Goal: Task Accomplishment & Management: Manage account settings

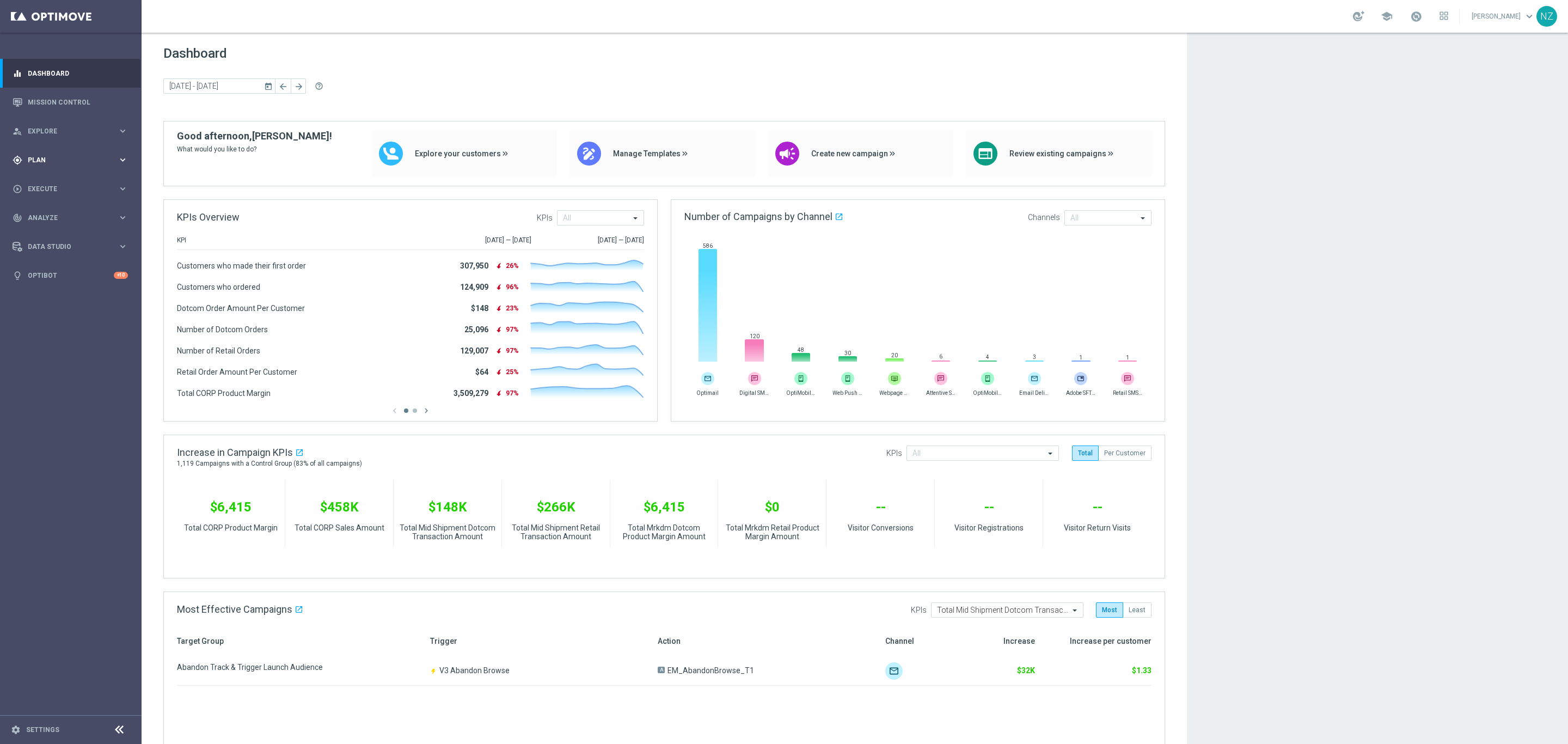
click at [51, 153] on div "gps_fixed Plan keyboard_arrow_right" at bounding box center [70, 160] width 141 height 29
click at [64, 181] on link "Target Groups" at bounding box center [71, 182] width 85 height 9
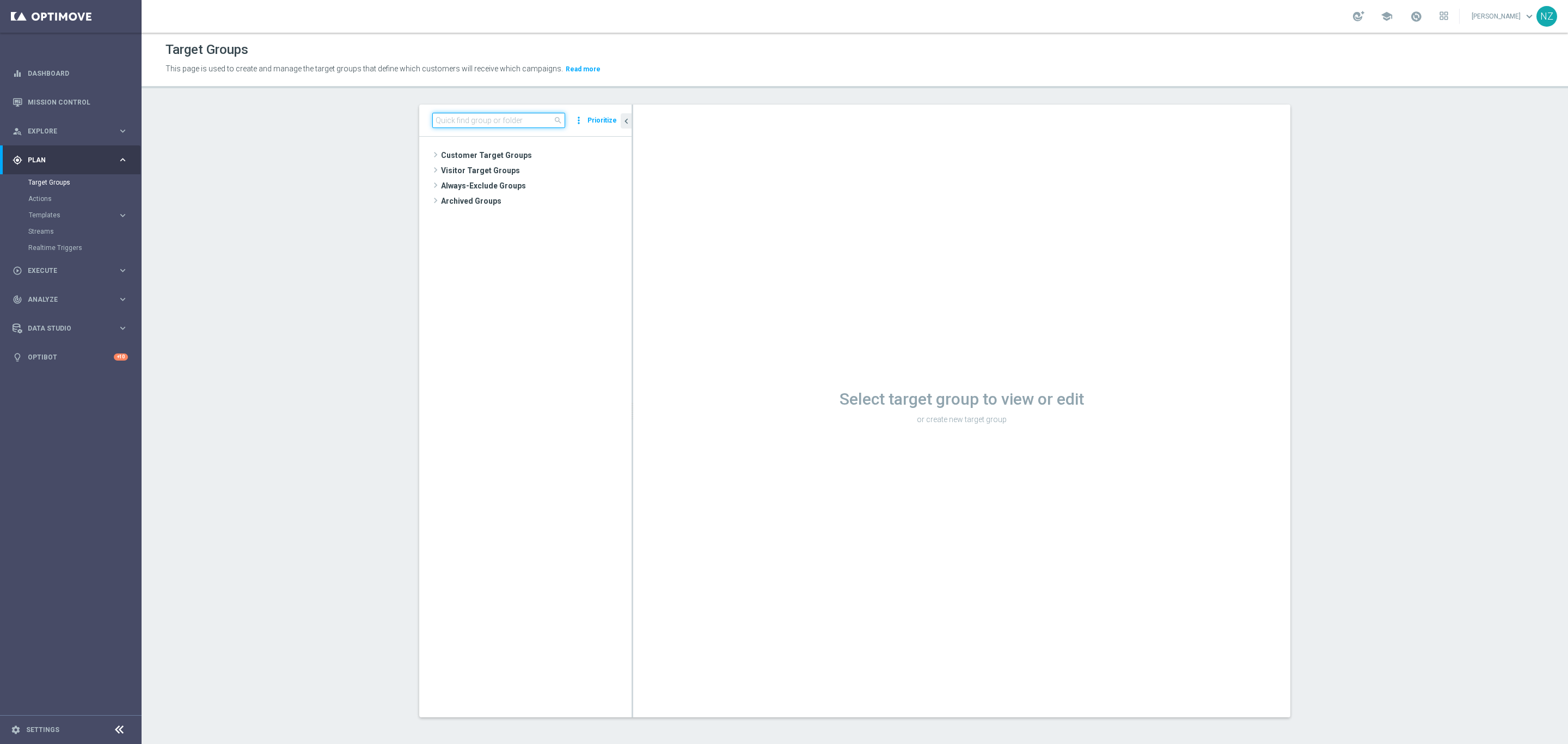
click at [495, 113] on input at bounding box center [499, 120] width 133 height 15
click at [527, 208] on div "insert_drive_file [DATE] Printer" at bounding box center [539, 201] width 131 height 15
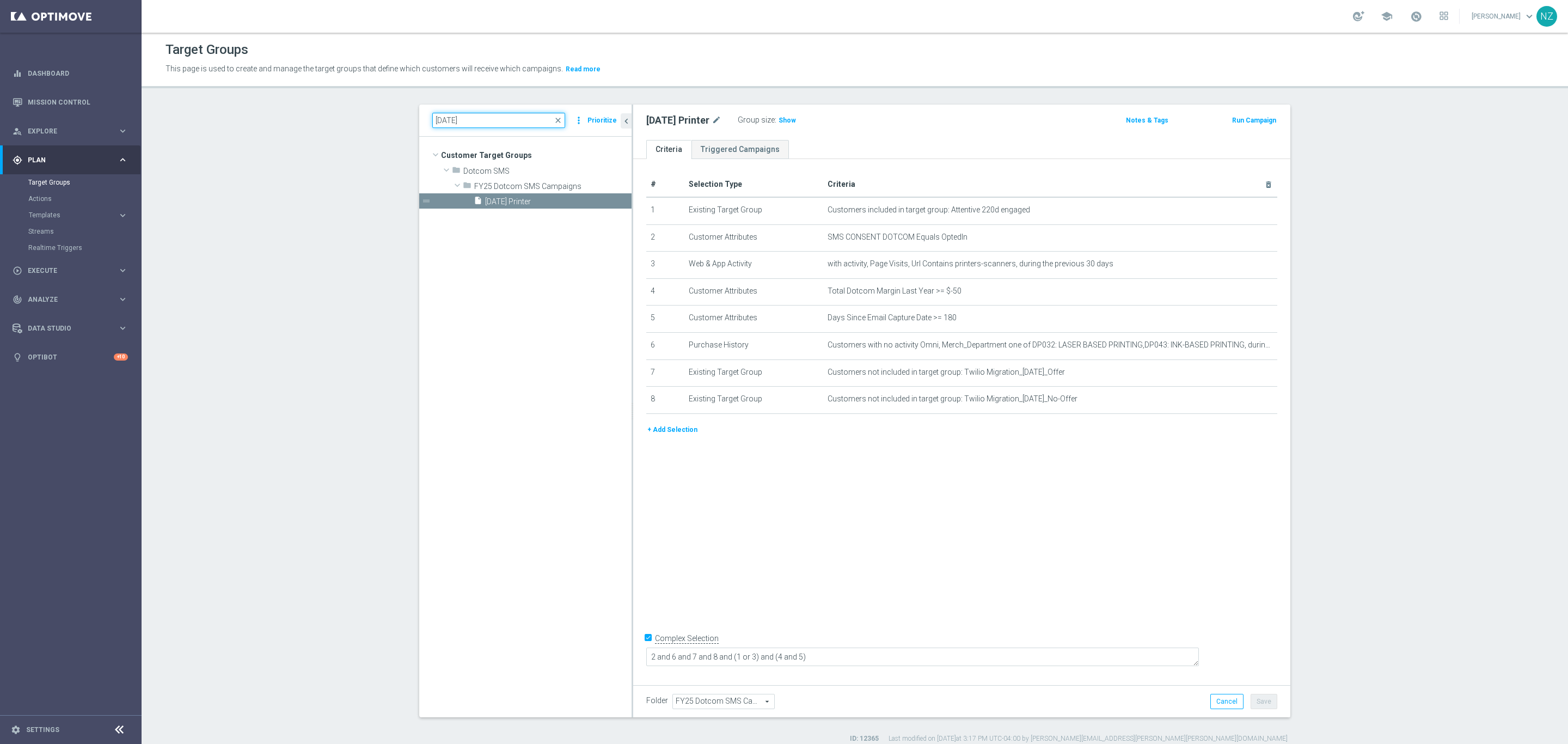
click at [446, 118] on input "[DATE]" at bounding box center [499, 120] width 133 height 15
type input "[DATE]"
click at [538, 203] on span "[DATE] Folding Tables" at bounding box center [545, 202] width 121 height 9
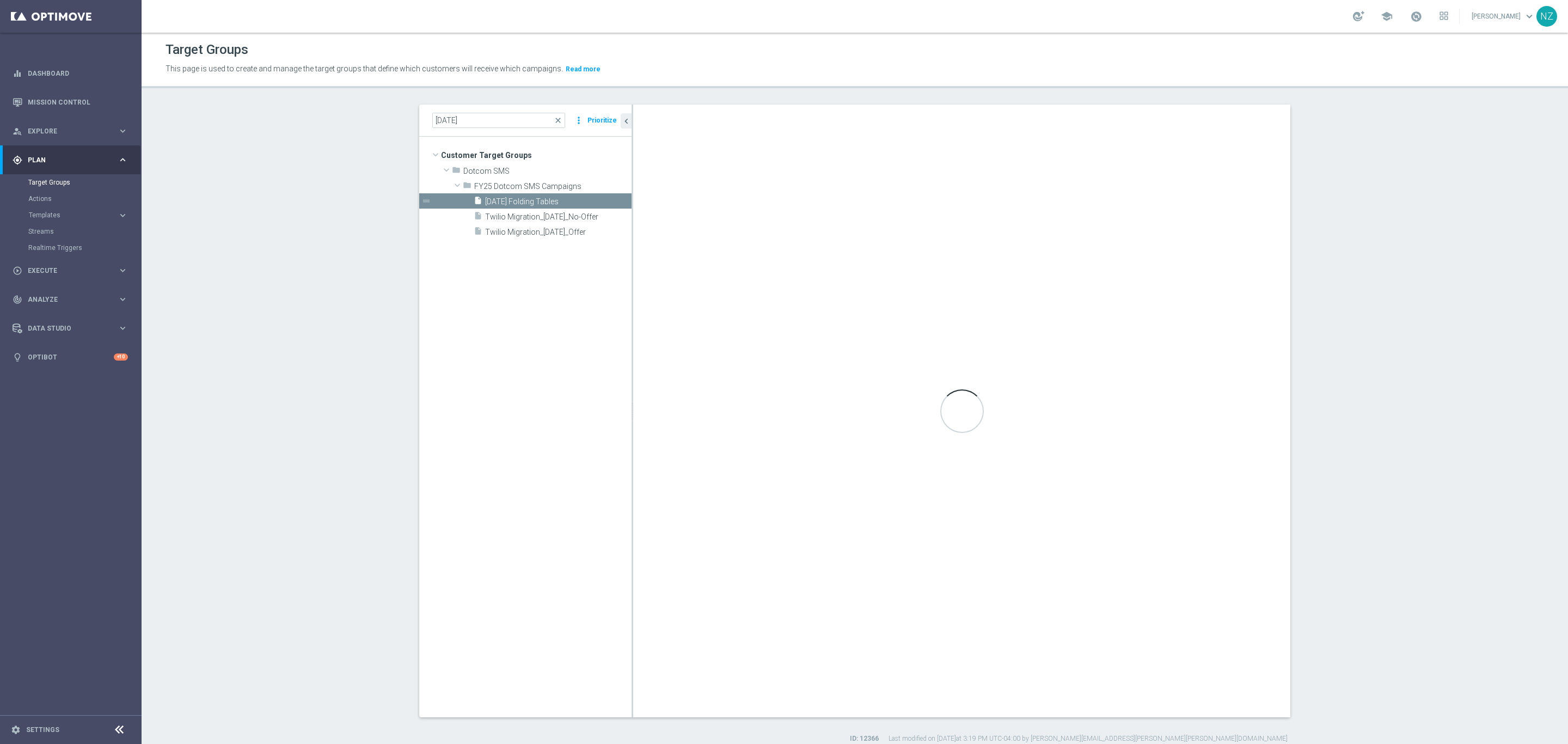
type textarea "2 and 6 and (8 or 9) and (1 or 3 or 7) and (4 and 5)"
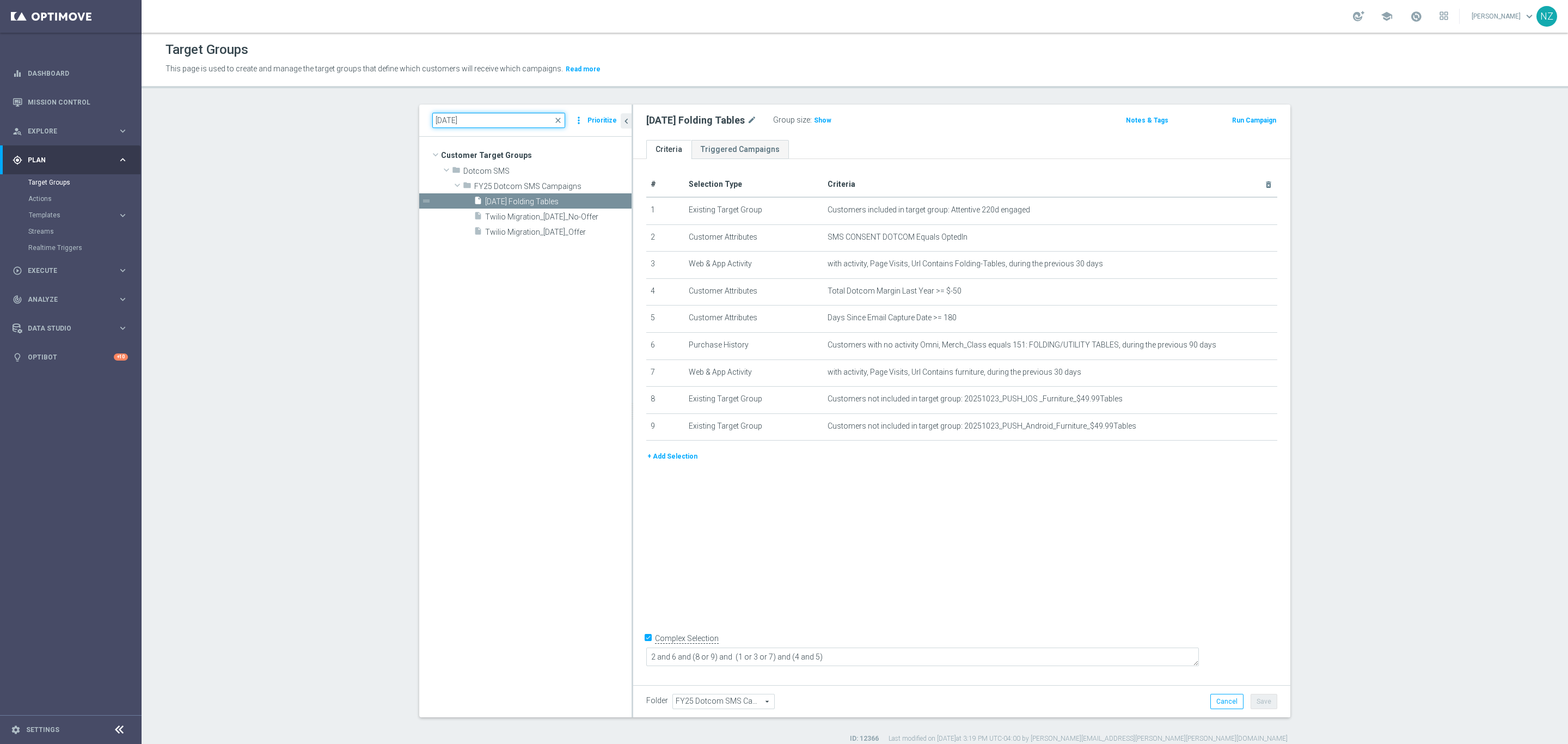
click at [466, 118] on input "[DATE]" at bounding box center [499, 120] width 133 height 15
click at [449, 115] on input "[DATE]" at bounding box center [499, 120] width 133 height 15
type input "[DATE]"
click at [495, 200] on span "[DATE] [PERSON_NAME] Hero" at bounding box center [545, 202] width 121 height 9
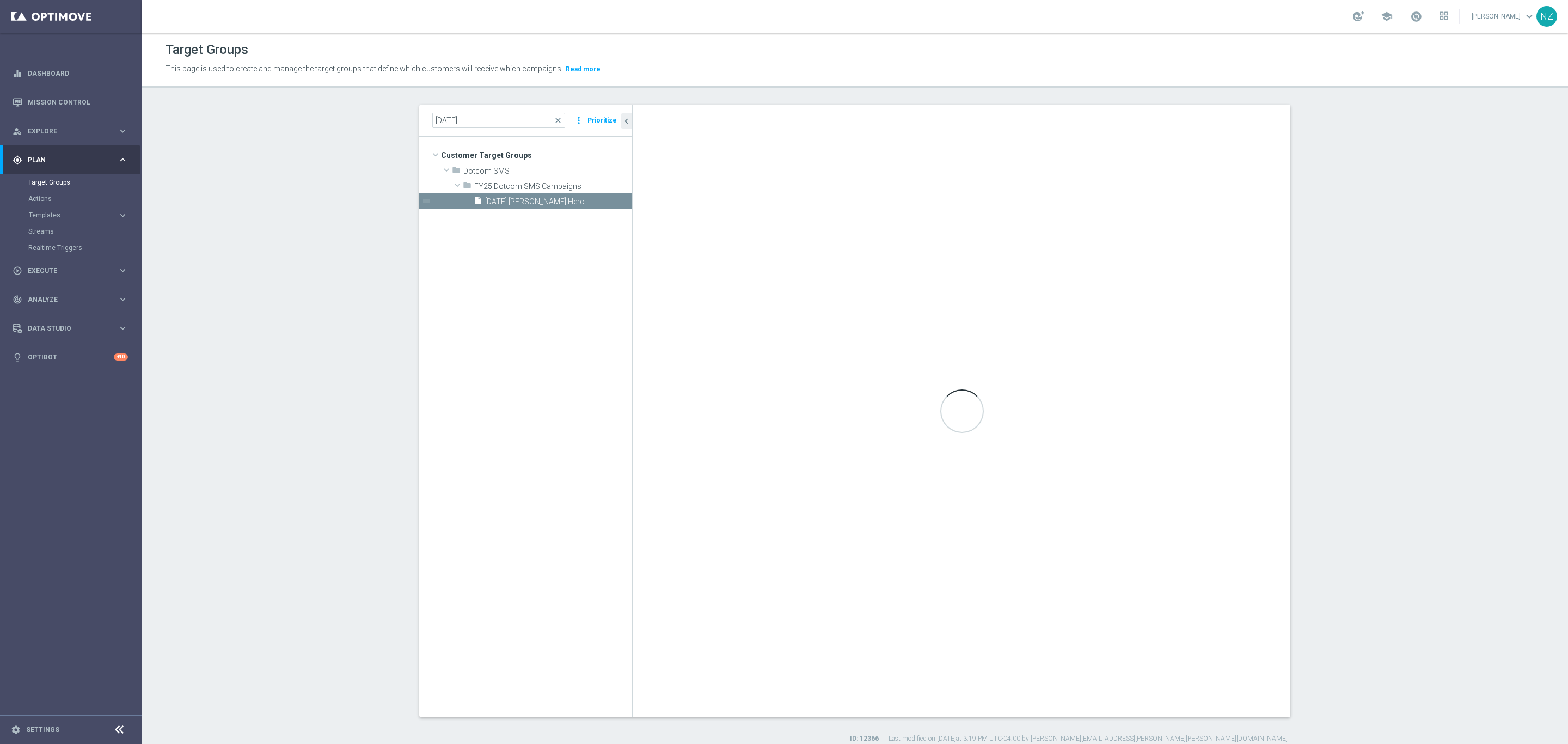
type textarea "1 and 7 and (8 or 9) and (2 and 3) and (4 or 5 or 6)"
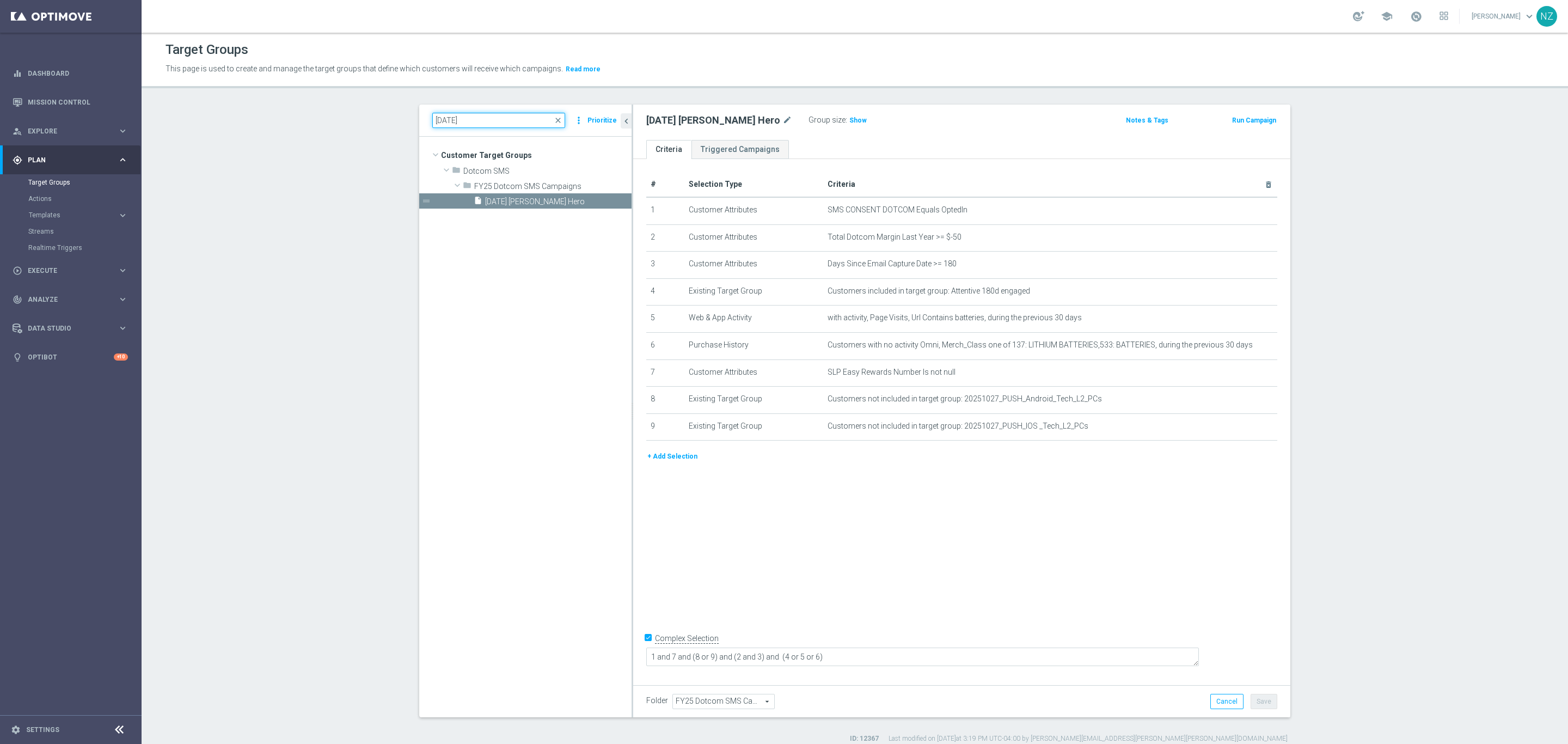
click at [446, 119] on input "[DATE]" at bounding box center [499, 120] width 133 height 15
type input "[DATE]"
click at [503, 204] on span "[DATE] Laptop" at bounding box center [545, 202] width 121 height 9
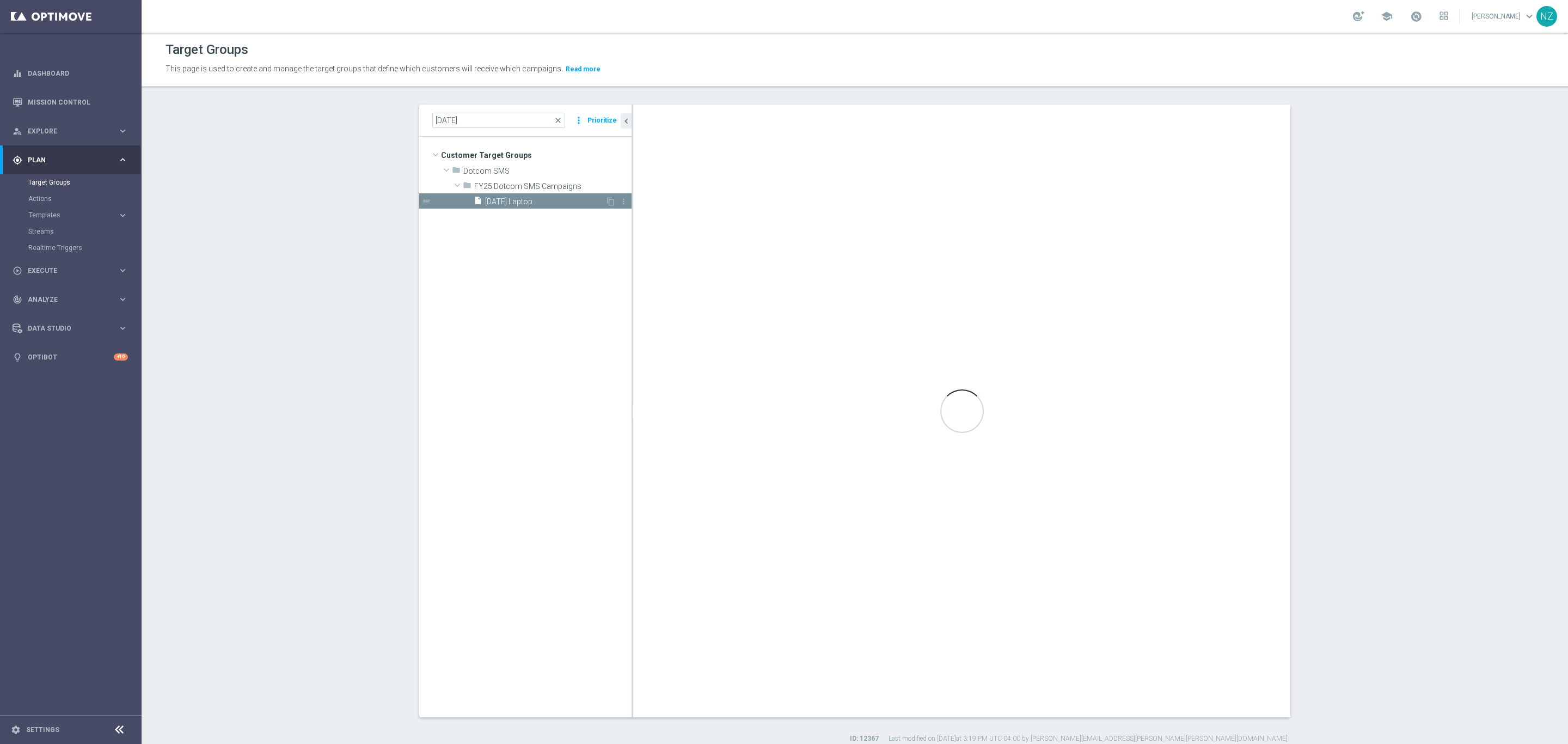
type textarea "2 and 6 and (1 or 3) and (4 and 5)"
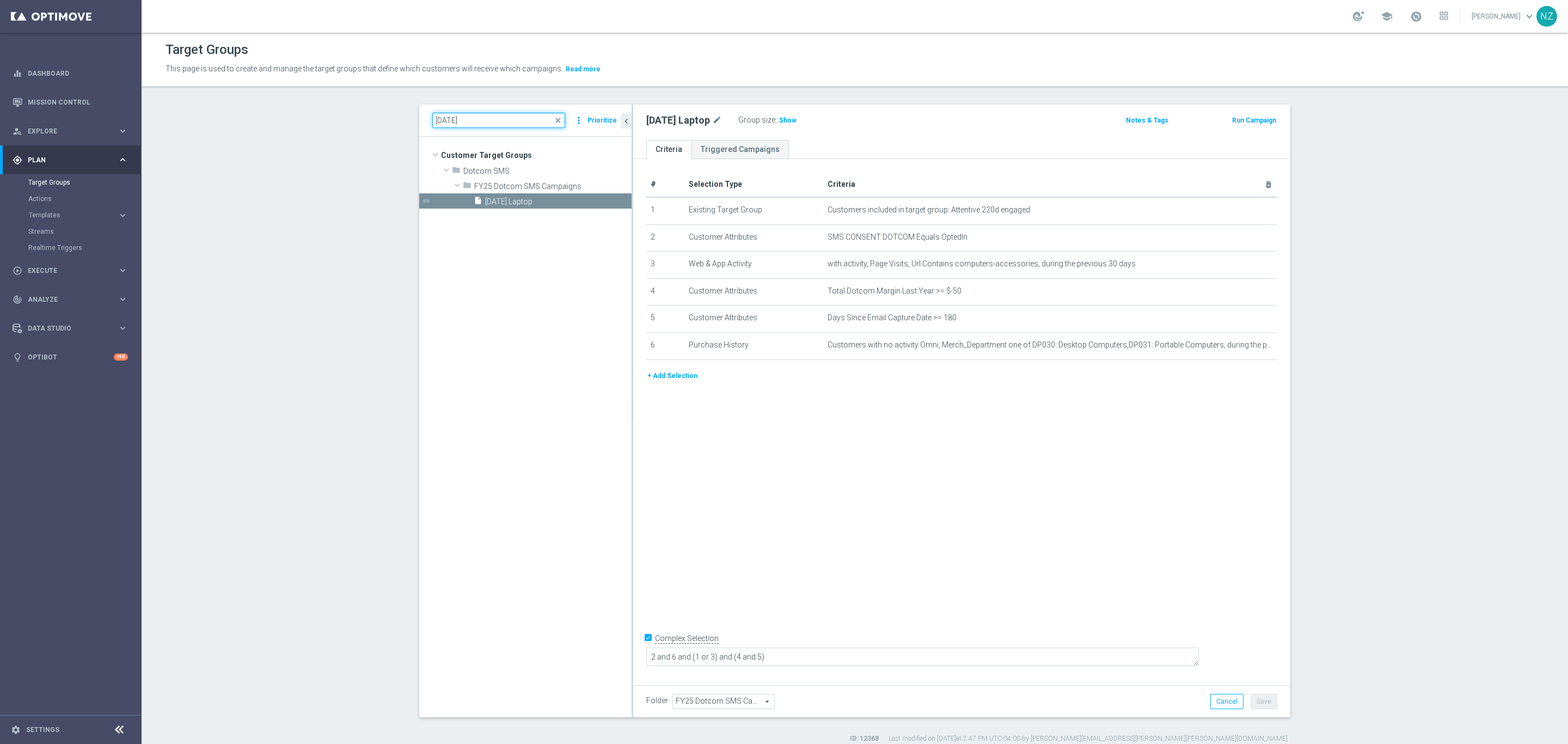
click at [447, 123] on input "[DATE]" at bounding box center [499, 120] width 133 height 15
type input "[DATE]"
click at [536, 202] on span "[DATE] P&M L1" at bounding box center [545, 202] width 121 height 9
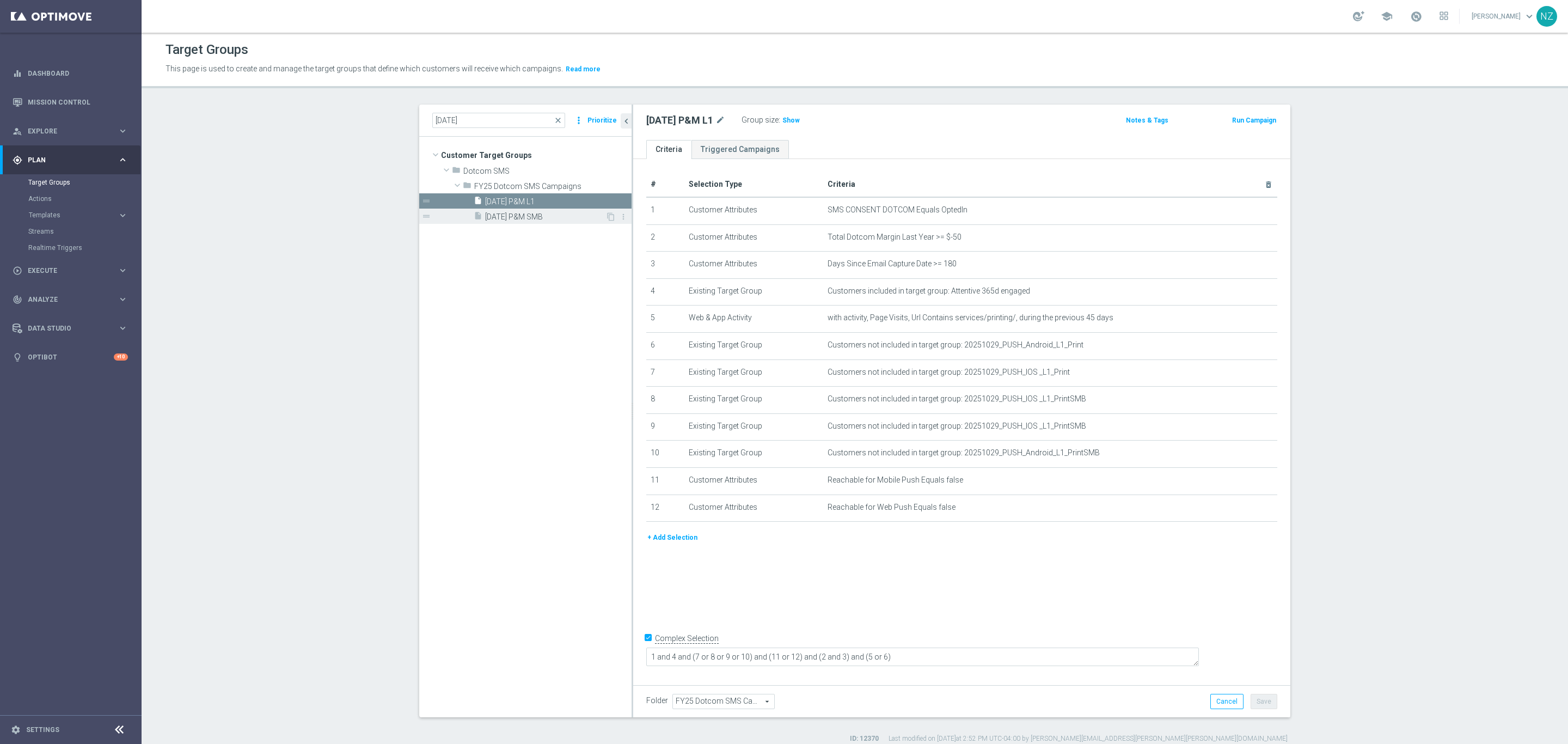
click at [517, 218] on span "[DATE] P&M SMB" at bounding box center [545, 217] width 121 height 9
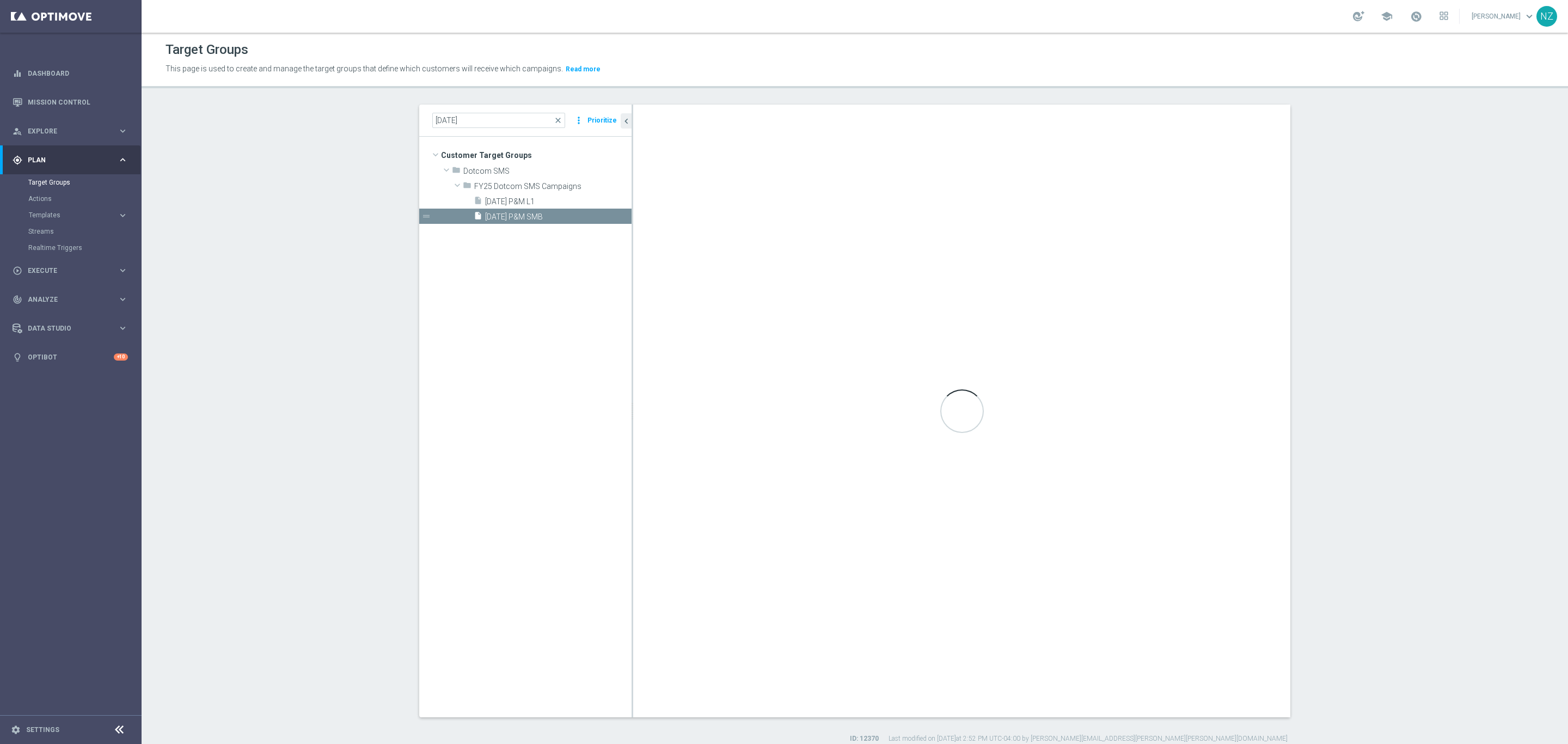
type textarea "1 and 4 and 13 and 14 and (7 or 8 or 9 or 10) and (11 or 12) and (2 and 3) and …"
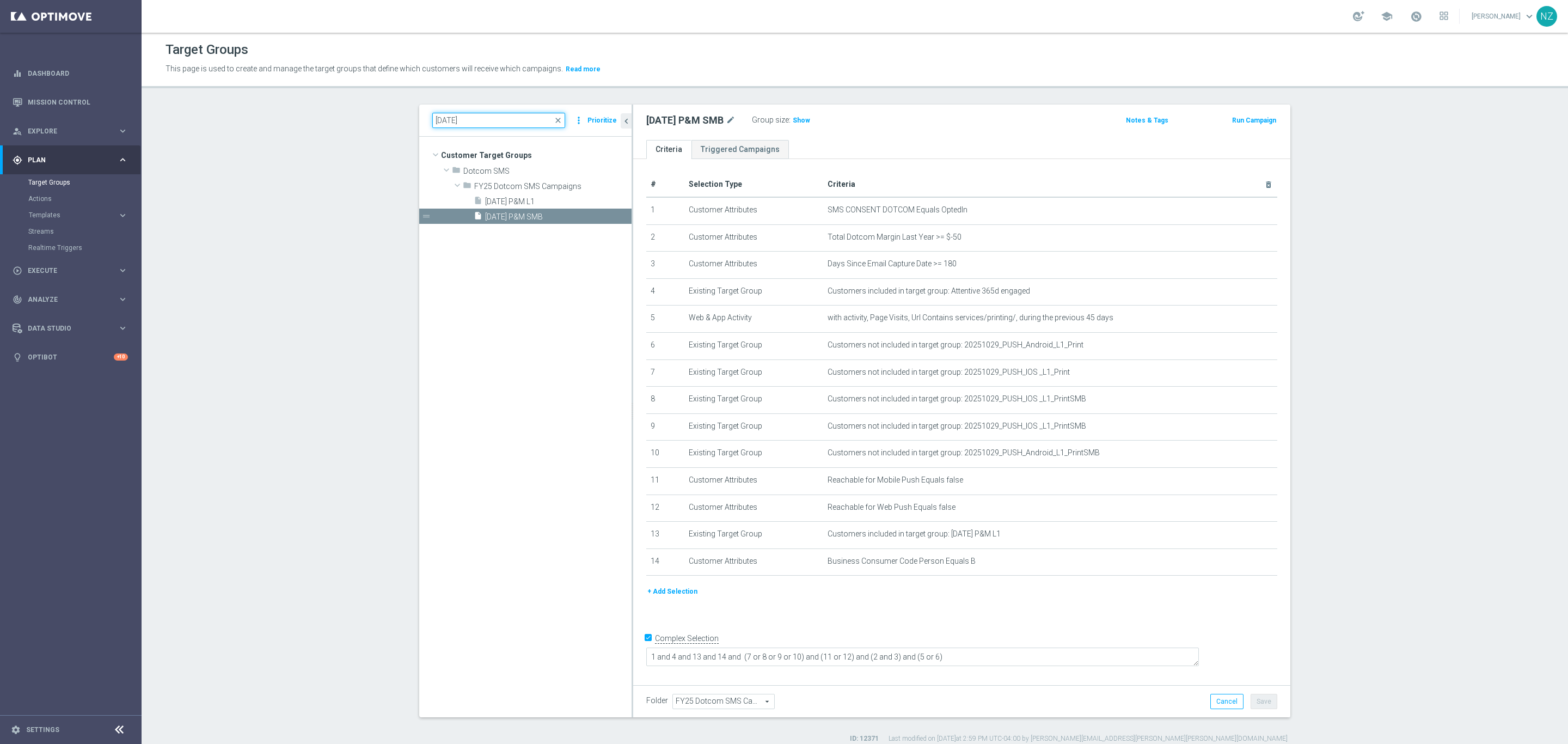
click at [446, 119] on input "[DATE]" at bounding box center [499, 120] width 133 height 15
type input "[DATE]"
click at [570, 198] on span "[DATE] $9.99 K-cups" at bounding box center [545, 202] width 121 height 9
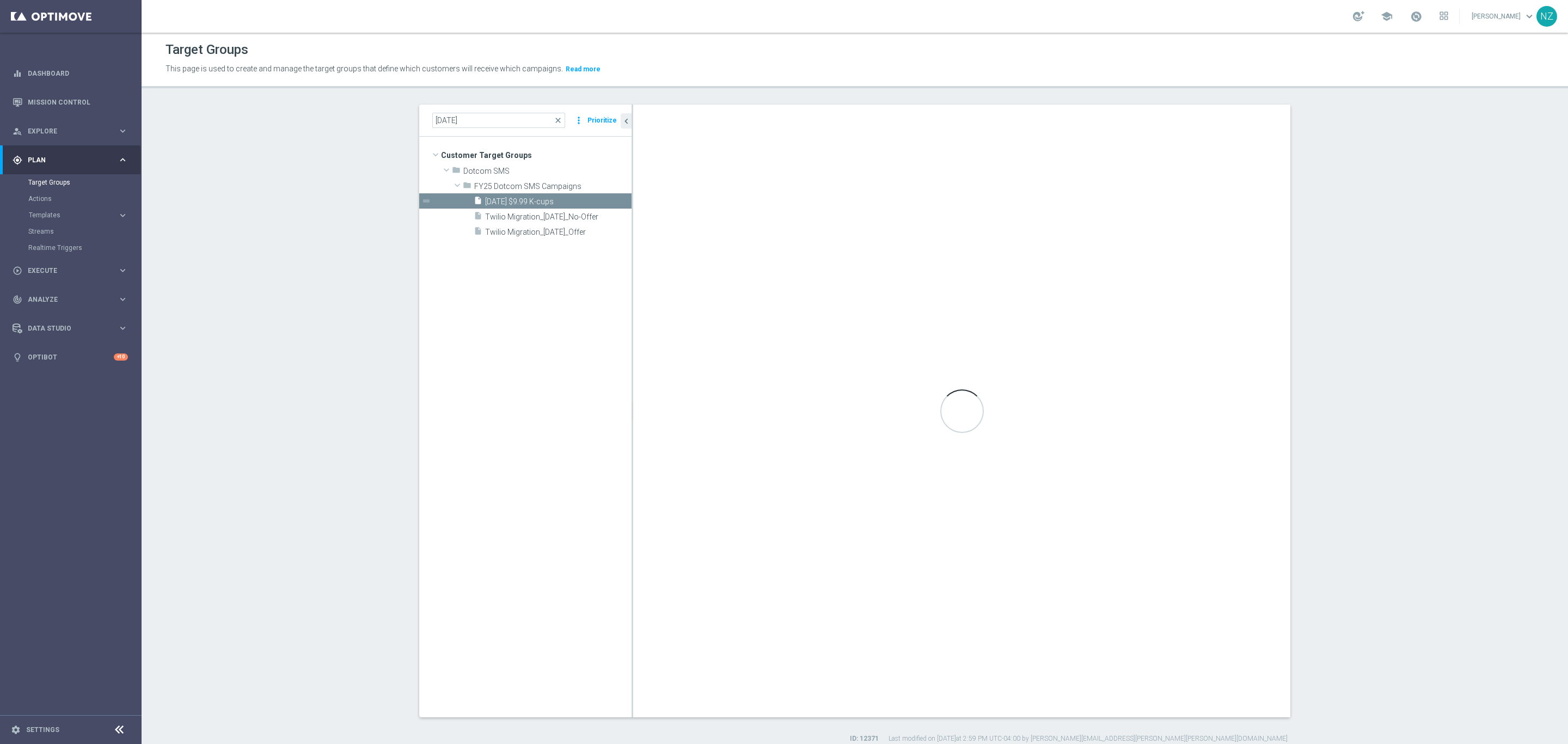
type textarea "1 and 6 and (2 and 3) and (4 or 5 or 7) and (8 or 9)"
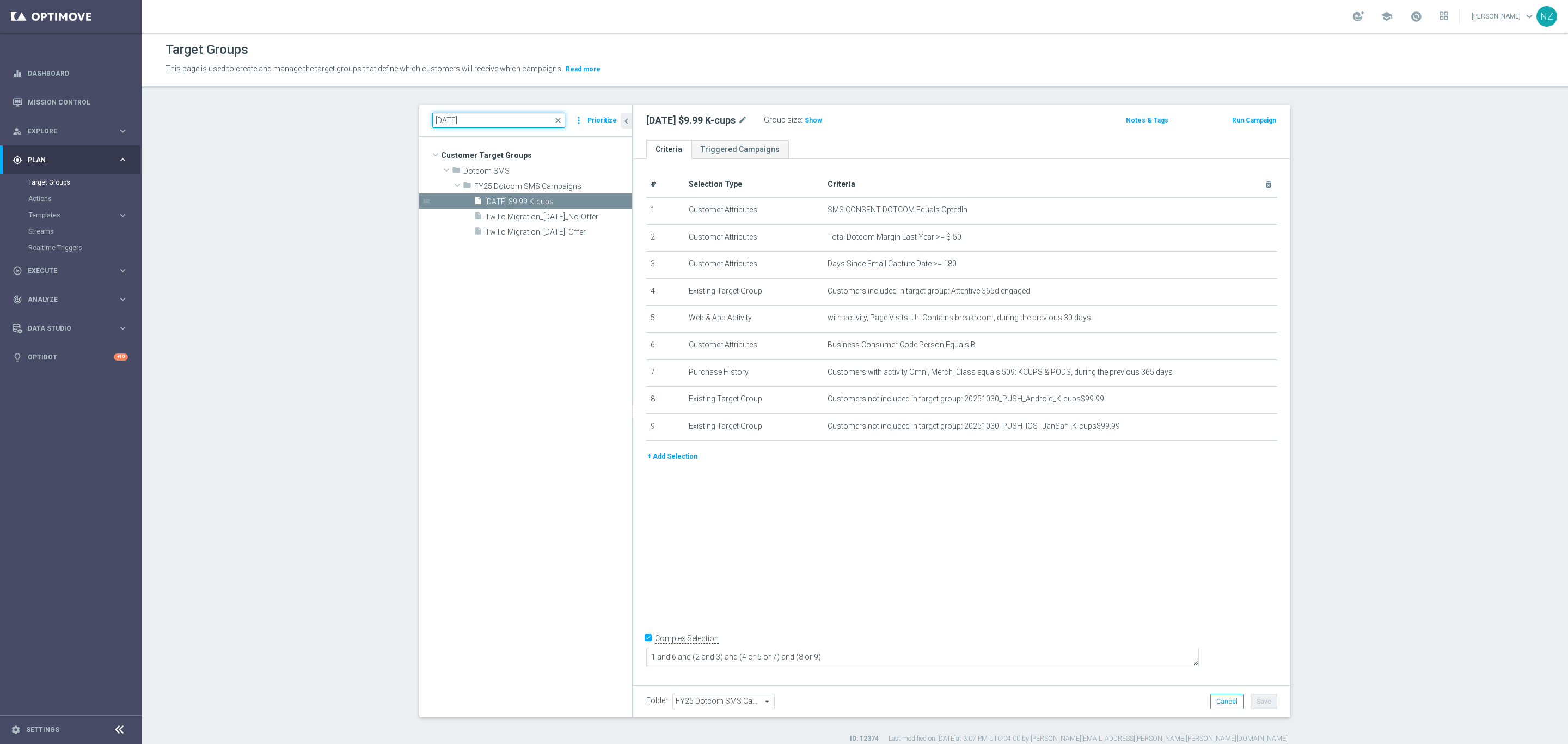
click at [469, 116] on input "[DATE]" at bounding box center [499, 120] width 133 height 15
click at [444, 119] on input "[DATE]" at bounding box center [499, 120] width 133 height 15
type input "[DATE]"
click at [533, 199] on span "[DATE] Printer" at bounding box center [558, 202] width 147 height 9
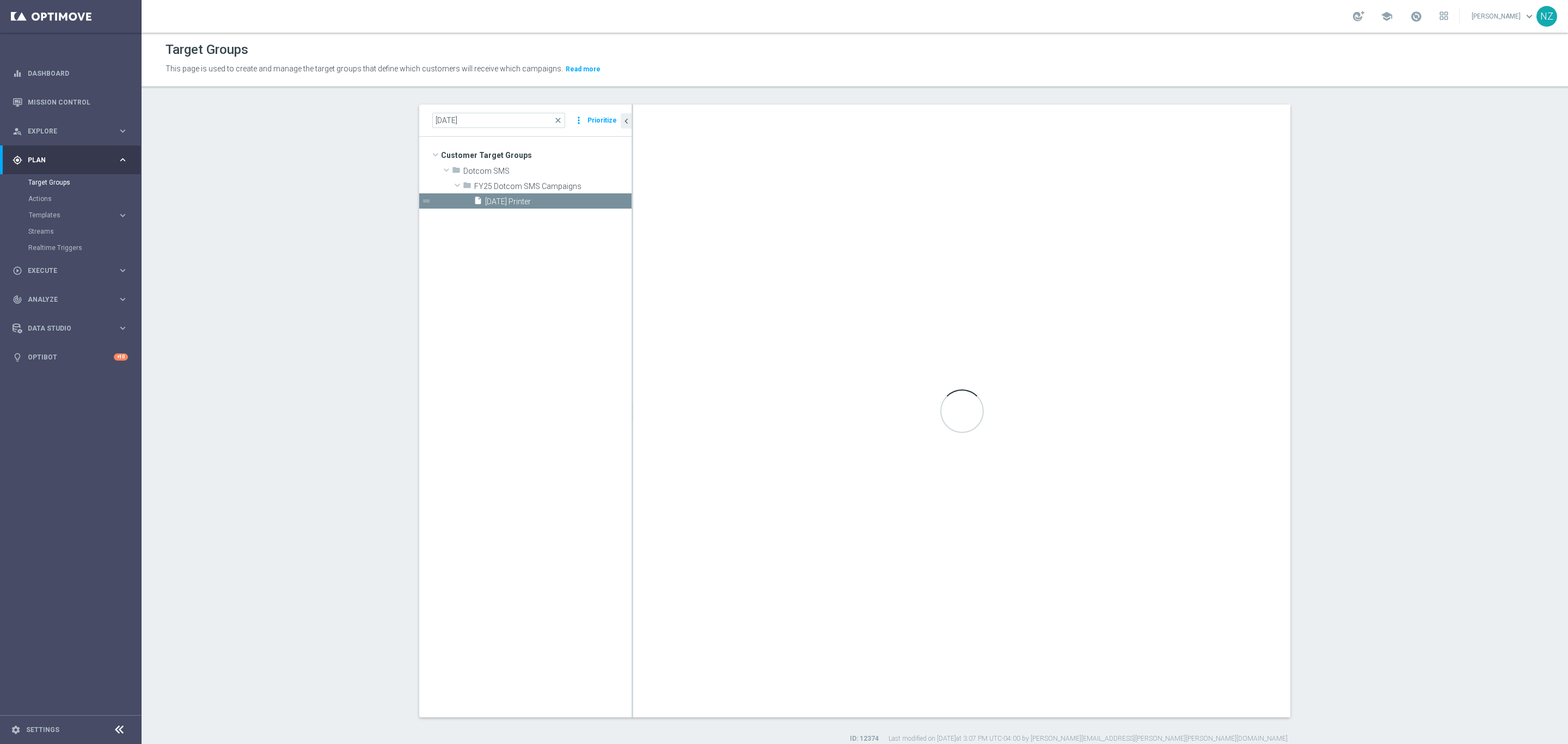
type textarea "2 and 6 and (1 or 3) and (4 and 5)"
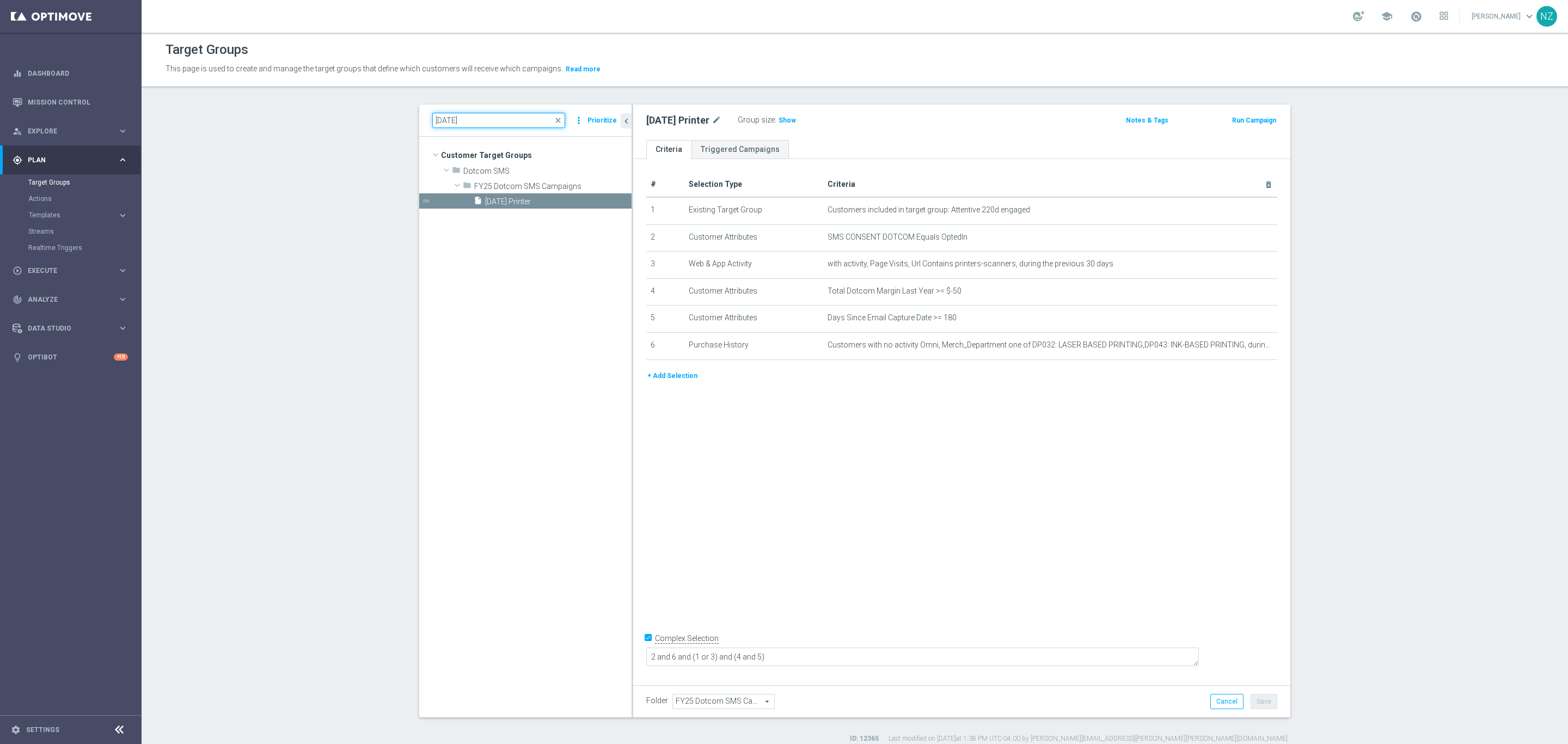
click at [447, 114] on input "[DATE]" at bounding box center [499, 120] width 133 height 15
type input "[DATE]"
click at [531, 200] on span "[DATE] $9.99 K-cups" at bounding box center [545, 202] width 121 height 9
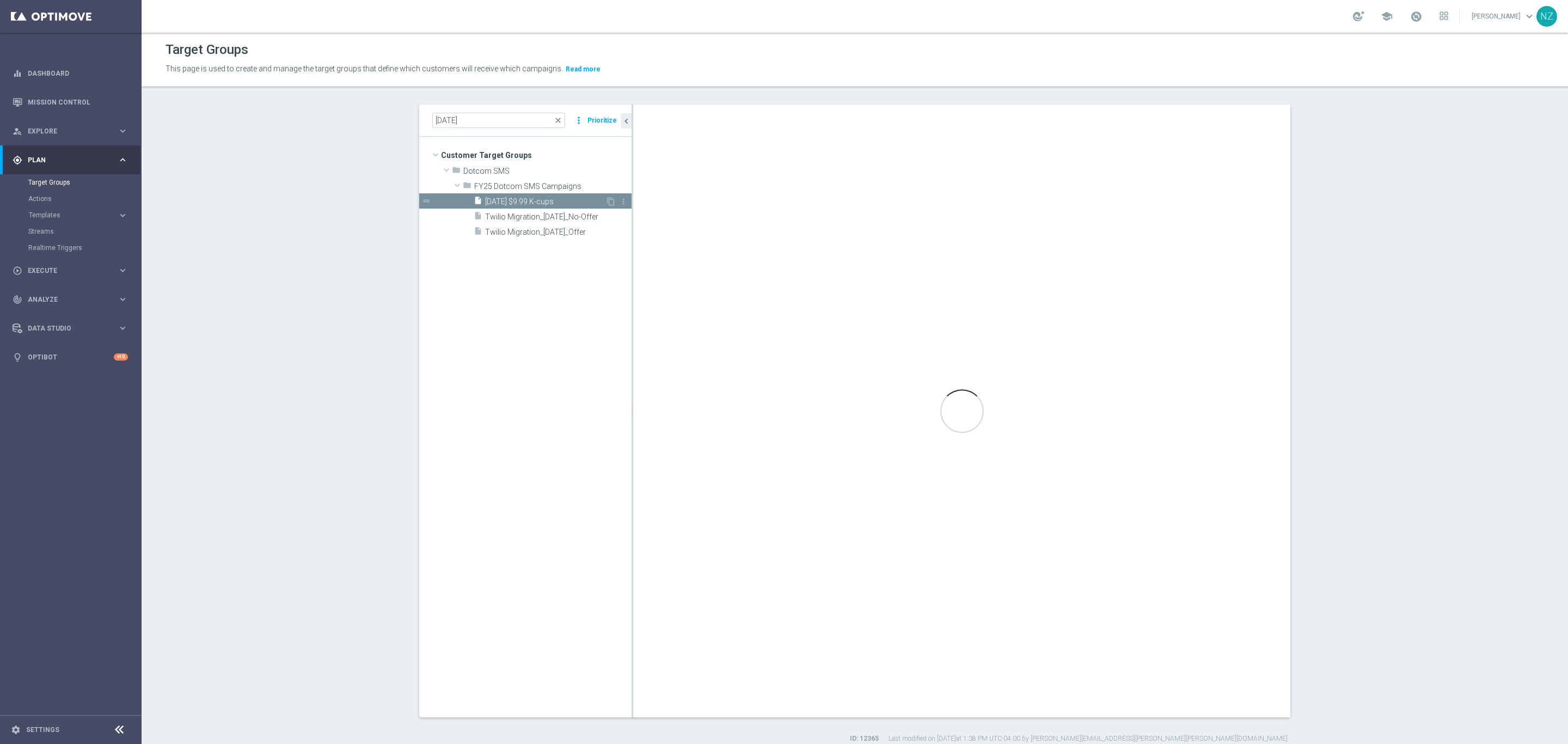
type textarea "1 and 6 and (2 and 3) and (4 or 5) and (7 or 8)"
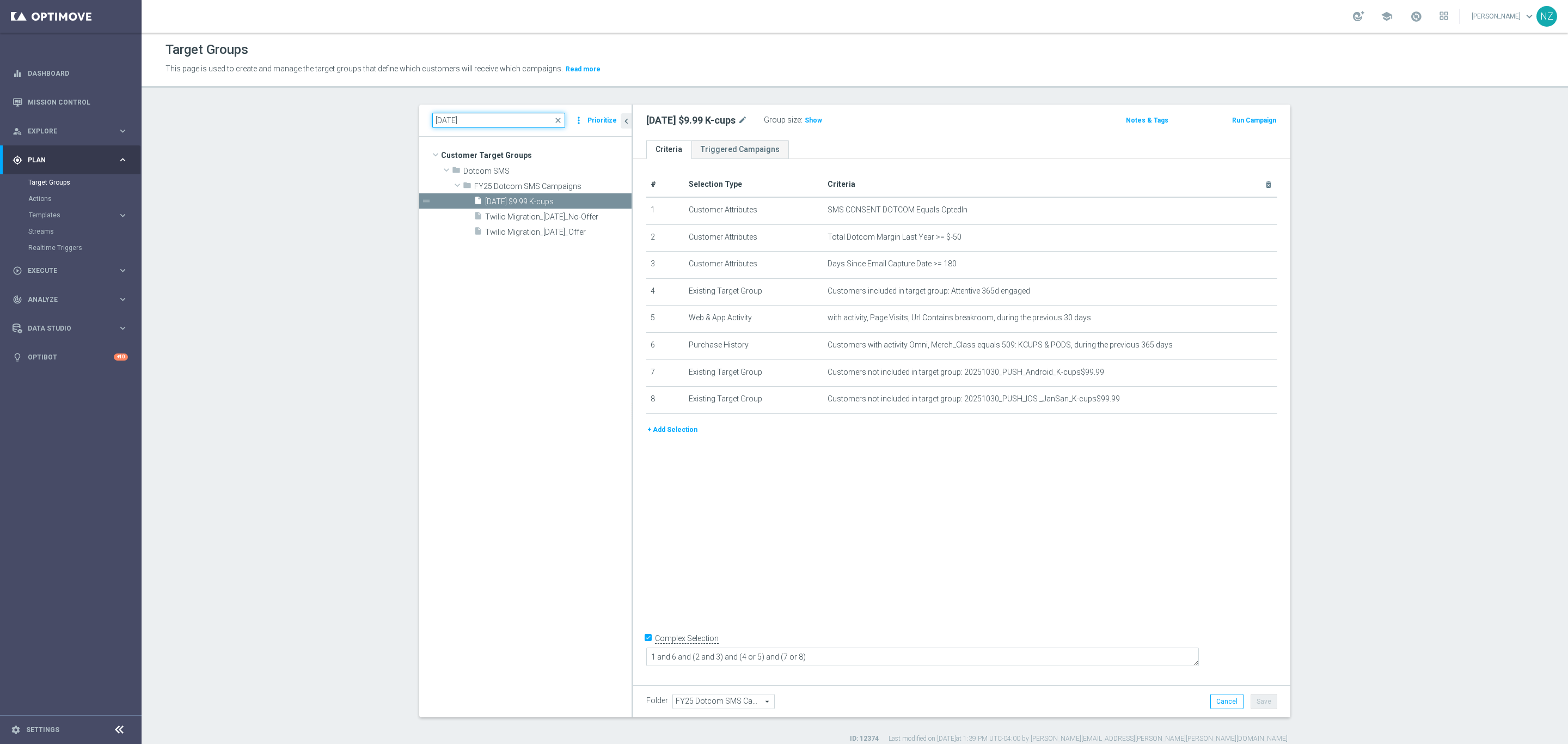
drag, startPoint x: 471, startPoint y: 121, endPoint x: 391, endPoint y: 100, distance: 82.7
click at [391, 100] on div "Target Groups This page is used to create and manage the target groups that def…" at bounding box center [855, 388] width 1426 height 711
type input "20251030"
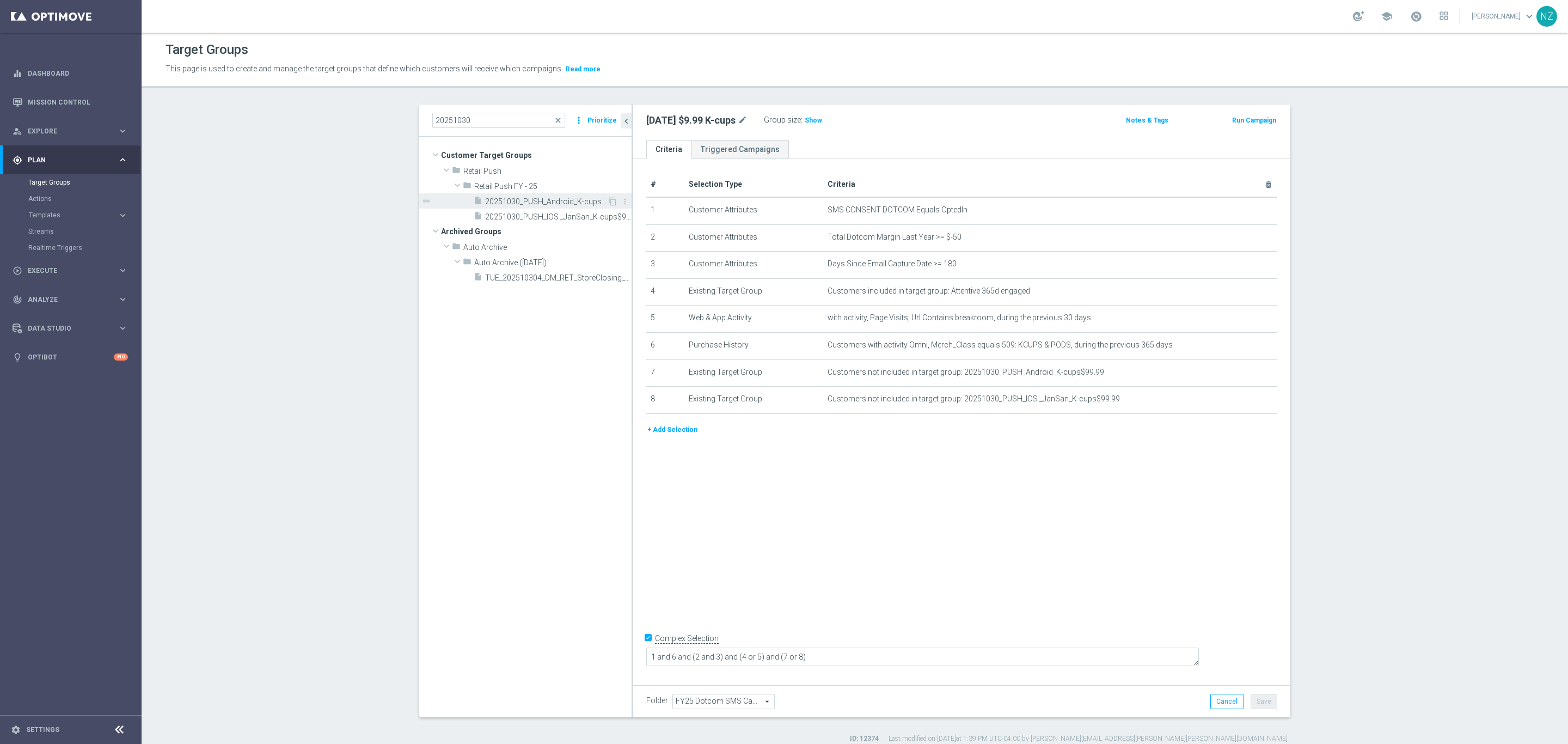
click at [546, 204] on span "20251030_PUSH_Android_K-cups$99.99" at bounding box center [546, 202] width 122 height 9
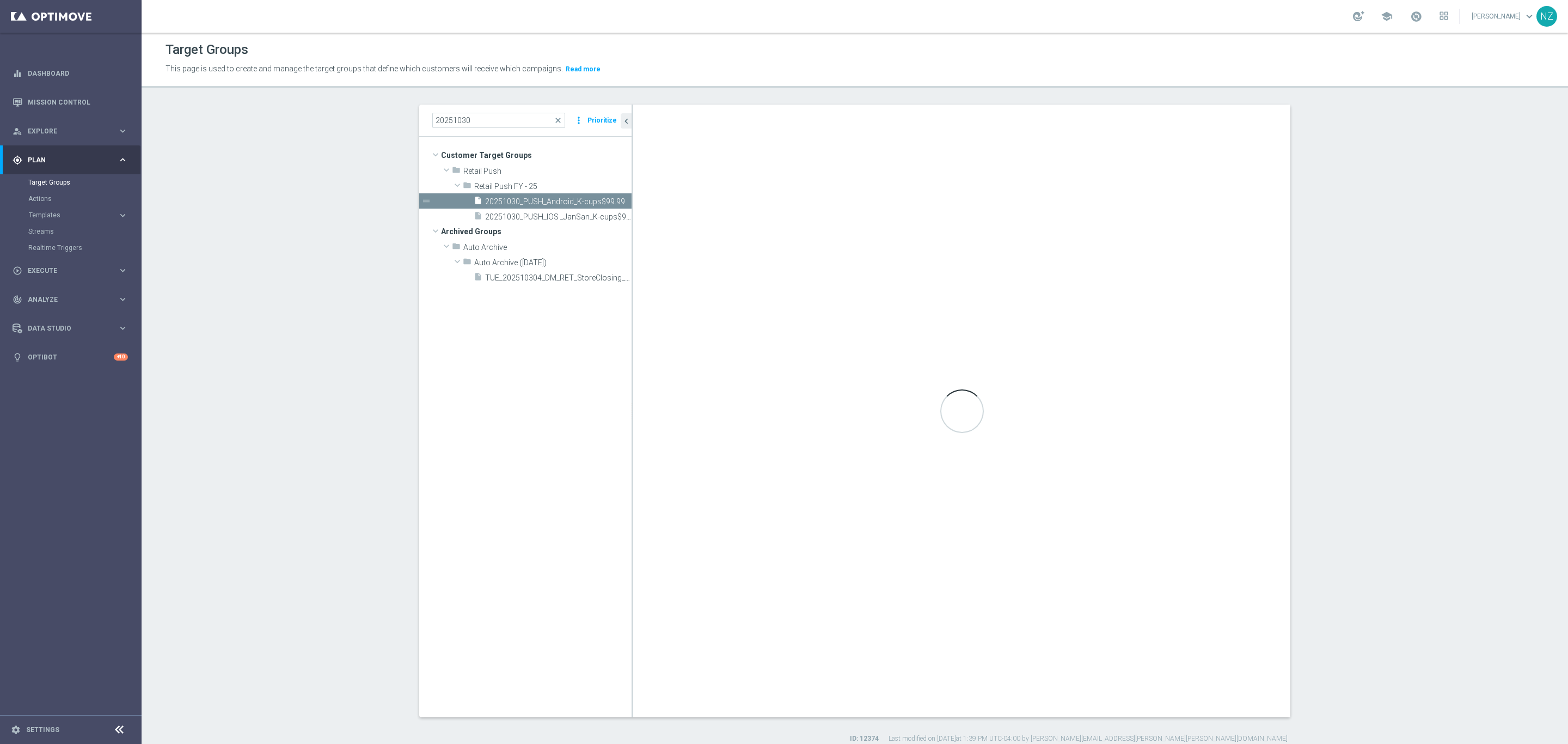
type textarea "1 and 7 and 2 and (3 or 5 or 6 or 4)"
type input "Retail Push FY - 25"
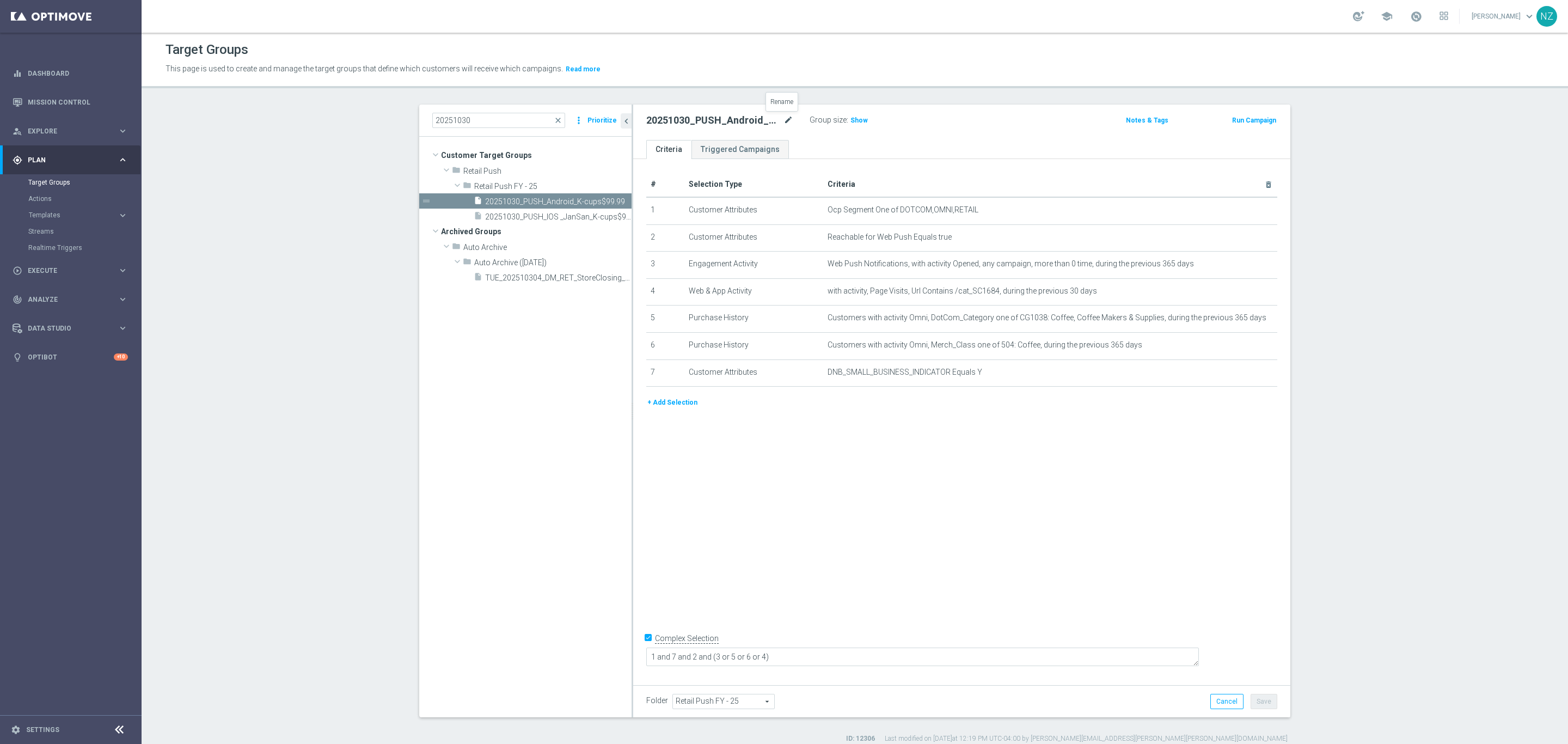
click at [783, 118] on icon "mode_edit" at bounding box center [788, 120] width 10 height 13
click at [766, 121] on input "20251030_PUSH_Android_K-cups$99.99" at bounding box center [720, 121] width 147 height 15
click at [756, 120] on input "20251030_PUSH_Android_K-cups$99.99" at bounding box center [720, 121] width 147 height 15
type input "20251030_PUSH_Android_K-cups9.99"
click at [931, 131] on div "20251030_PUSH_Android_K-cups9.99 Group size : Show Notes & Tags Run Campaign" at bounding box center [962, 122] width 657 height 35
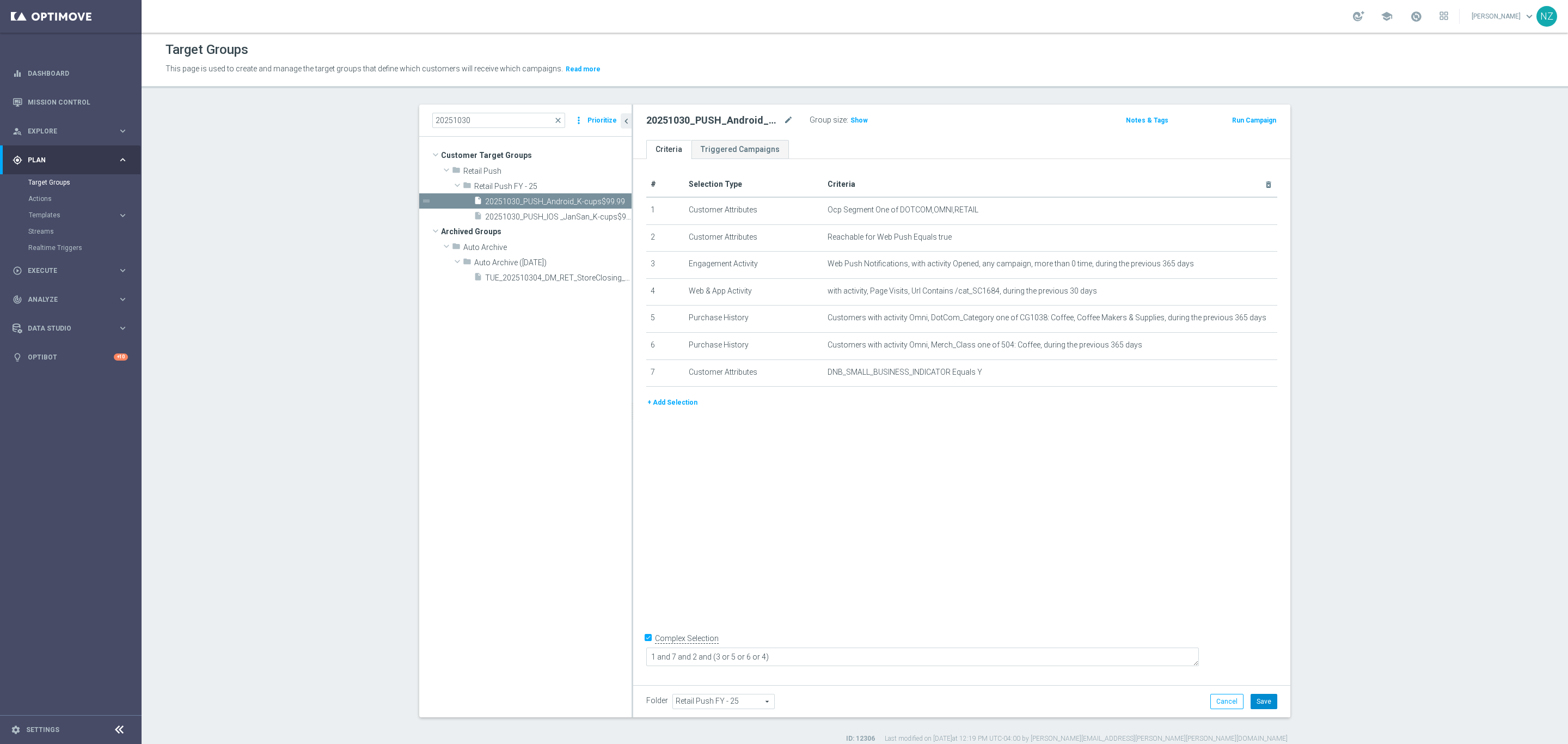
click at [1045, 496] on button "Save" at bounding box center [1264, 701] width 27 height 15
click at [513, 217] on span "20251030_PUSH_IOS _JanSan_K-cups$99.99" at bounding box center [546, 217] width 122 height 9
click at [783, 119] on icon "mode_edit" at bounding box center [788, 120] width 10 height 13
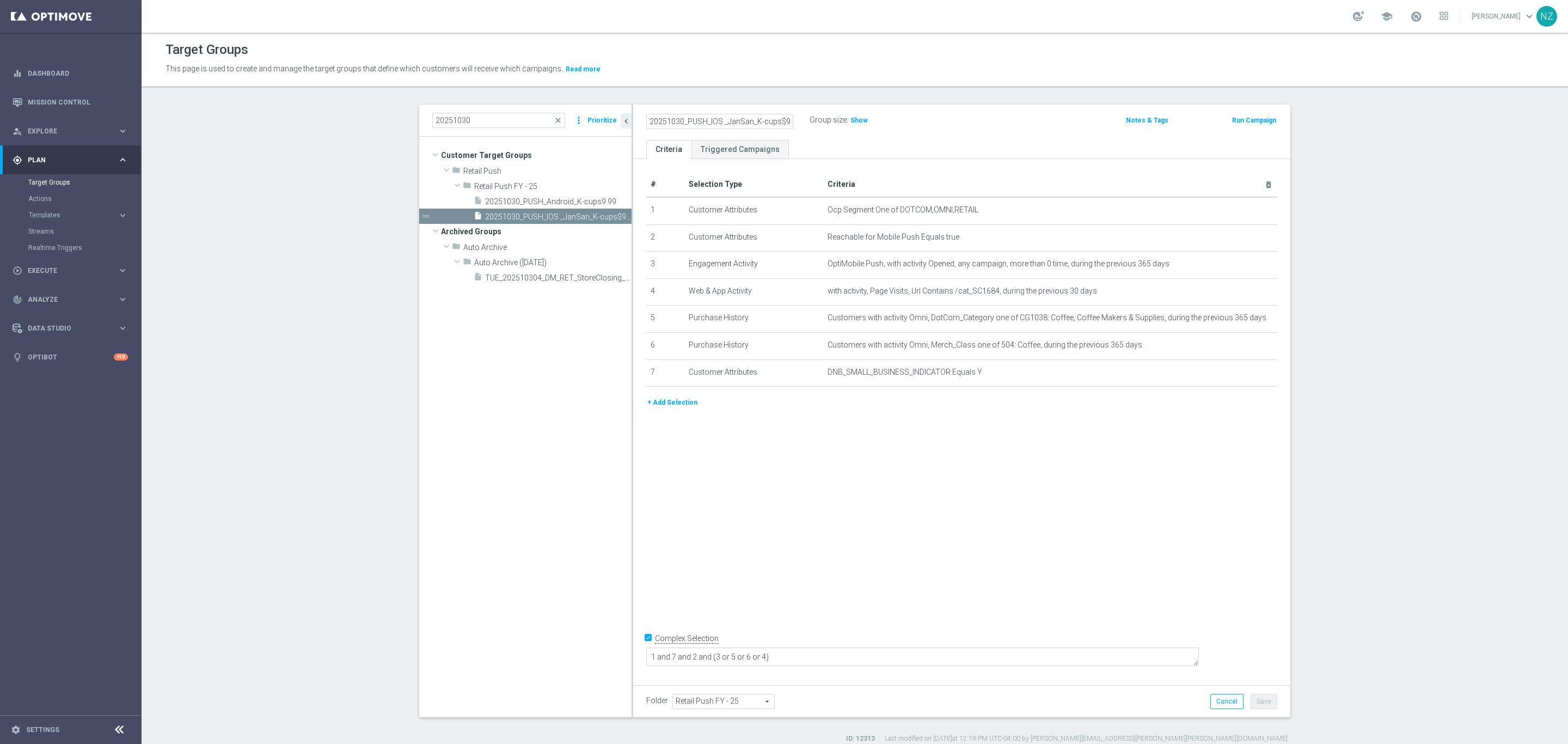
scroll to position [0, 12]
click at [704, 120] on input "20251030_PUSH_IOS _JanSan_K-cups$99.99" at bounding box center [720, 121] width 147 height 15
click at [742, 127] on input "20251030_PUSH_IOS_K-cups$99.99" at bounding box center [720, 121] width 147 height 15
type input "20251030_PUSH_IOS_K-cups9.99"
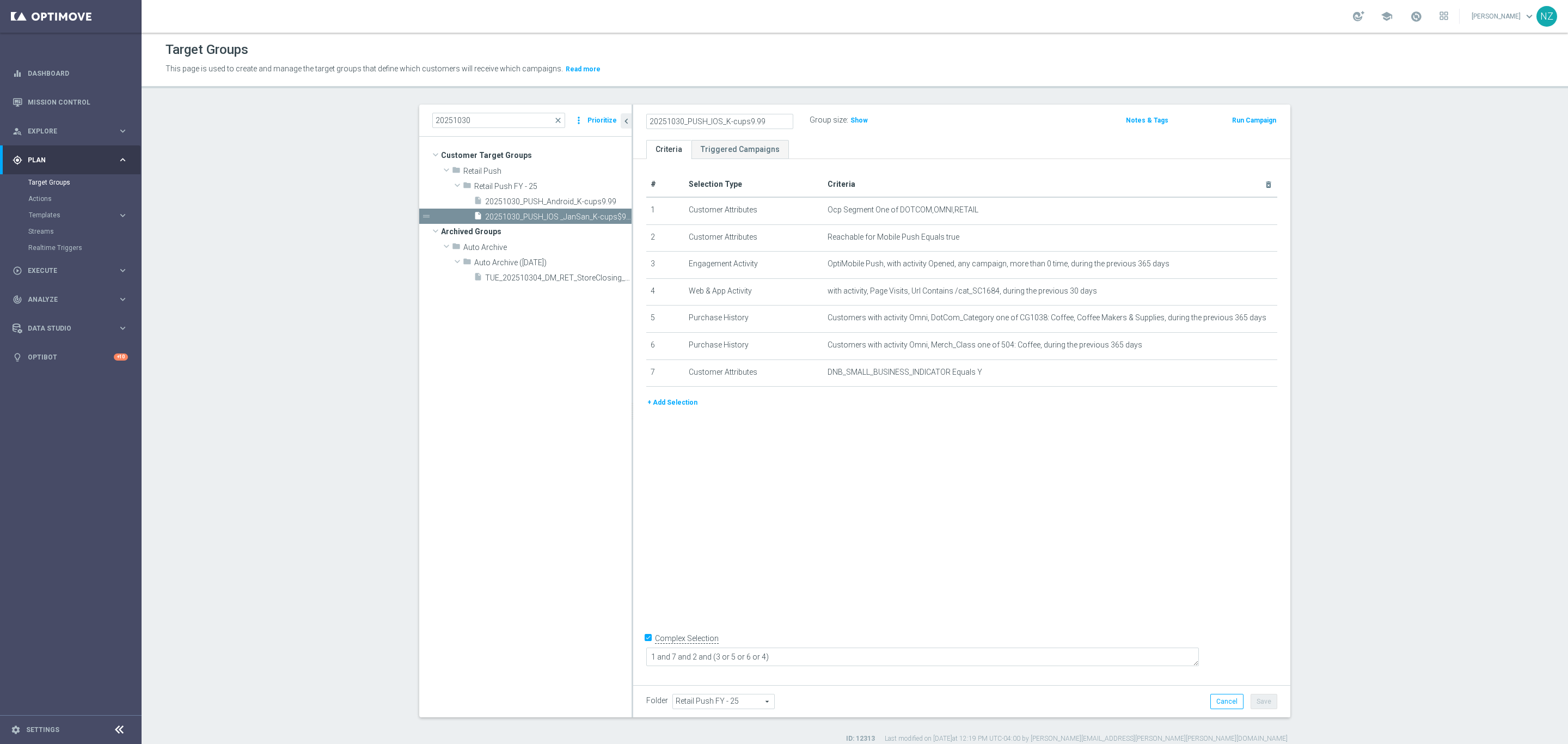
click at [1045, 496] on div "# Selection Type Criteria delete_forever 1 Customer Attributes Ocp Segment One …" at bounding box center [962, 419] width 657 height 521
click at [1045, 496] on button "Save" at bounding box center [1264, 701] width 27 height 15
click at [569, 201] on span "20251030_PUSH_Android_K-cups9.99" at bounding box center [546, 202] width 122 height 9
drag, startPoint x: 565, startPoint y: 219, endPoint x: 564, endPoint y: 9, distance: 210.0
click at [565, 219] on span "20251030_PUSH_IOS_K-cups9.99" at bounding box center [558, 217] width 147 height 9
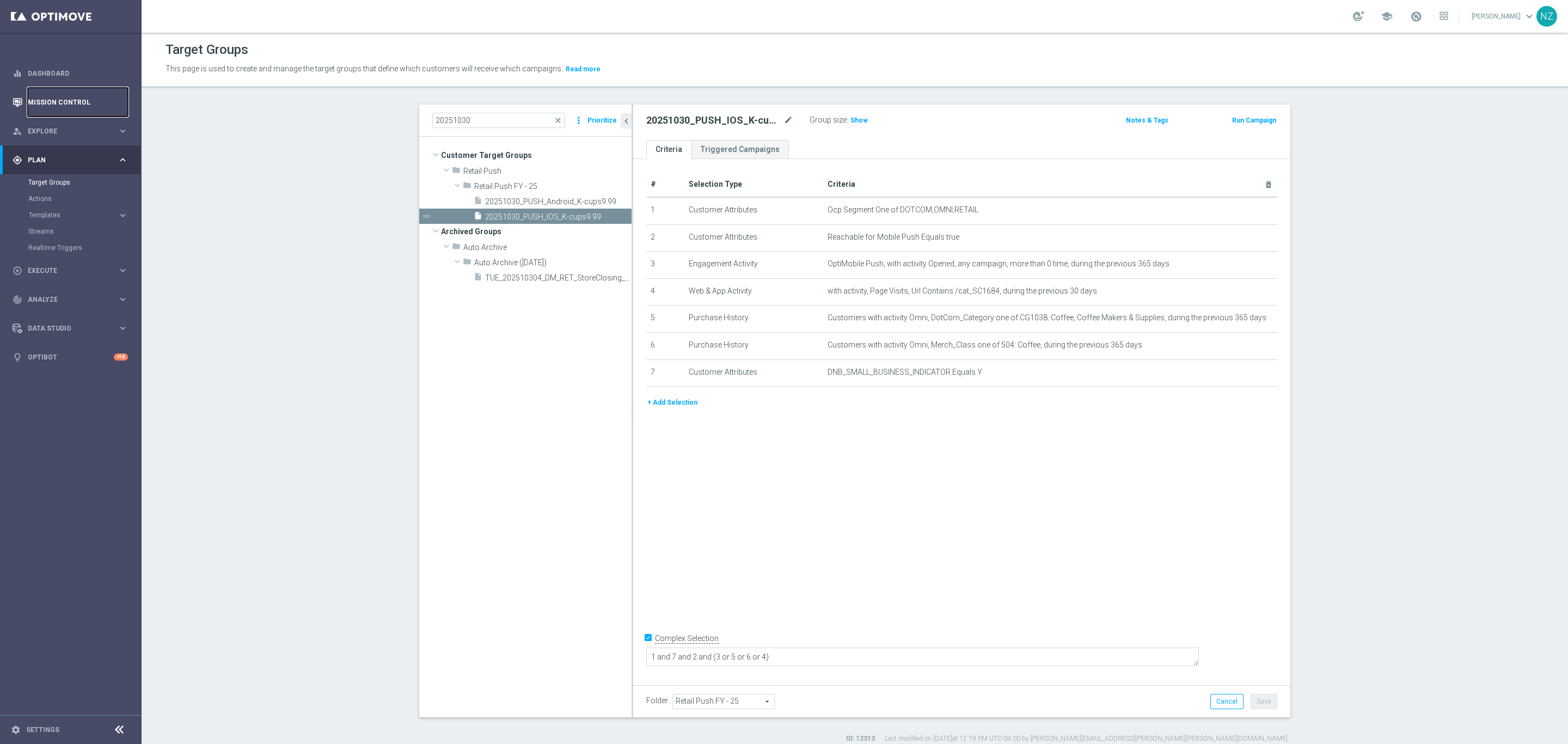
click at [59, 106] on link "Mission Control" at bounding box center [78, 102] width 100 height 29
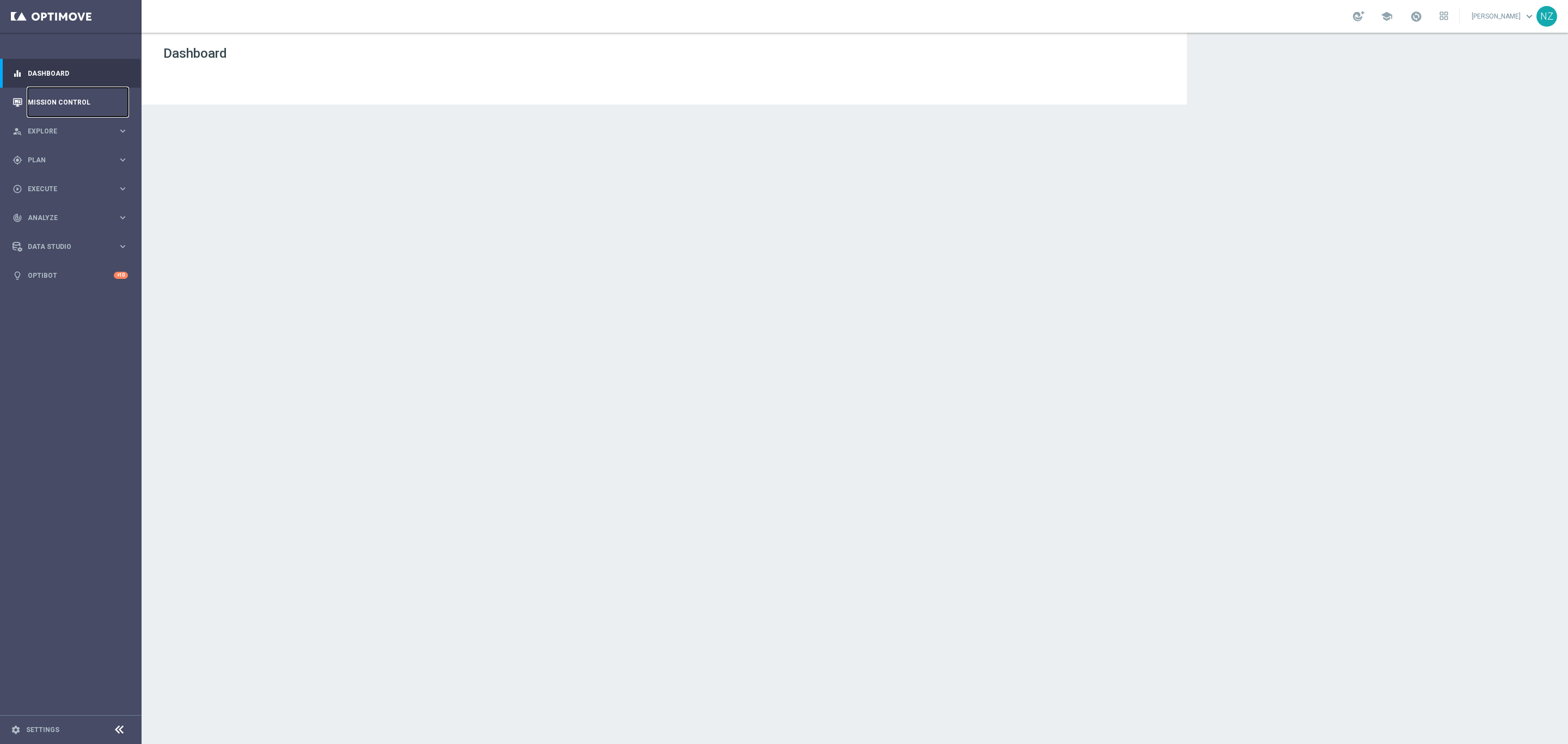
click at [75, 99] on link "Mission Control" at bounding box center [78, 102] width 100 height 29
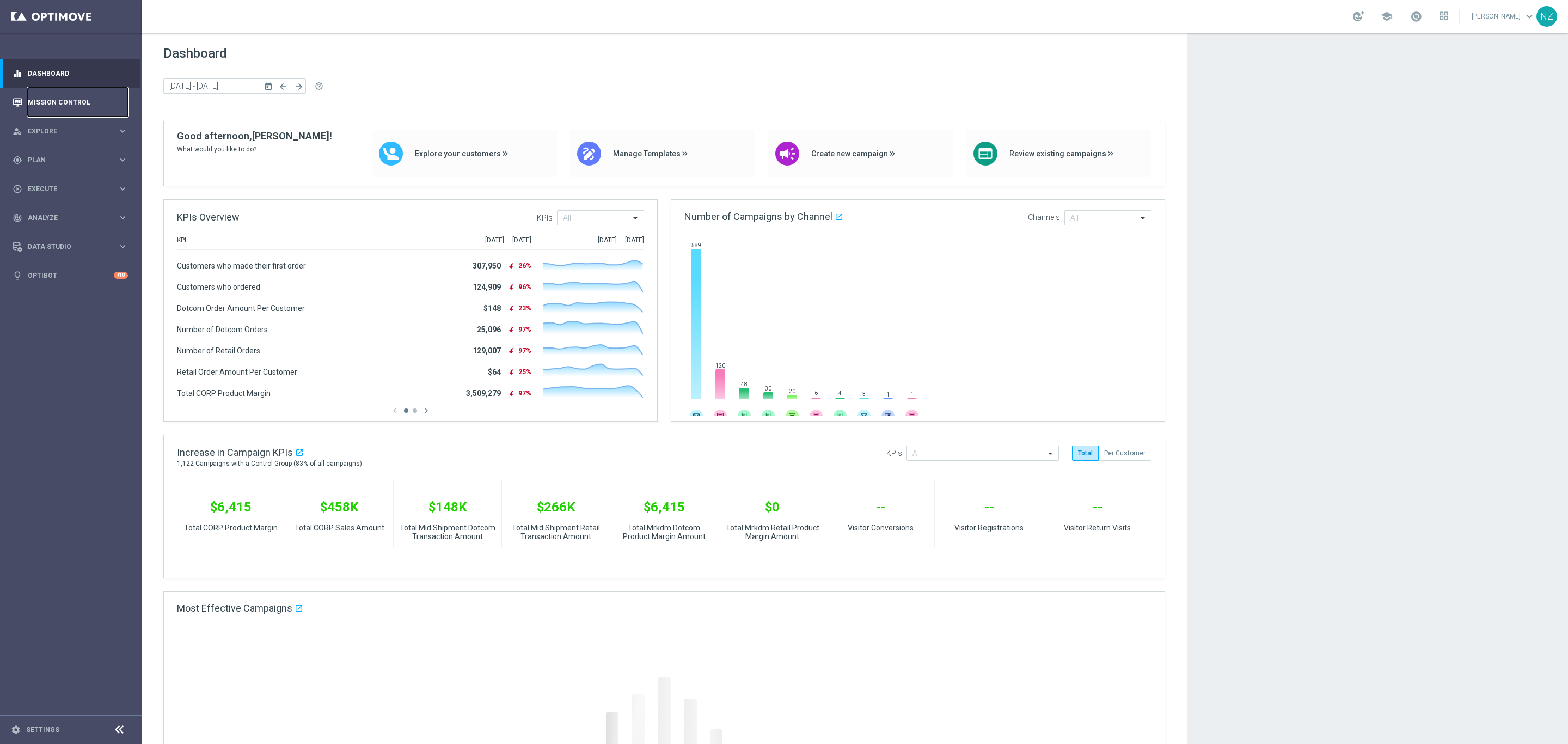
click at [39, 106] on link "Mission Control" at bounding box center [78, 102] width 100 height 29
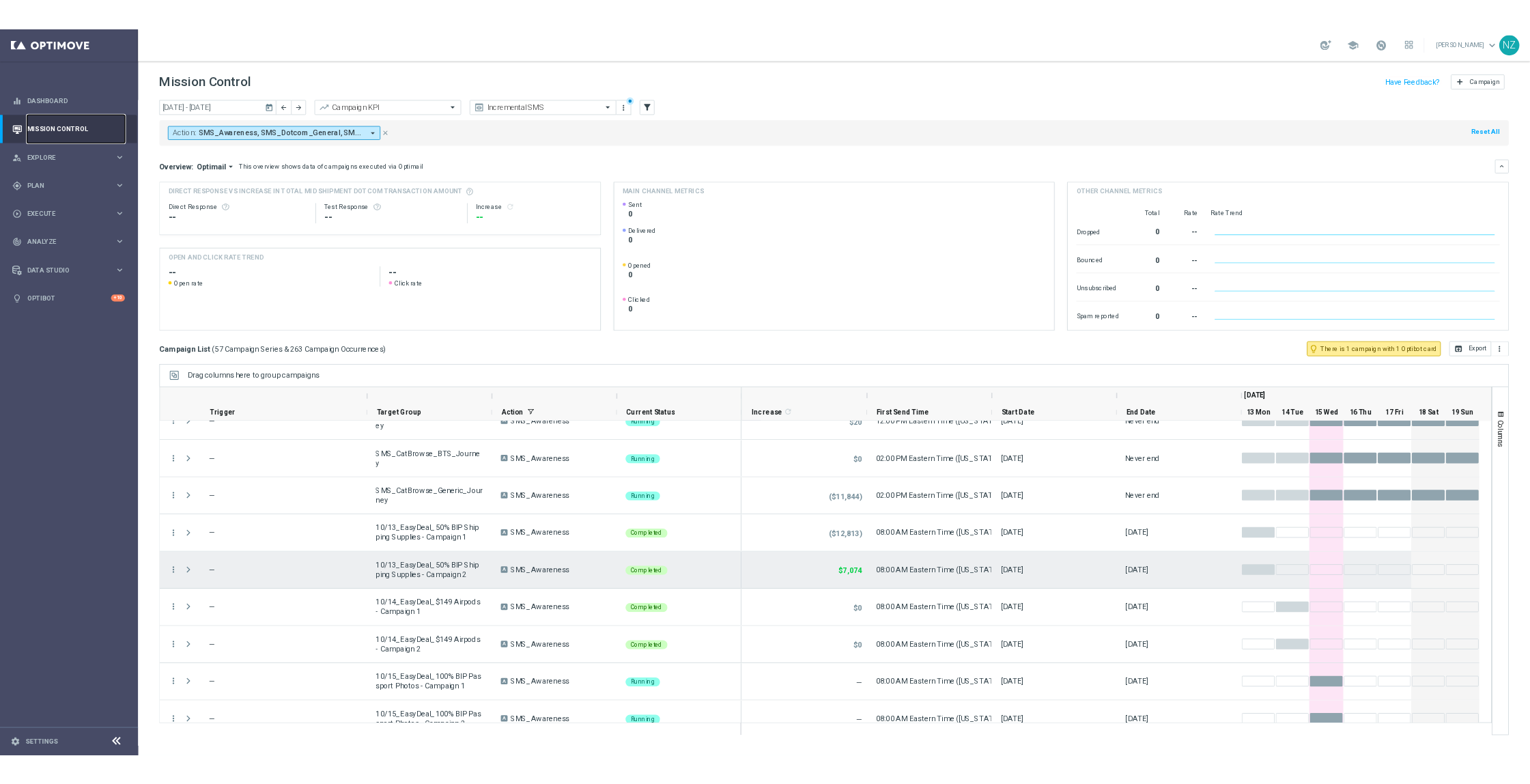
scroll to position [1928, 0]
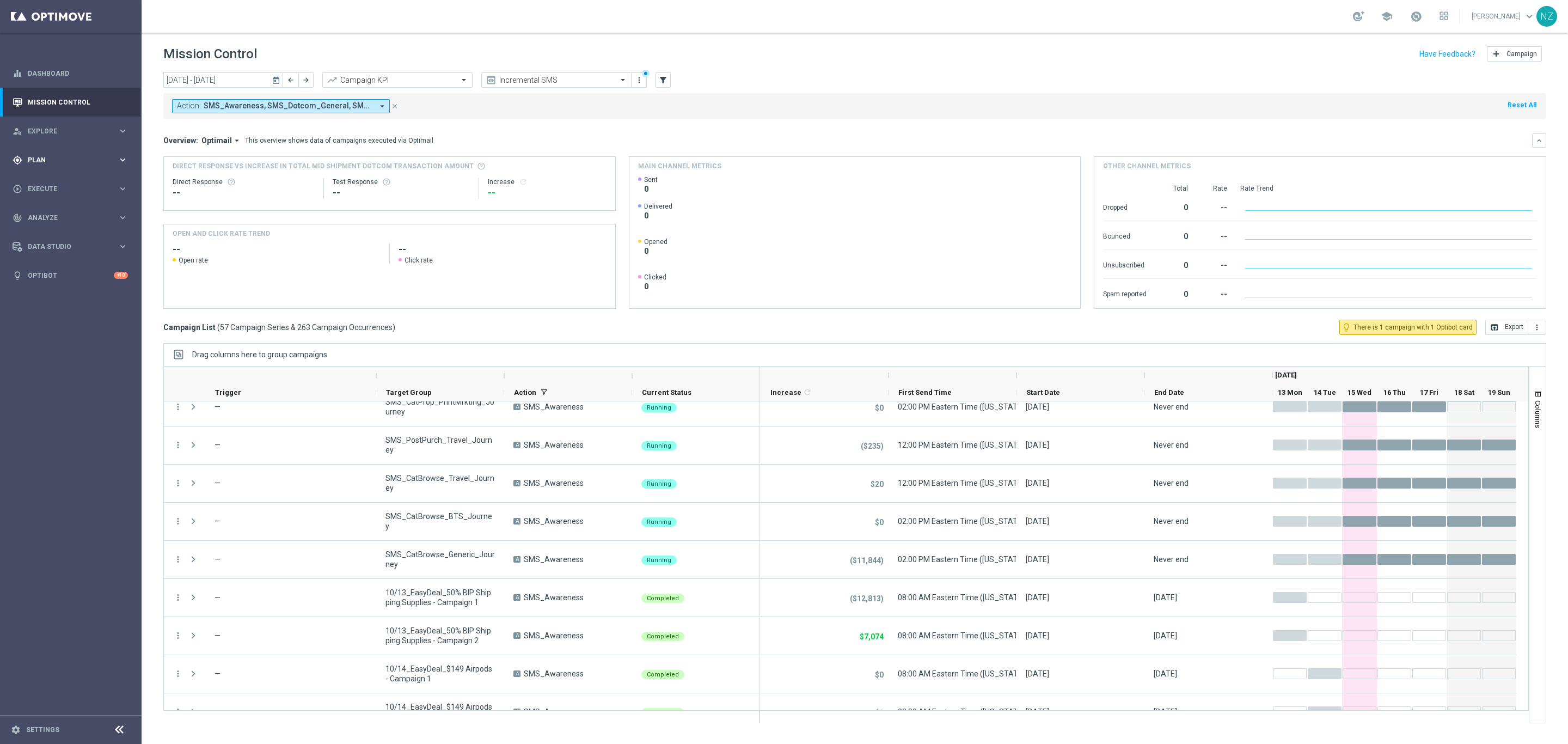
click at [61, 161] on span "Plan" at bounding box center [73, 160] width 90 height 7
click at [58, 178] on link "Target Groups" at bounding box center [71, 182] width 85 height 9
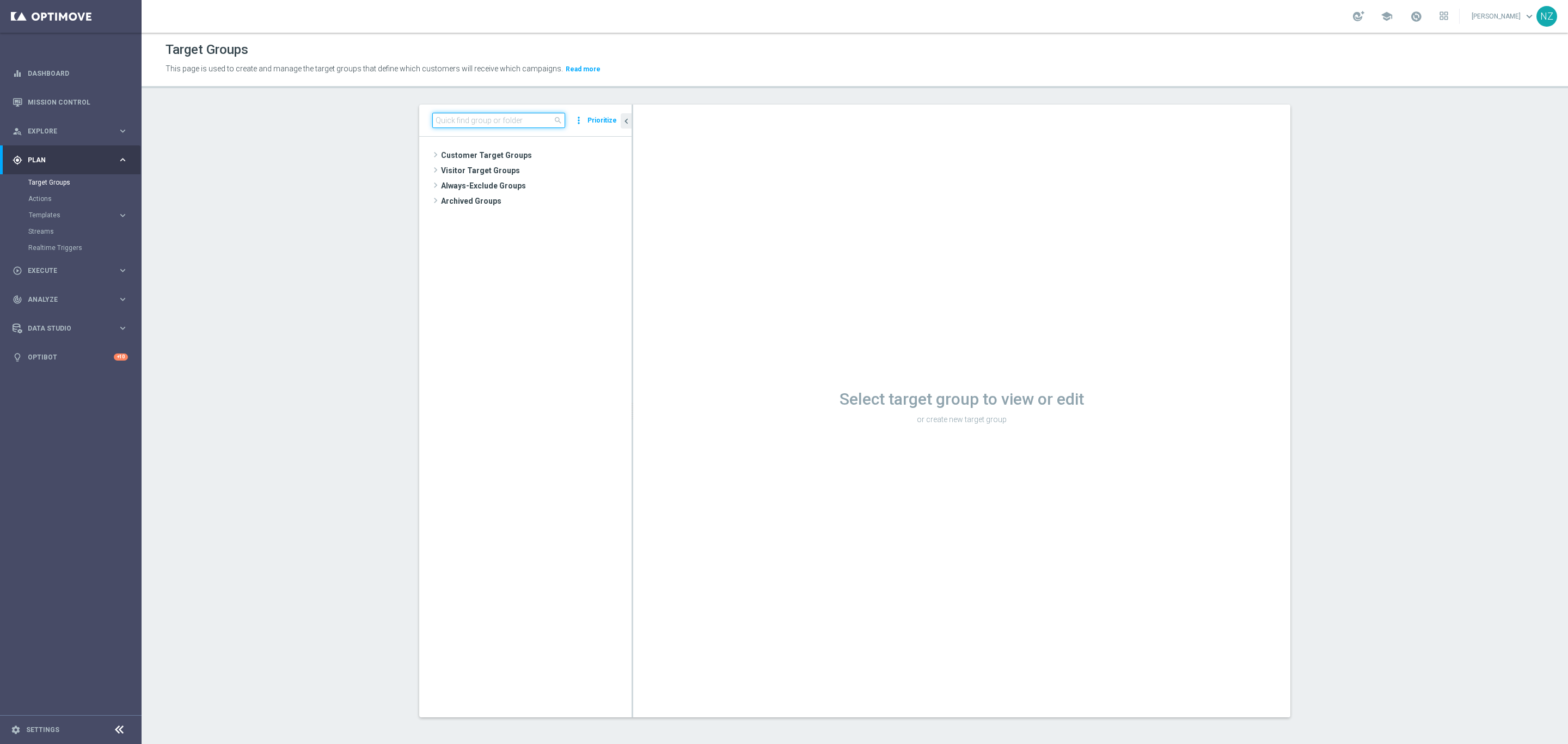
click at [471, 121] on input at bounding box center [499, 120] width 133 height 15
type input "10.29"
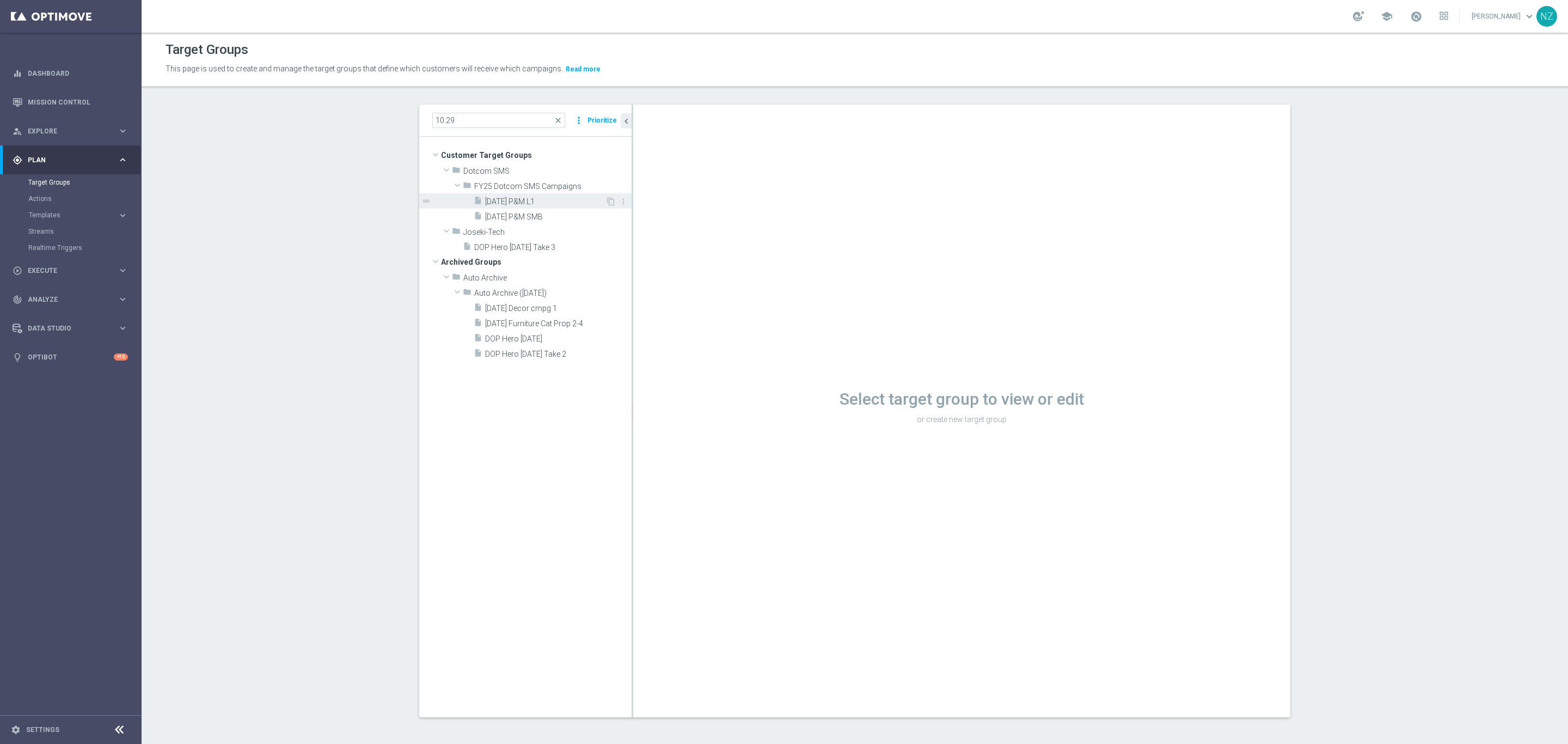
click at [510, 206] on span "[DATE] P&M L1" at bounding box center [545, 202] width 121 height 9
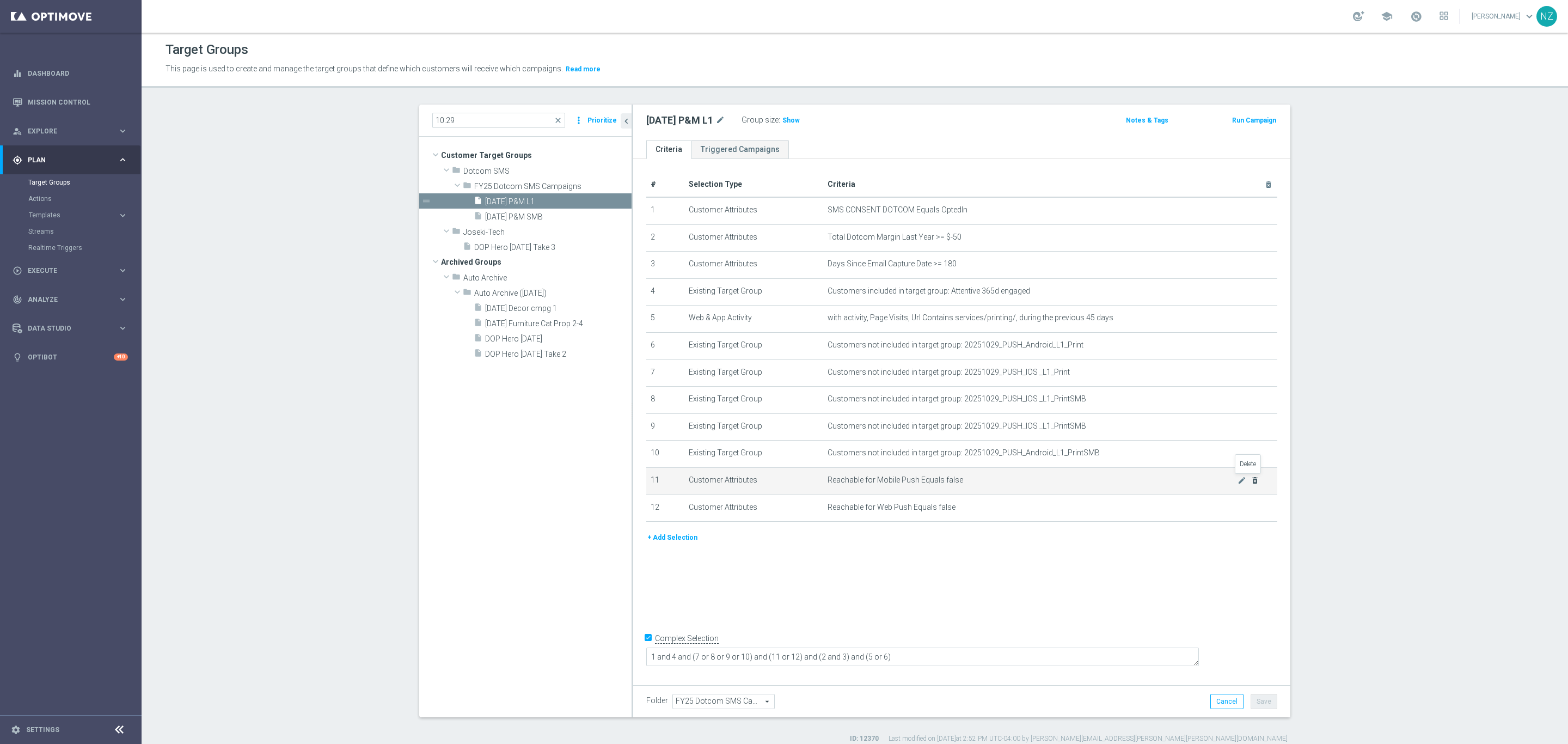
click at [1251, 481] on icon "delete_forever" at bounding box center [1255, 480] width 9 height 9
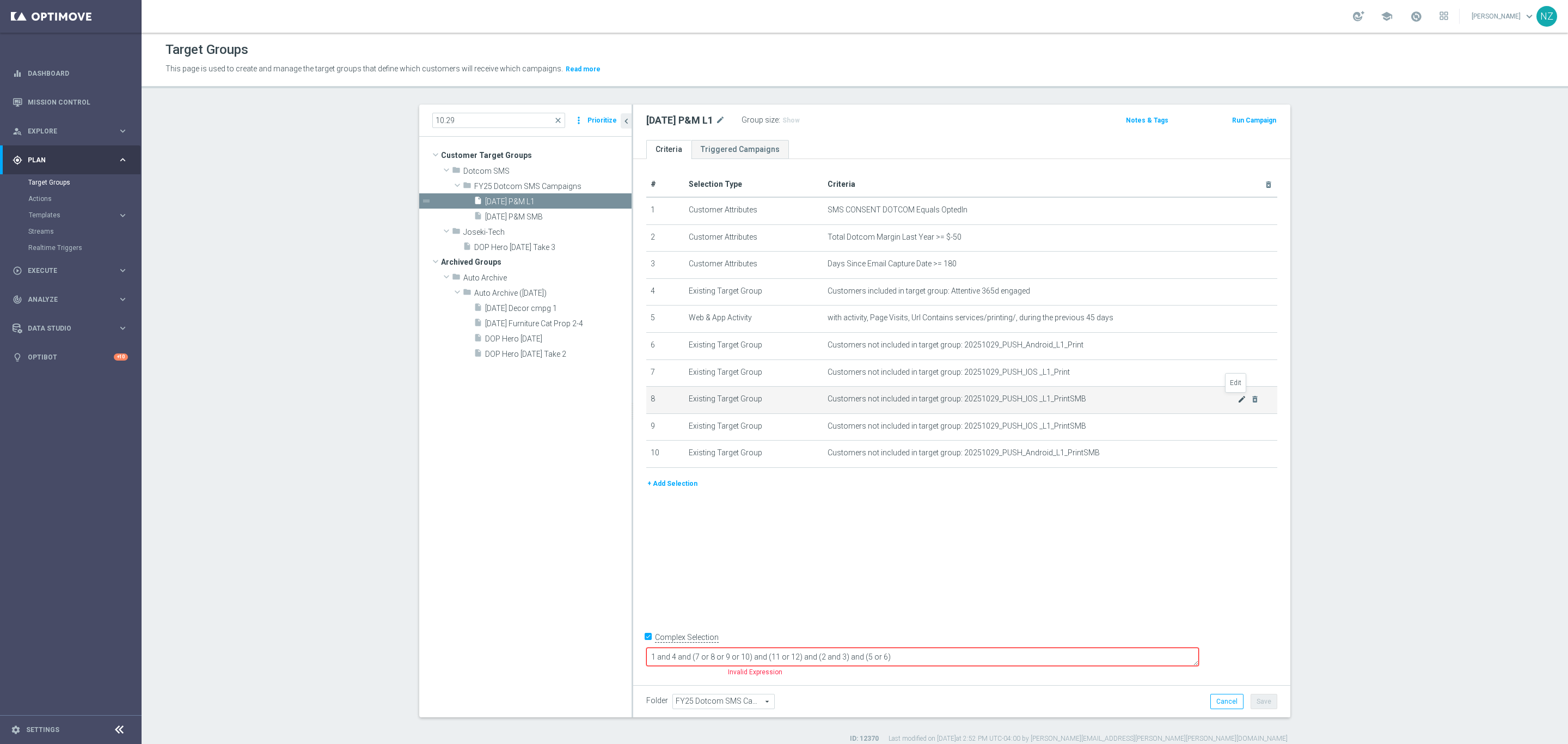
click at [1237, 395] on icon "mode_edit" at bounding box center [1242, 399] width 9 height 9
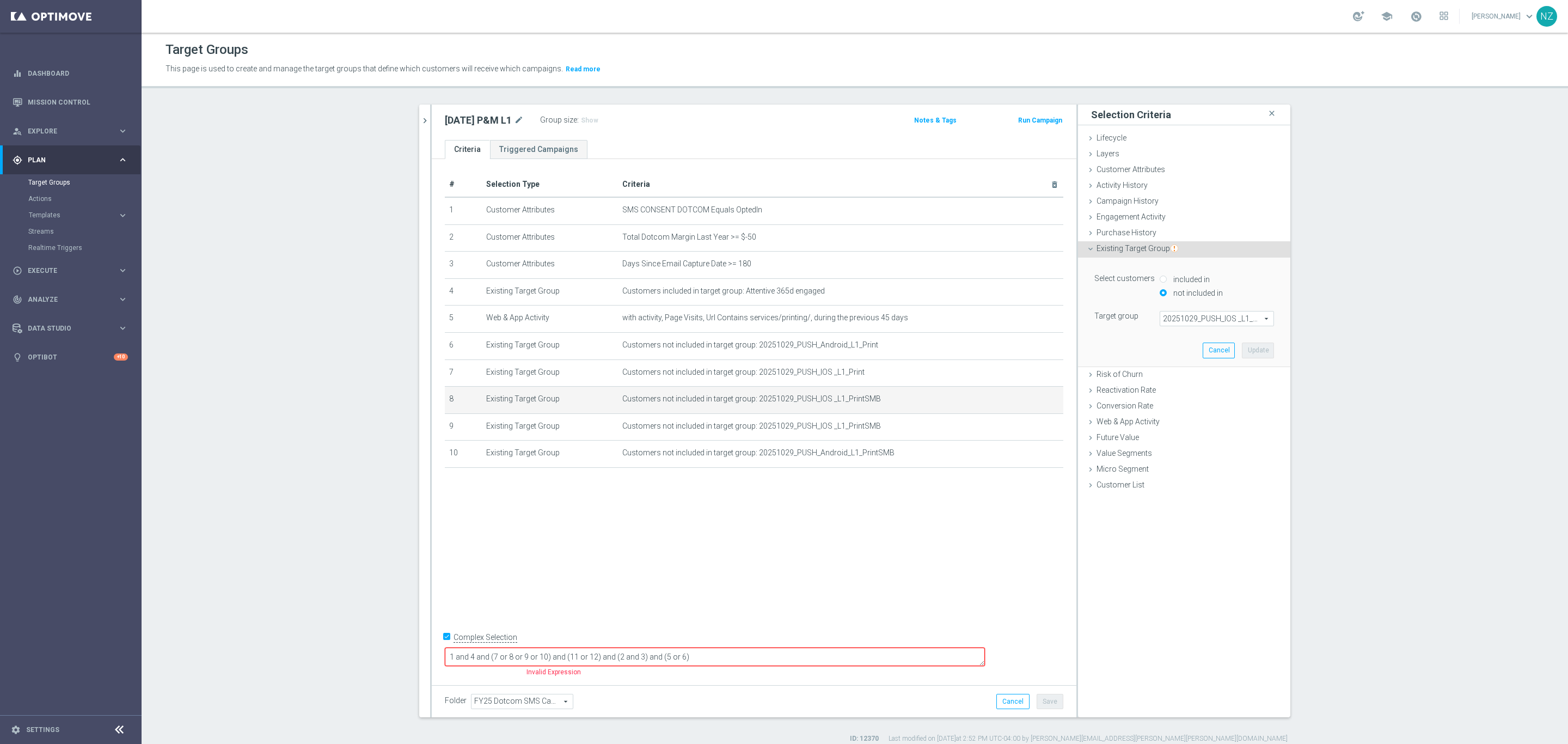
click at [1183, 322] on span "20251029_PUSH_IOS _L1_PrintSMB" at bounding box center [1217, 318] width 113 height 14
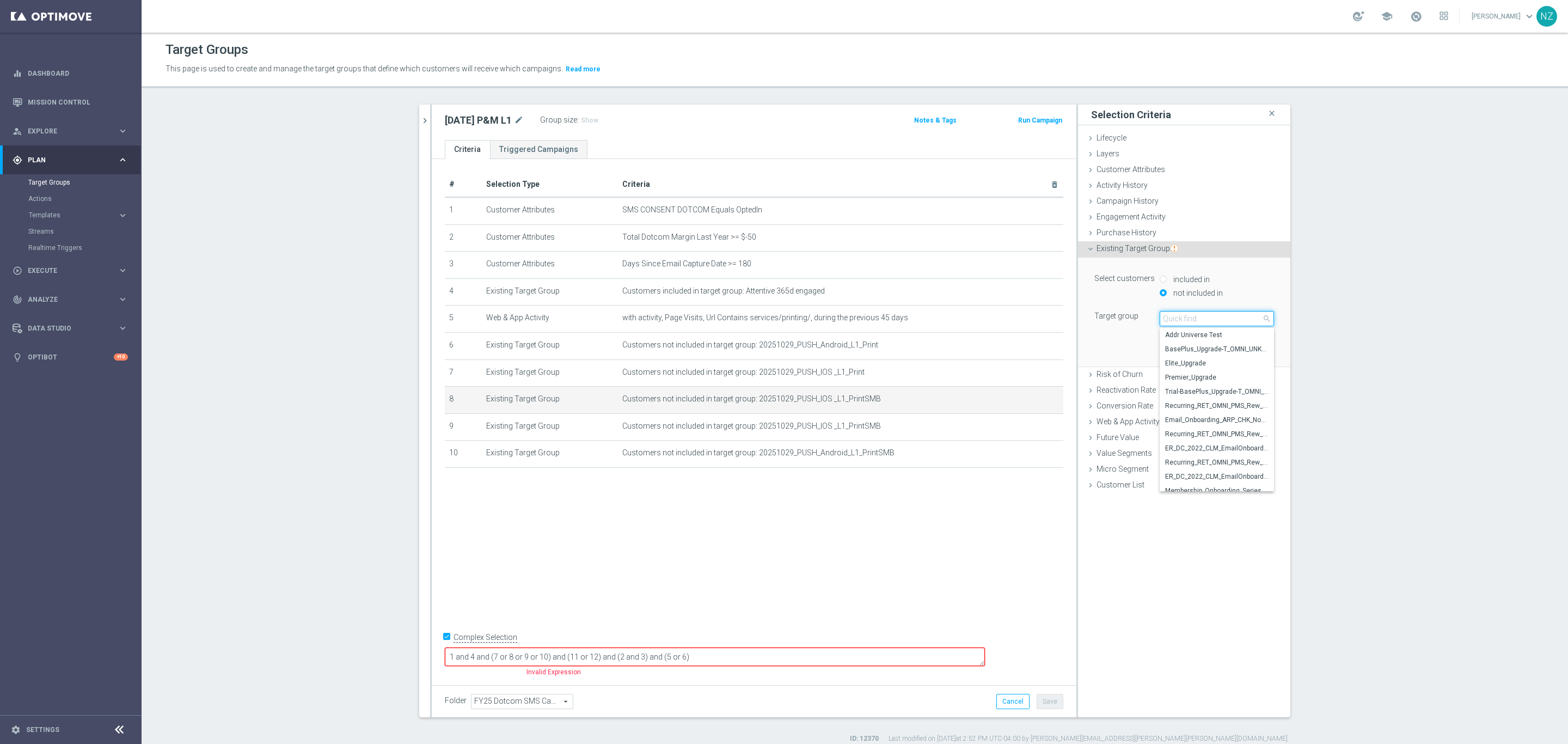
click at [1192, 317] on input "search" at bounding box center [1217, 318] width 114 height 15
type input "10.29."
click at [1199, 404] on span "[DATE] P&M SMB" at bounding box center [1217, 405] width 103 height 9
type input "[DATE] P&M SMB"
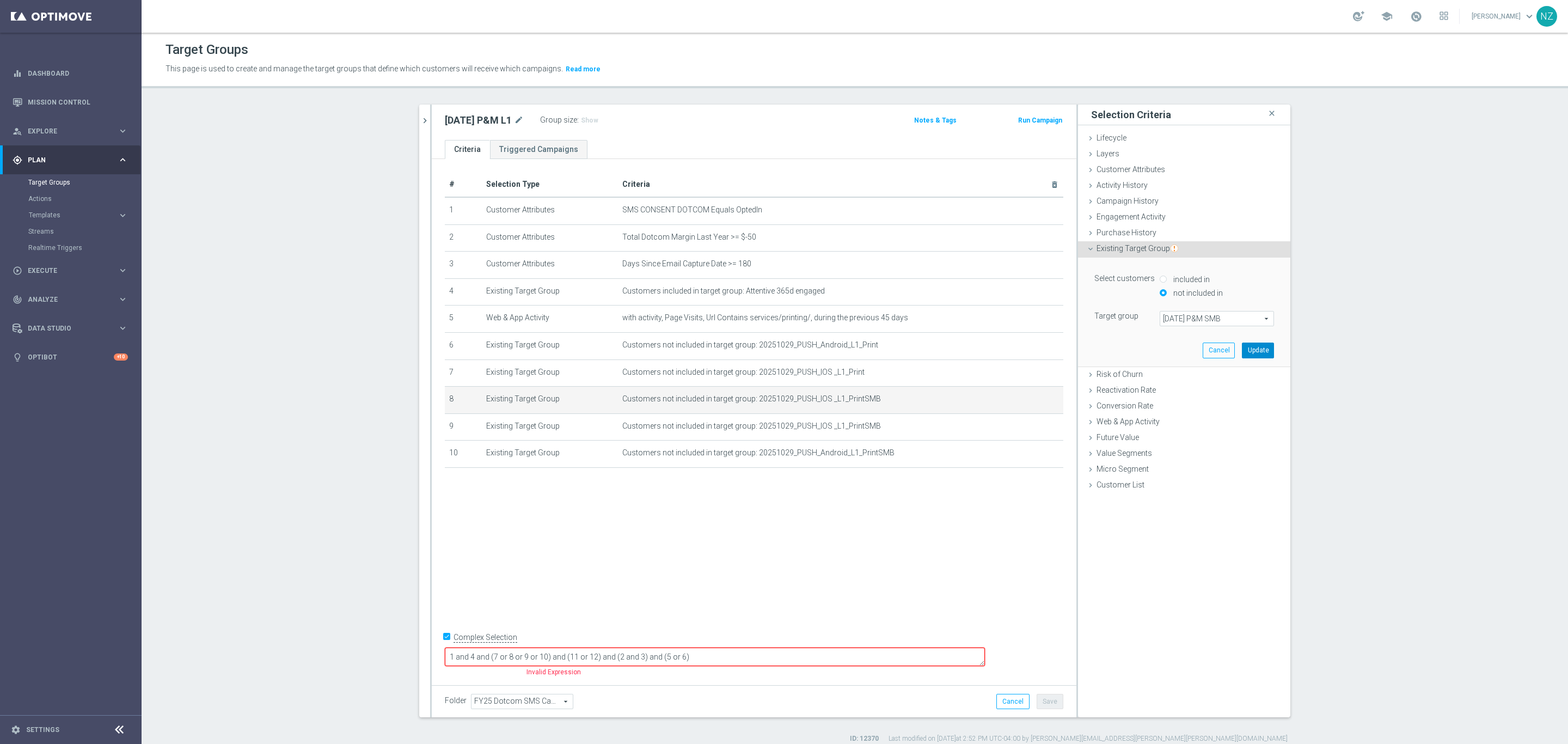
click at [1251, 349] on button "Update" at bounding box center [1258, 350] width 32 height 15
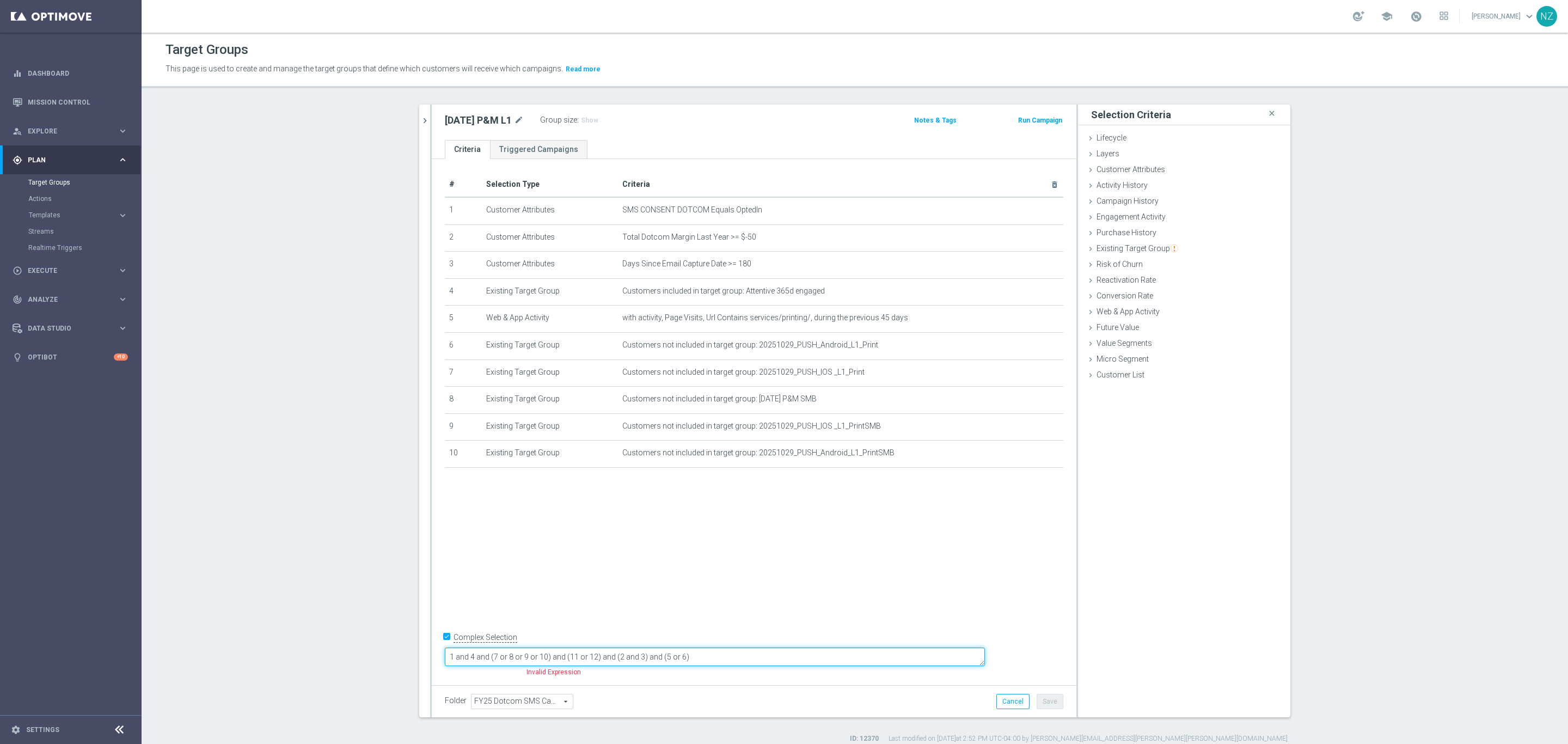
click at [565, 653] on textarea "1 and 4 and (7 or 8 or 9 or 10) and (11 or 12) and (2 and 3) and (5 or 6)" at bounding box center [715, 656] width 540 height 19
drag, startPoint x: 637, startPoint y: 658, endPoint x: 687, endPoint y: 661, distance: 50.1
click at [687, 661] on textarea "1 and 4 and (6 or 7 or 8 or 9 or 10) and (11 or 12) and (2 and 3) and (5 or 6)" at bounding box center [715, 656] width 540 height 19
click at [701, 654] on textarea "1 and 4 and (6 or 7 or 8 or 9 or 10) and (2 and 3) and (5 or 6)" at bounding box center [715, 656] width 540 height 19
drag, startPoint x: 541, startPoint y: 658, endPoint x: 611, endPoint y: 617, distance: 81.1
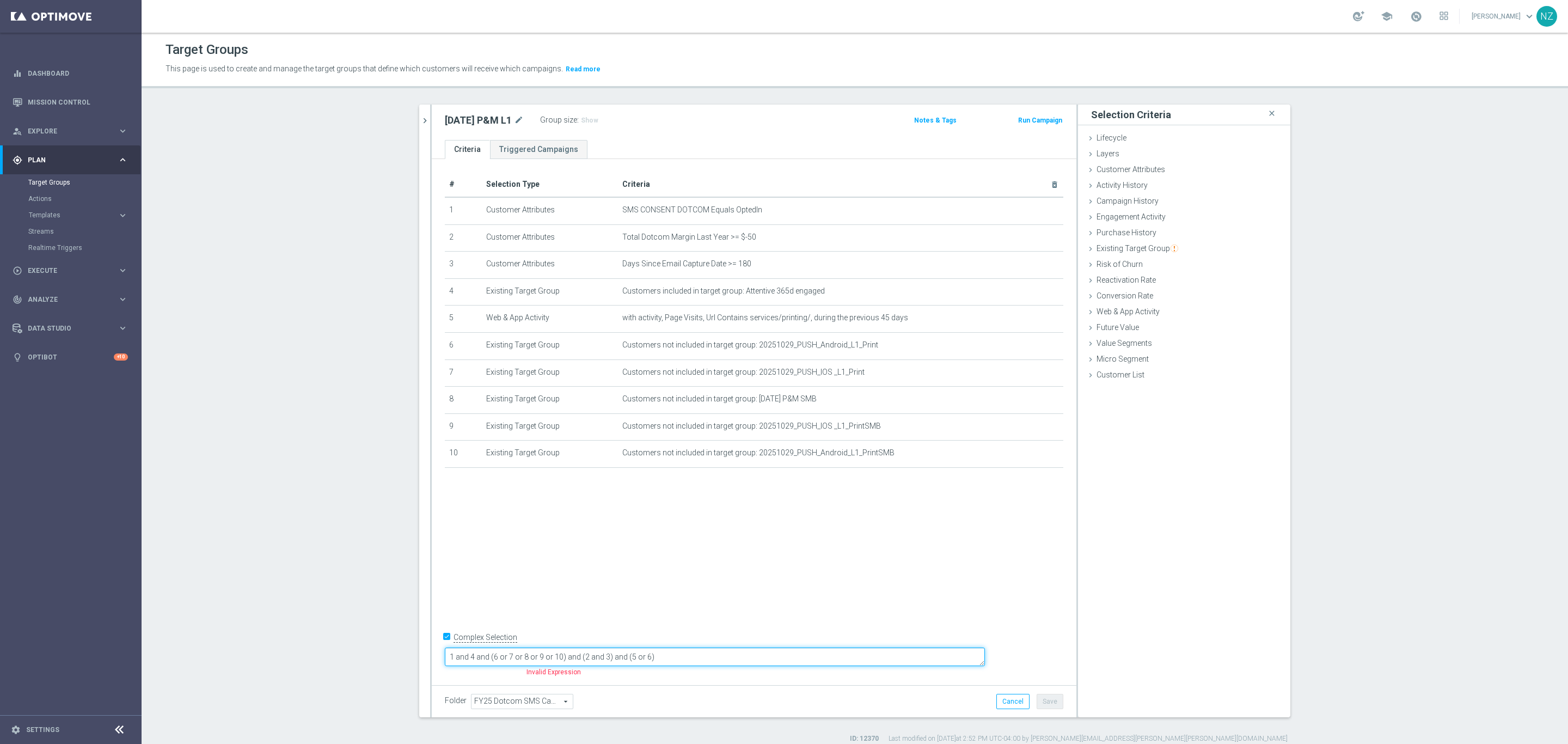
click at [542, 658] on textarea "1 and 4 and (6 or 7 or 8 or 9 or 10) and (2 and 3) and (5 or 6)" at bounding box center [715, 656] width 540 height 19
drag, startPoint x: 704, startPoint y: 658, endPoint x: 825, endPoint y: 634, distance: 123.4
click at [822, 634] on div "# Selection Type Criteria delete_forever 1 Customer Attributes SMS CONSENT DOTC…" at bounding box center [754, 419] width 645 height 521
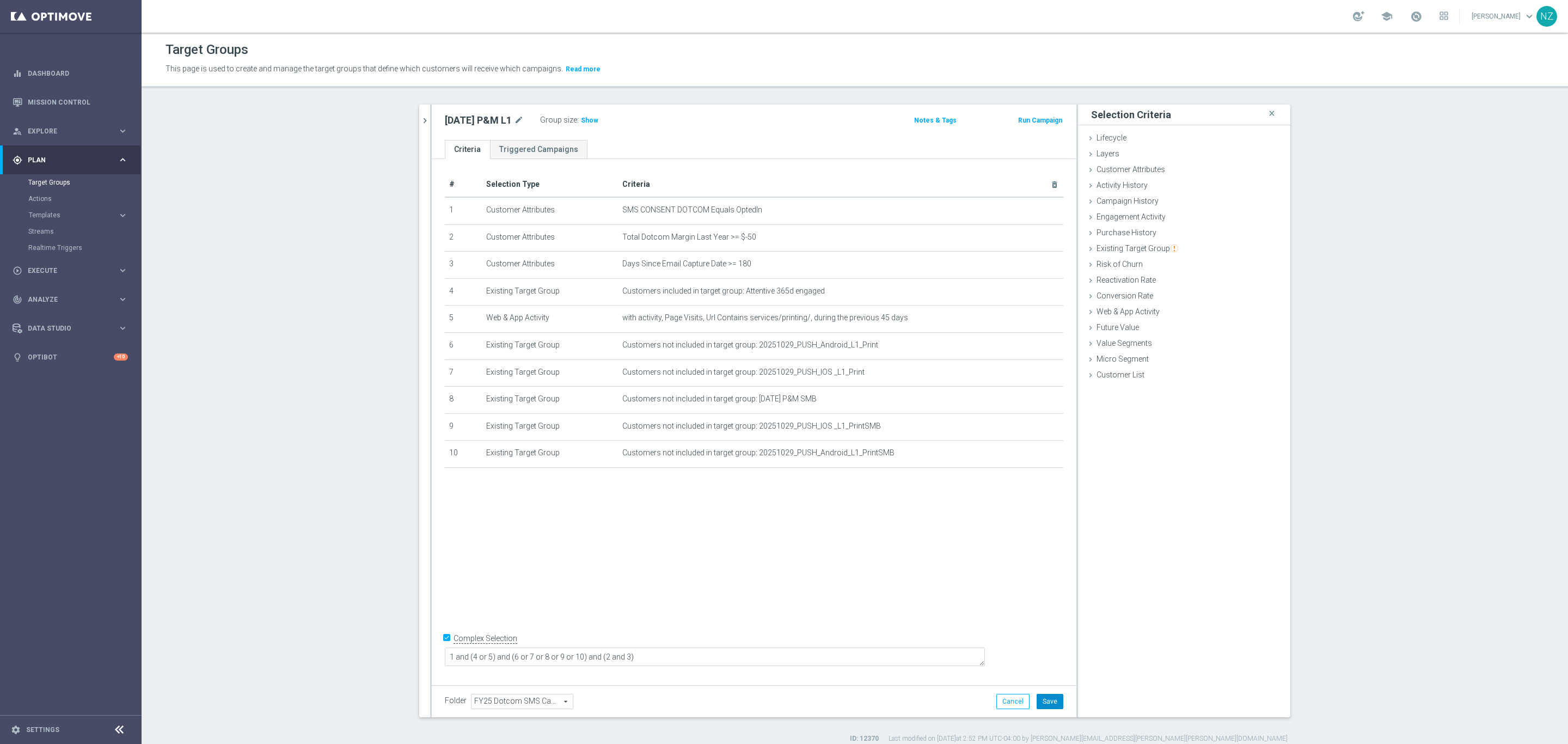
click at [1046, 703] on button "Save" at bounding box center [1050, 701] width 27 height 15
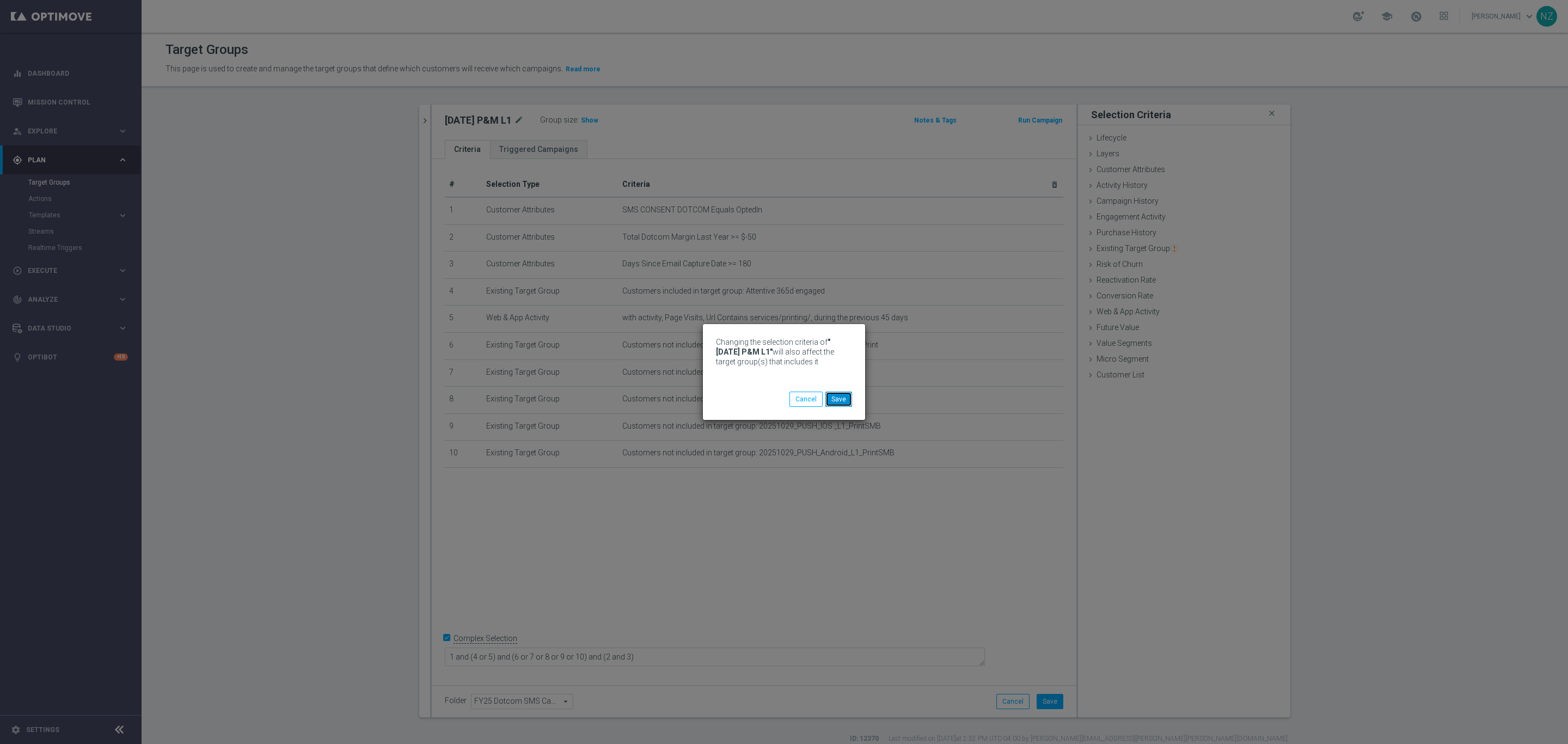
click at [845, 404] on button "Save" at bounding box center [839, 399] width 27 height 15
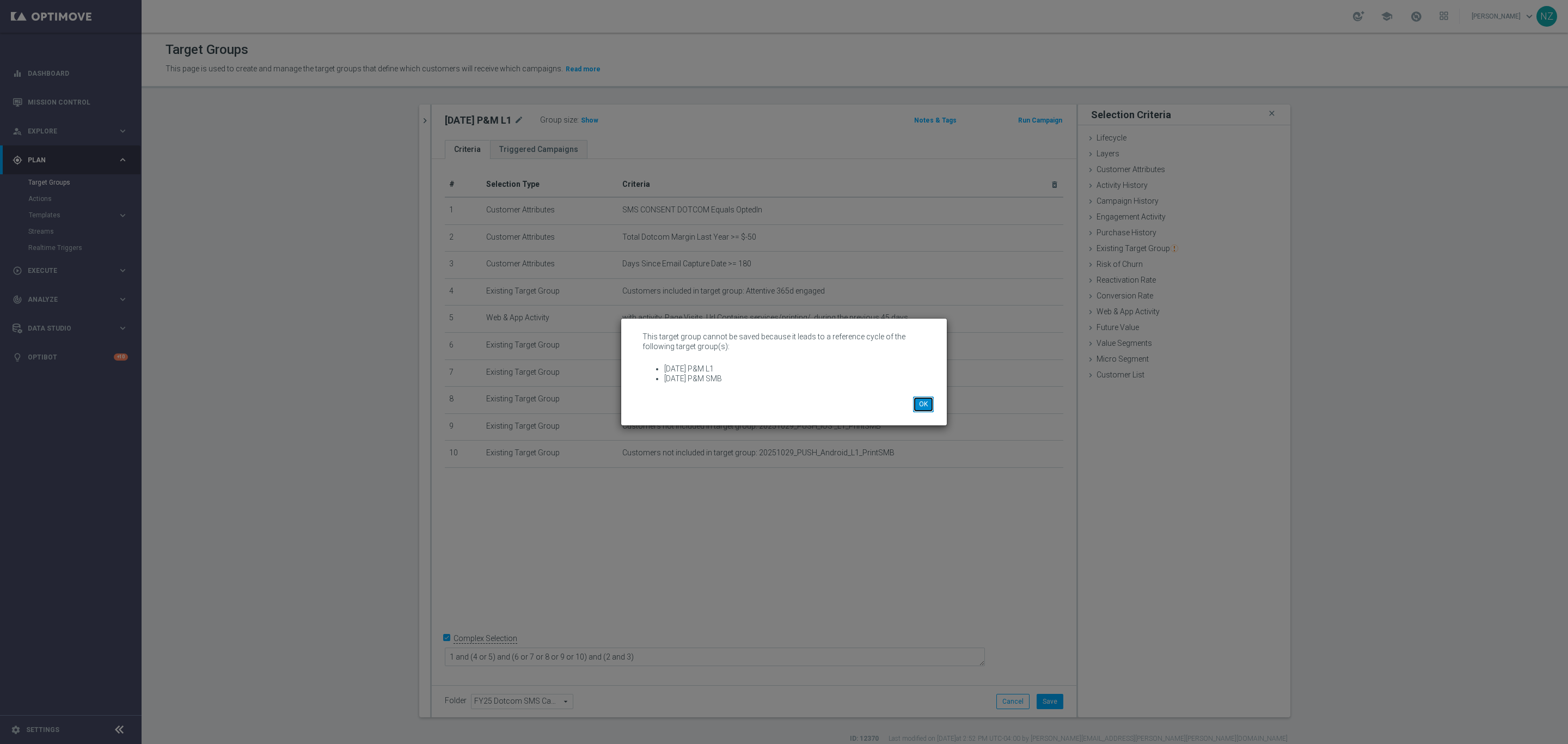
click at [926, 407] on button "OK" at bounding box center [923, 404] width 21 height 15
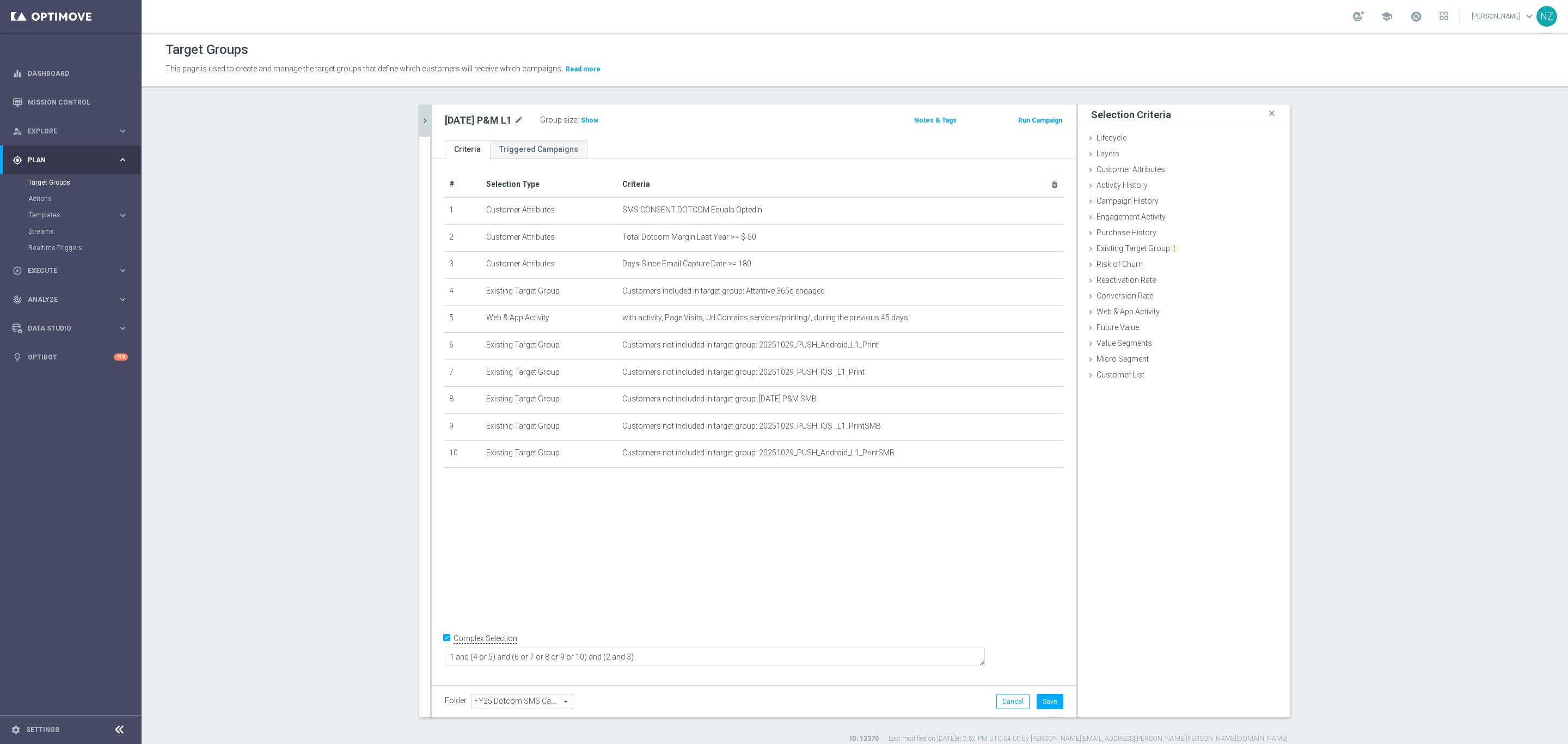
click at [423, 120] on icon "chevron_right" at bounding box center [425, 121] width 10 height 10
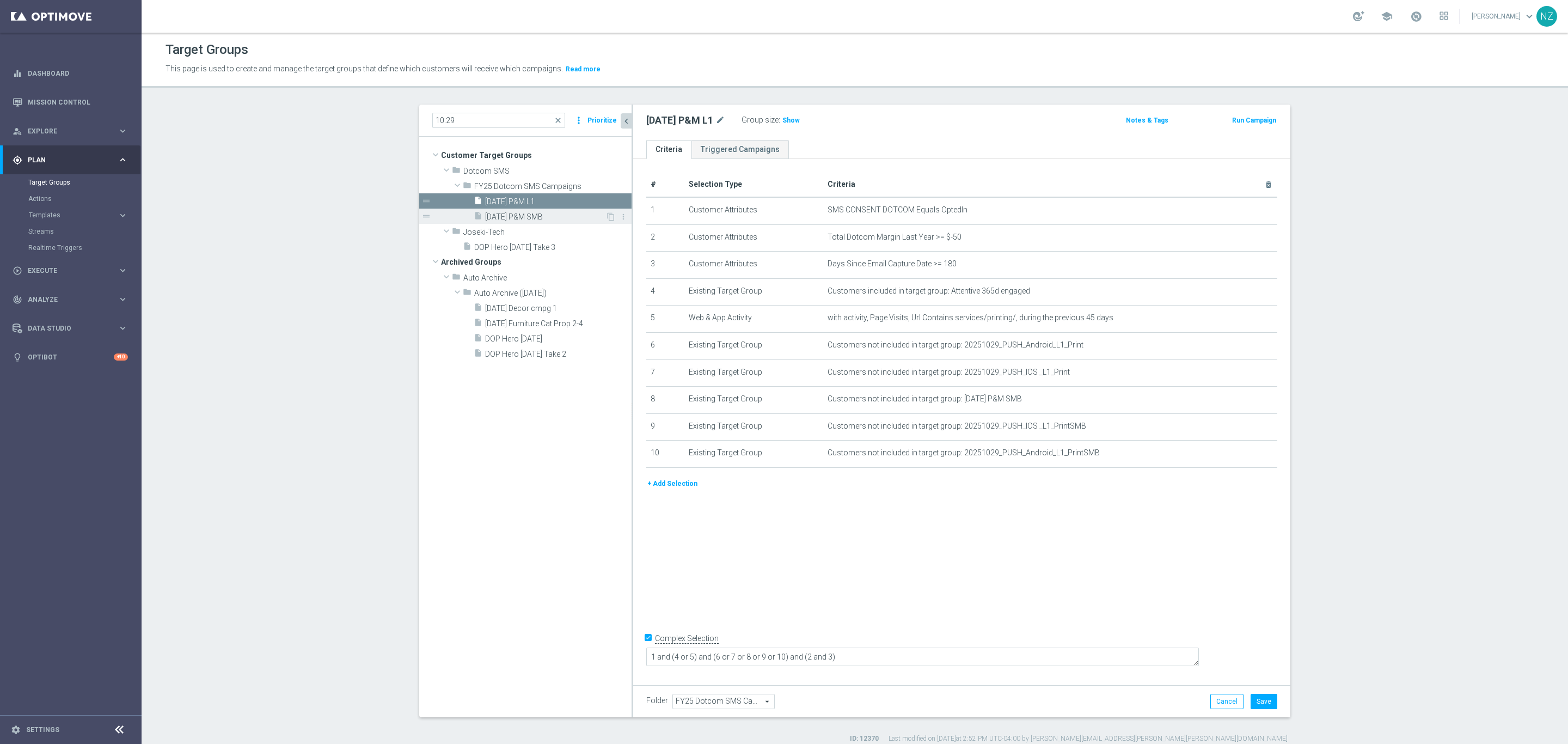
click at [534, 216] on span "[DATE] P&M SMB" at bounding box center [545, 217] width 121 height 9
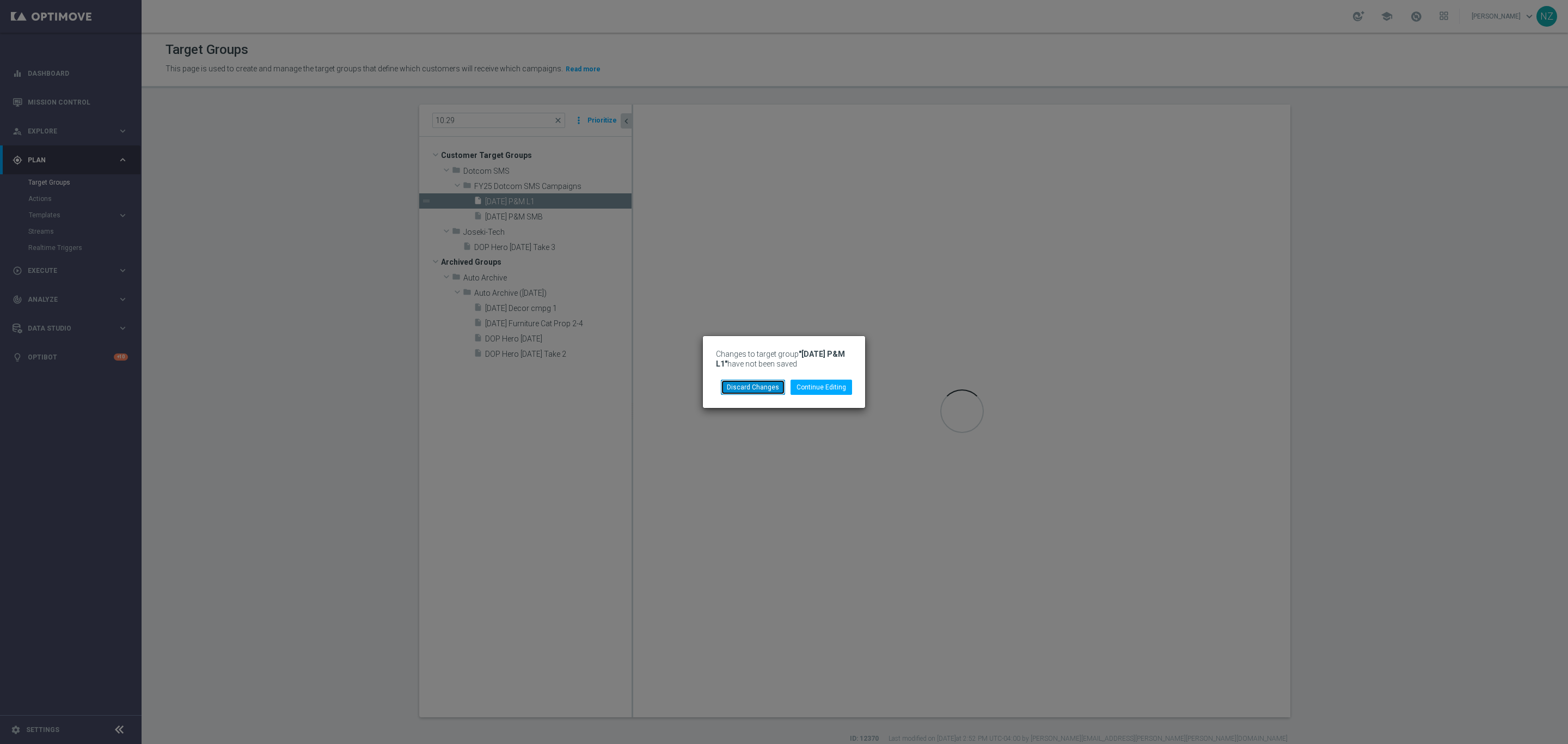
click at [761, 391] on button "Discard Changes" at bounding box center [753, 387] width 65 height 15
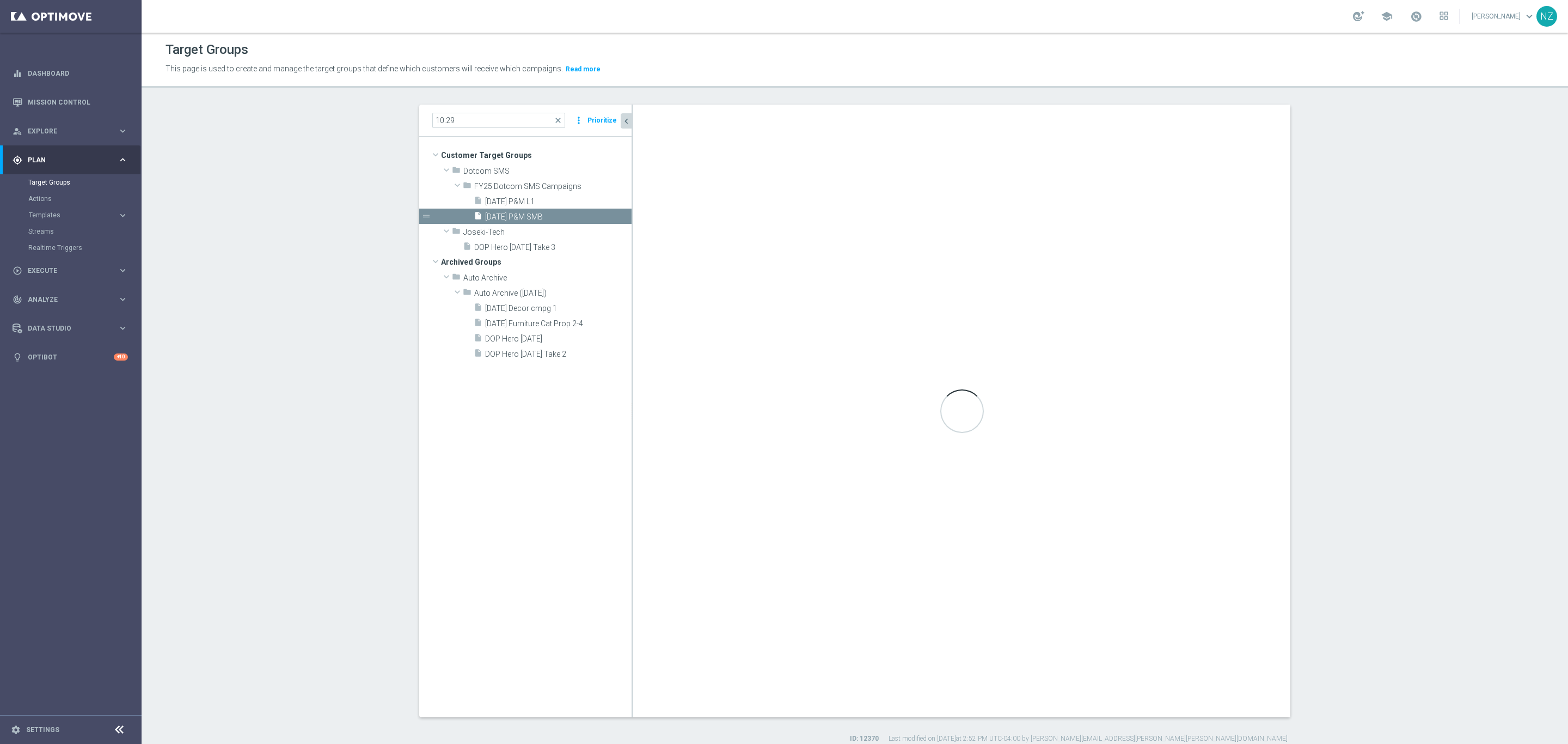
type textarea "1 and 4 and 13 and 14 and (7 or 8 or 9 or 10) and (11 or 12) and (2 and 3) and …"
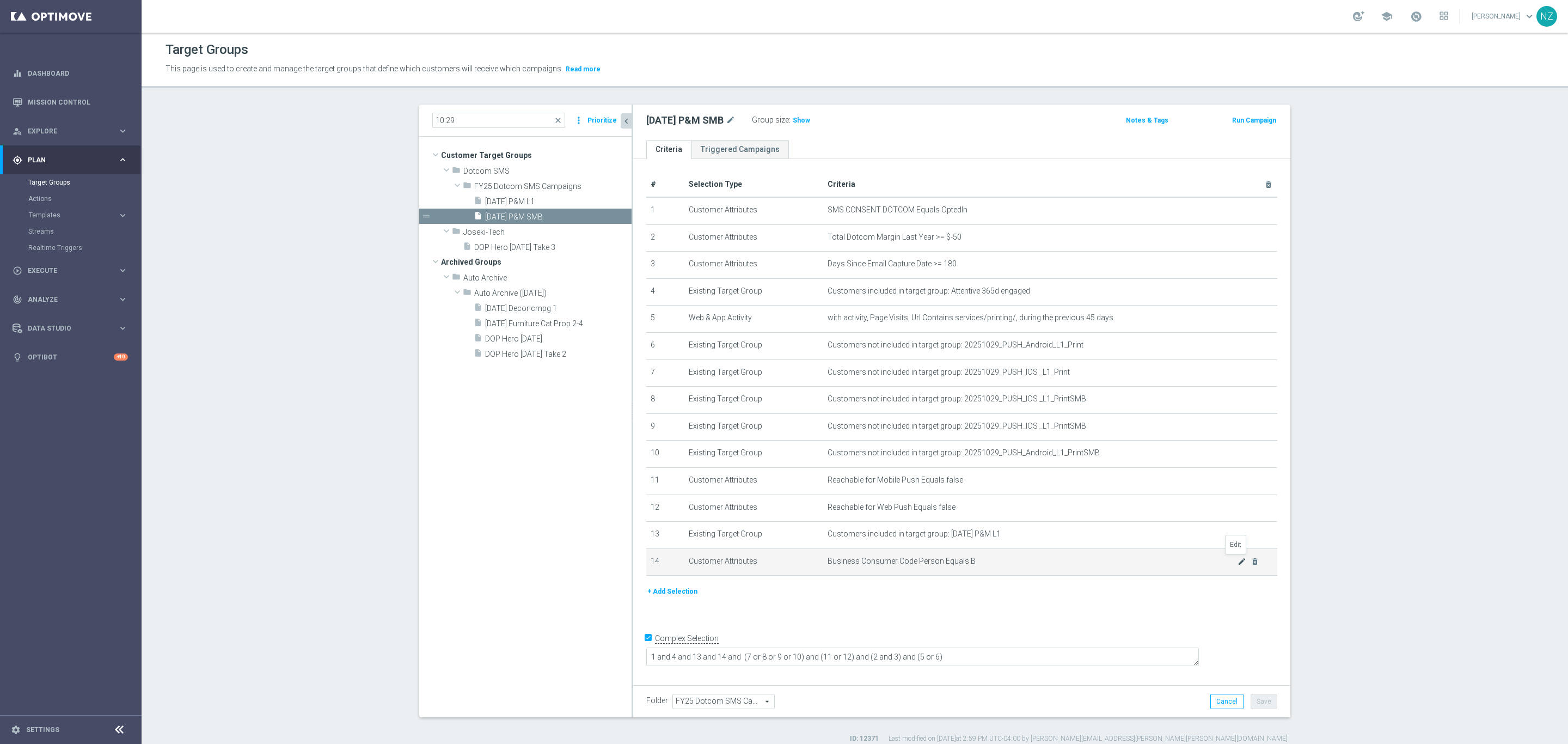
click at [1237, 564] on icon "mode_edit" at bounding box center [1242, 561] width 9 height 9
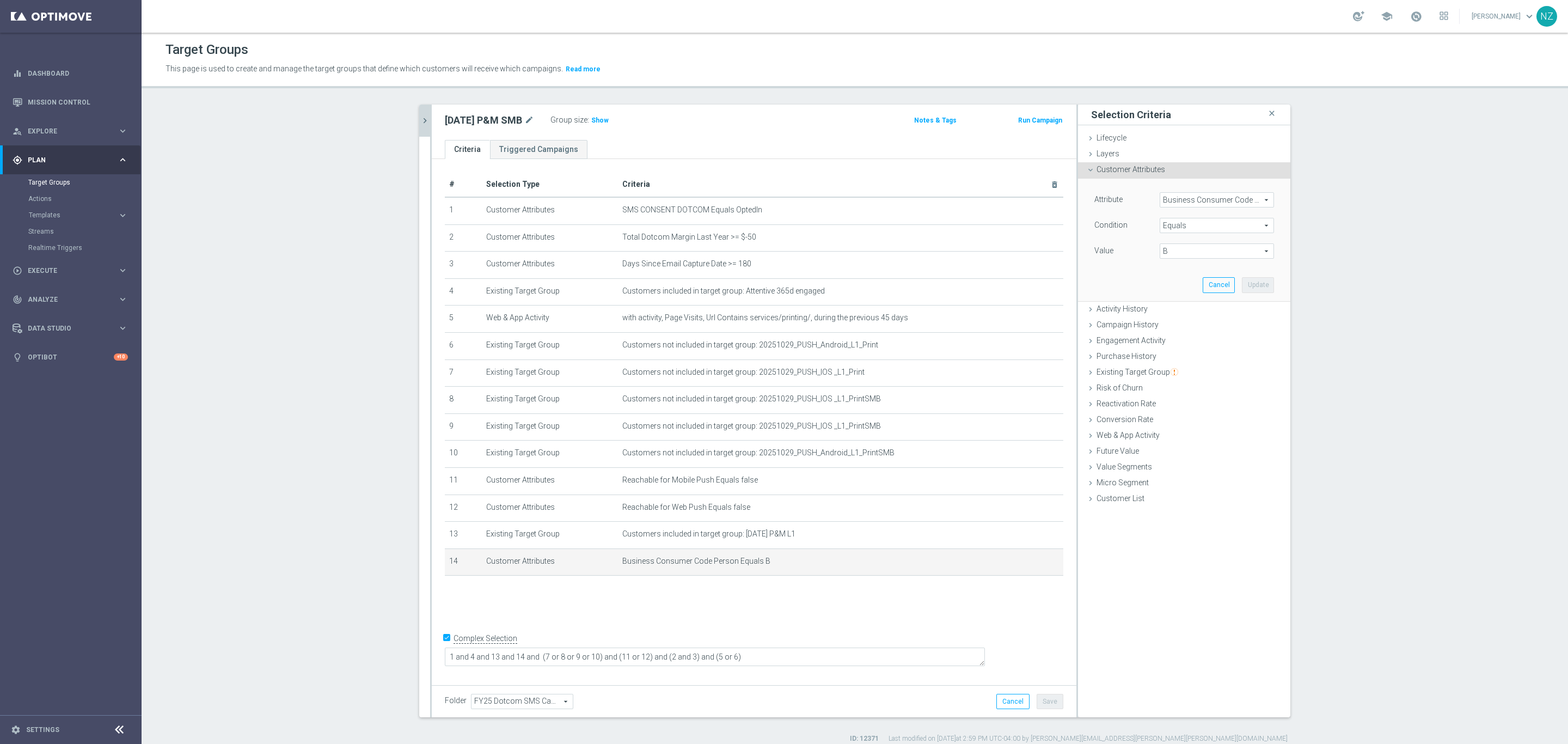
click at [1181, 203] on span "Business Consumer Code Person" at bounding box center [1217, 200] width 113 height 14
click at [1183, 204] on input "search" at bounding box center [1217, 200] width 114 height 15
type input "small"
click at [1192, 221] on label "DNB_SMALL_BUSINESS_INDICATOR" at bounding box center [1217, 216] width 114 height 14
type input "DNB_SMALL_BUSINESS_INDICATOR"
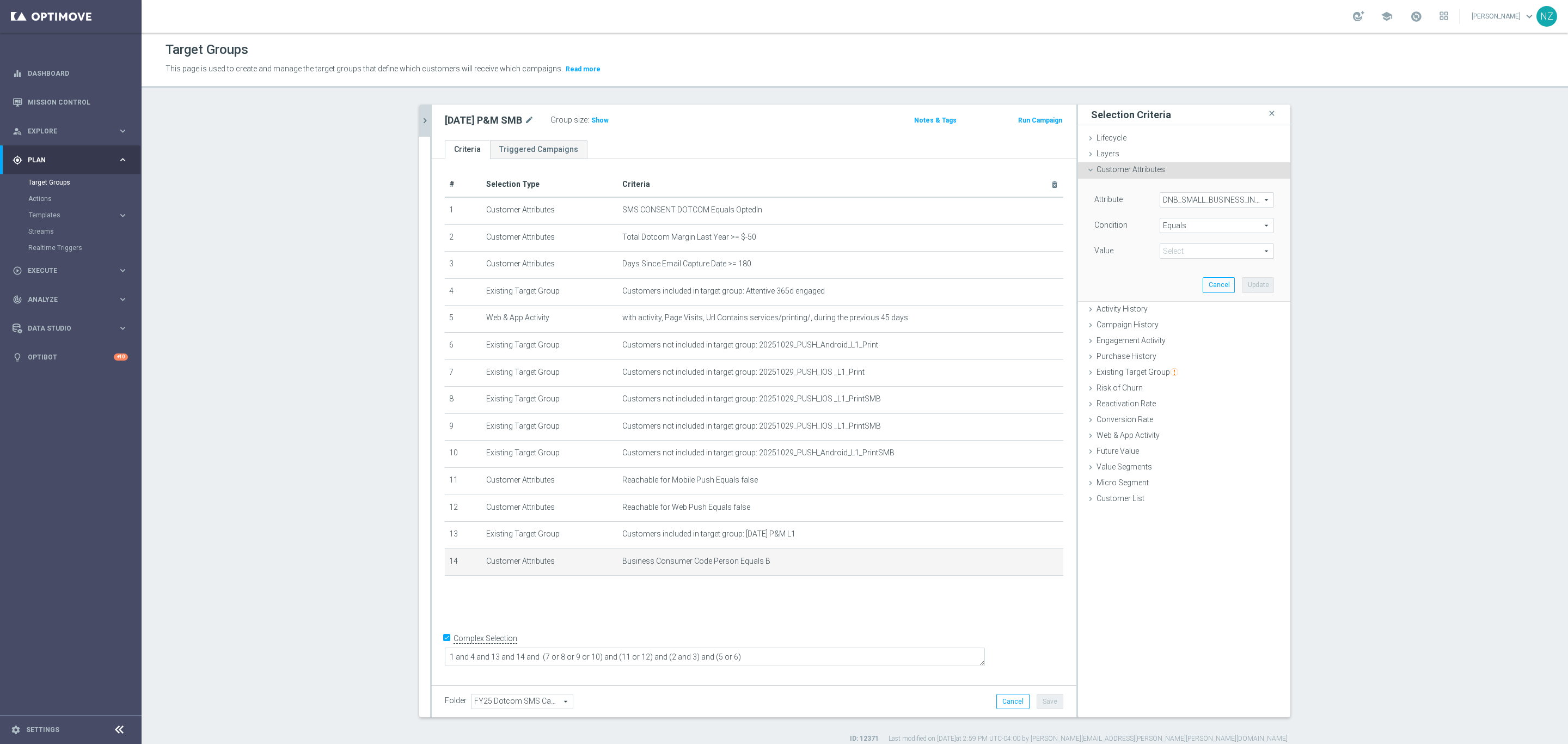
click at [1177, 255] on span "B" at bounding box center [1217, 251] width 113 height 14
click at [1194, 279] on span "Y" at bounding box center [1217, 281] width 103 height 9
type input "Y"
click at [1253, 284] on button "Update" at bounding box center [1258, 284] width 32 height 15
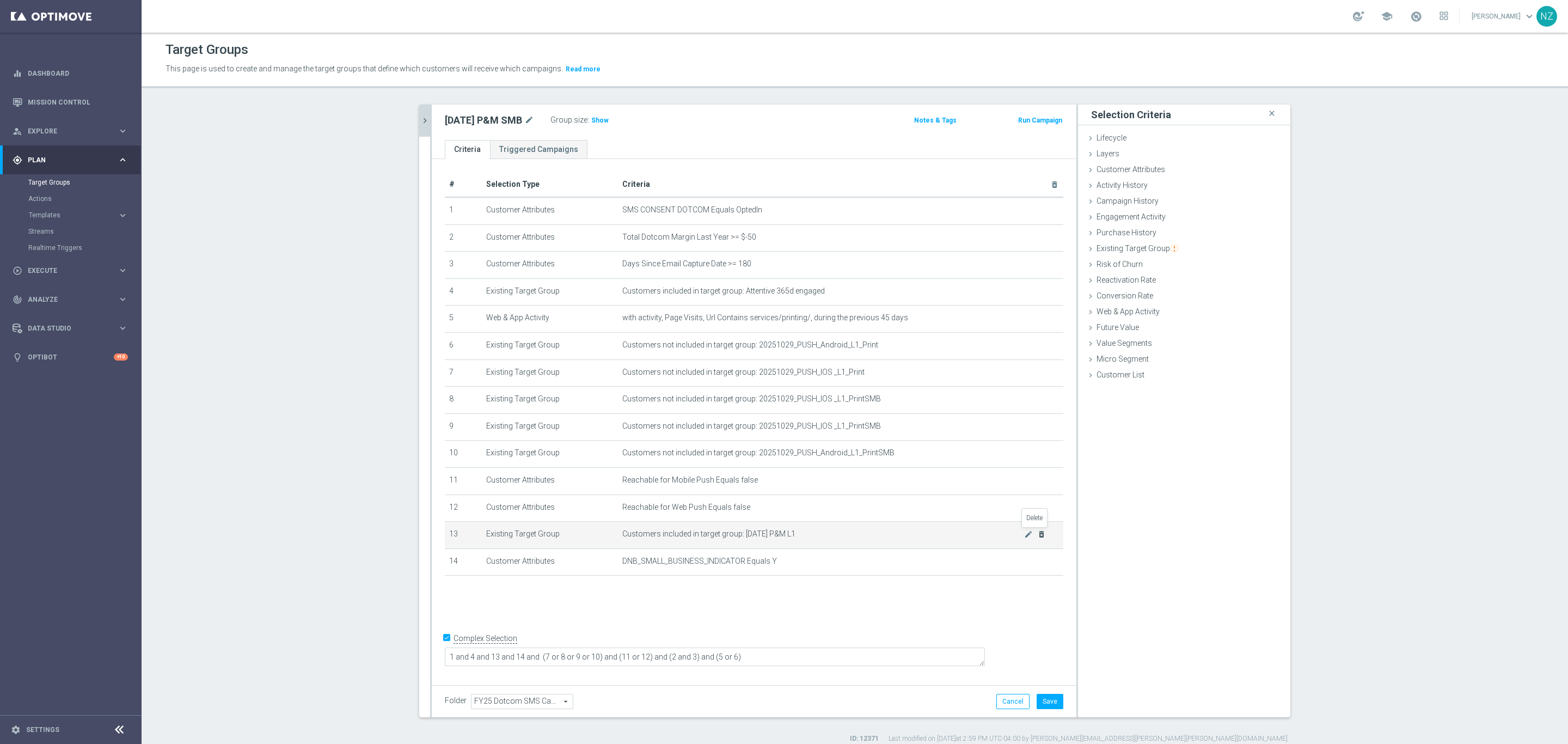
click at [1037, 531] on icon "delete_forever" at bounding box center [1041, 534] width 9 height 9
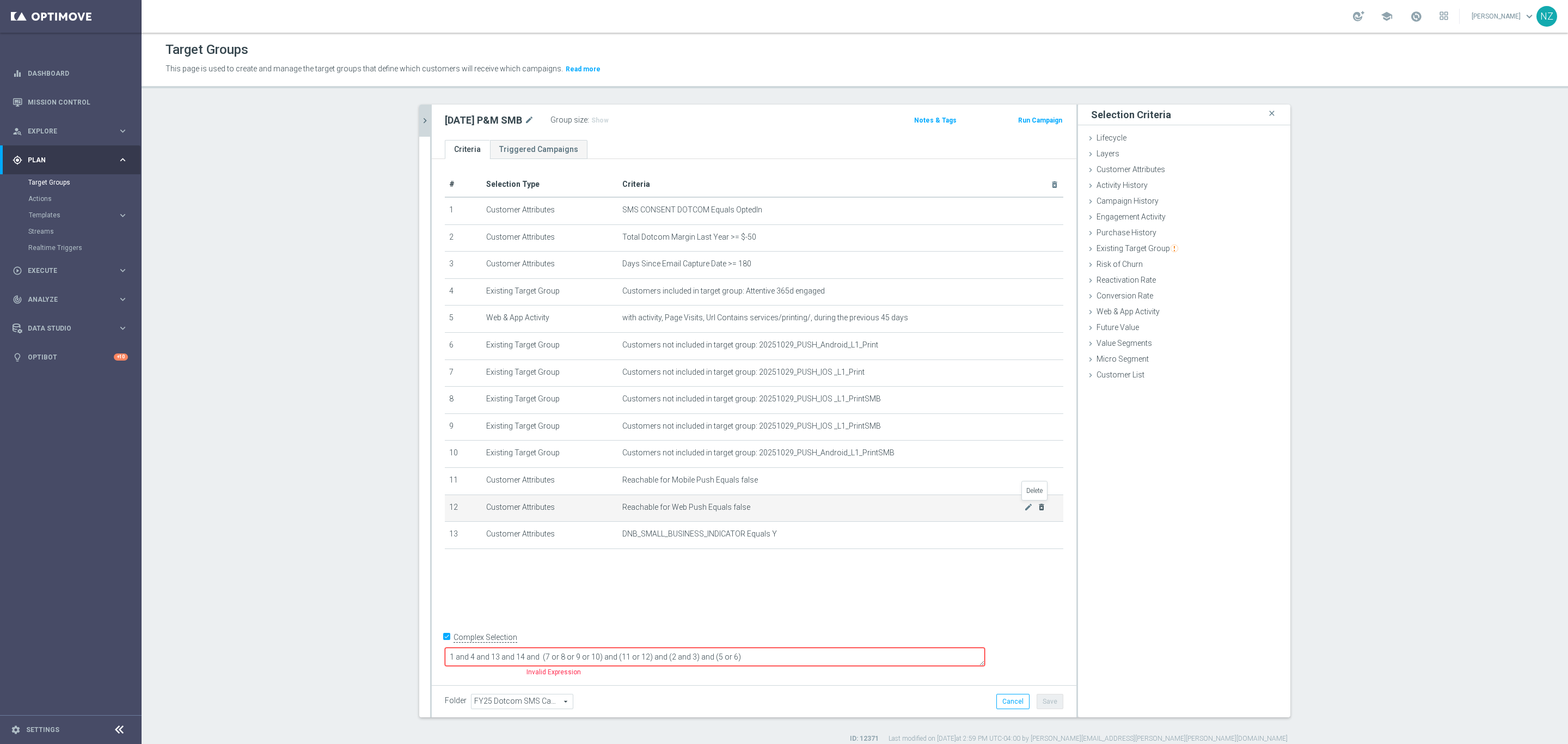
click at [1037, 505] on icon "delete_forever" at bounding box center [1041, 507] width 9 height 9
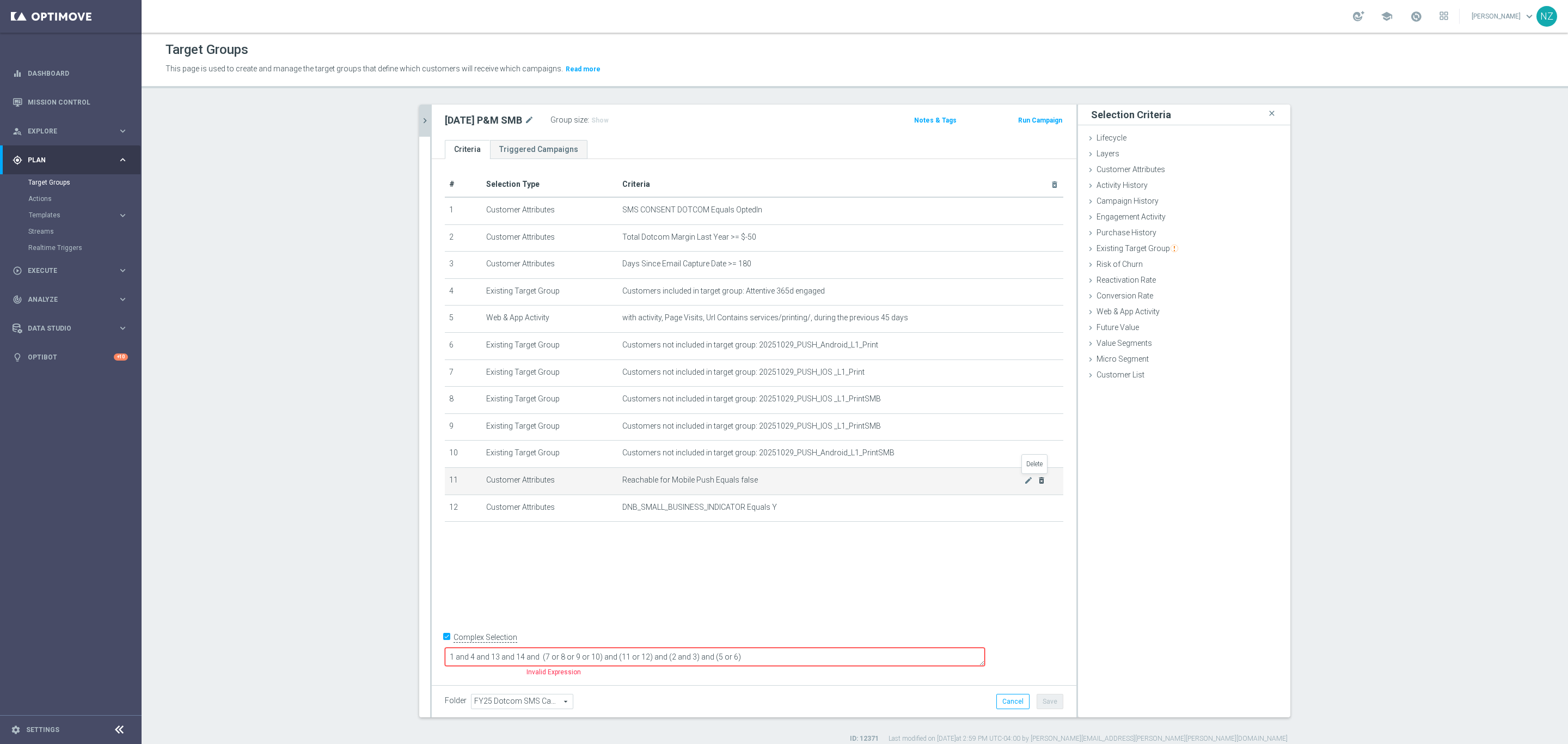
click at [1037, 482] on icon "delete_forever" at bounding box center [1041, 480] width 9 height 9
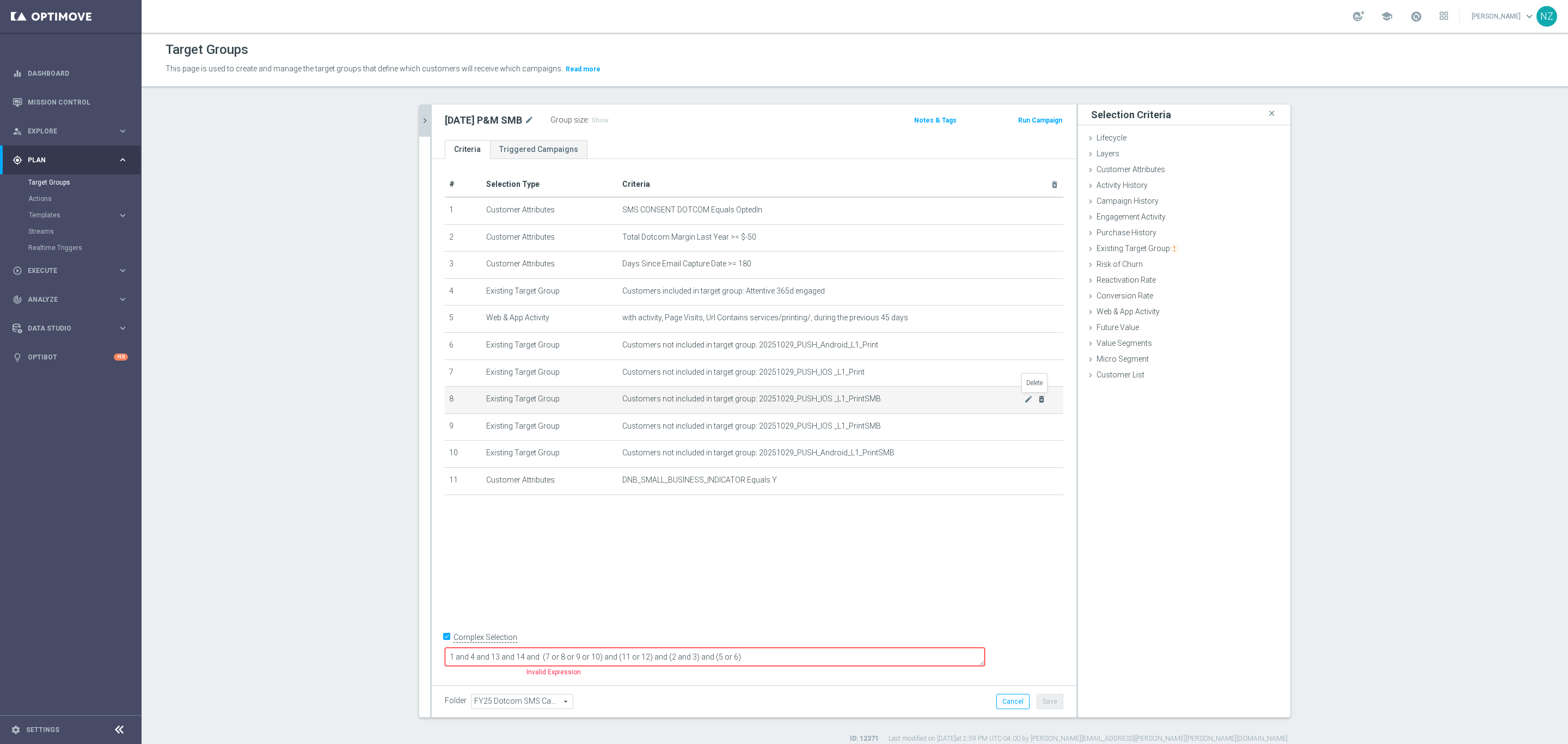
click at [1037, 402] on icon "delete_forever" at bounding box center [1041, 399] width 9 height 9
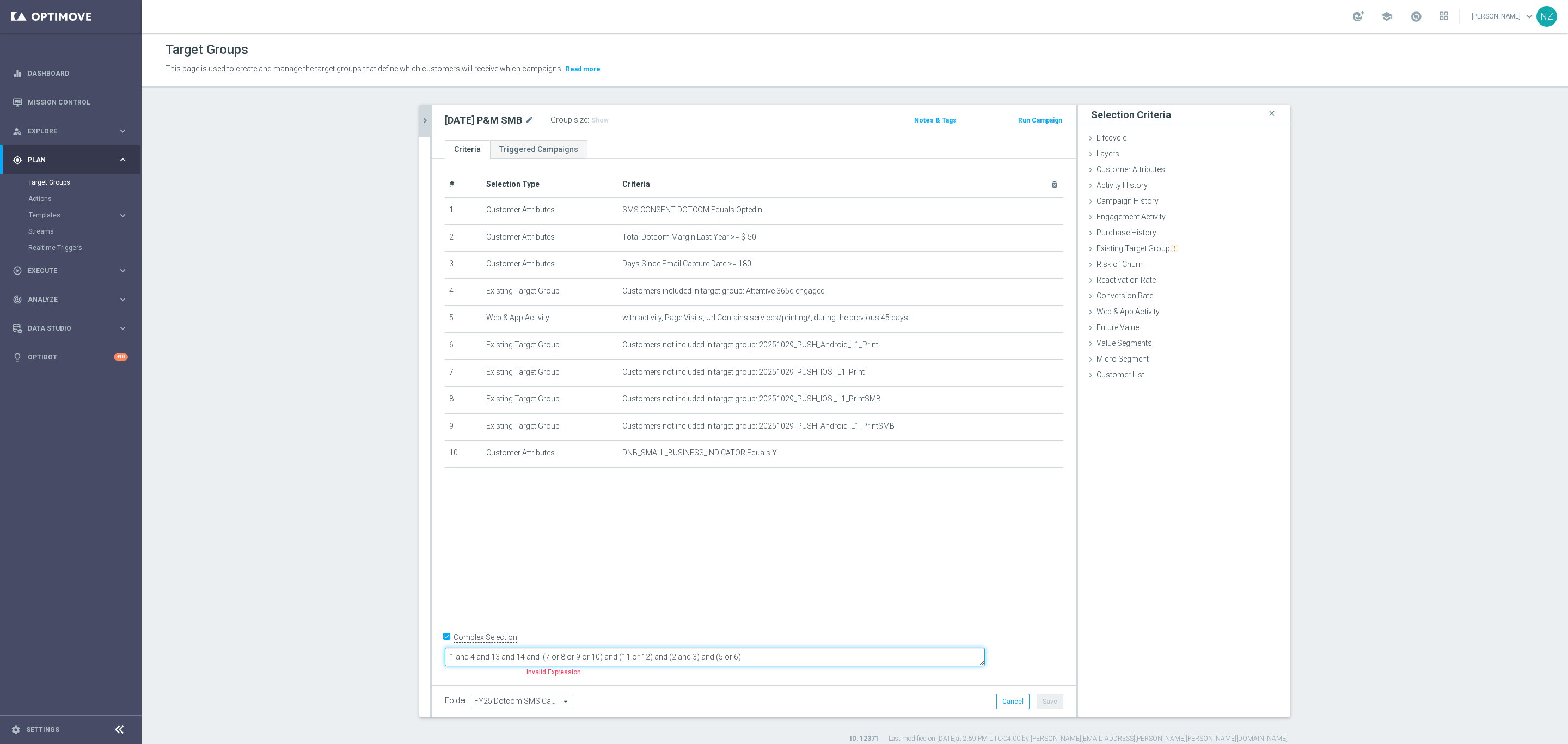
drag, startPoint x: 543, startPoint y: 658, endPoint x: 600, endPoint y: 644, distance: 58.7
click at [543, 657] on textarea "1 and 4 and 13 and 14 and (7 or 8 or 9 or 10) and (11 or 12) and (2 and 3) and …" at bounding box center [715, 656] width 540 height 19
click at [588, 654] on textarea "1 and (4 or 5) and 13 and 14 and (7 or 8 or 9 or 10) and (11 or 12) and (2 and …" at bounding box center [715, 656] width 540 height 19
click at [590, 654] on textarea "1 and (4 or 5) and 10 and 14 and (7 or 8 or 9 or 10) and (11 or 12) and (2 and …" at bounding box center [715, 656] width 540 height 19
drag, startPoint x: 592, startPoint y: 657, endPoint x: 607, endPoint y: 654, distance: 15.3
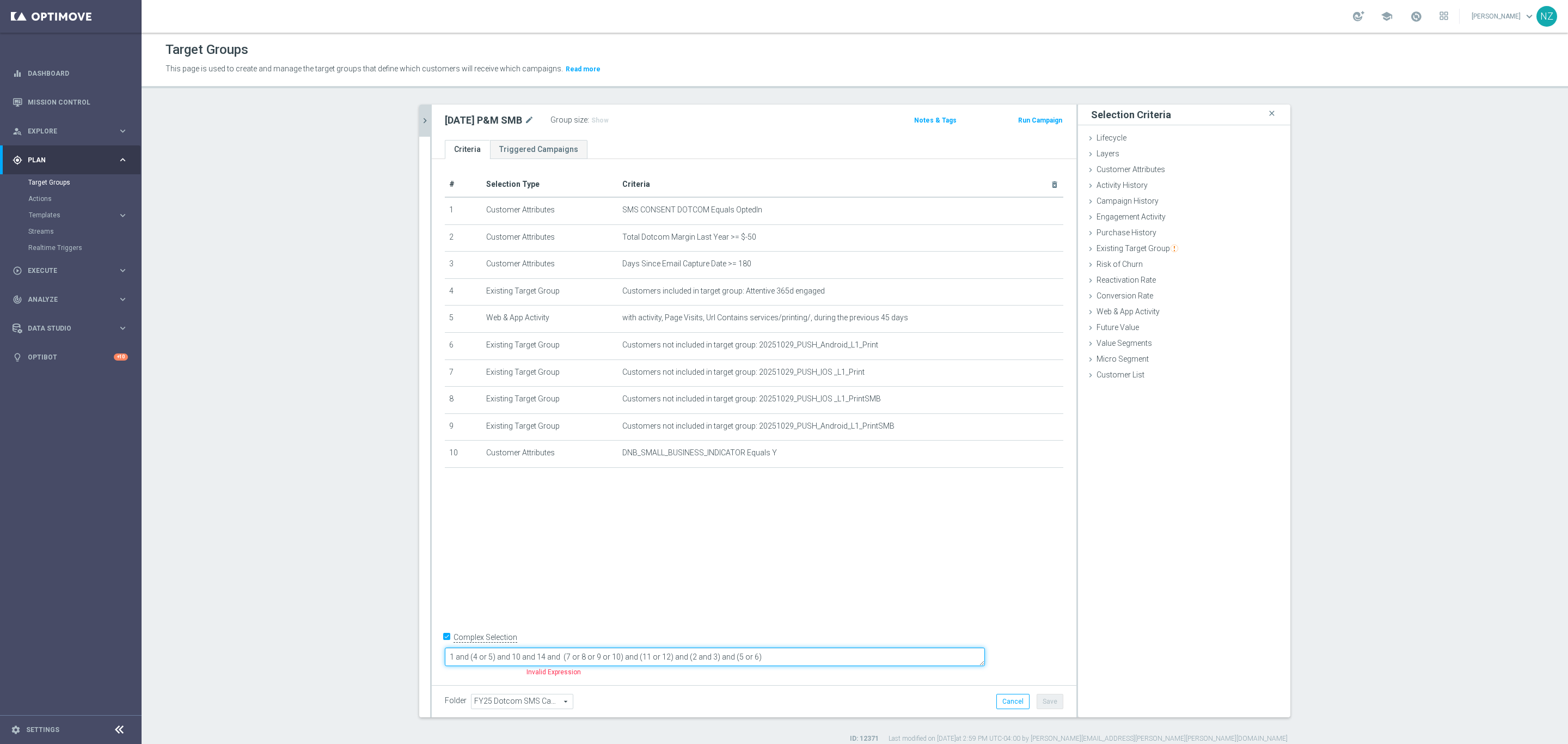
click at [593, 657] on textarea "1 and (4 or 5) and 10 and 14 and (7 or 8 or 9 or 10) and (11 or 12) and (2 and …" at bounding box center [715, 656] width 540 height 19
click at [632, 655] on textarea "1 and (4 or 5) and 10 and 14 and (7 or 8 or 9 or 10) and (11 or 12) and (2 and …" at bounding box center [715, 656] width 540 height 19
drag, startPoint x: 610, startPoint y: 656, endPoint x: 659, endPoint y: 642, distance: 51.0
click at [611, 656] on textarea "1 and (4 or 5) and 10 and (7 or 8 or 9 or 10) and (11 or 12) and (2 and 3) and …" at bounding box center [715, 656] width 540 height 19
click at [658, 657] on textarea "1 and (4 or 5) and 10 and (6 or 7 or 8 or 9 or 10) and (11 or 12) and (2 and 3)…" at bounding box center [715, 656] width 540 height 19
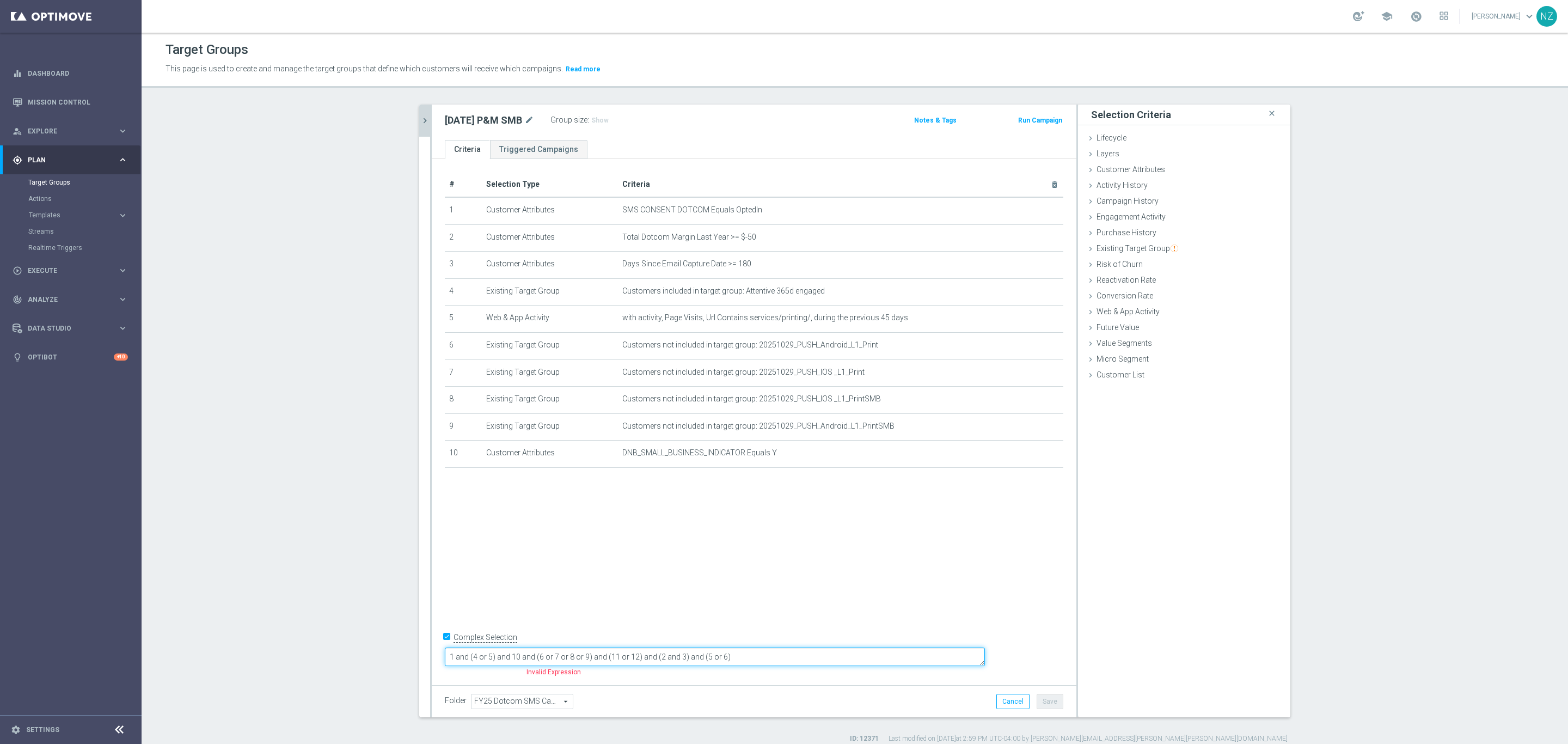
drag, startPoint x: 663, startPoint y: 656, endPoint x: 712, endPoint y: 658, distance: 49.0
click at [712, 658] on textarea "1 and (4 or 5) and 10 and (6 or 7 or 8 or 9) and (11 or 12) and (2 and 3) and (…" at bounding box center [715, 656] width 540 height 19
drag, startPoint x: 708, startPoint y: 658, endPoint x: 804, endPoint y: 656, distance: 96.0
click at [803, 657] on textarea "1 and (4 or 5) and 10 and (6 or 7 or 8 or 9) and (2 and 3) and (5 or 6)" at bounding box center [715, 656] width 540 height 19
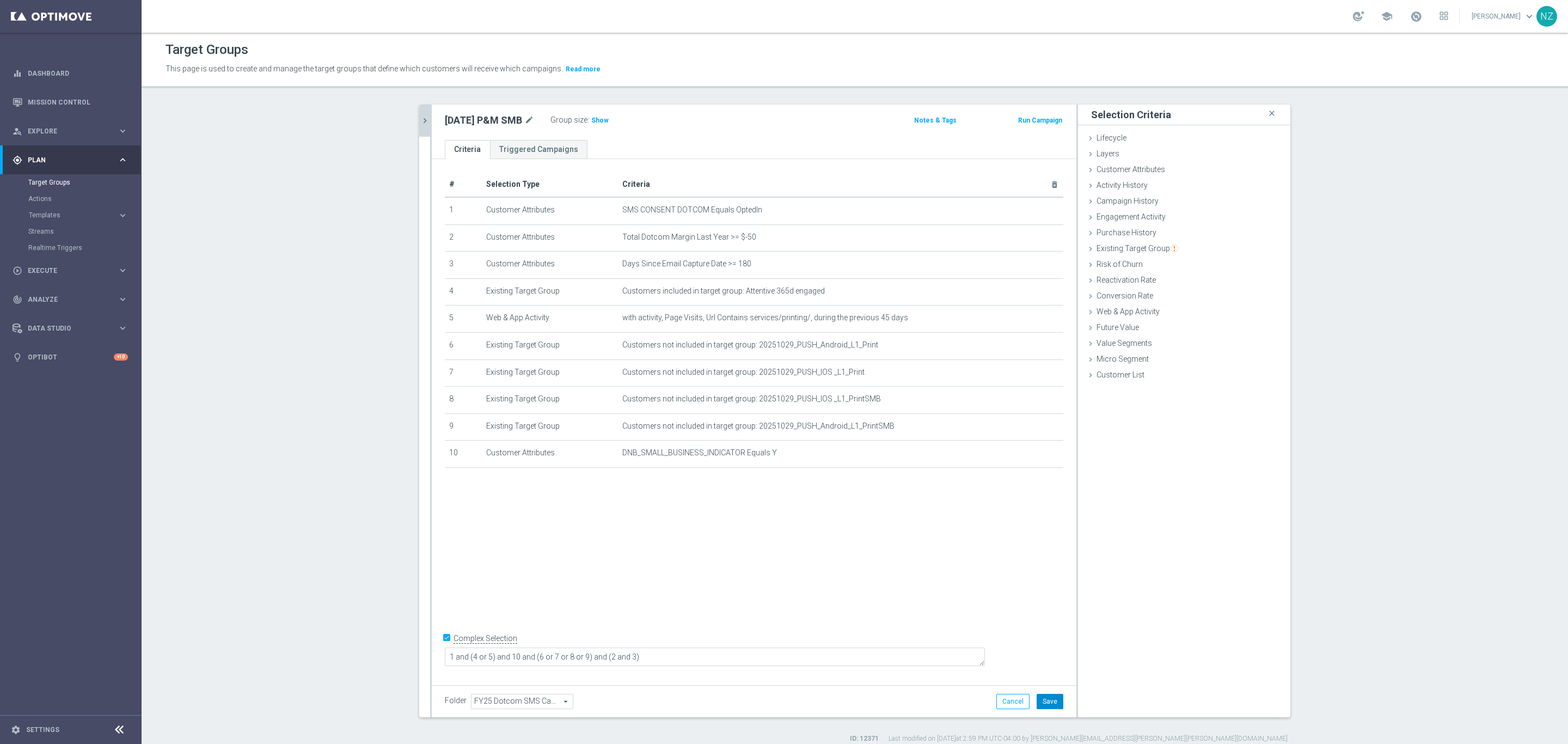
click at [1051, 698] on button "Save" at bounding box center [1050, 701] width 27 height 15
click at [419, 113] on button "chevron_right" at bounding box center [425, 121] width 11 height 32
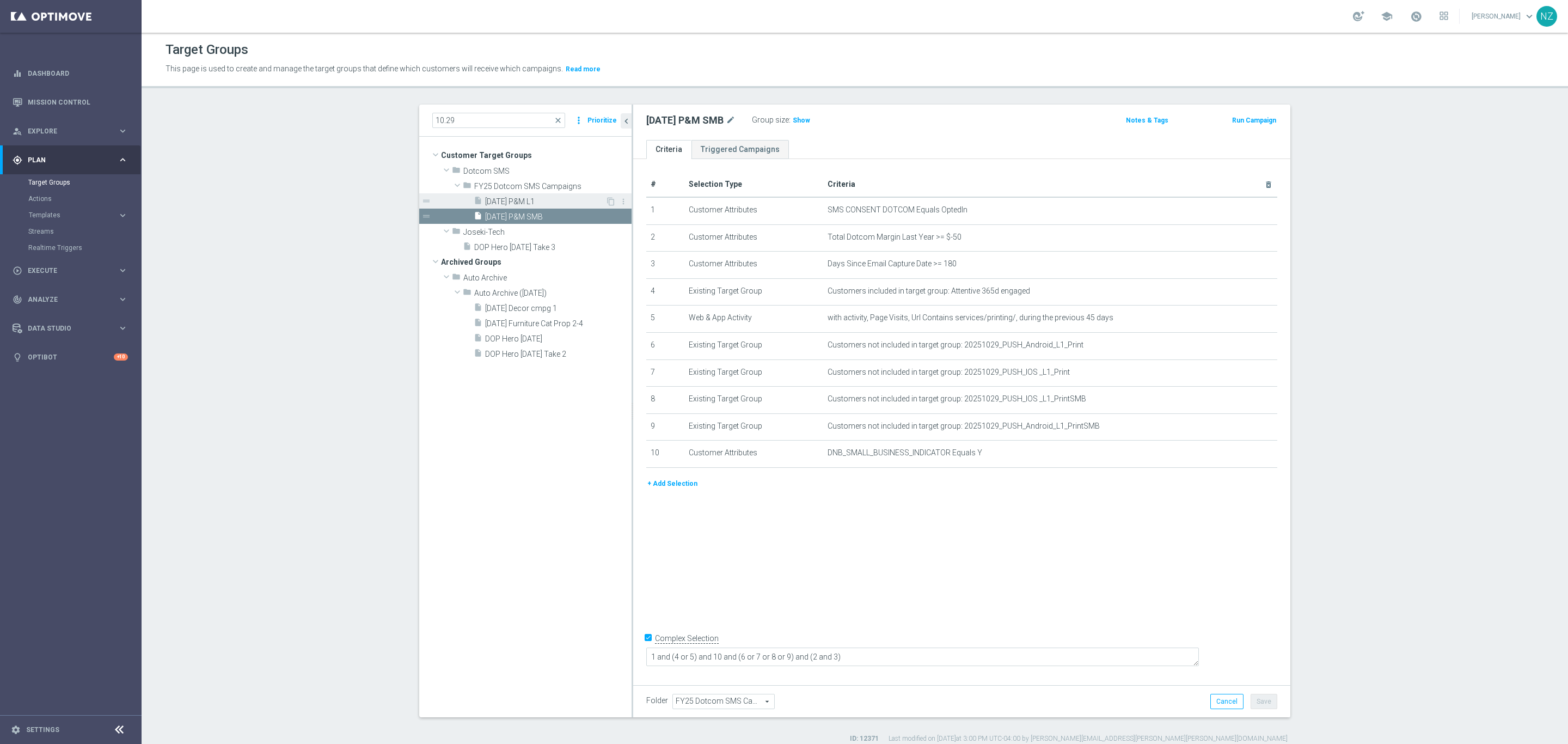
click at [523, 198] on span "[DATE] P&M L1" at bounding box center [545, 202] width 121 height 9
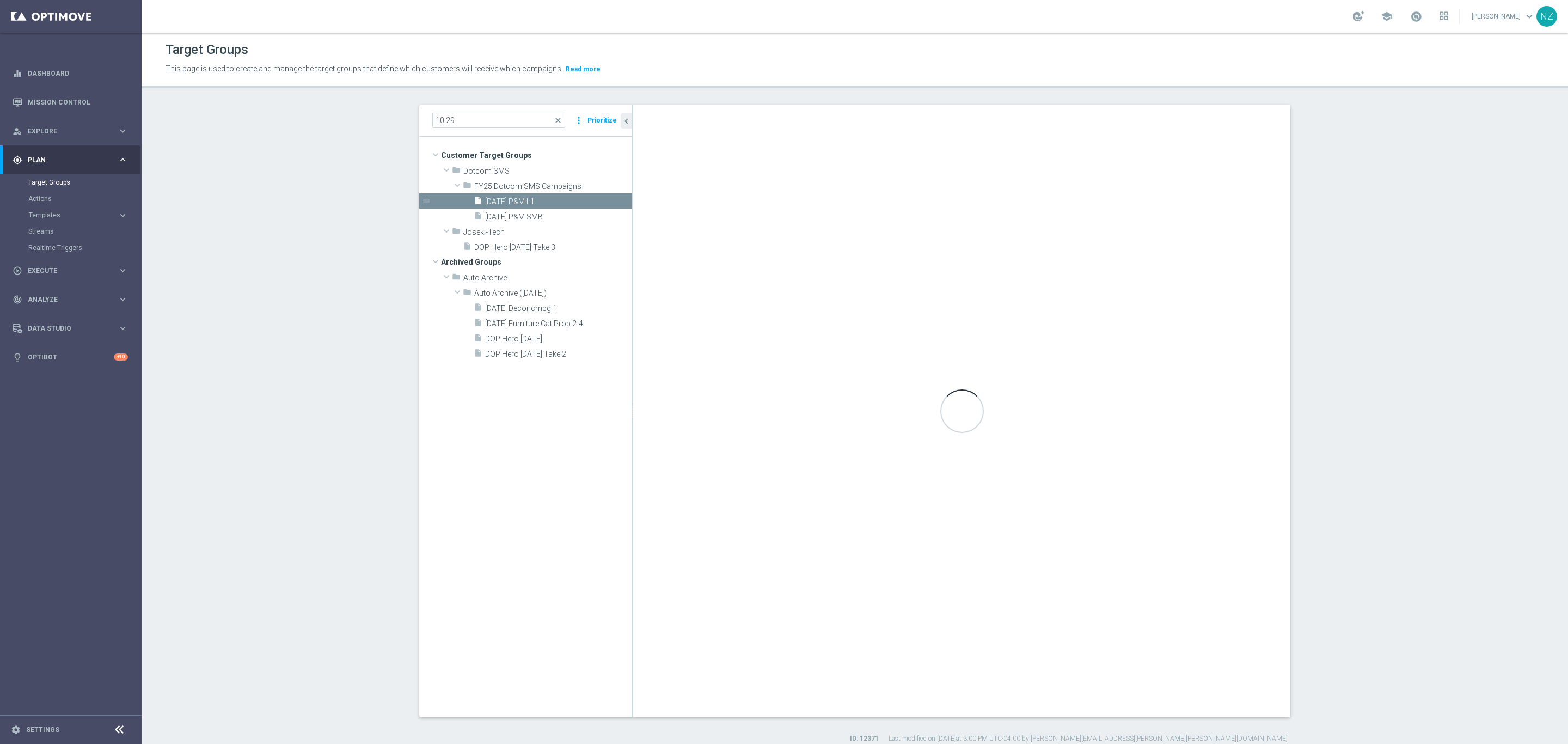
type textarea "1 and 4 and (7 or 8 or 9 or 10) and (11 or 12) and (2 and 3) and (5 or 6)"
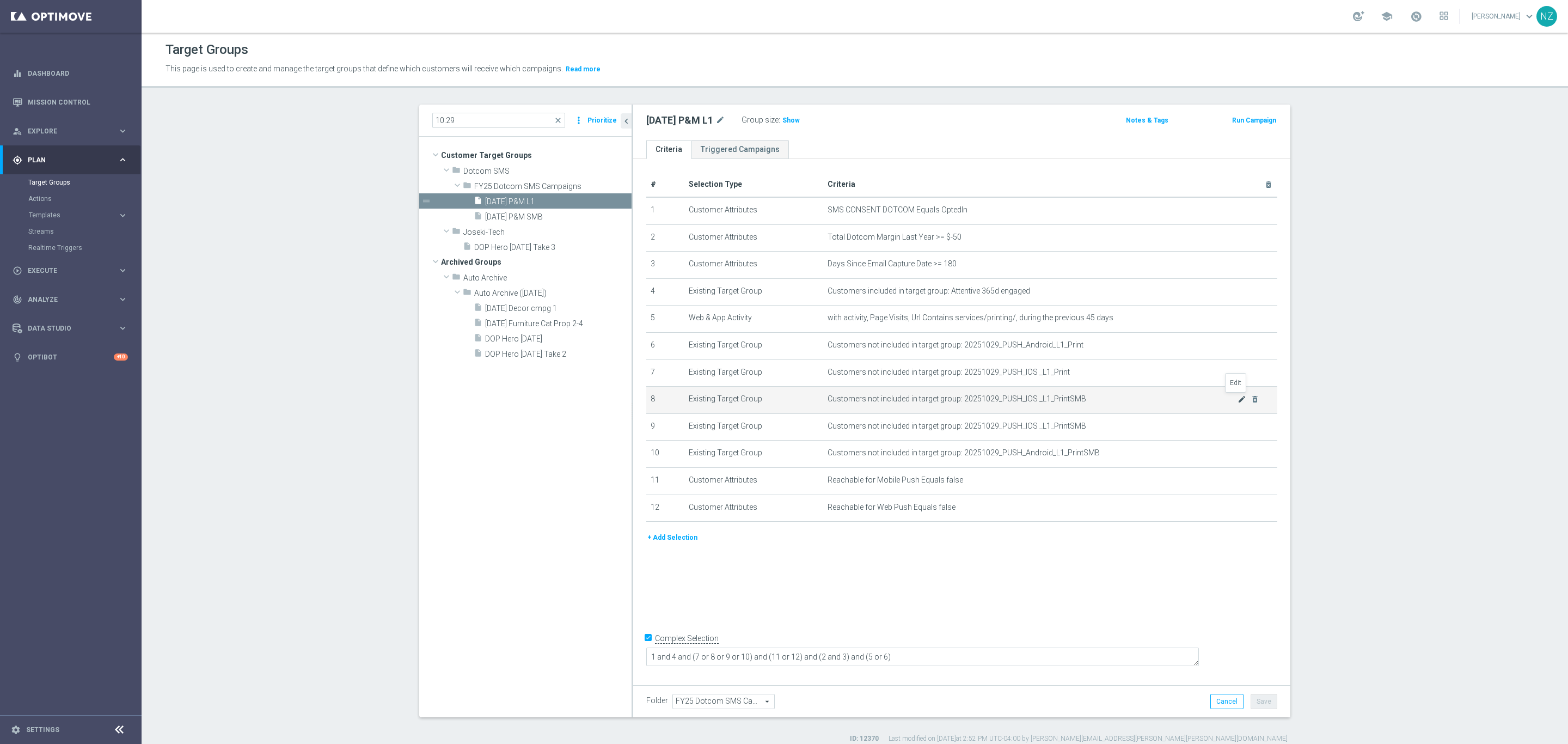
click at [1237, 398] on icon "mode_edit" at bounding box center [1242, 399] width 9 height 9
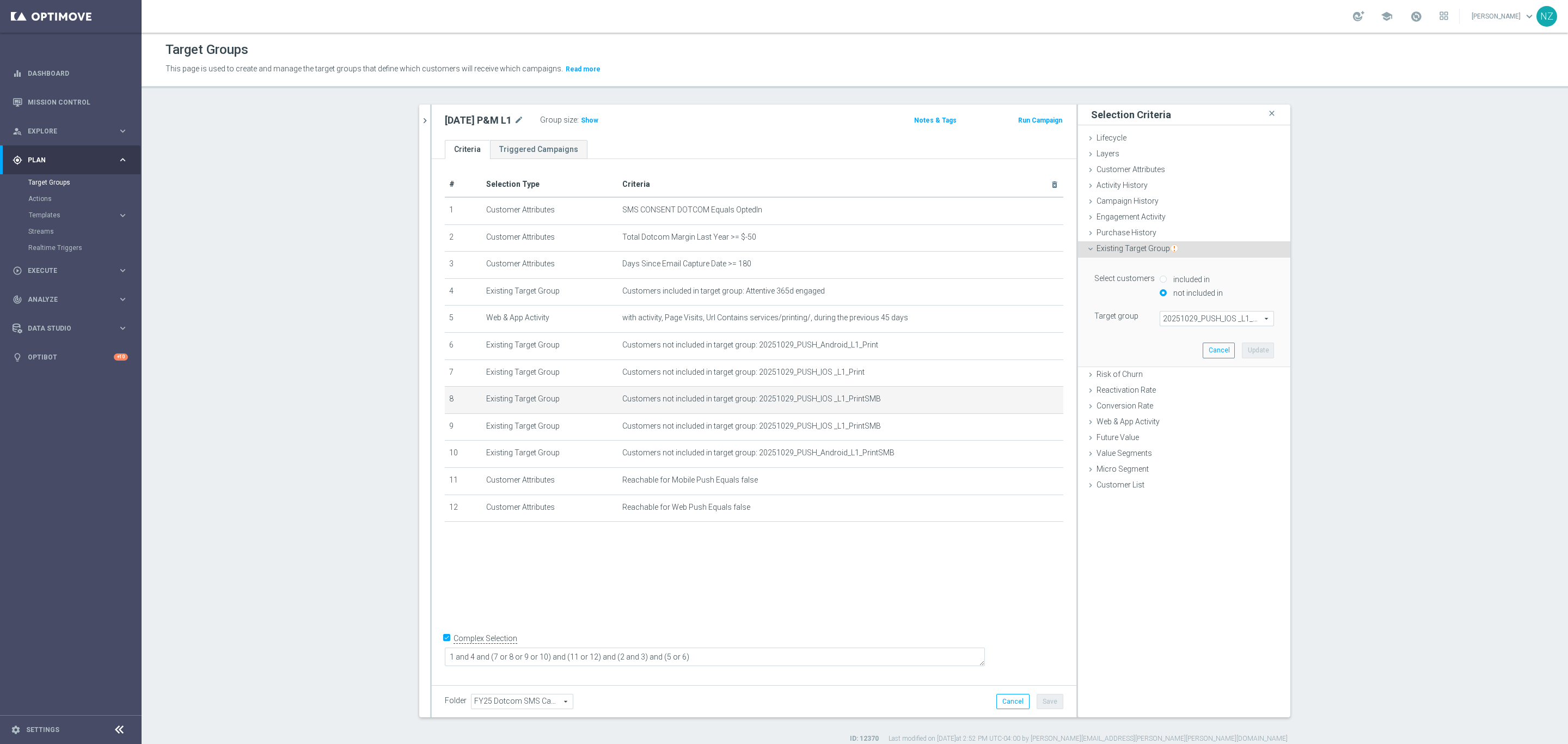
click at [1186, 321] on span "20251029_PUSH_IOS _L1_PrintSMB" at bounding box center [1217, 318] width 113 height 14
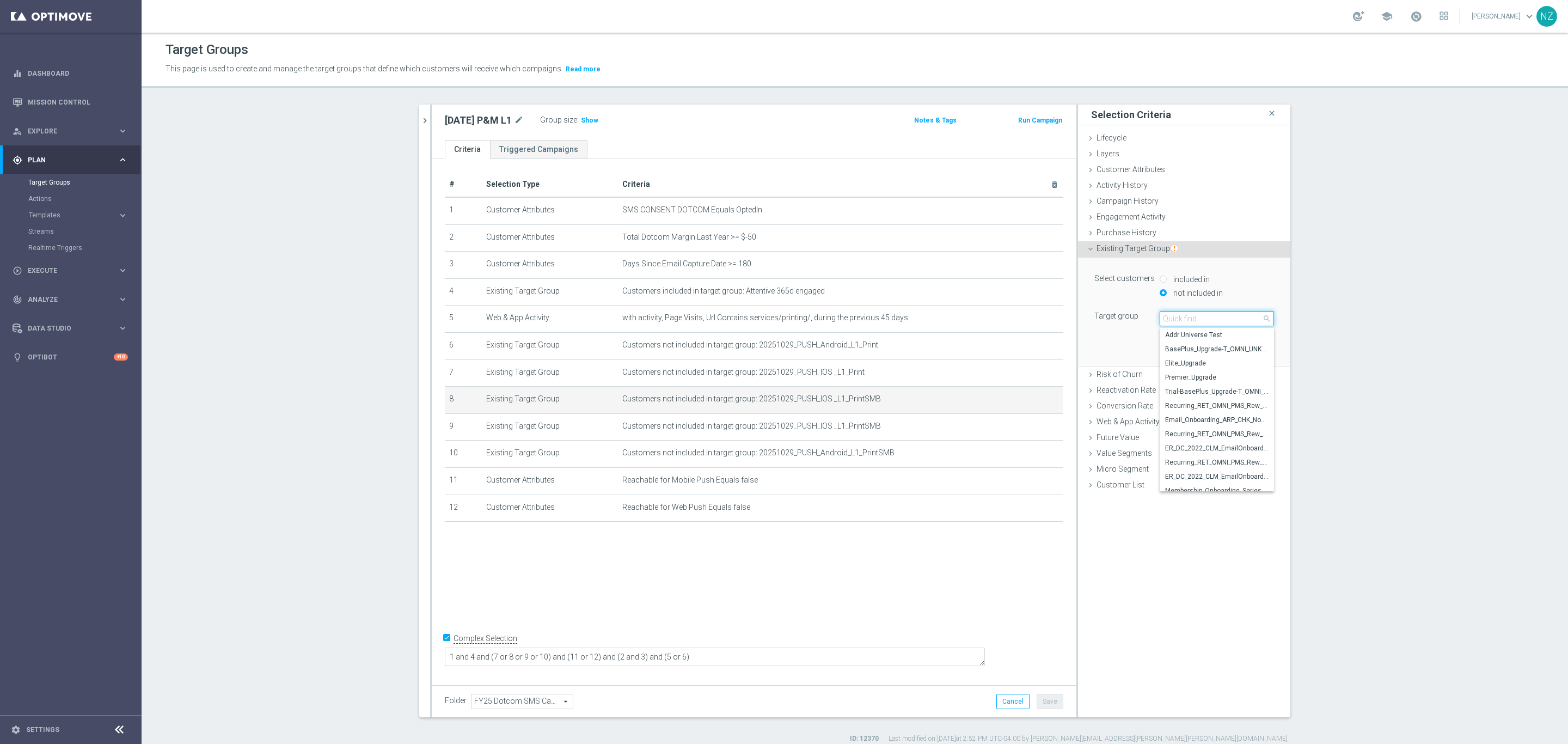
click at [1186, 321] on input "search" at bounding box center [1217, 318] width 114 height 15
type input "[DATE]"
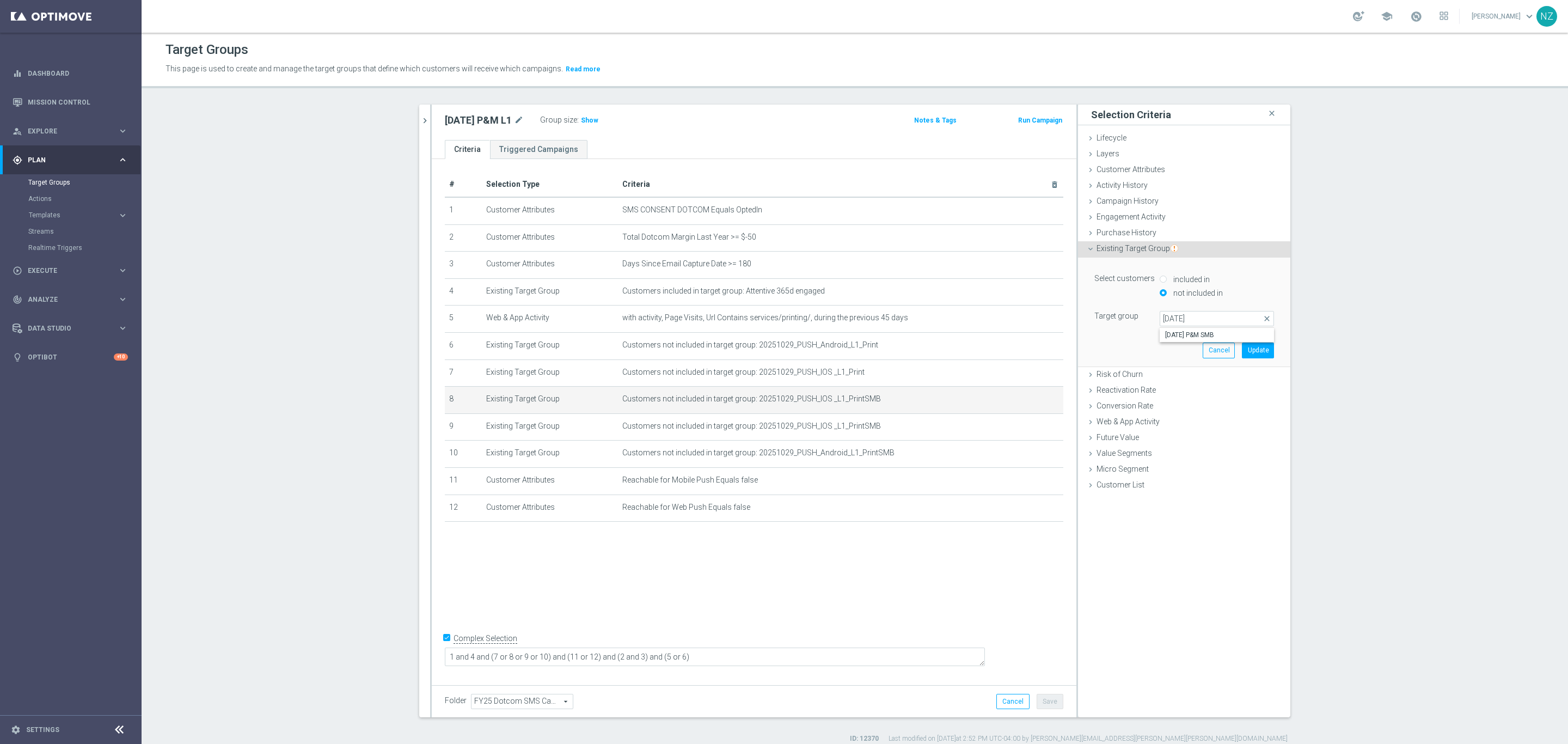
click at [1205, 333] on span "[DATE] P&M SMB" at bounding box center [1217, 335] width 103 height 9
type input "[DATE] P&M SMB"
click at [1255, 353] on button "Update" at bounding box center [1258, 350] width 32 height 15
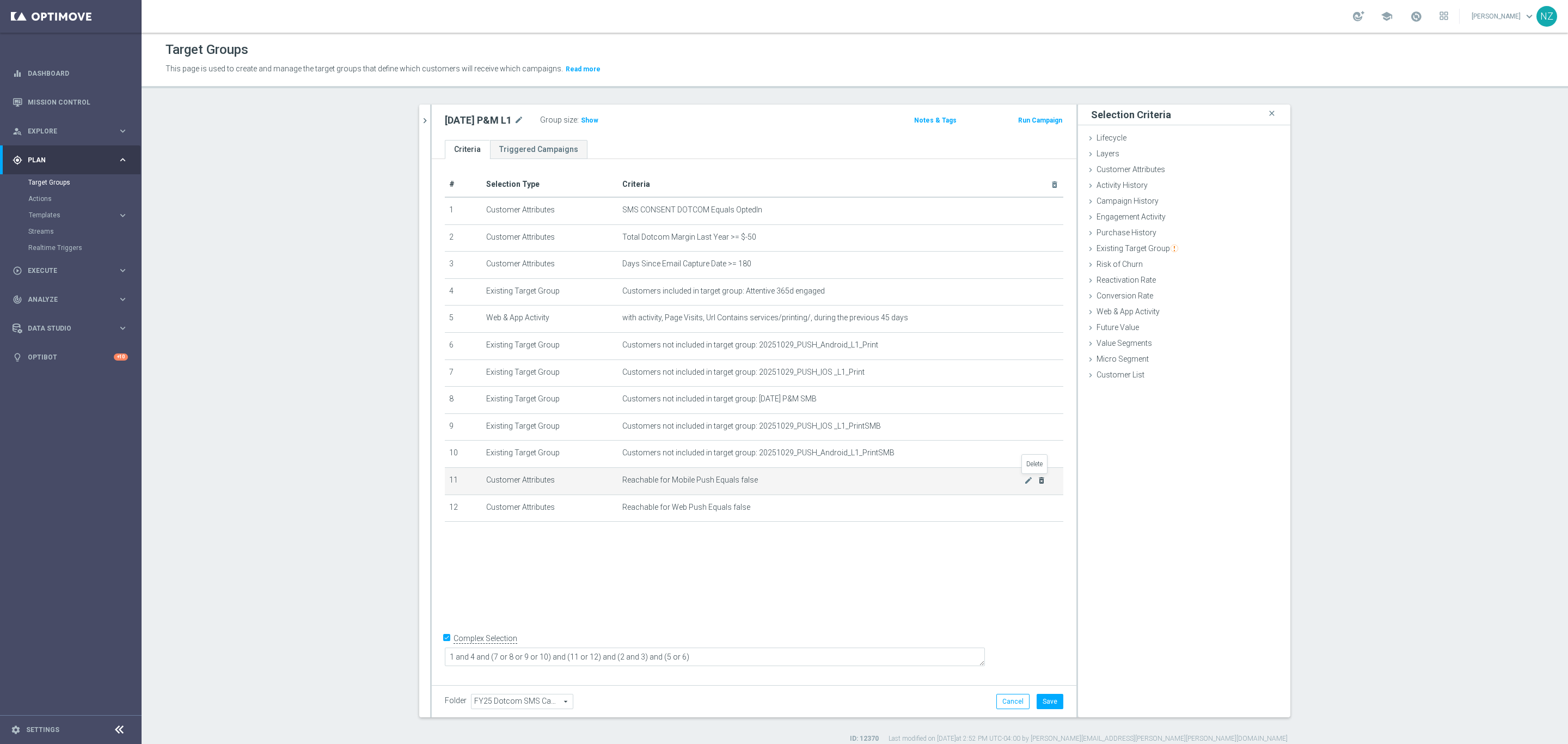
click at [1039, 482] on icon "delete_forever" at bounding box center [1041, 480] width 9 height 9
click at [1038, 477] on icon "delete_forever" at bounding box center [1041, 480] width 9 height 9
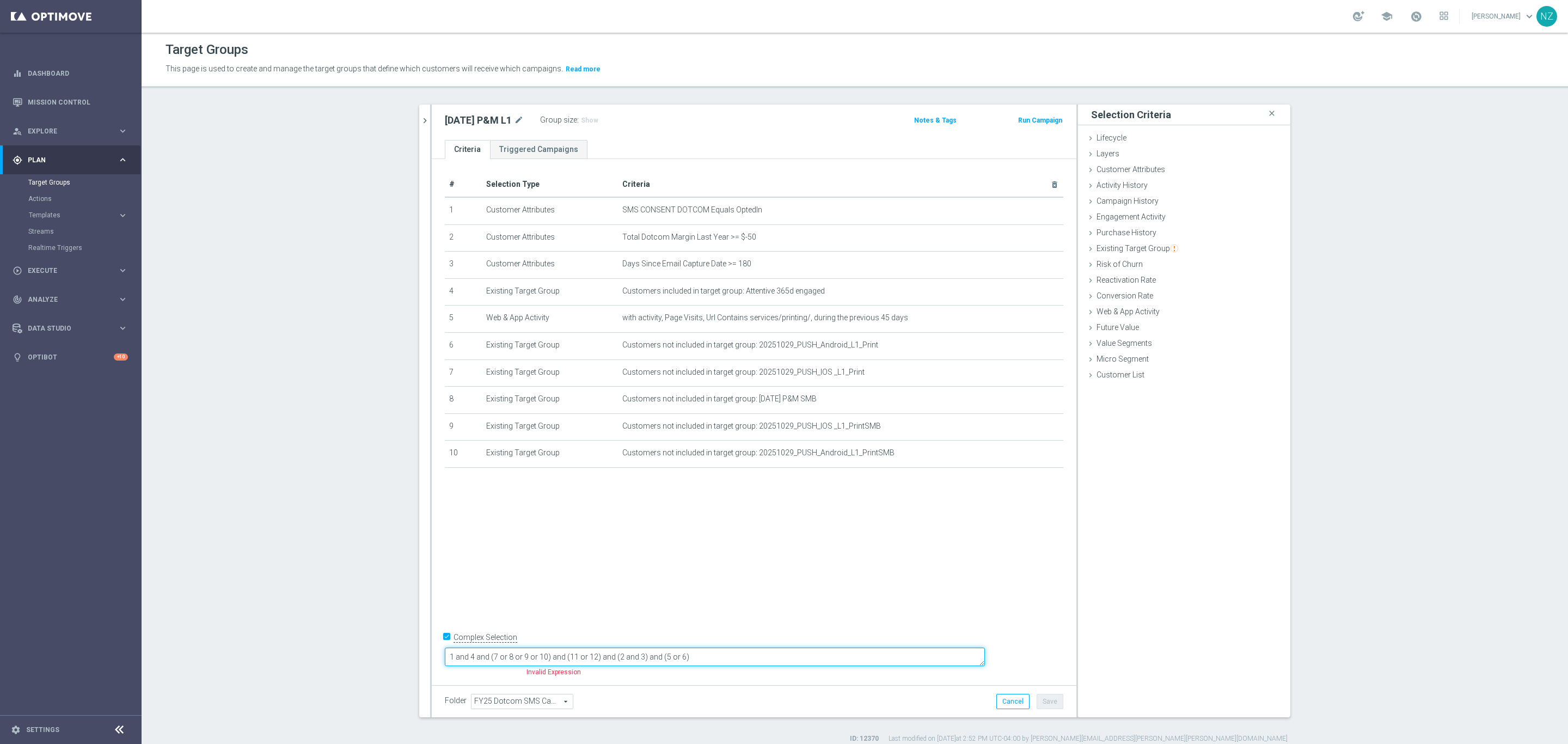
click at [541, 654] on textarea "1 and 4 and (7 or 8 or 9 or 10) and (11 or 12) and (2 and 3) and (5 or 6)" at bounding box center [715, 656] width 540 height 19
click at [586, 656] on textarea "1 and (4 or 5) and (7 or 8 or 9 or 10) and (11 or 12) and (2 and 3) and (5 or 6)" at bounding box center [715, 656] width 540 height 19
drag, startPoint x: 656, startPoint y: 655, endPoint x: 702, endPoint y: 646, distance: 46.9
click at [657, 655] on textarea "1 and (4 or 5) and (6 or 7 or 8 or 9 or 10) and (11 or 12) and (2 and 3) and (5…" at bounding box center [715, 656] width 540 height 19
drag, startPoint x: 704, startPoint y: 658, endPoint x: 787, endPoint y: 664, distance: 83.2
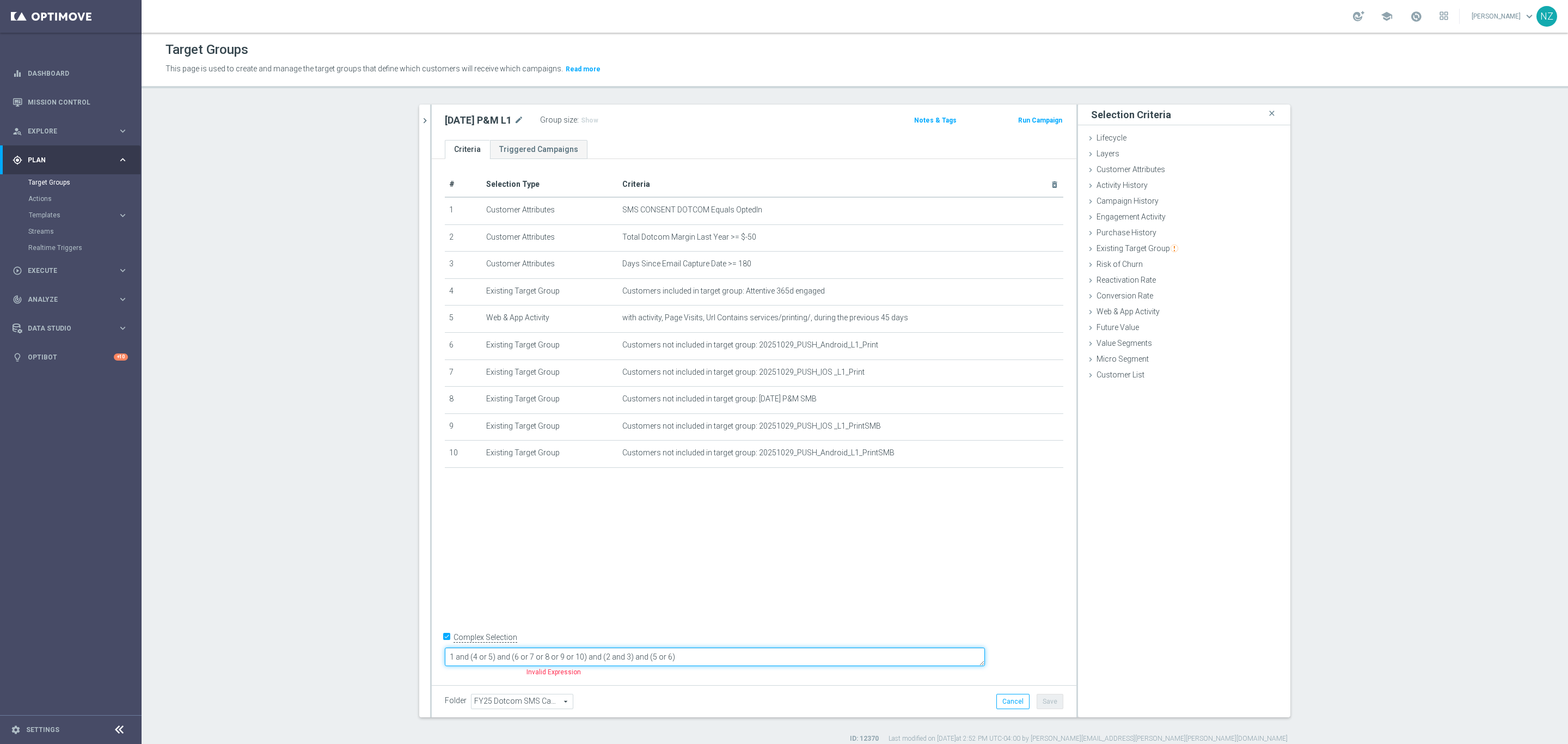
click at [787, 664] on textarea "1 and (4 or 5) and (6 or 7 or 8 or 9 or 10) and (2 and 3) and (5 or 6)" at bounding box center [715, 656] width 540 height 19
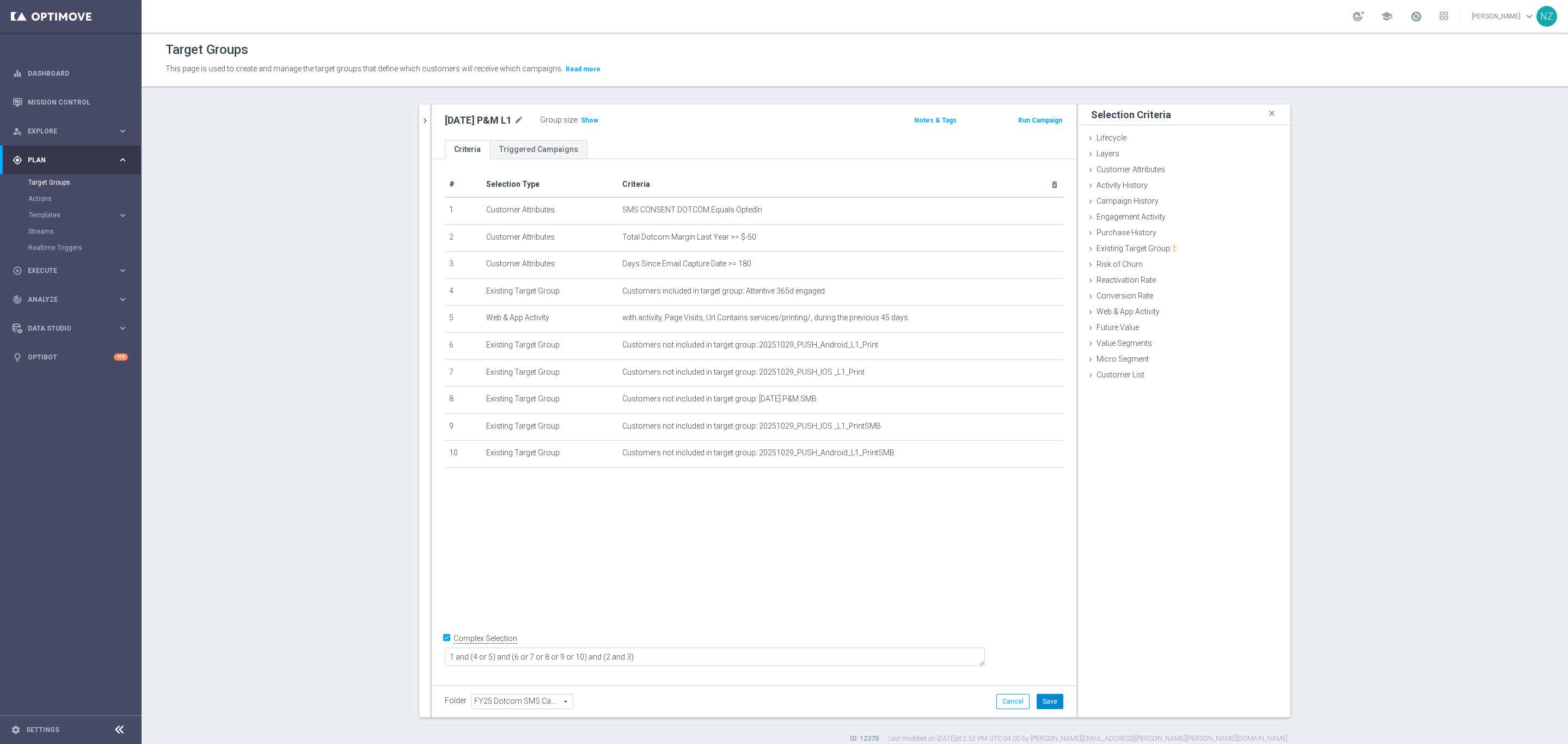
click at [1049, 699] on button "Save" at bounding box center [1050, 701] width 27 height 15
click at [422, 122] on icon "chevron_right" at bounding box center [425, 121] width 10 height 10
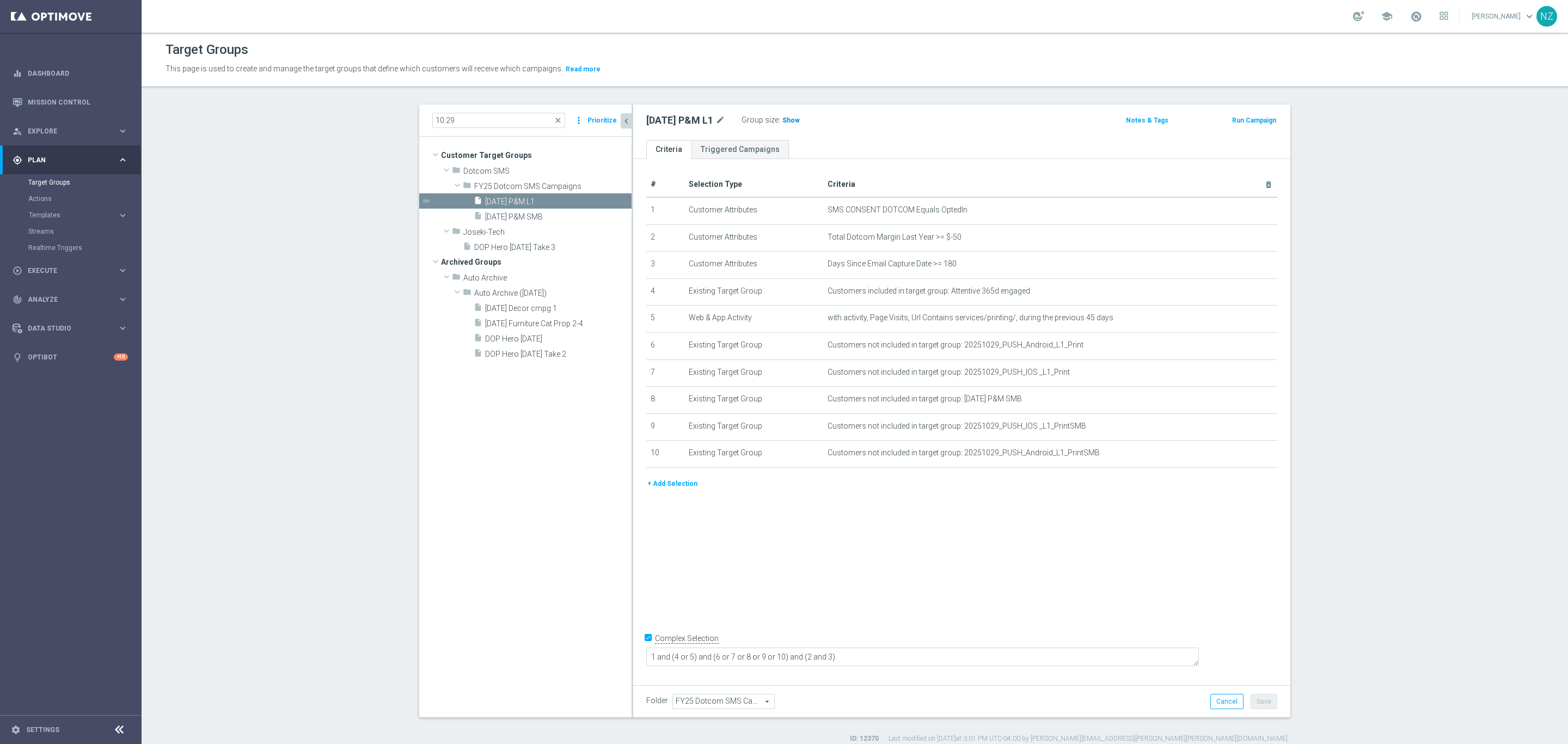
click at [799, 121] on span "Show" at bounding box center [791, 120] width 18 height 8
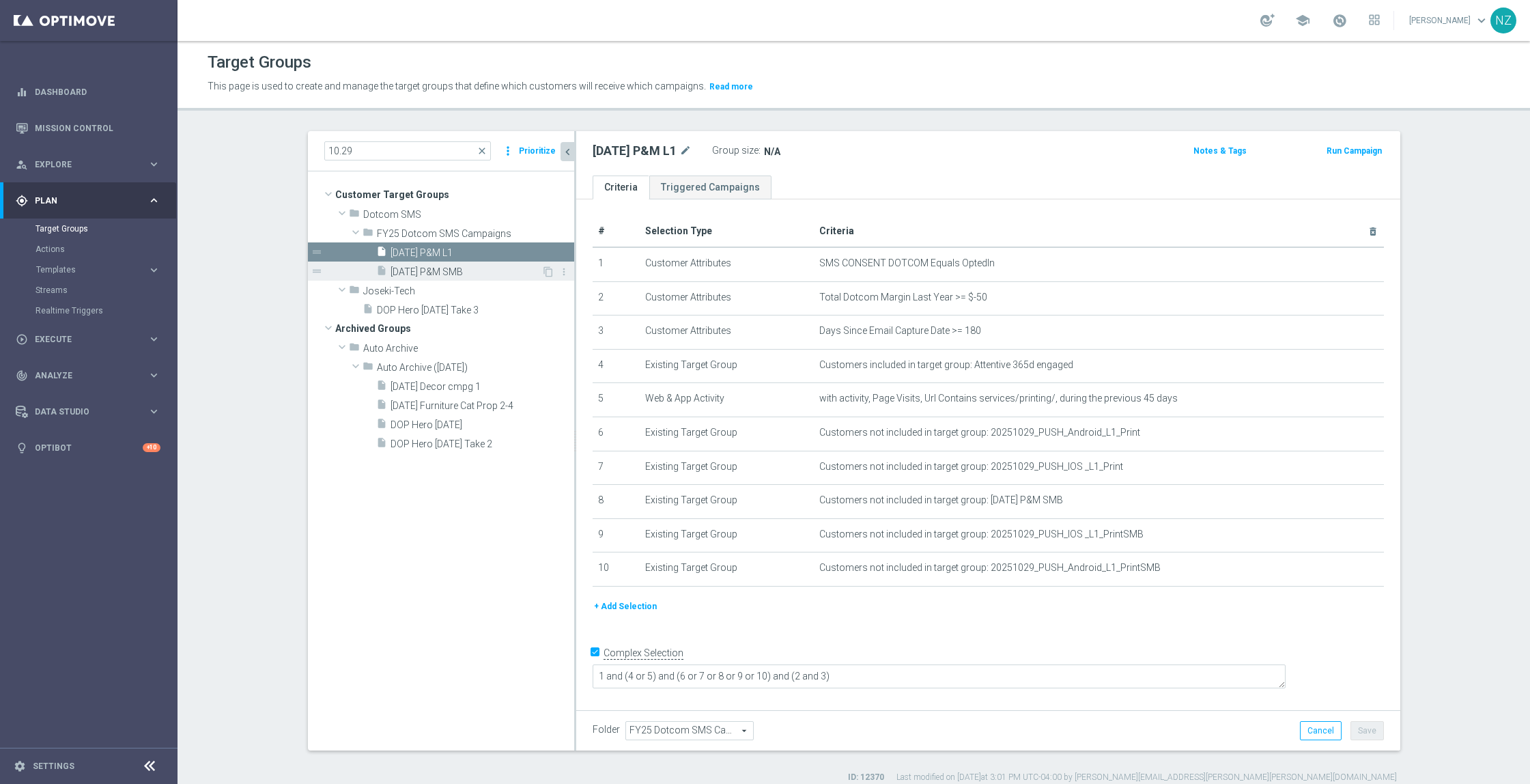
click at [434, 276] on span "[DATE] P&M SMB" at bounding box center [466, 272] width 151 height 11
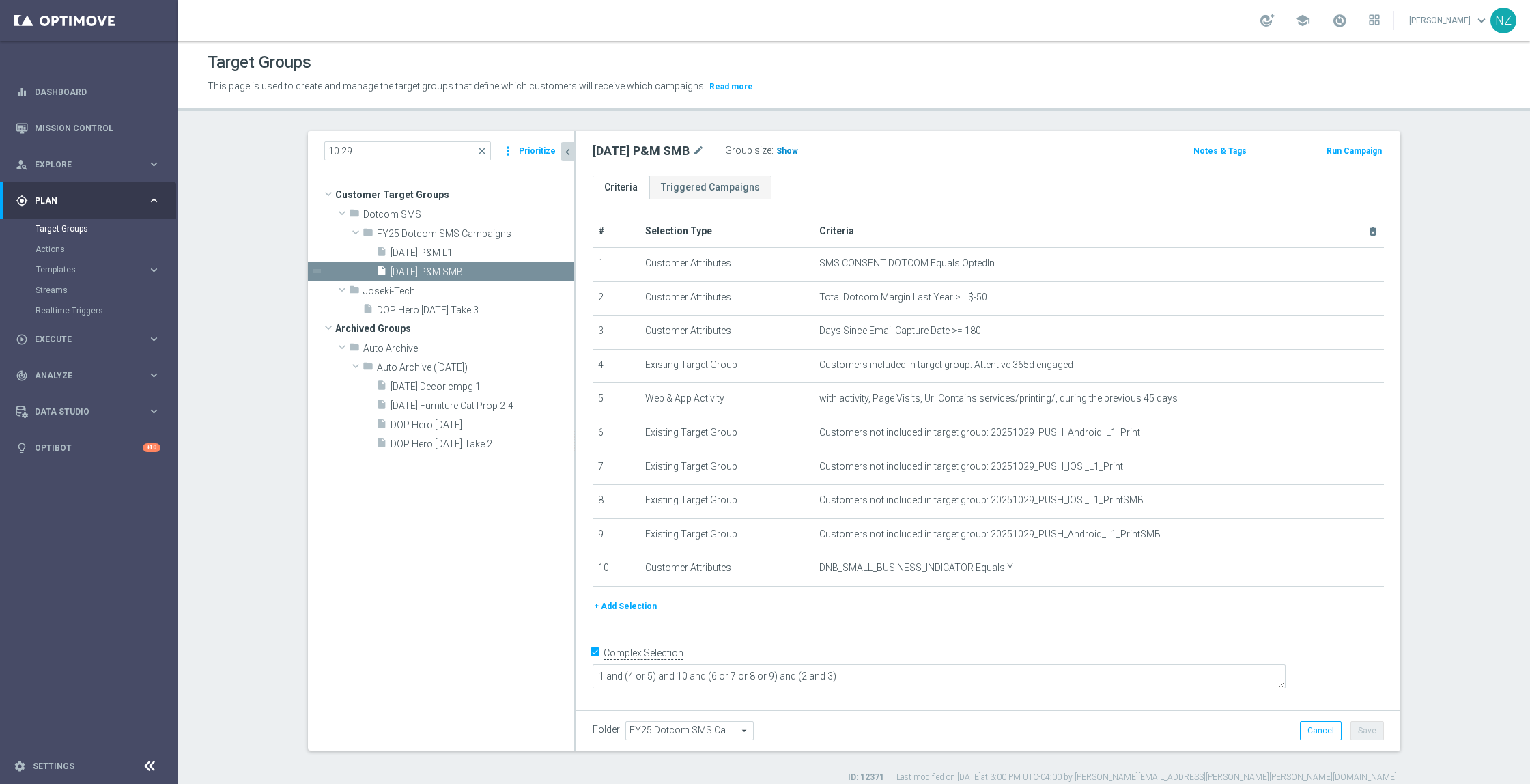
click at [789, 152] on span "Show" at bounding box center [787, 150] width 22 height 10
click at [434, 257] on span "[DATE] P&M L1" at bounding box center [466, 253] width 151 height 11
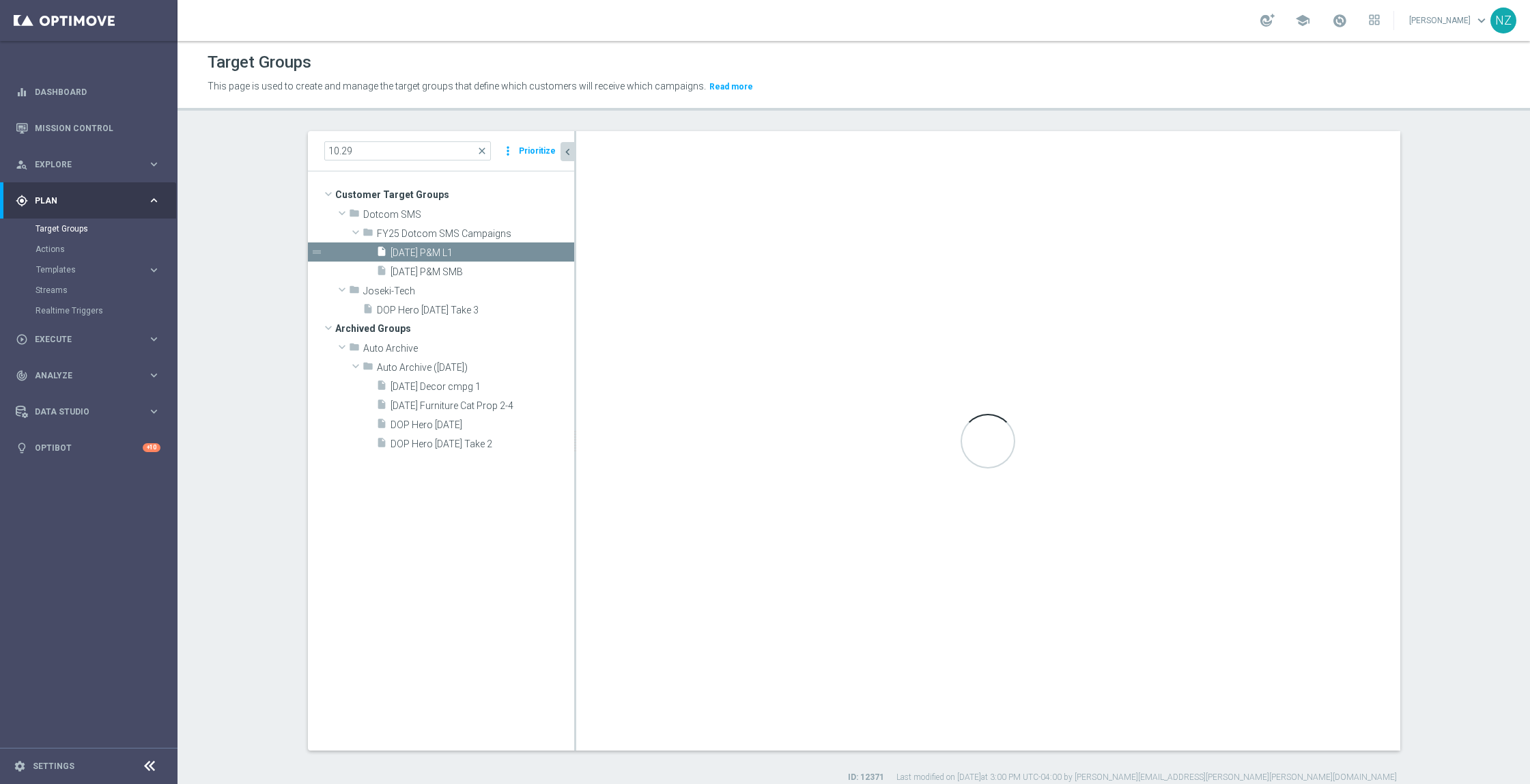
type textarea "1 and (4 or 5) and (6 or 7 or 8 or 9 or 10) and (2 and 3)"
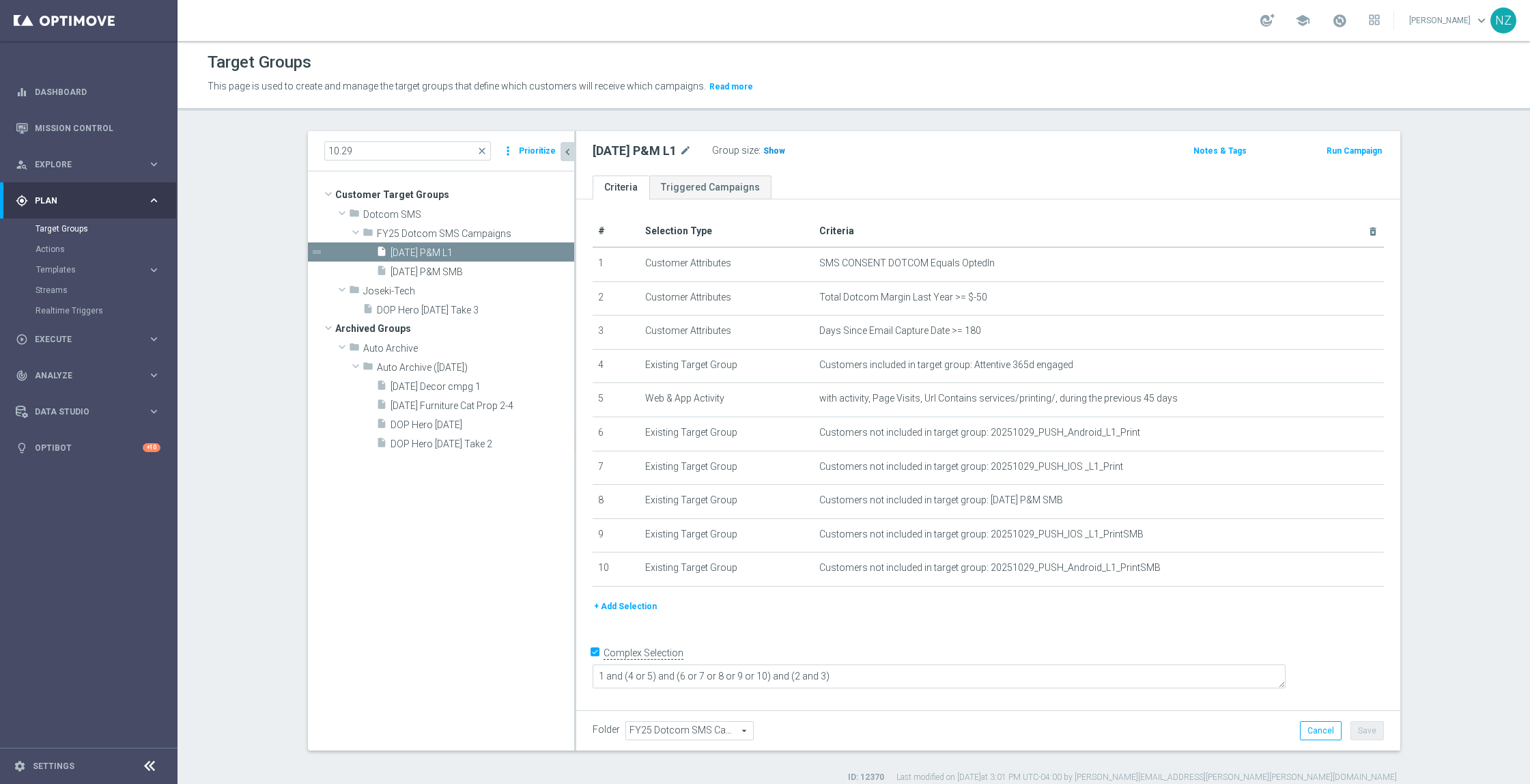
click at [769, 150] on span "Show" at bounding box center [774, 150] width 22 height 10
drag, startPoint x: 367, startPoint y: 154, endPoint x: 234, endPoint y: 146, distance: 133.2
click at [234, 146] on section "10.29 close more_vert Prioritize Customer Target Groups library_add create_new_…" at bounding box center [854, 457] width 1353 height 652
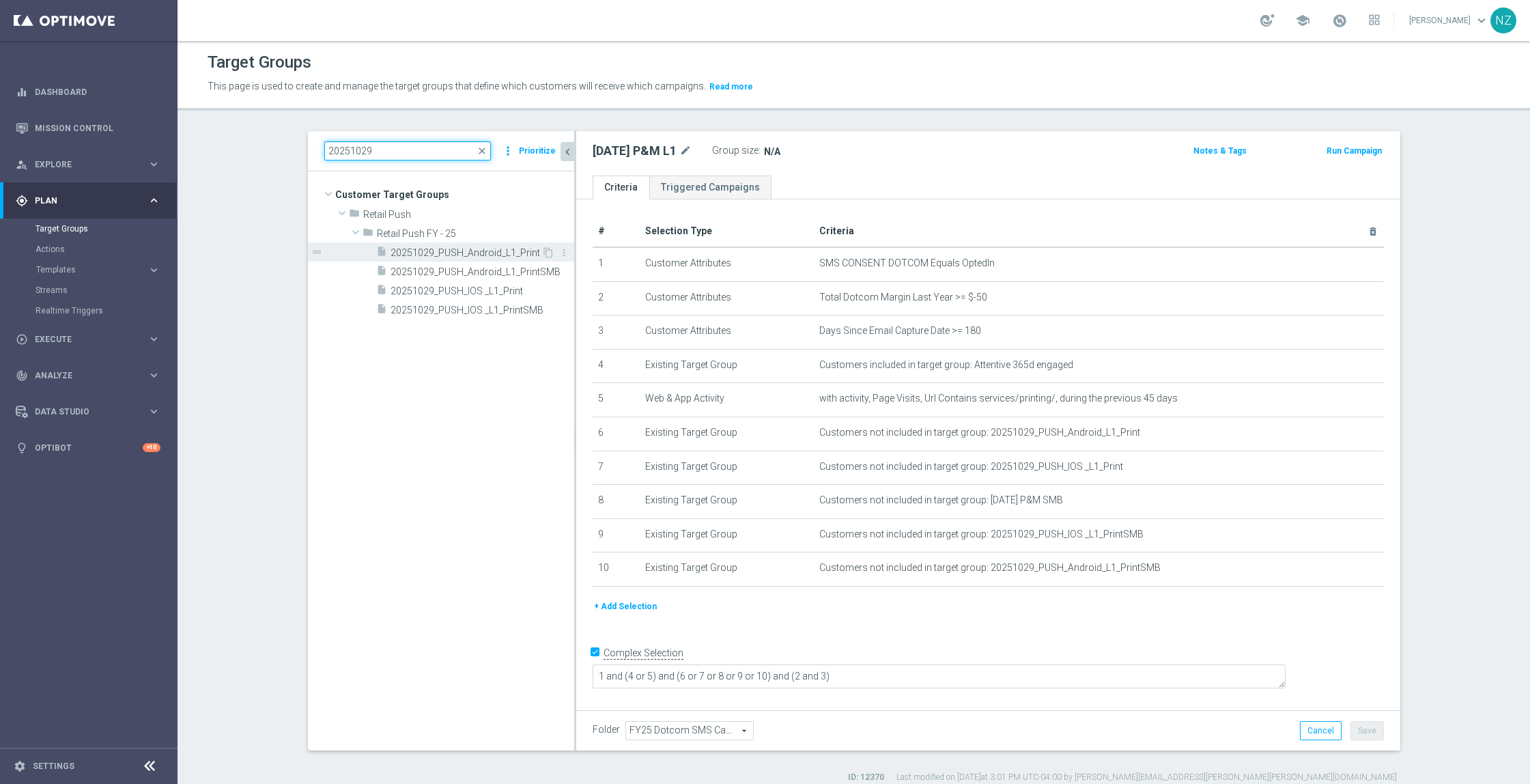
type input "20251029"
click at [476, 255] on span "20251029_PUSH_Android_L1_Print" at bounding box center [466, 253] width 151 height 11
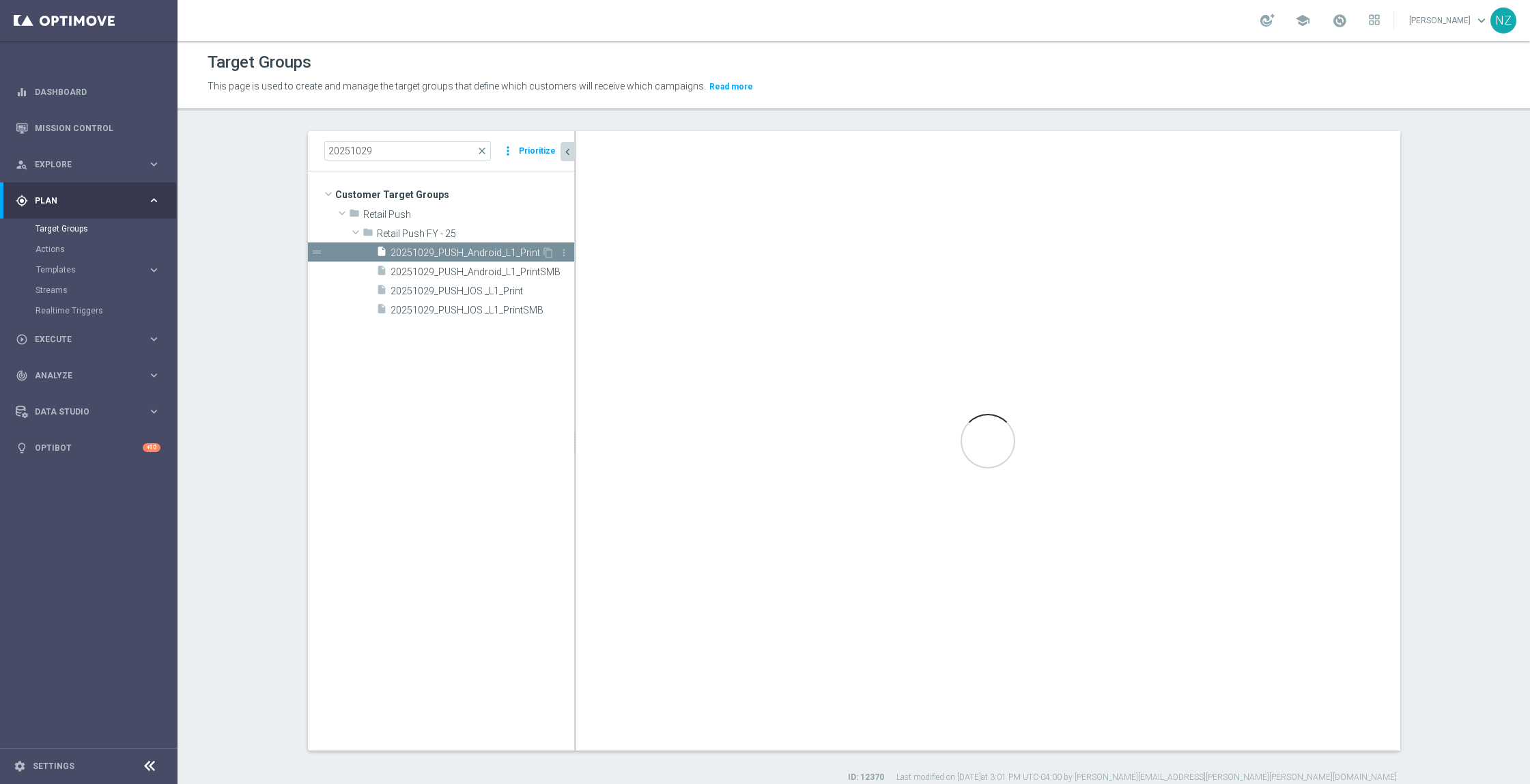
checkbox input "false"
type input "Retail Push FY - 25"
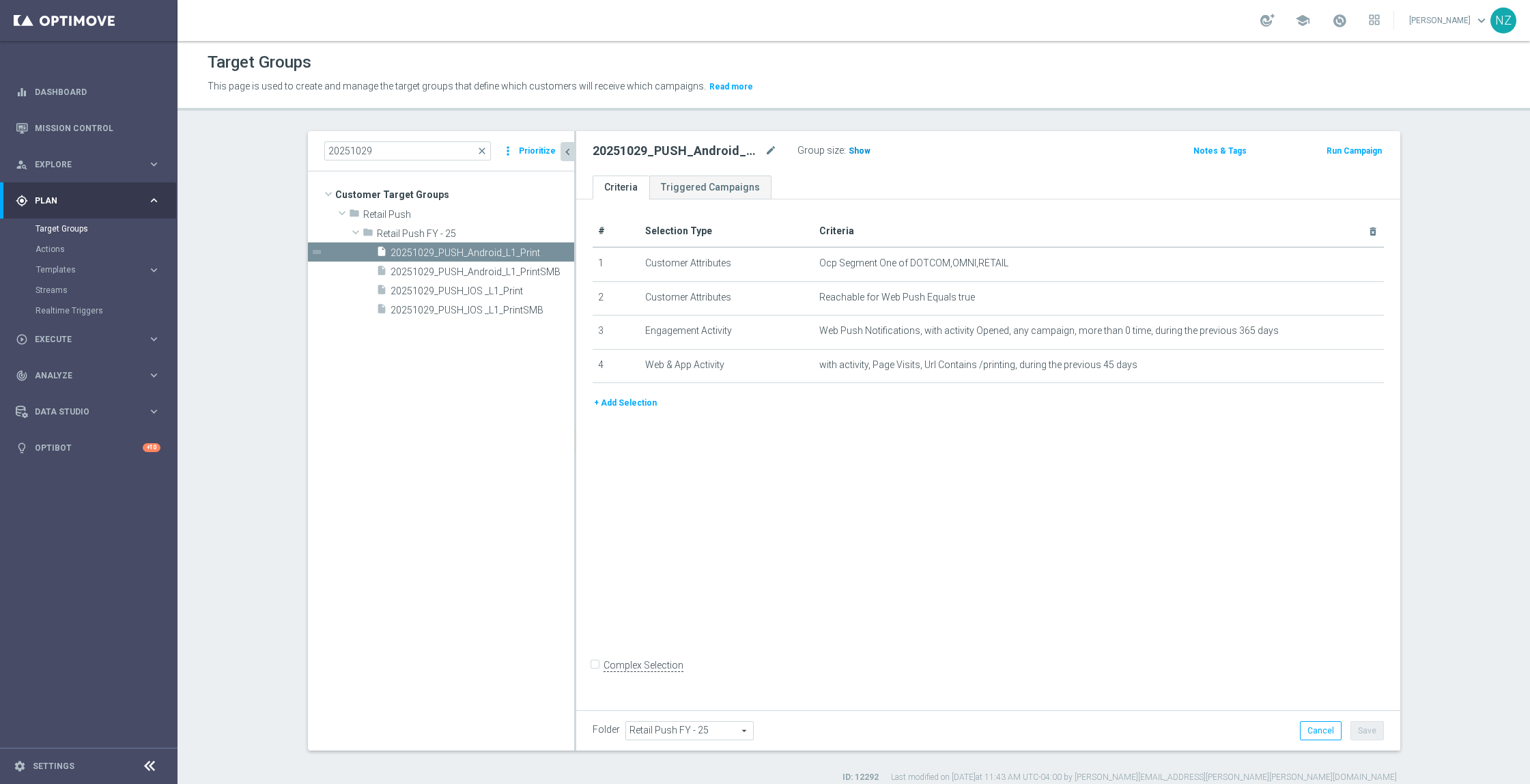
click at [847, 156] on h3 "Show" at bounding box center [860, 151] width 24 height 15
click at [441, 274] on span "20251029_PUSH_Android_L1_PrintSMB" at bounding box center [467, 272] width 153 height 11
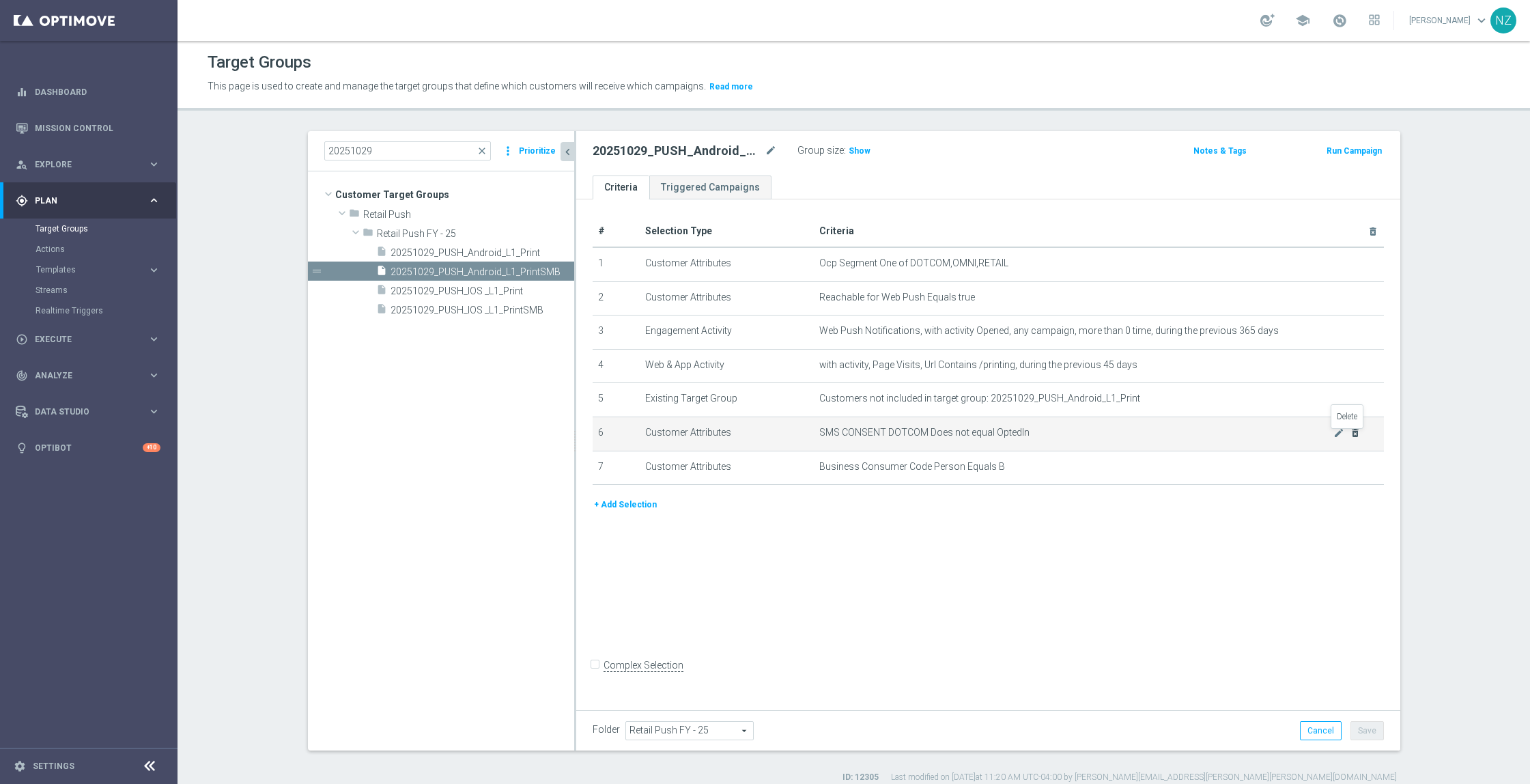
click at [1352, 436] on icon "delete_forever" at bounding box center [1355, 433] width 11 height 11
click at [1334, 437] on icon "mode_edit" at bounding box center [1339, 433] width 11 height 11
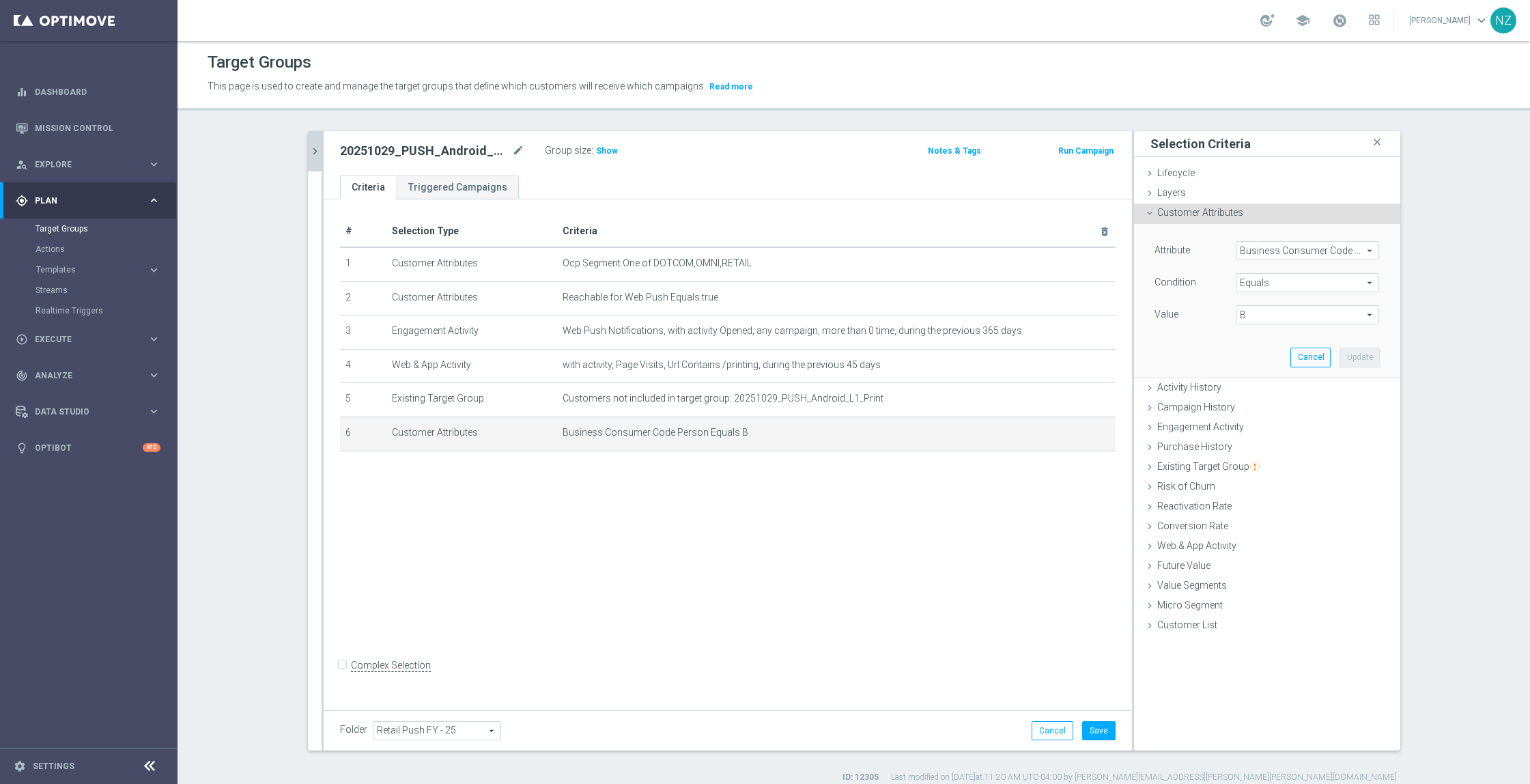
click at [1257, 251] on span "Business Consumer Code Person" at bounding box center [1308, 250] width 142 height 18
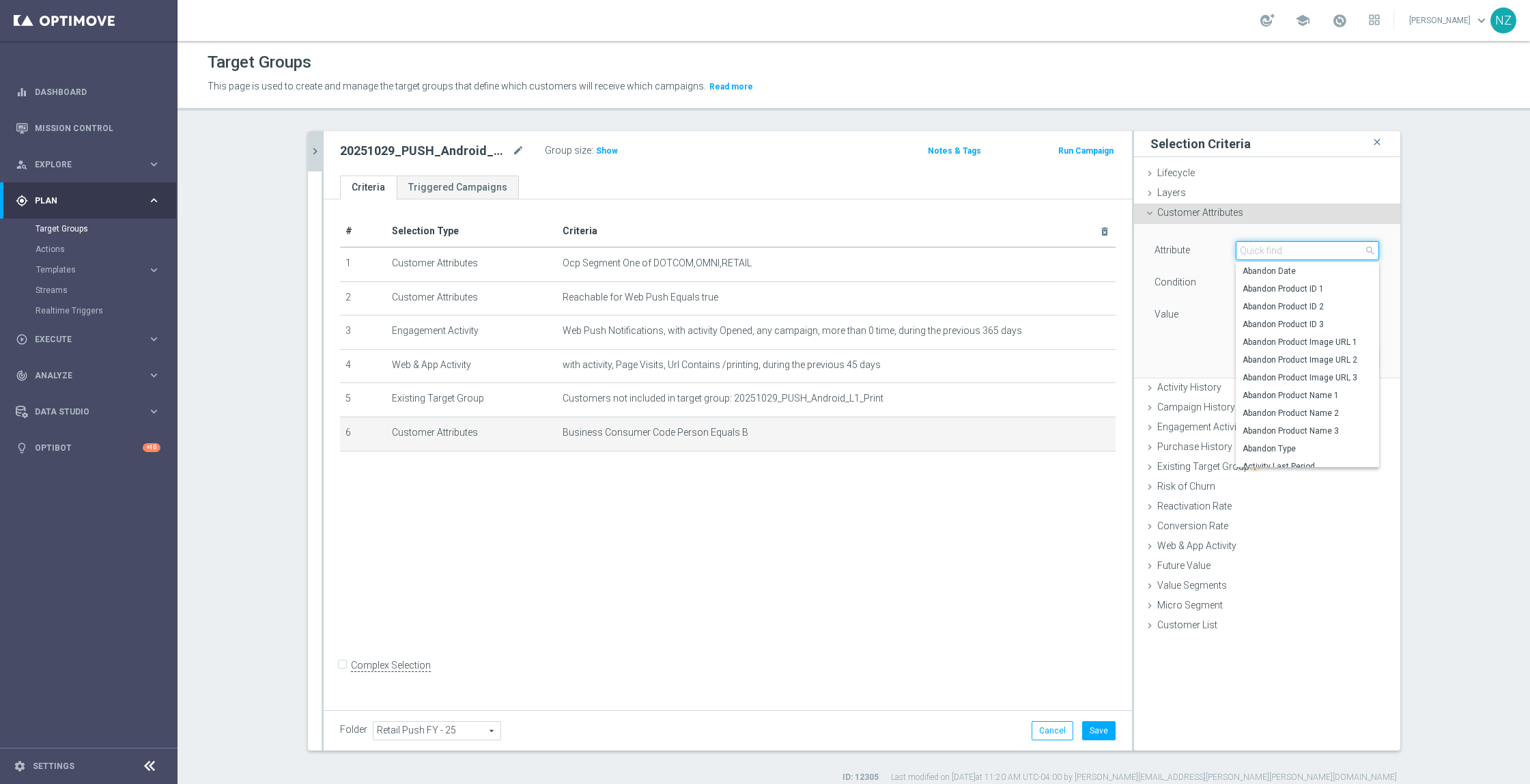
click at [1257, 251] on input "search" at bounding box center [1308, 250] width 144 height 19
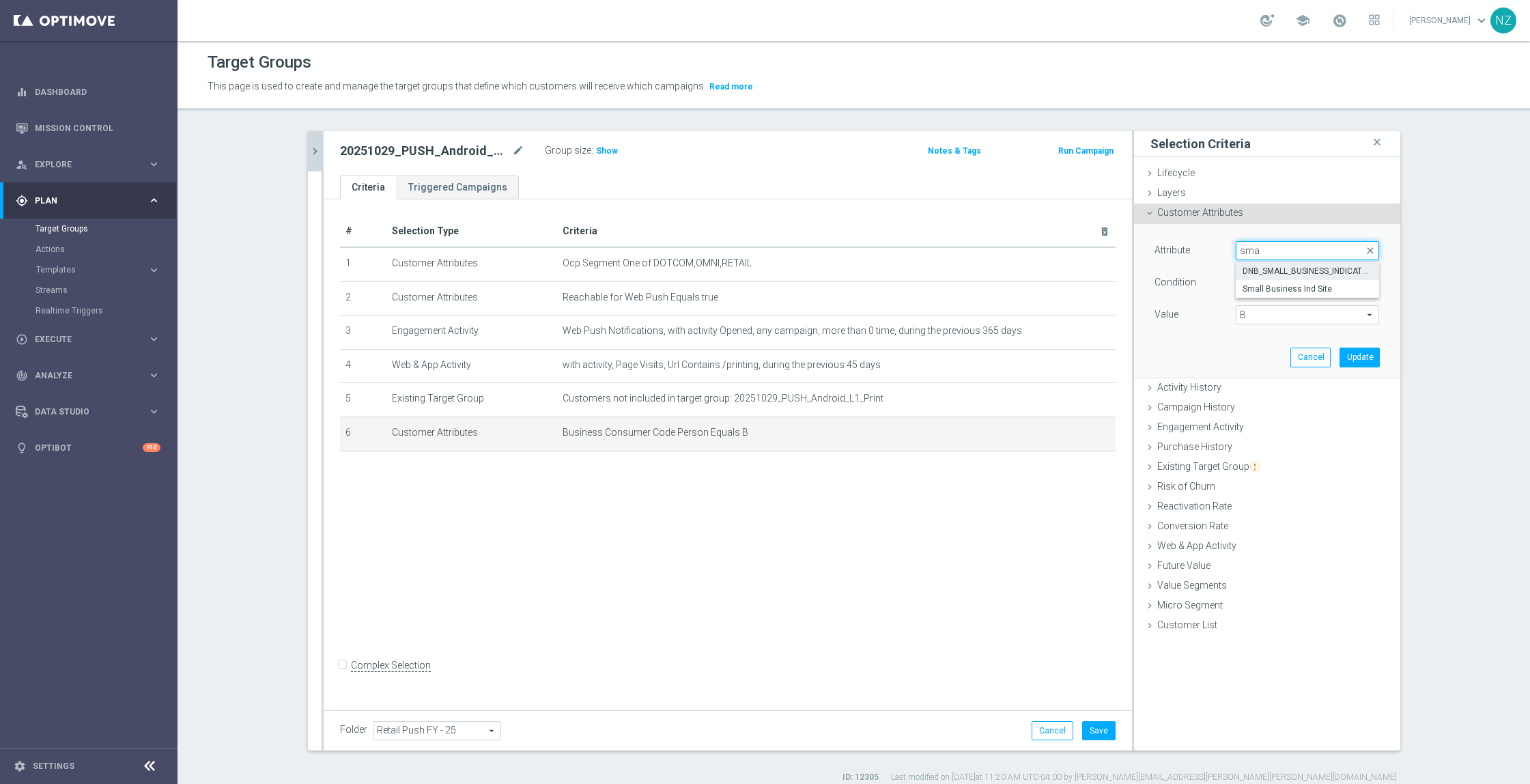
type input "sma"
click at [1268, 269] on span "DNB_SMALL_BUSINESS_INDICATOR" at bounding box center [1308, 271] width 130 height 11
type input "DNB_SMALL_BUSINESS_INDICATOR"
click at [1274, 314] on span "B" at bounding box center [1308, 315] width 142 height 18
click at [1265, 353] on span "Y" at bounding box center [1308, 353] width 130 height 11
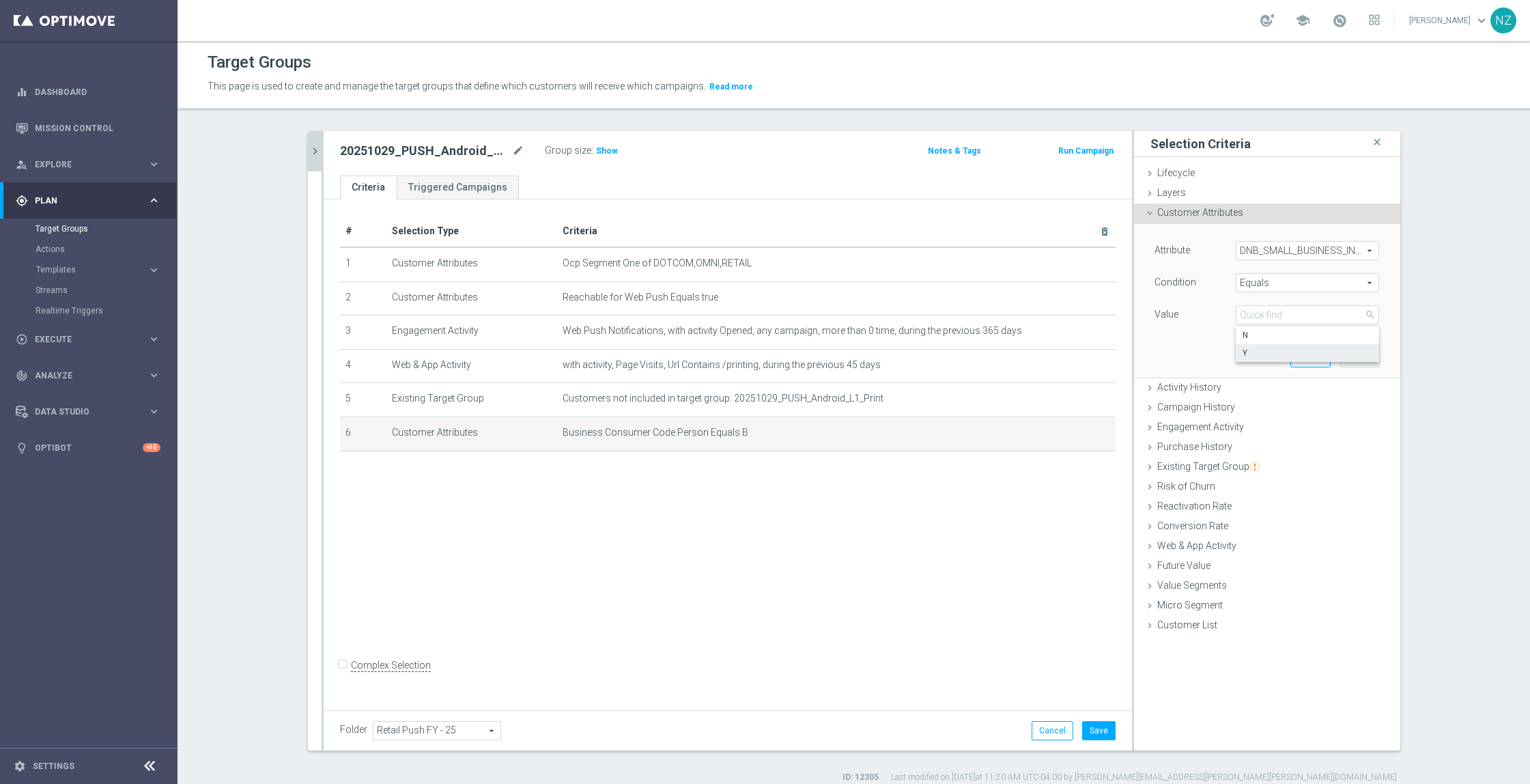
type input "Y"
click at [1353, 350] on button "Update" at bounding box center [1360, 357] width 40 height 19
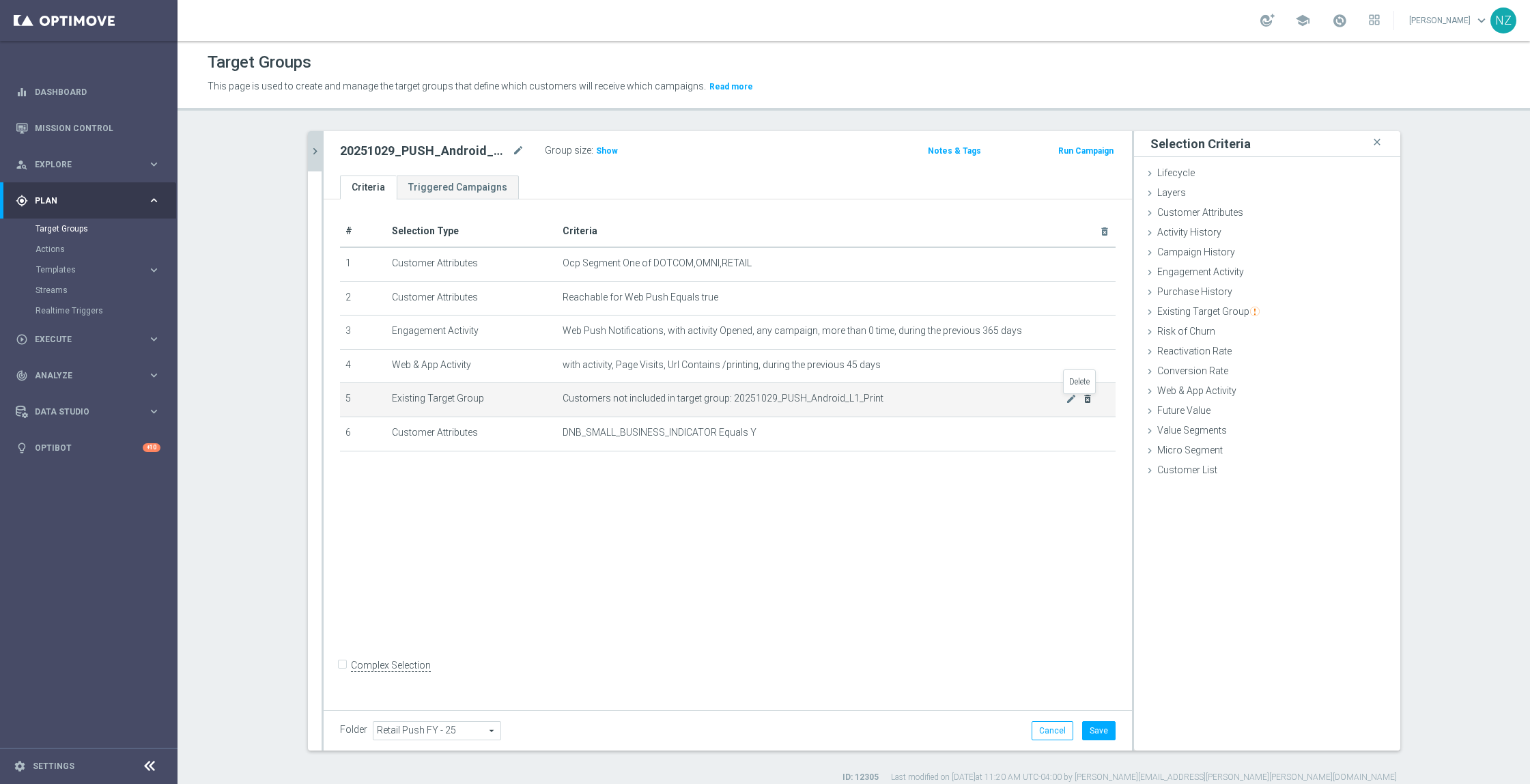
click at [1083, 403] on icon "delete_forever" at bounding box center [1088, 398] width 11 height 11
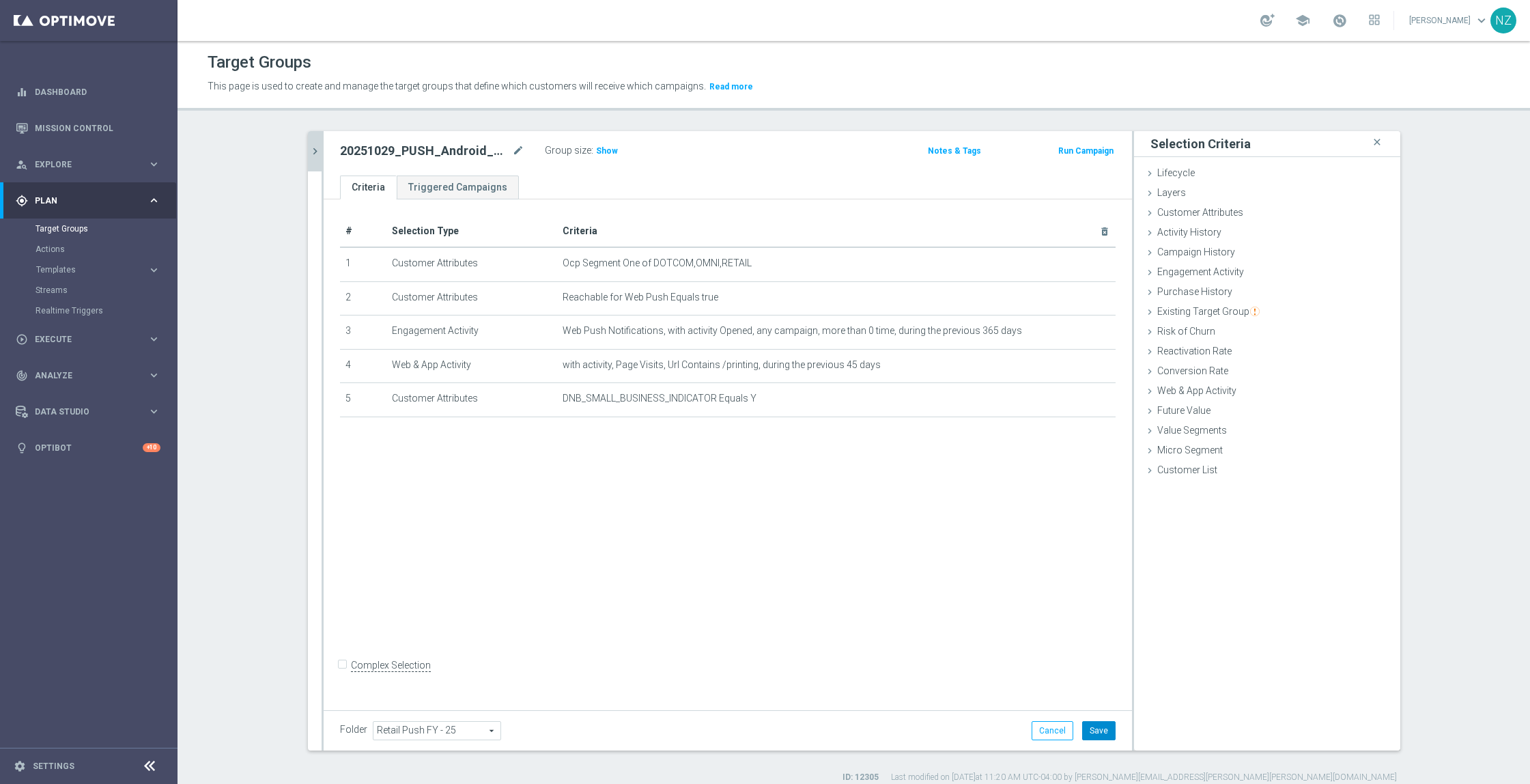
click at [1089, 721] on button "Save" at bounding box center [1099, 731] width 34 height 19
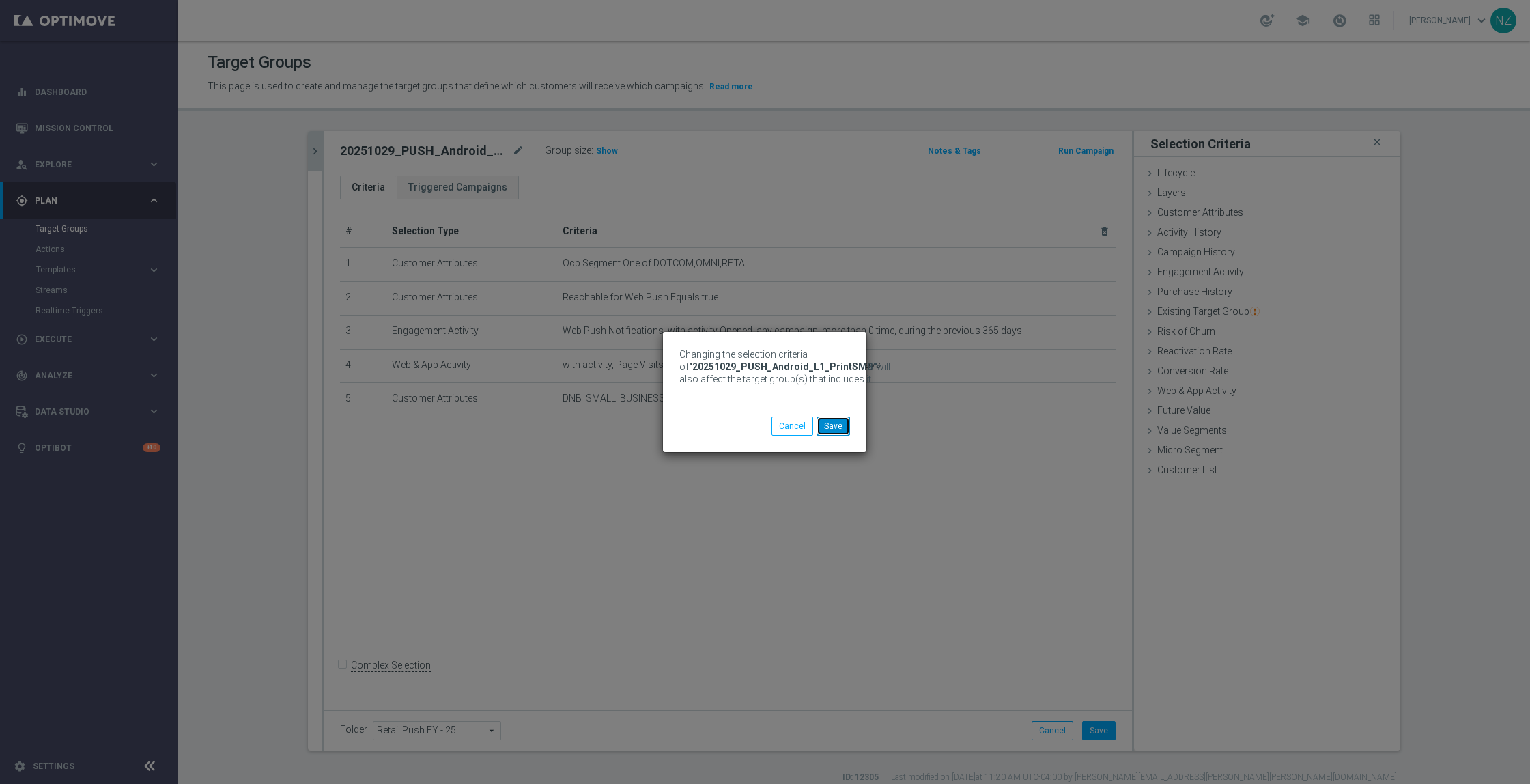
click at [838, 427] on button "Save" at bounding box center [834, 426] width 34 height 19
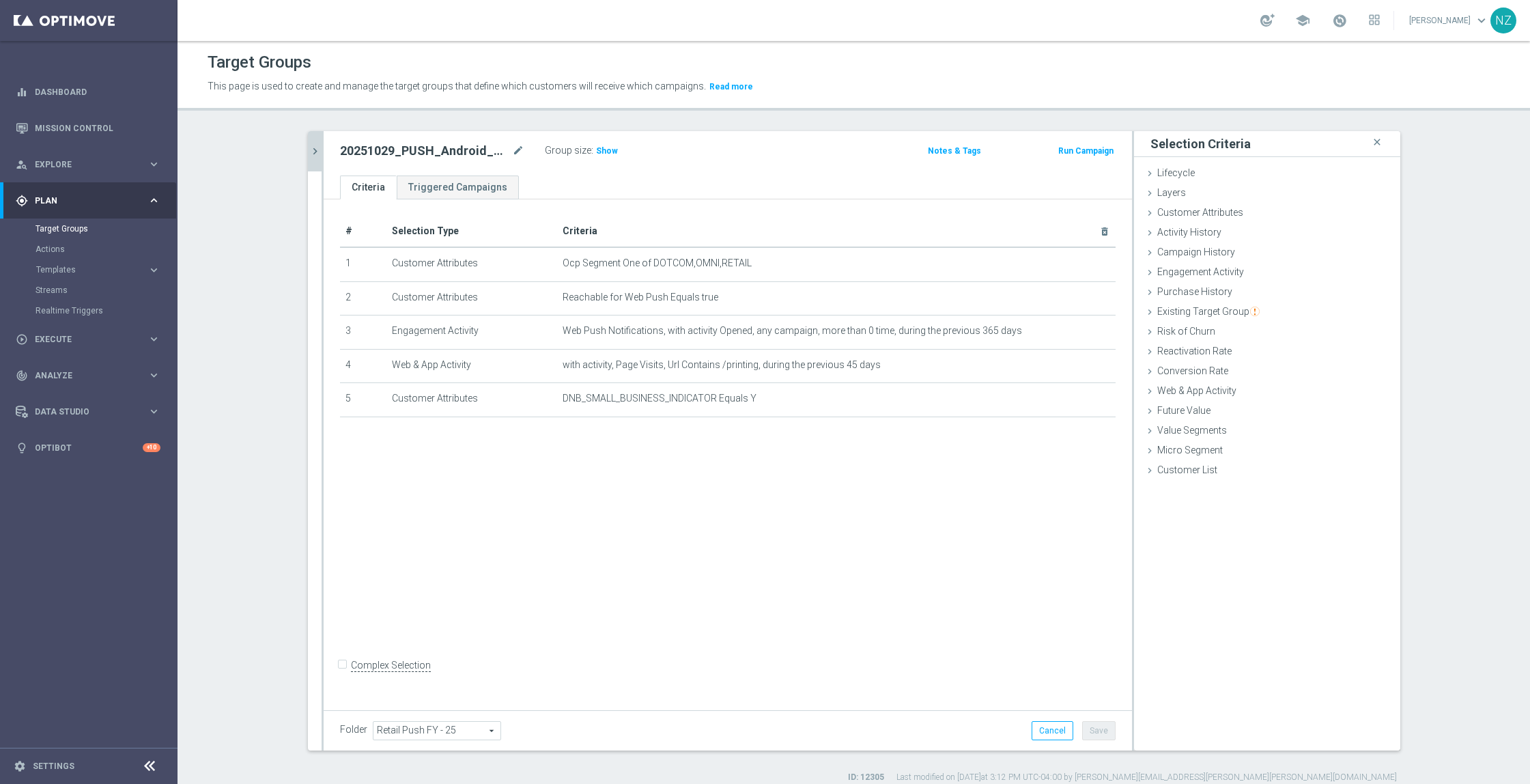
click at [308, 150] on icon "chevron_right" at bounding box center [315, 151] width 13 height 13
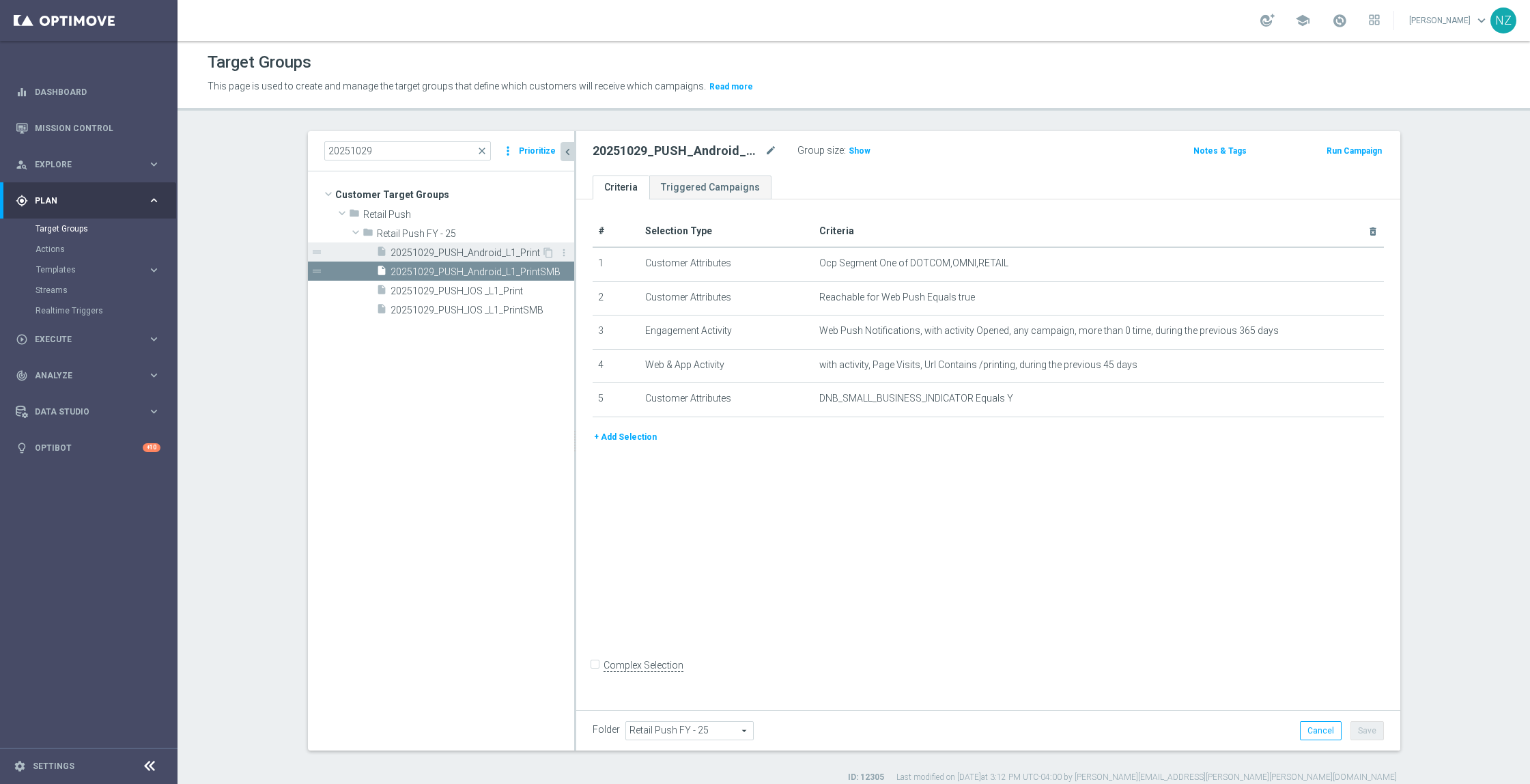
click at [476, 248] on span "20251029_PUSH_Android_L1_Print" at bounding box center [466, 253] width 151 height 11
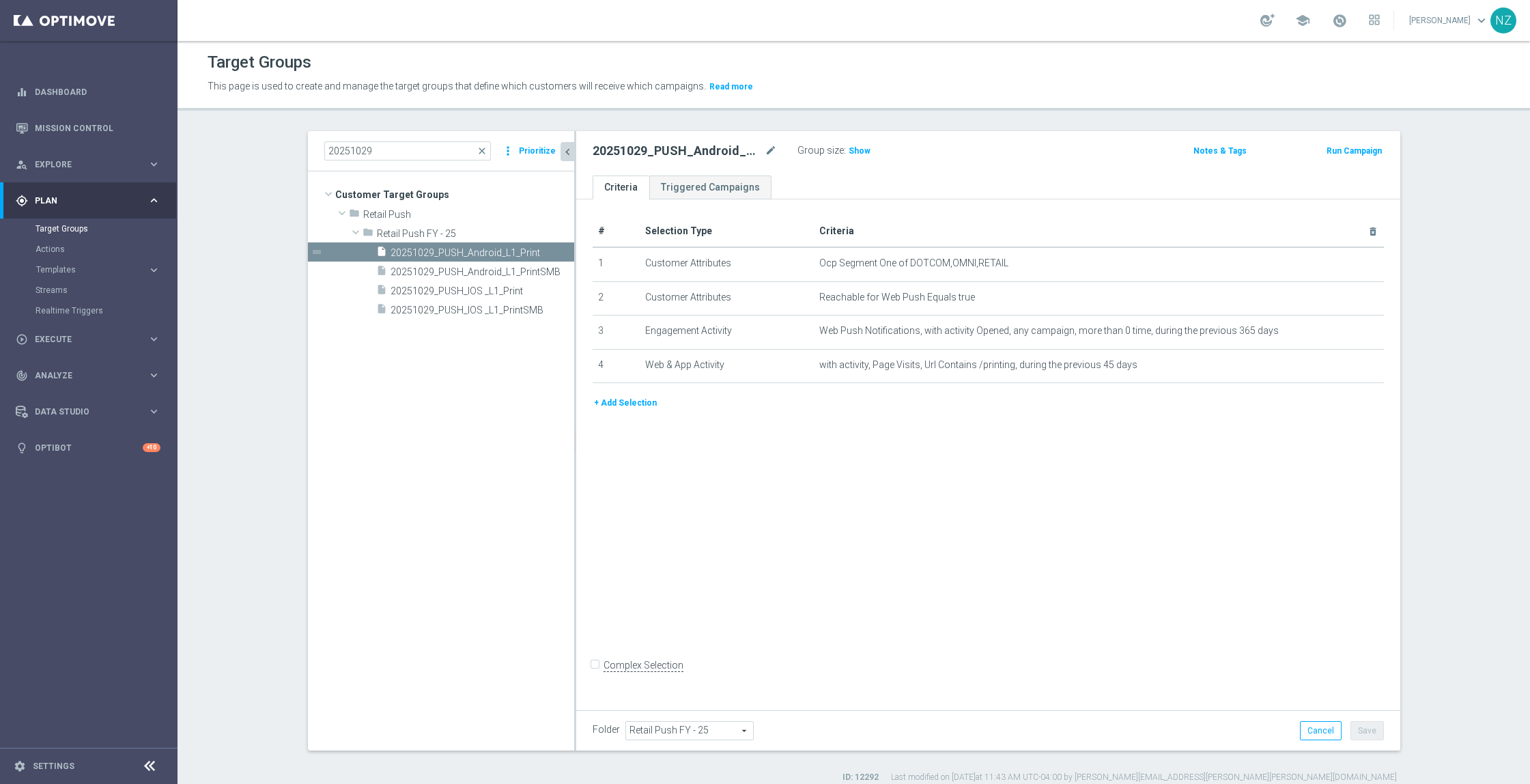
click at [612, 398] on button "+ Add Selection" at bounding box center [625, 403] width 66 height 15
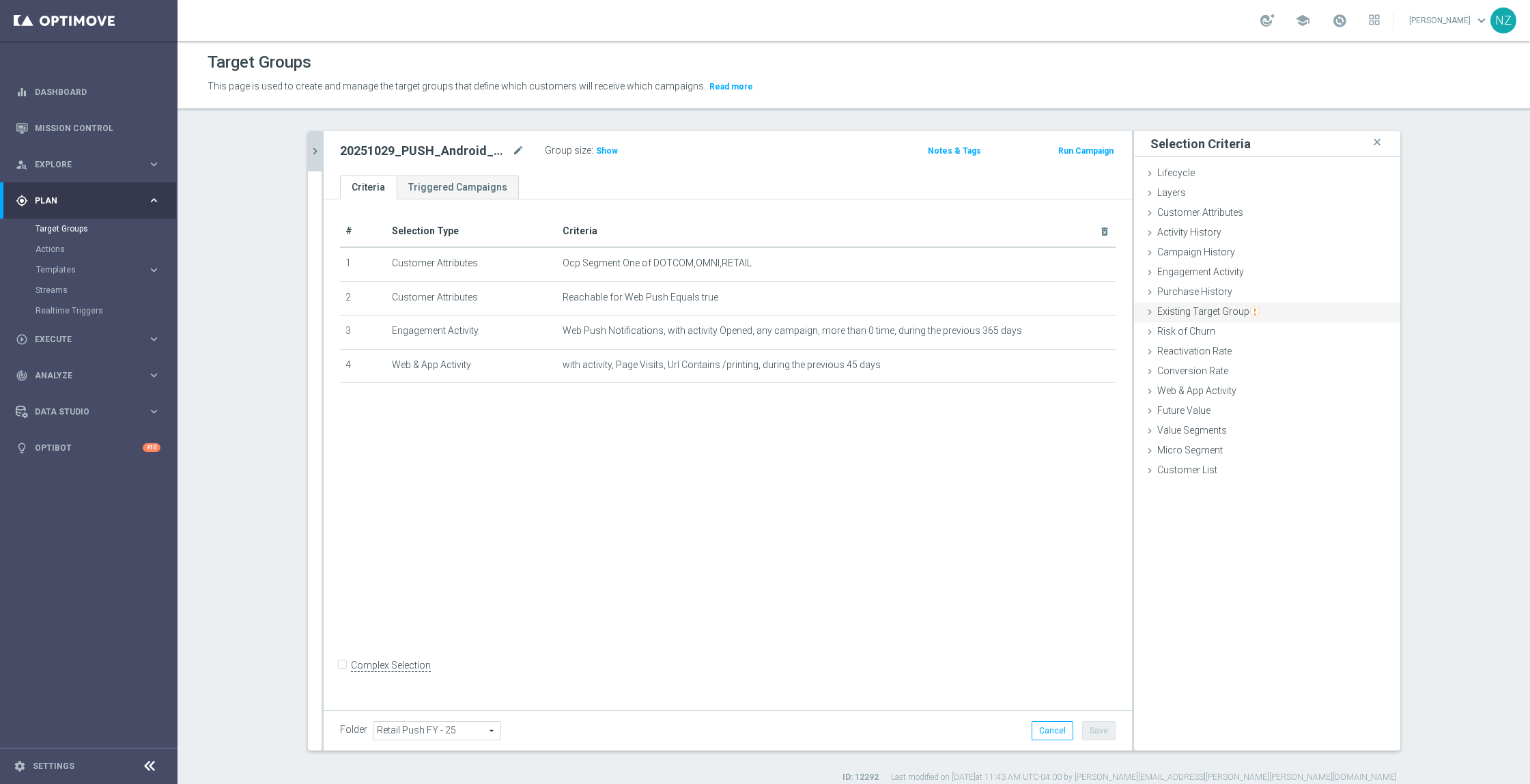
click at [1187, 309] on span "Existing Target Group" at bounding box center [1209, 311] width 102 height 11
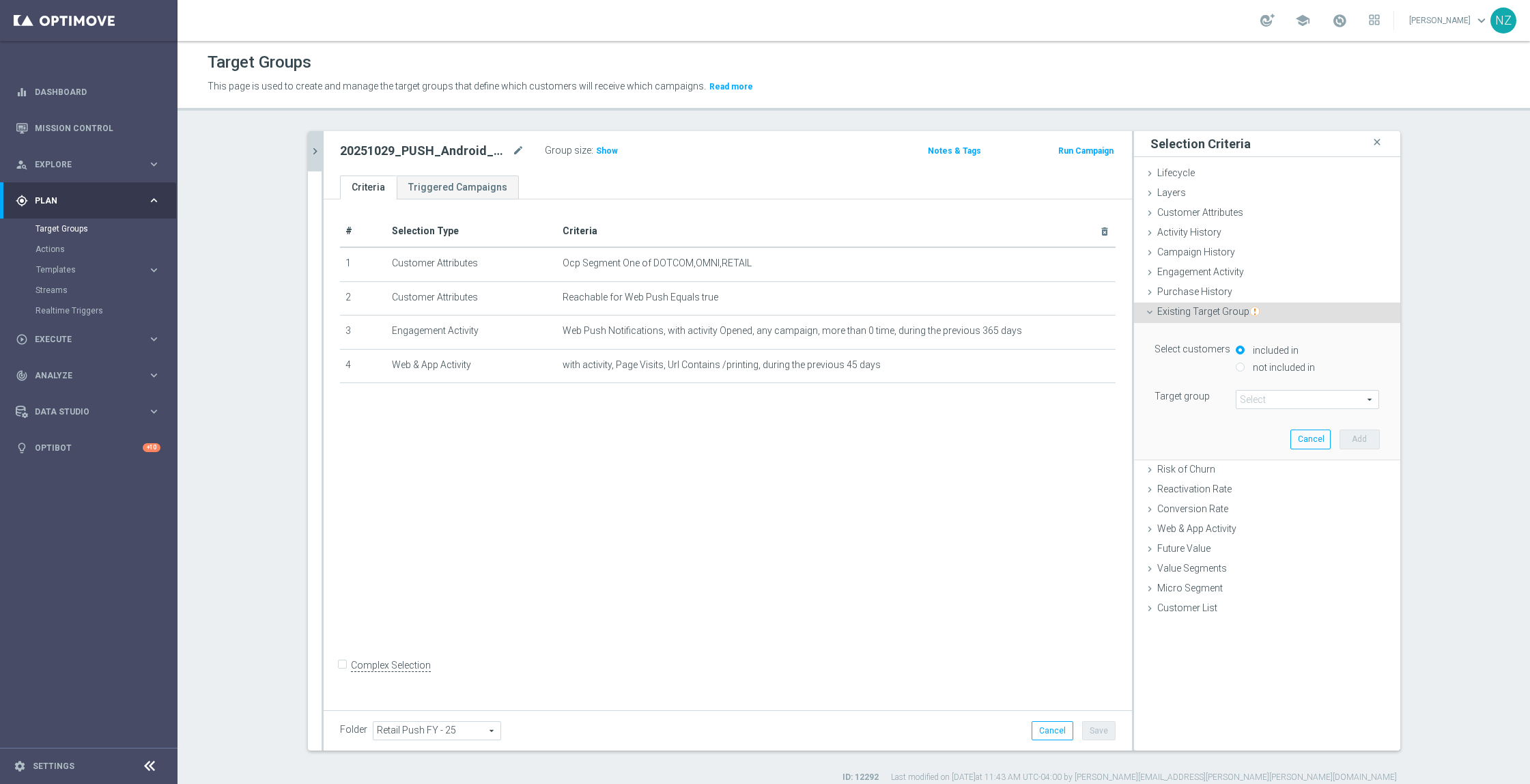
click at [1258, 363] on label "not included in" at bounding box center [1283, 367] width 66 height 12
click at [1245, 363] on input "not included in" at bounding box center [1241, 367] width 9 height 9
radio input "true"
click at [1254, 398] on span at bounding box center [1308, 399] width 142 height 18
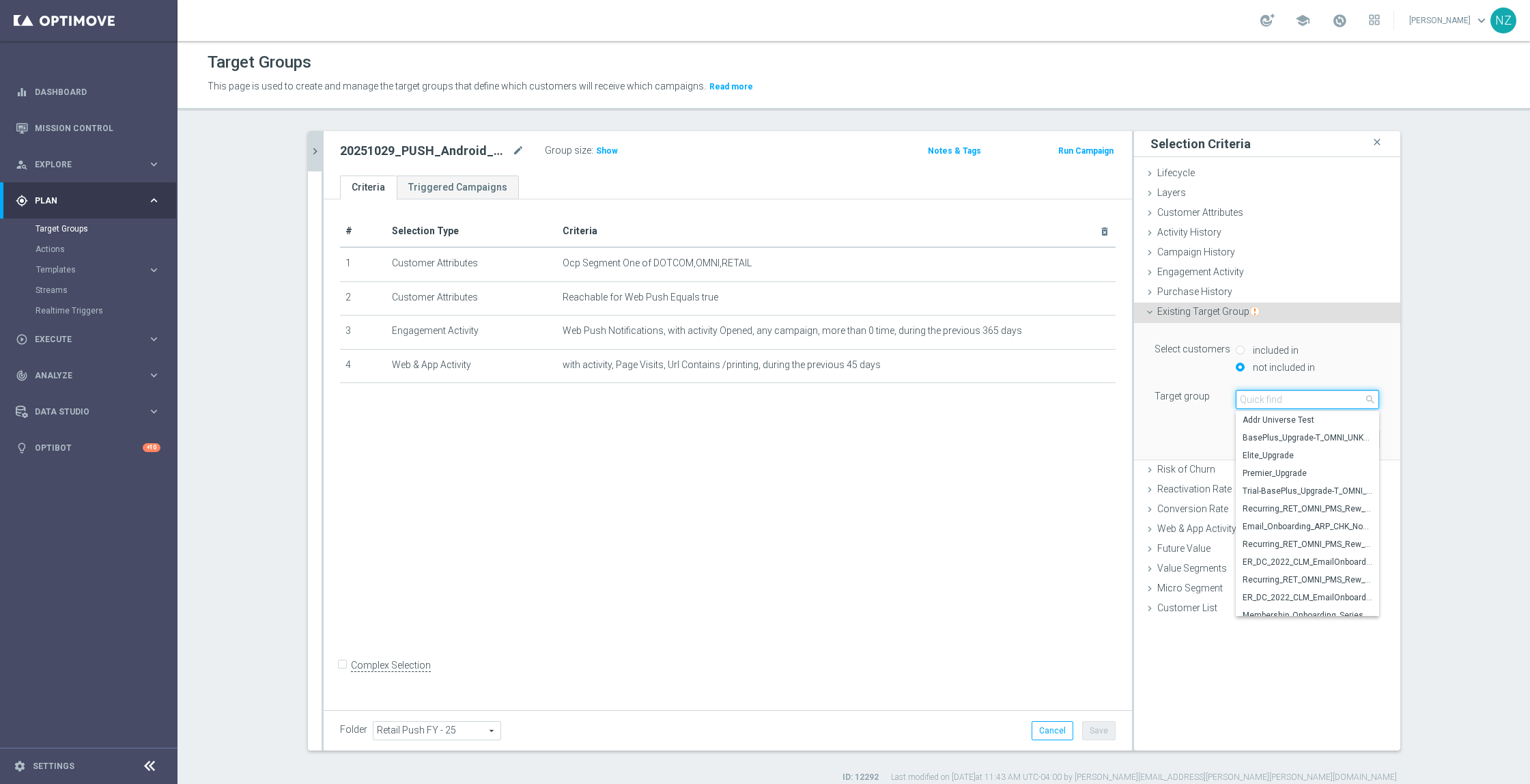
click at [1254, 398] on input "search" at bounding box center [1308, 399] width 144 height 19
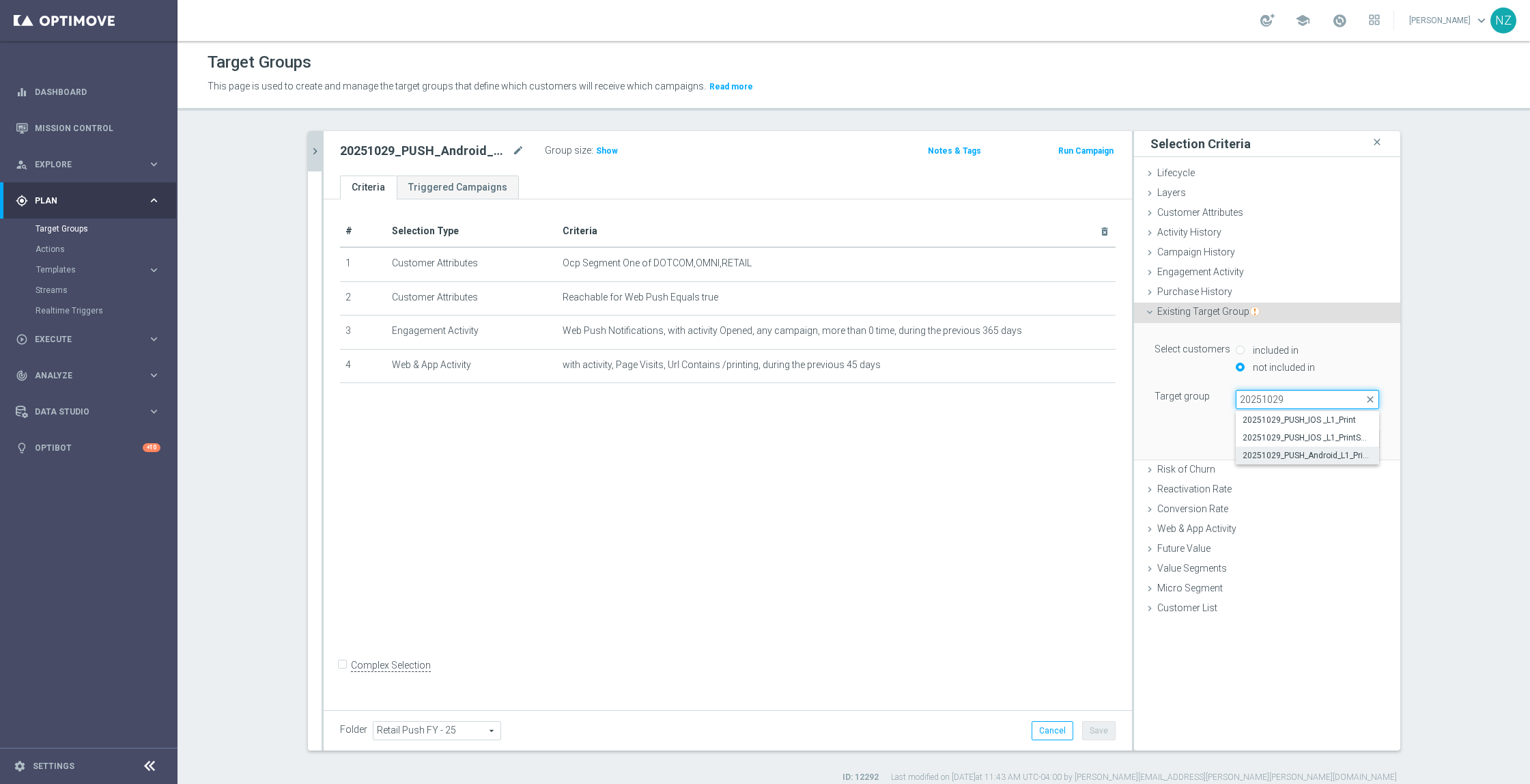
type input "20251029"
click at [1272, 455] on span "20251029_PUSH_Android_L1_PrintSMB" at bounding box center [1308, 455] width 130 height 11
type input "20251029_PUSH_Android_L1_PrintSMB"
click at [1355, 439] on button "Add" at bounding box center [1360, 439] width 40 height 19
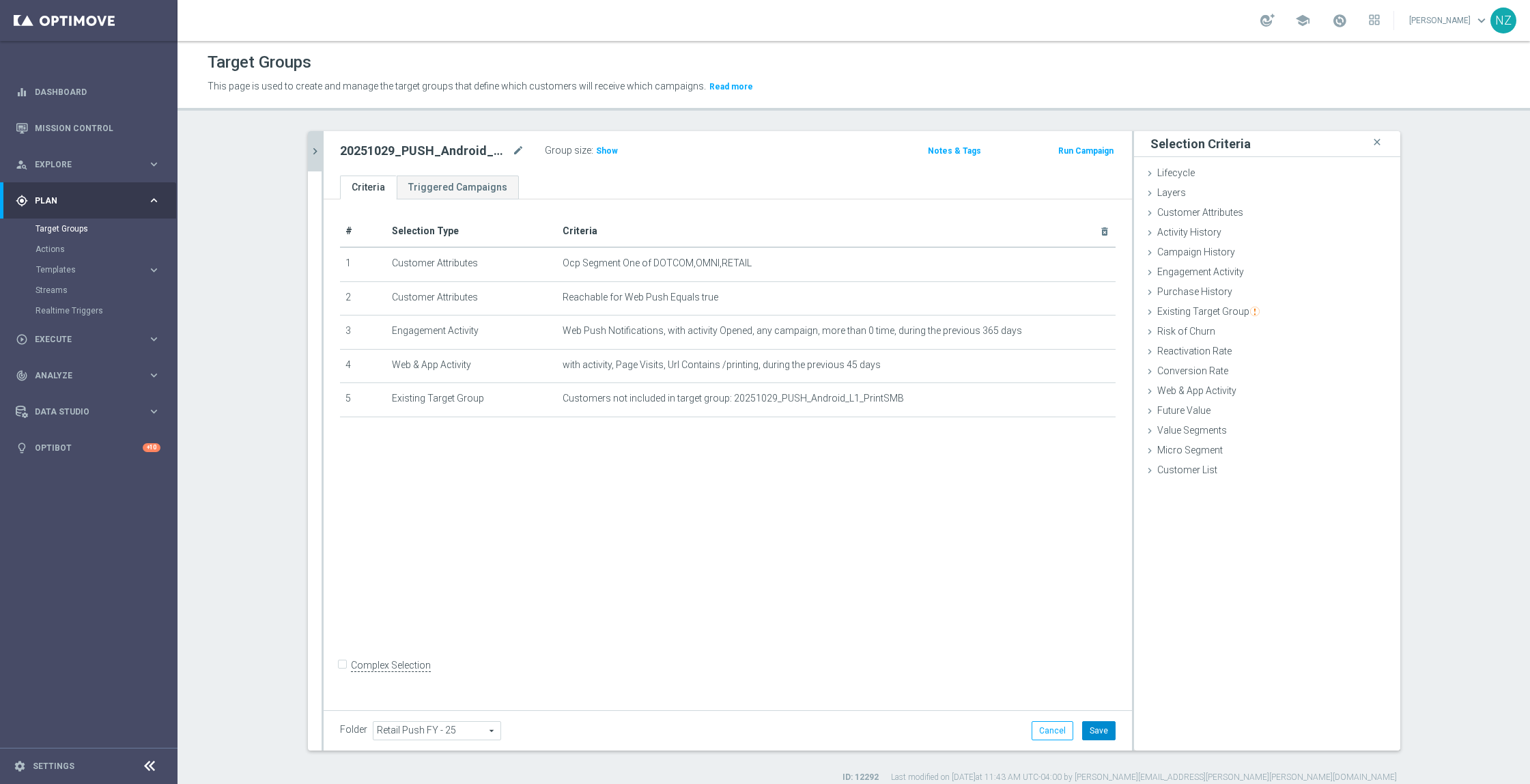
click at [1097, 737] on button "Save" at bounding box center [1099, 731] width 34 height 19
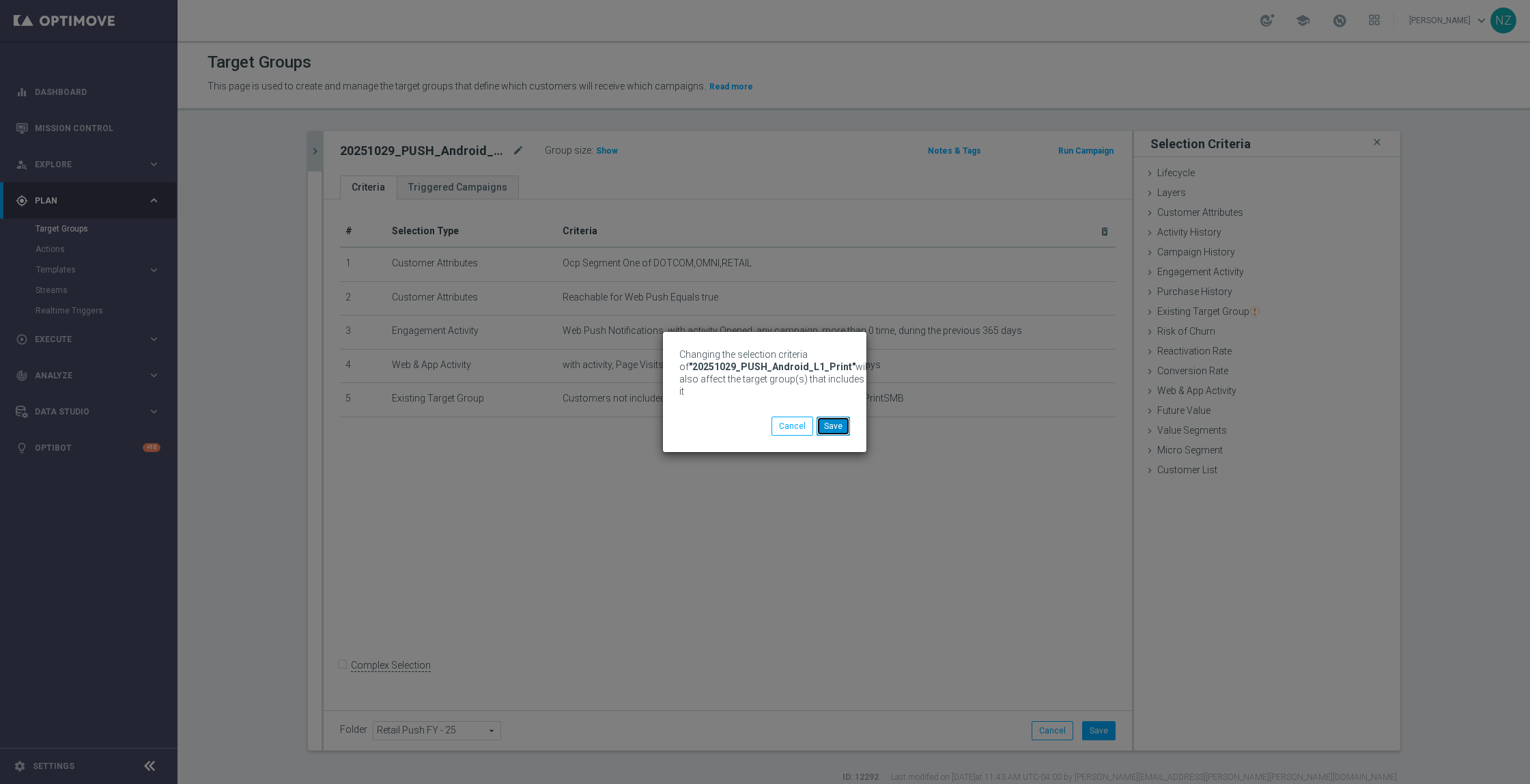
click at [842, 424] on button "Save" at bounding box center [834, 426] width 34 height 19
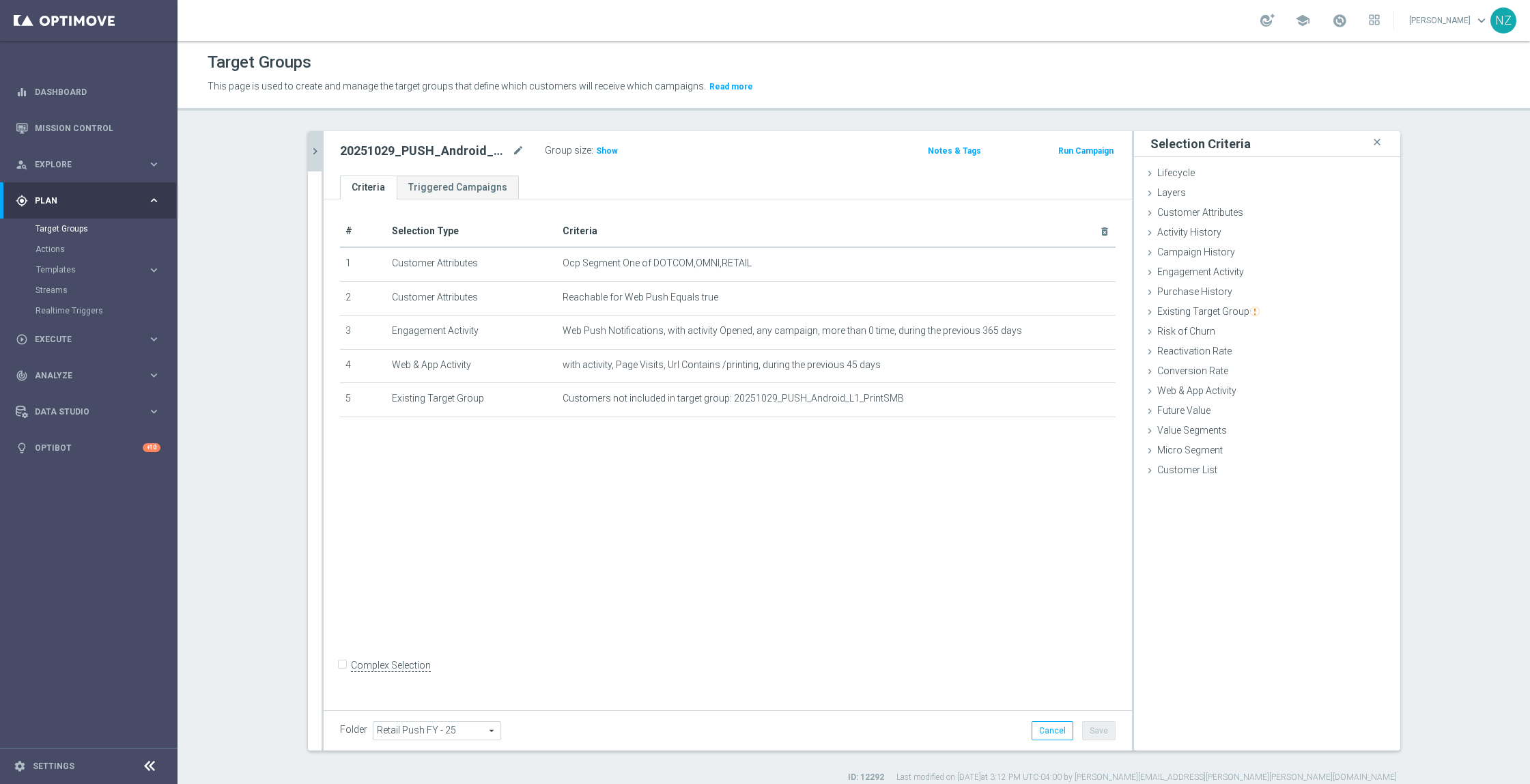
click at [308, 143] on button "chevron_right" at bounding box center [315, 151] width 14 height 40
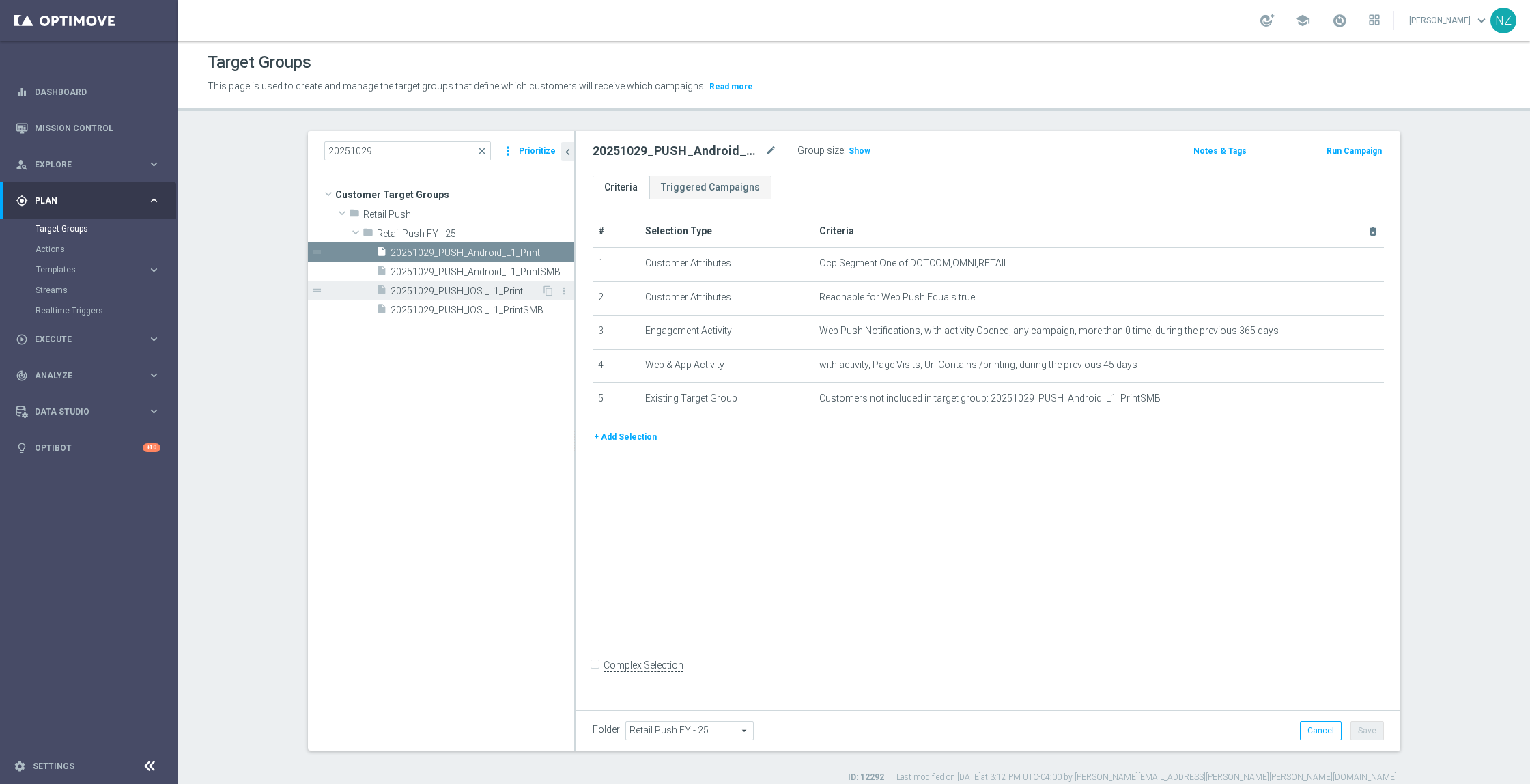
click at [468, 292] on span "20251029_PUSH_IOS _L1_Print" at bounding box center [466, 291] width 151 height 11
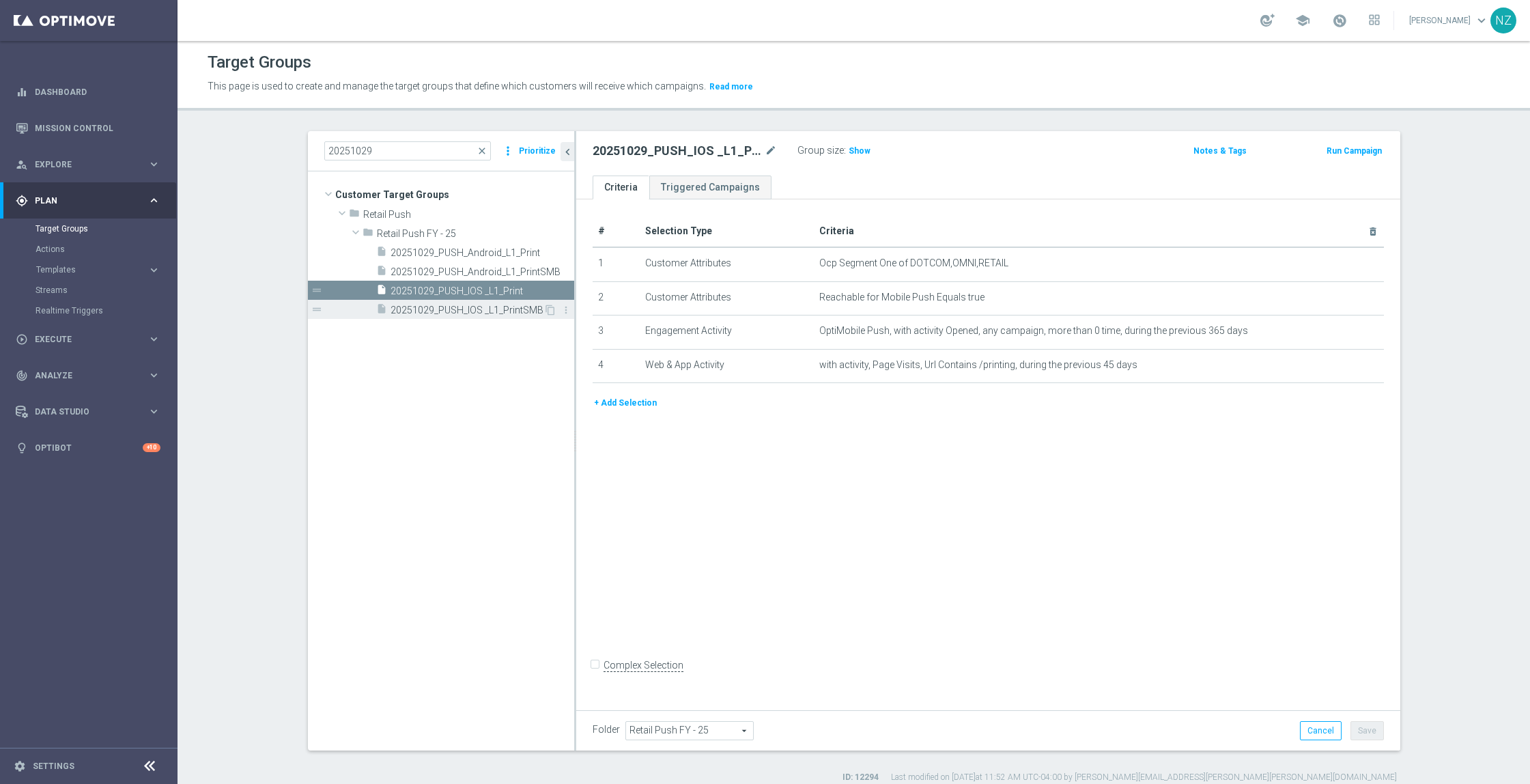
click at [486, 302] on div "insert_drive_file 20251029_PUSH_IOS _L1_PrintSMB" at bounding box center [460, 309] width 167 height 19
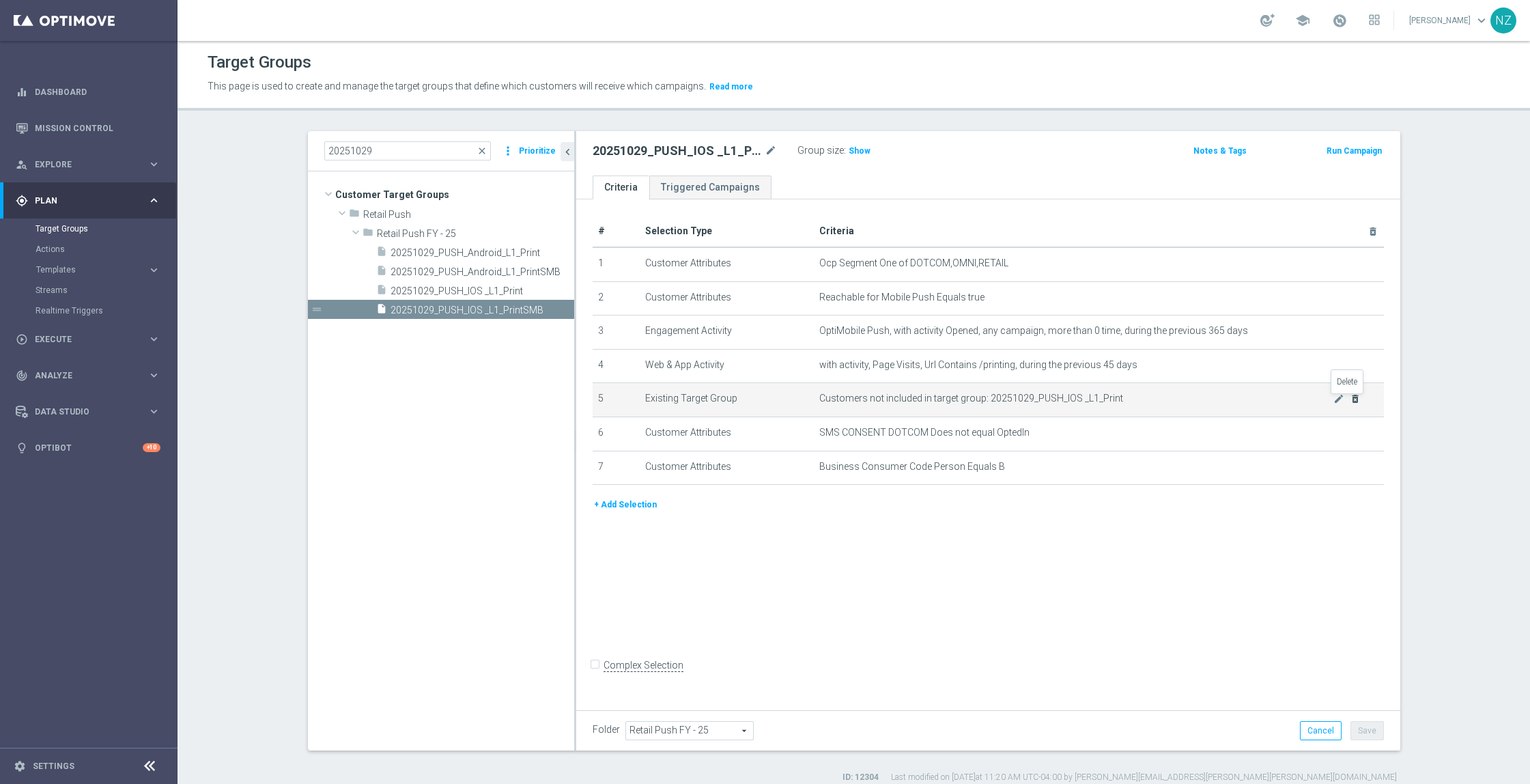
click at [1350, 405] on icon "delete_forever" at bounding box center [1355, 398] width 11 height 11
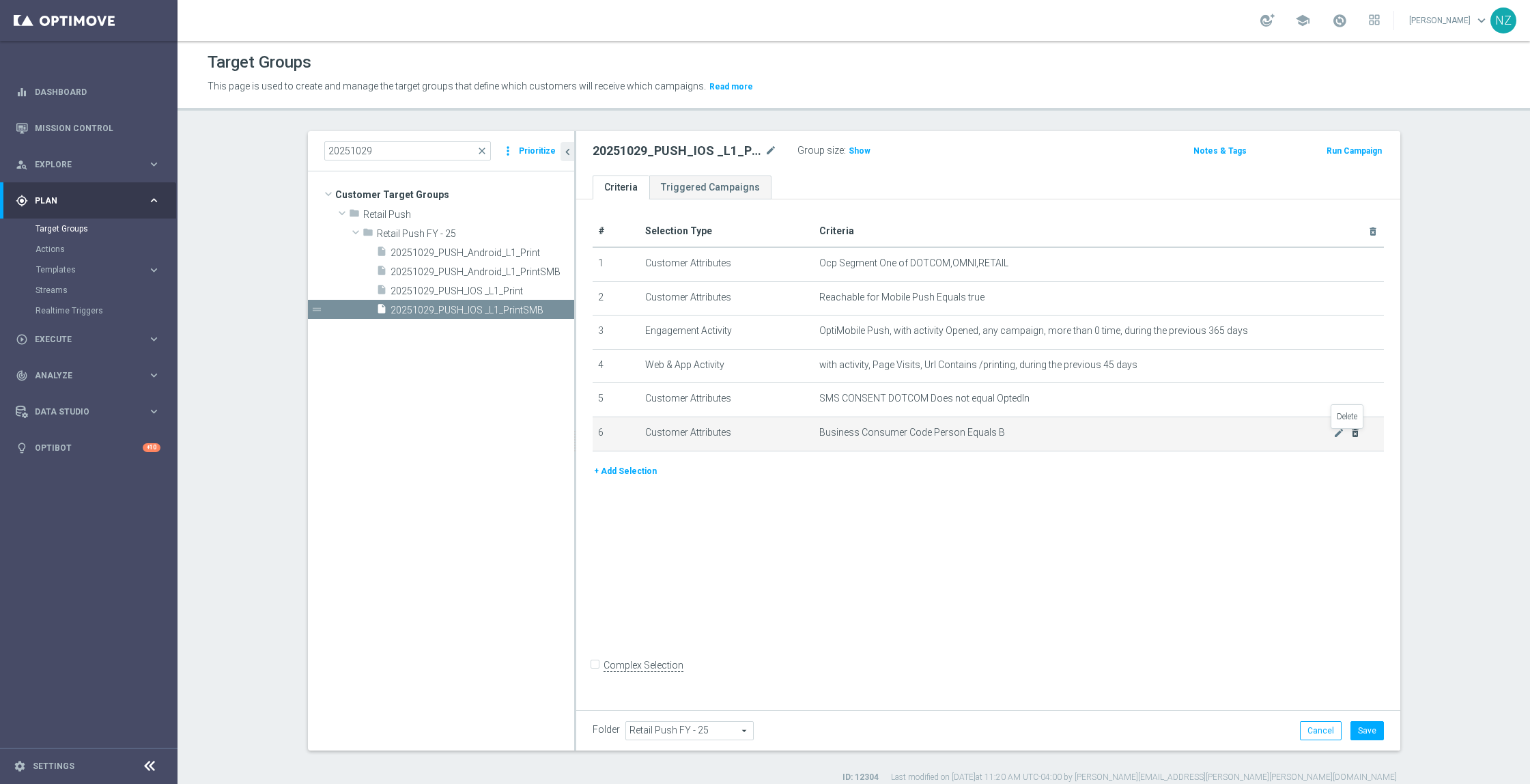
click at [1351, 438] on icon "delete_forever" at bounding box center [1355, 433] width 11 height 11
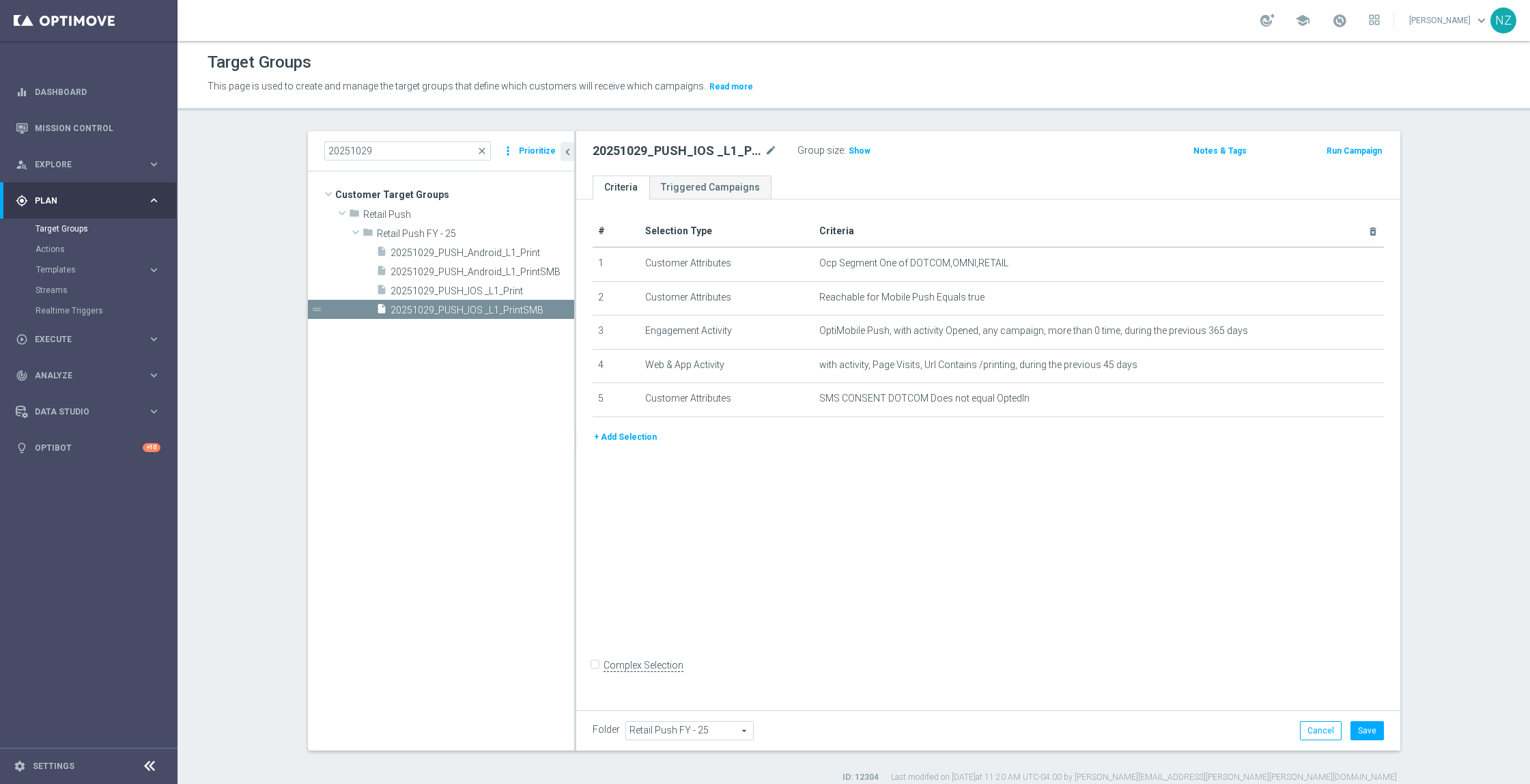
click at [613, 444] on button "+ Add Selection" at bounding box center [625, 437] width 66 height 15
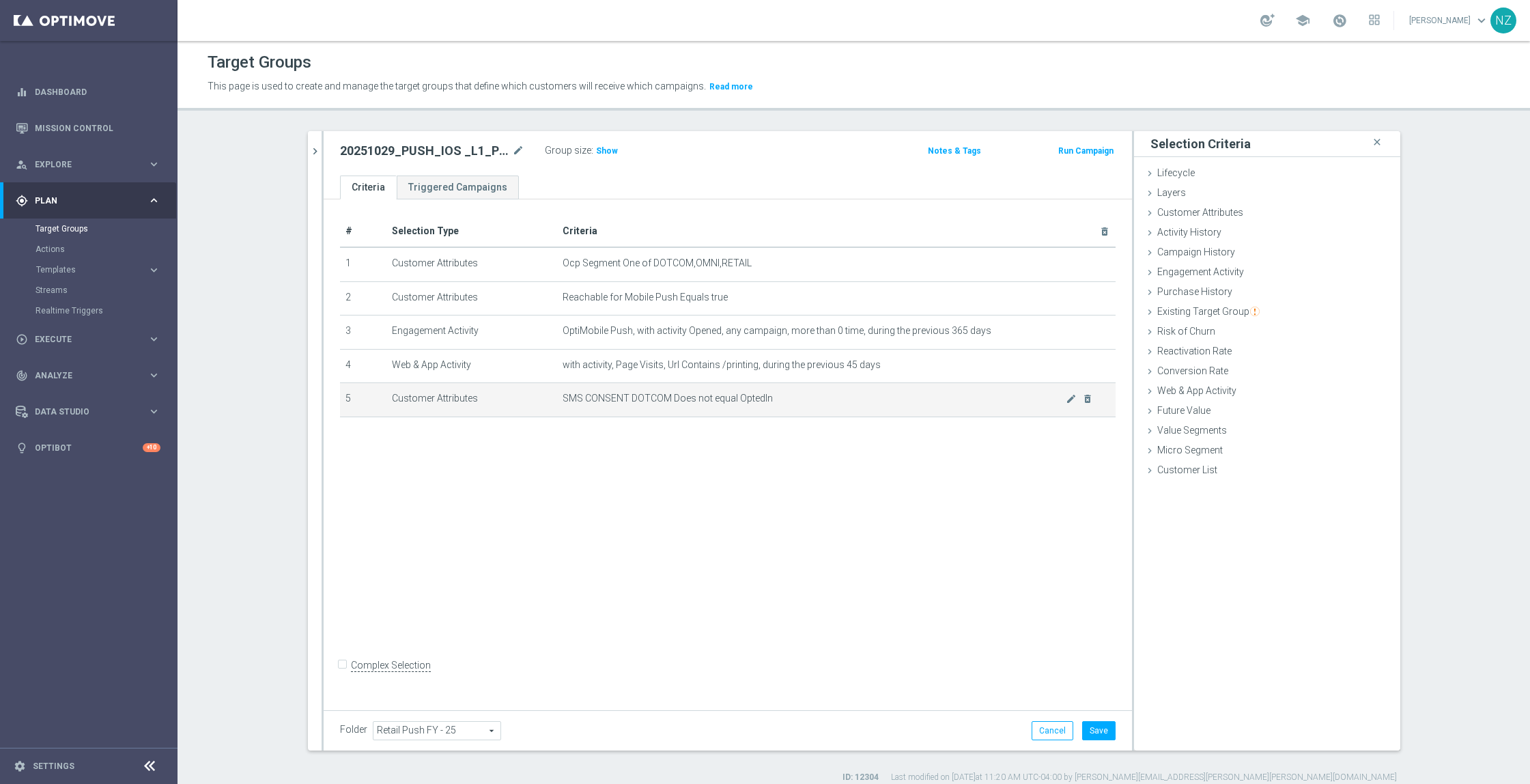
click at [912, 399] on span "SMS CONSENT DOTCOM Does not equal OptedIn" at bounding box center [815, 398] width 504 height 11
click at [900, 415] on td "SMS CONSENT DOTCOM Does not equal OptedIn mode_edit delete_forever" at bounding box center [837, 400] width 559 height 34
click at [1084, 402] on icon "delete_forever" at bounding box center [1088, 398] width 11 height 11
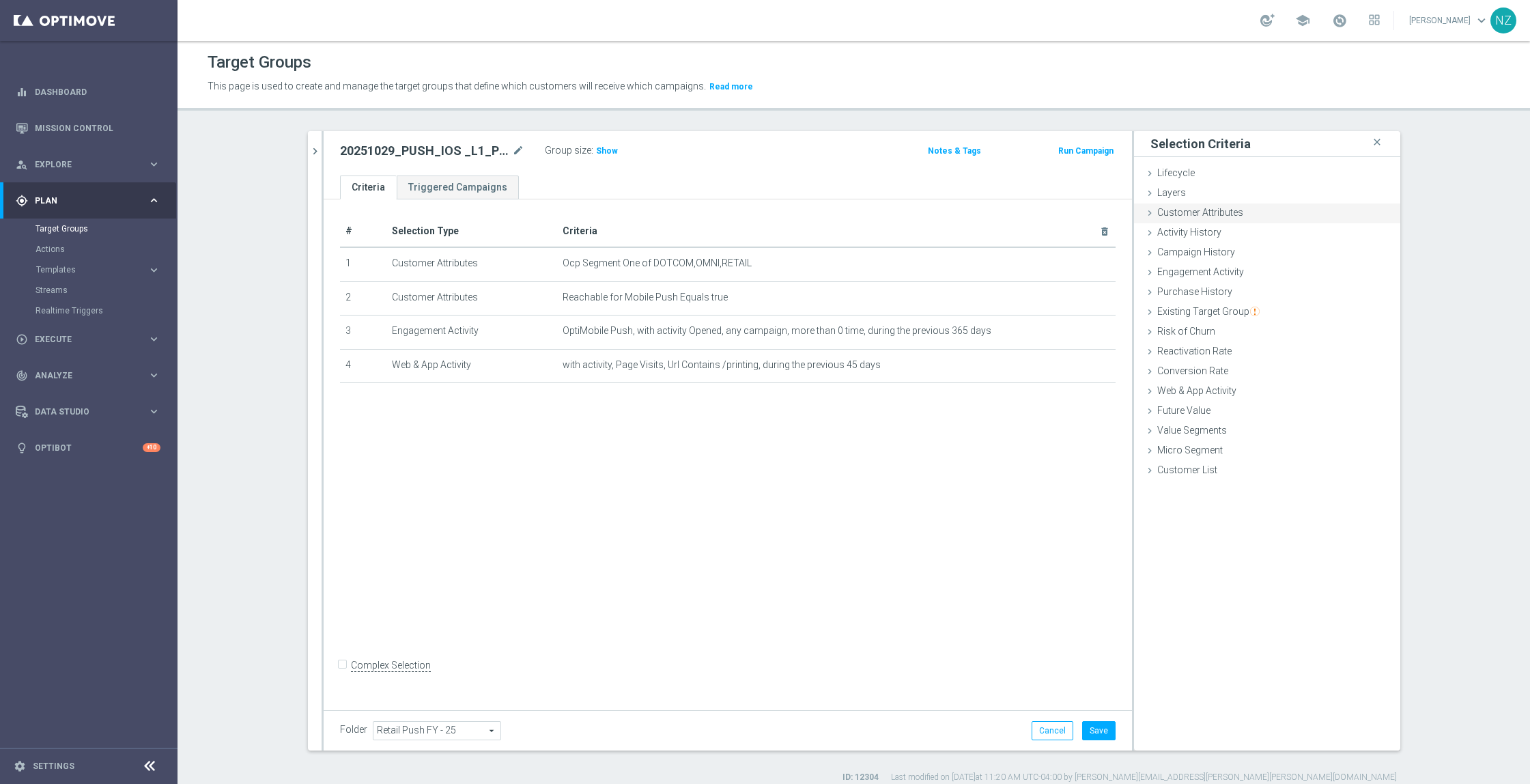
click at [1224, 211] on span "Customer Attributes" at bounding box center [1200, 212] width 86 height 11
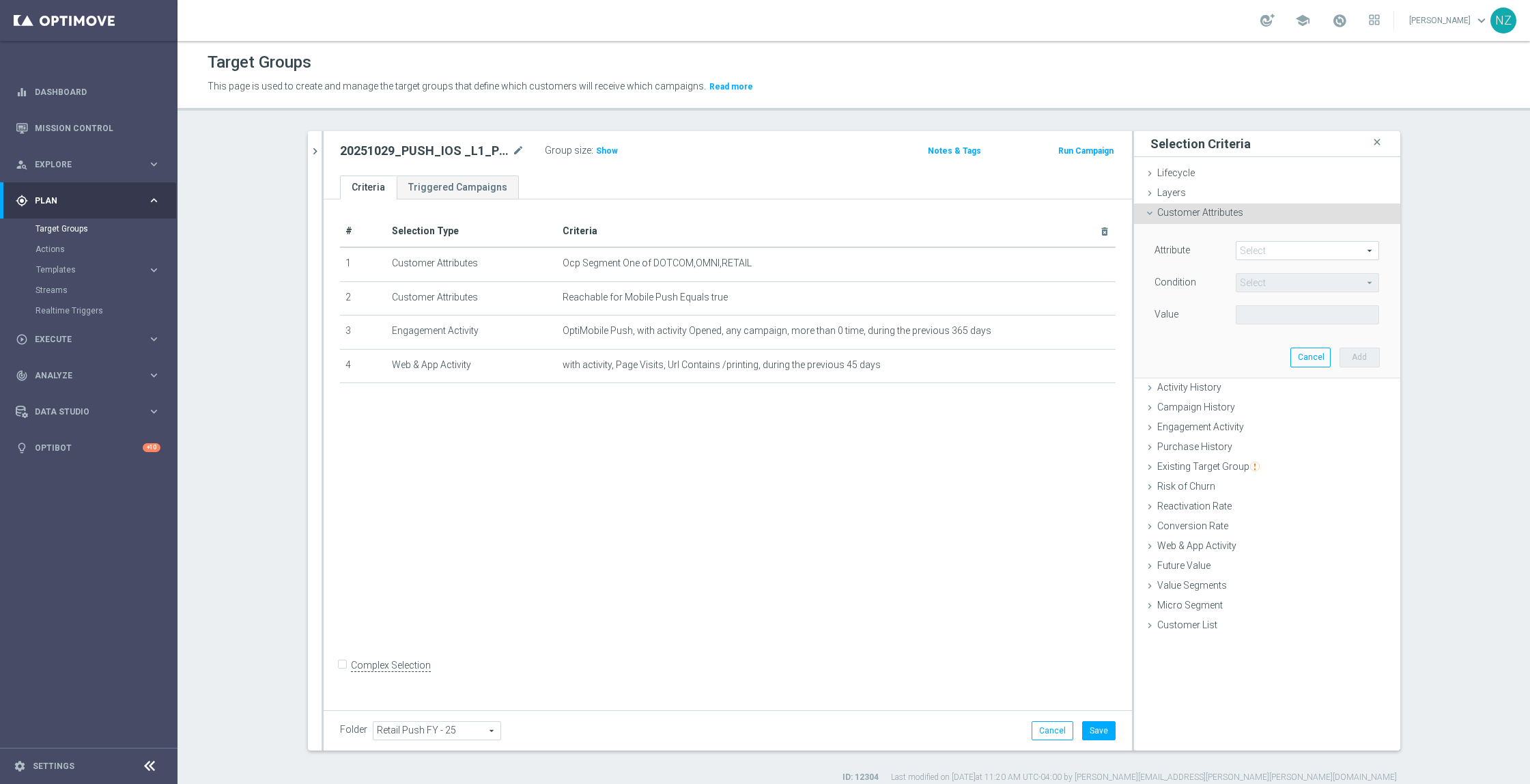
click at [1262, 252] on span at bounding box center [1308, 250] width 142 height 18
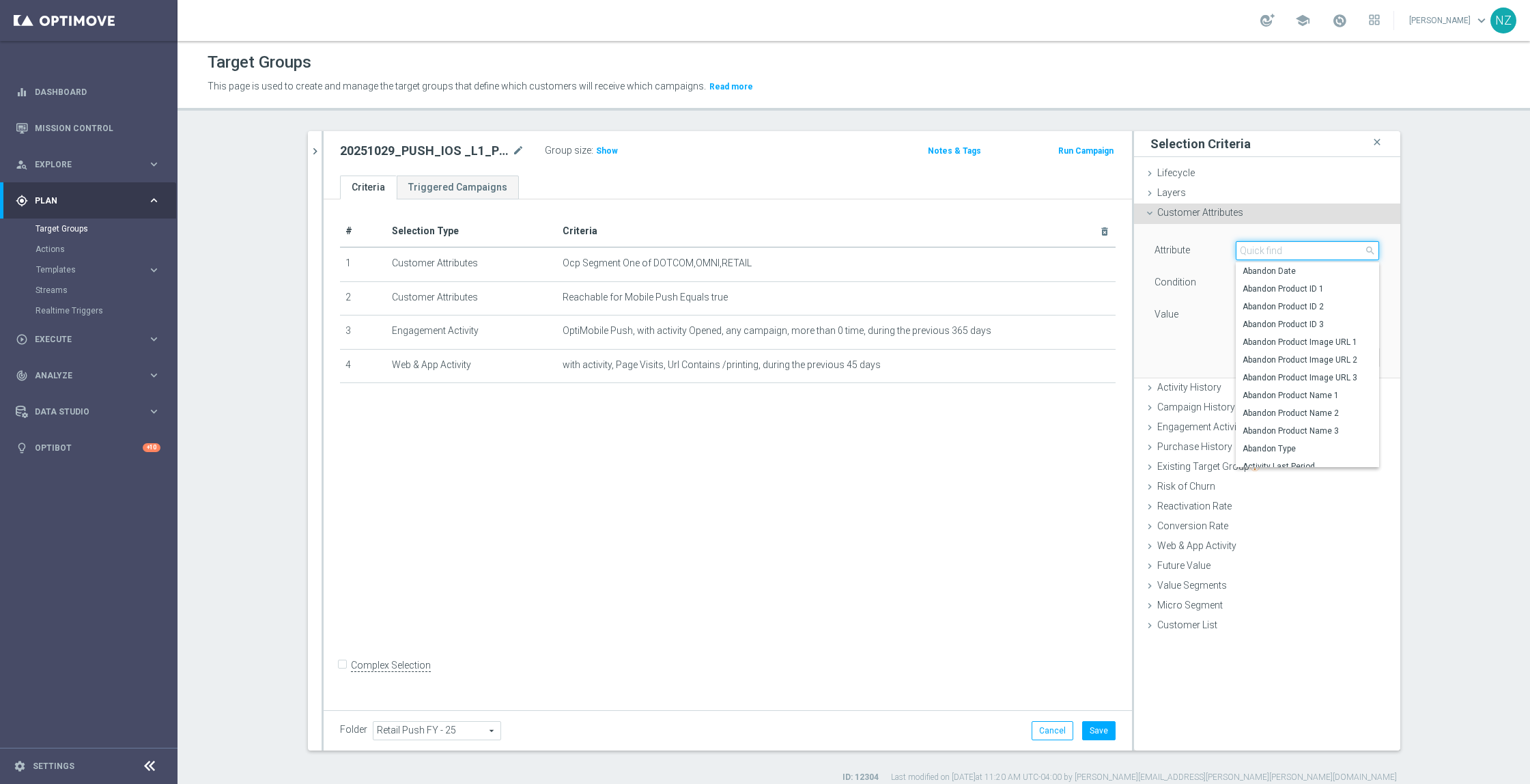
click at [1262, 252] on input "search" at bounding box center [1308, 250] width 144 height 19
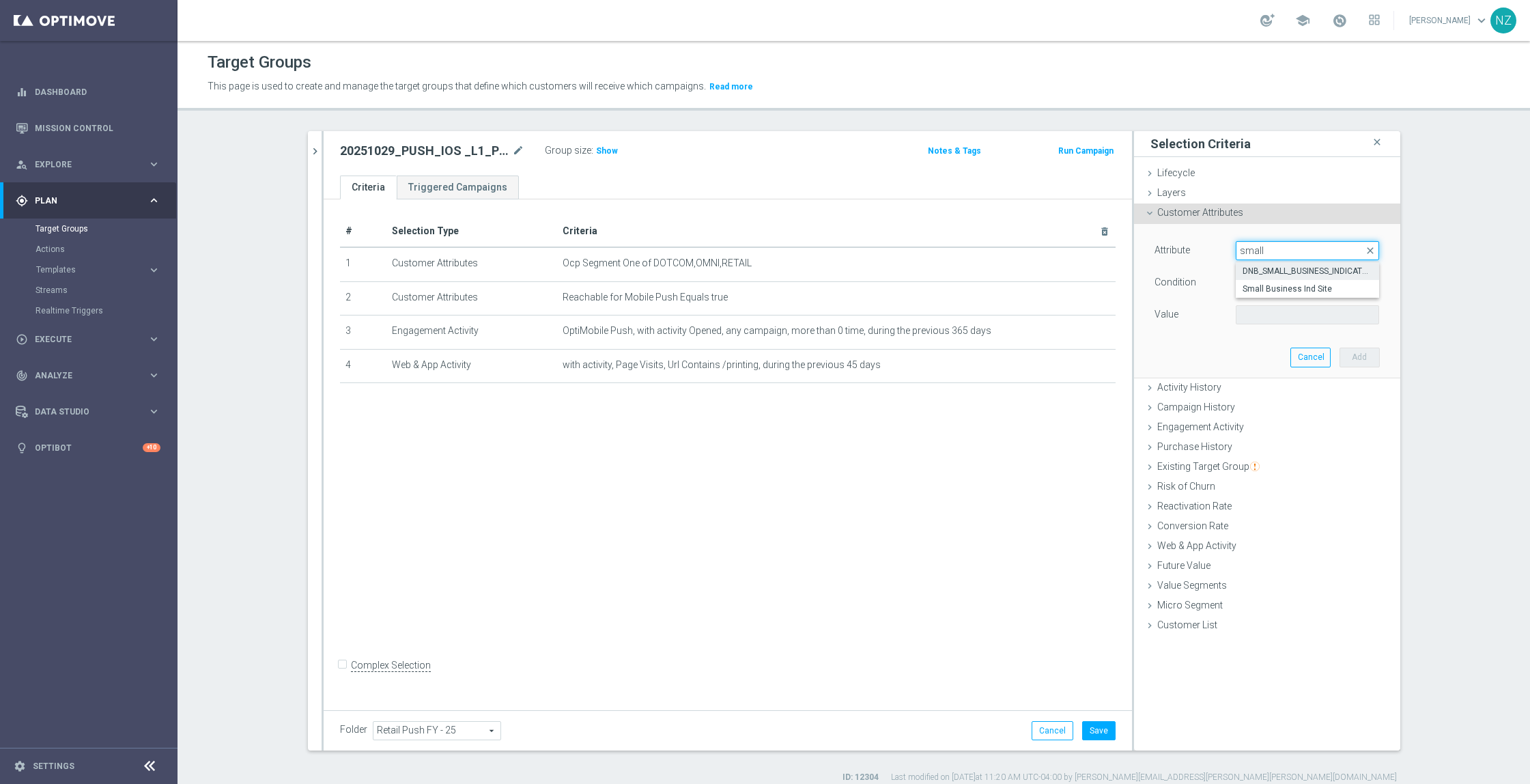
type input "small"
click at [1268, 273] on span "DNB_SMALL_BUSINESS_INDICATOR" at bounding box center [1308, 271] width 130 height 11
type input "DNB_SMALL_BUSINESS_INDICATOR"
type input "Equals"
click at [1264, 310] on span at bounding box center [1308, 315] width 142 height 18
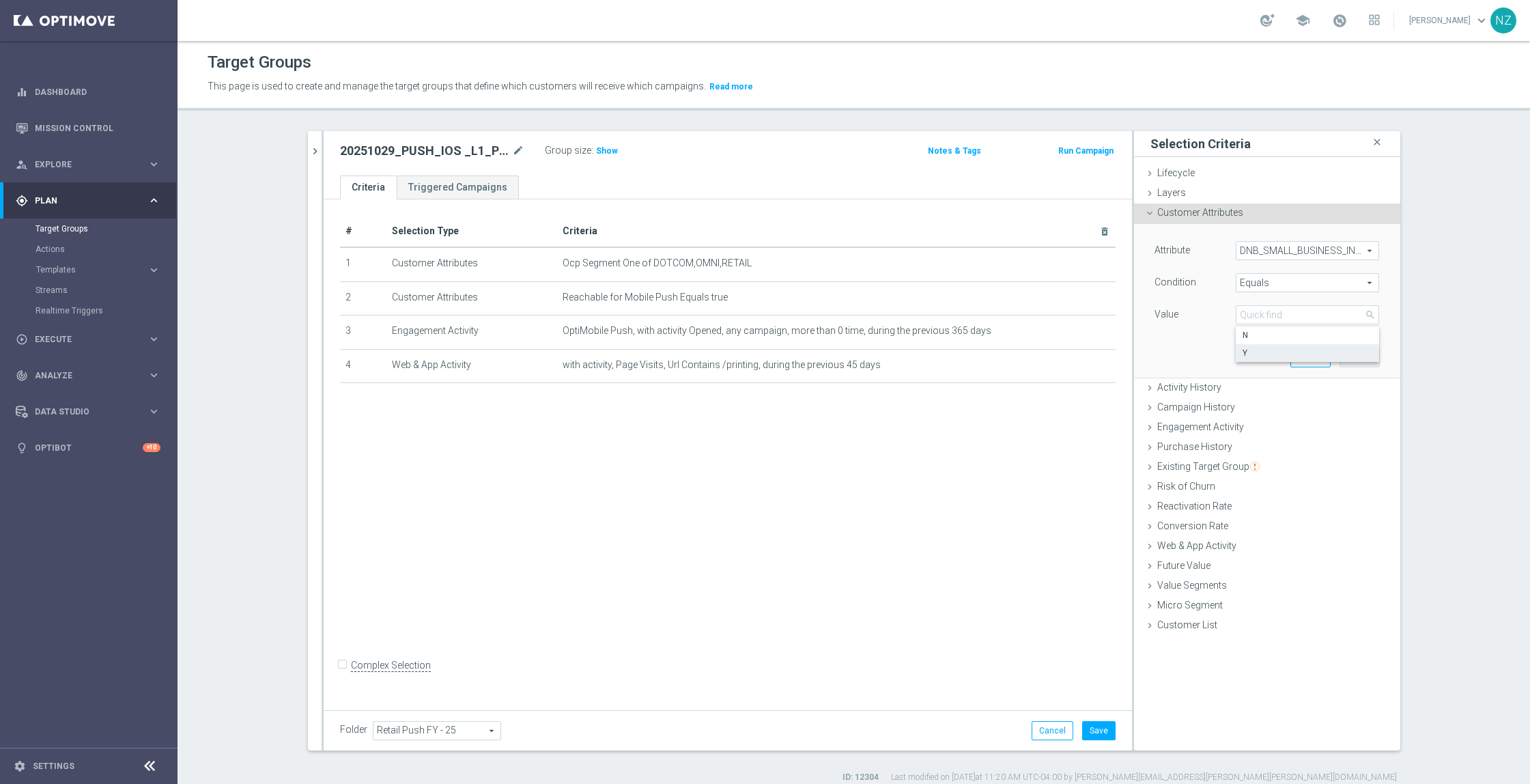
click at [1259, 353] on span "Y" at bounding box center [1308, 353] width 130 height 11
type input "Y"
click at [1364, 353] on button "Add" at bounding box center [1360, 357] width 40 height 19
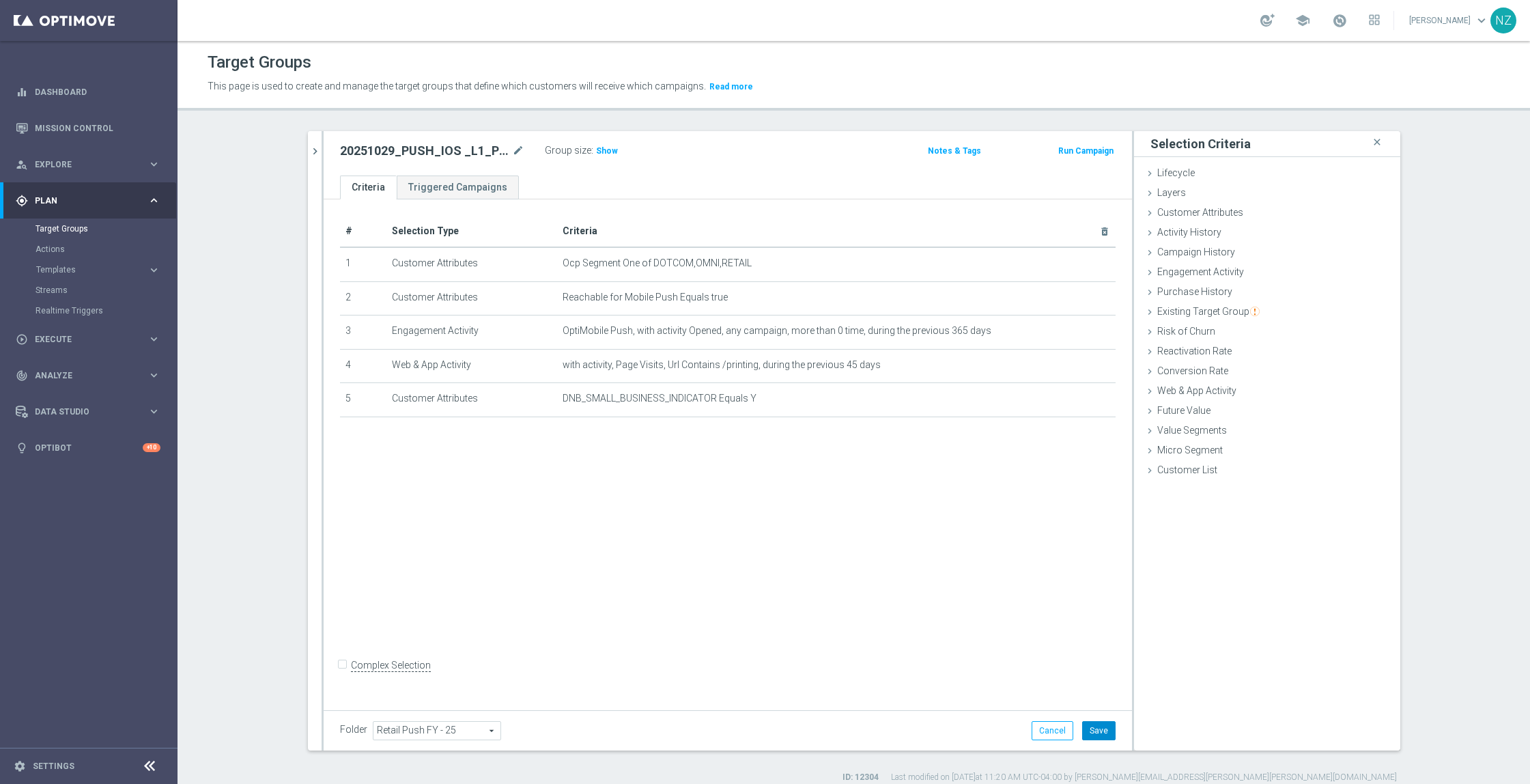
click at [1086, 730] on button "Save" at bounding box center [1099, 731] width 34 height 19
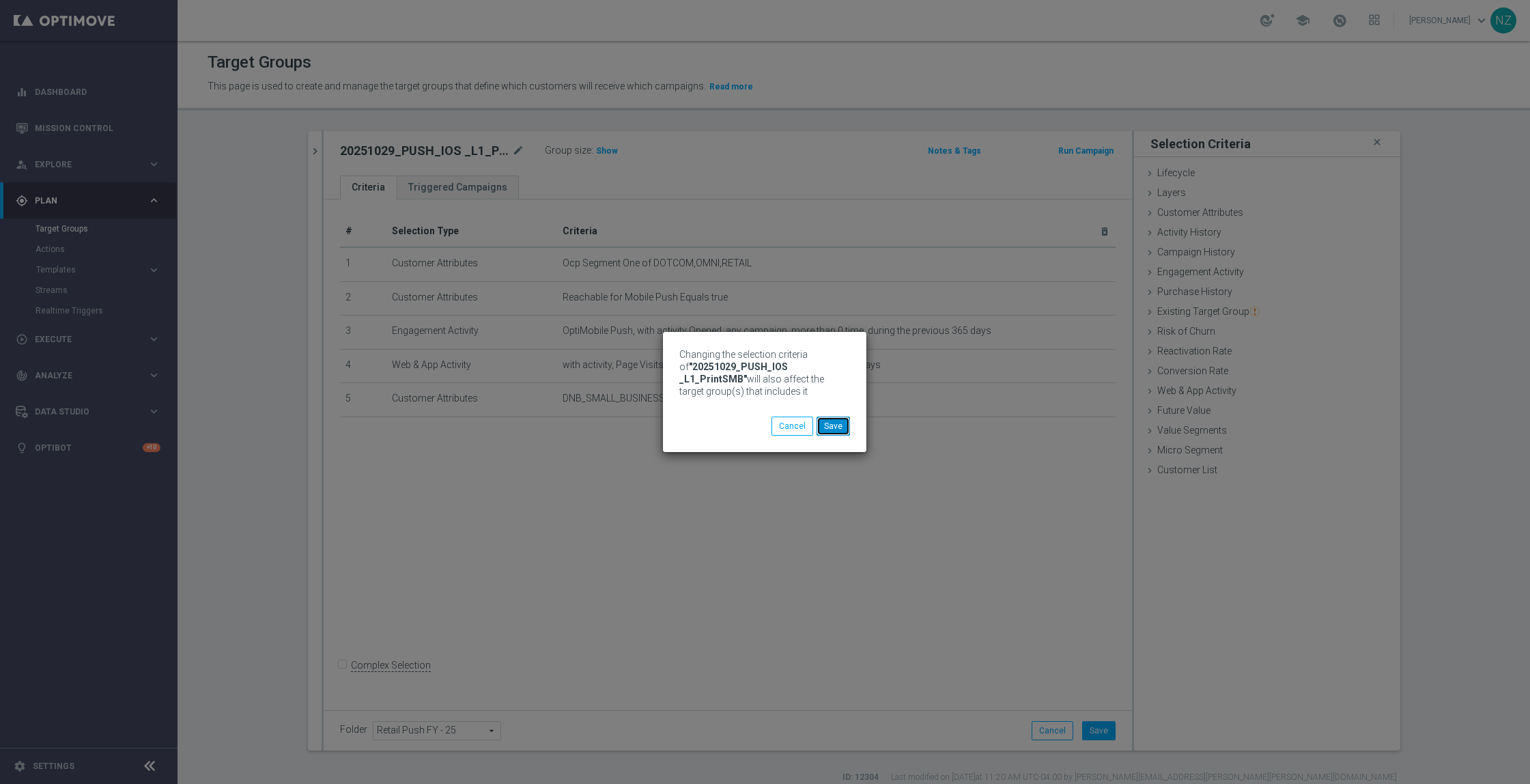
click at [845, 424] on button "Save" at bounding box center [834, 426] width 34 height 19
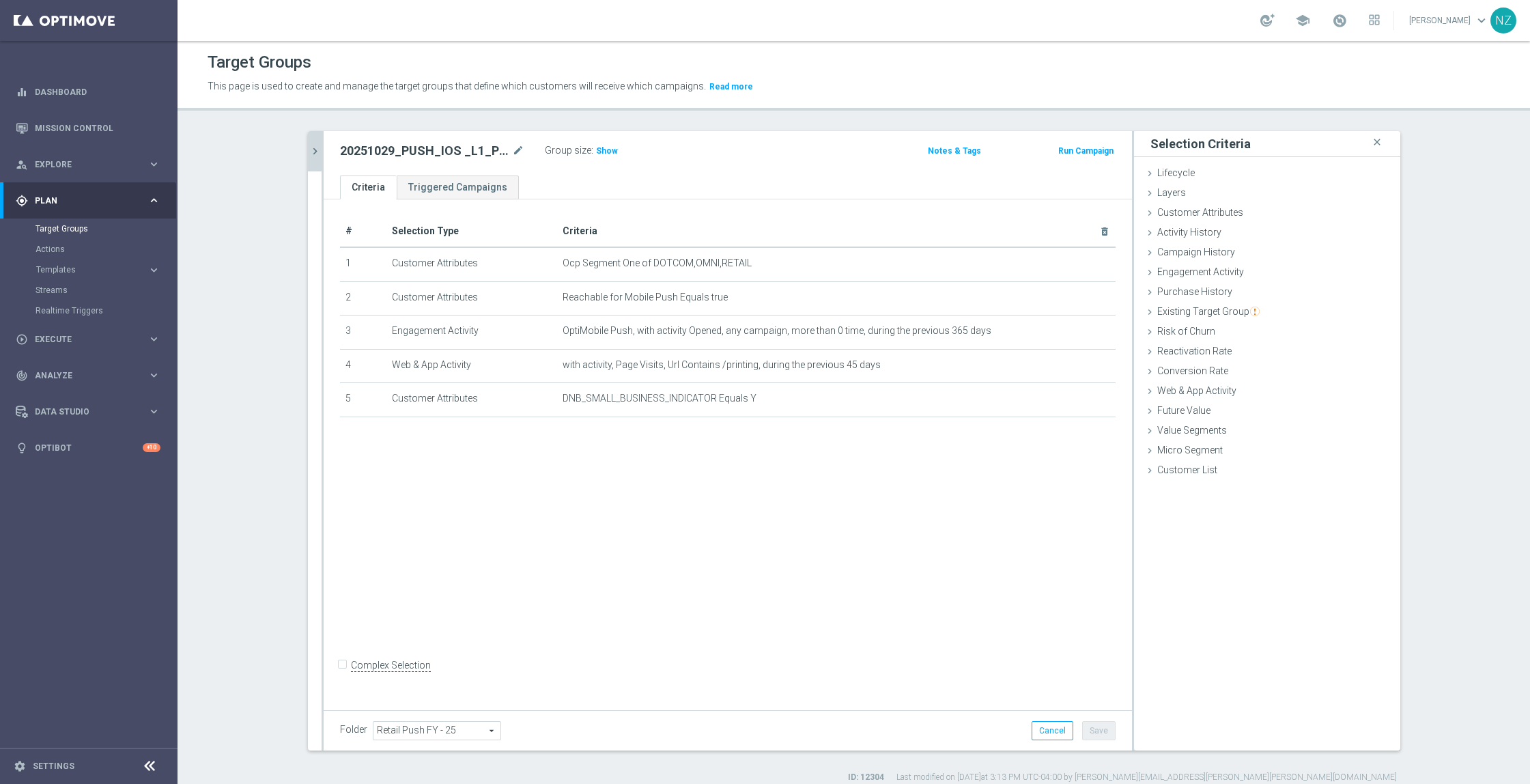
click at [310, 150] on icon "chevron_right" at bounding box center [315, 151] width 13 height 13
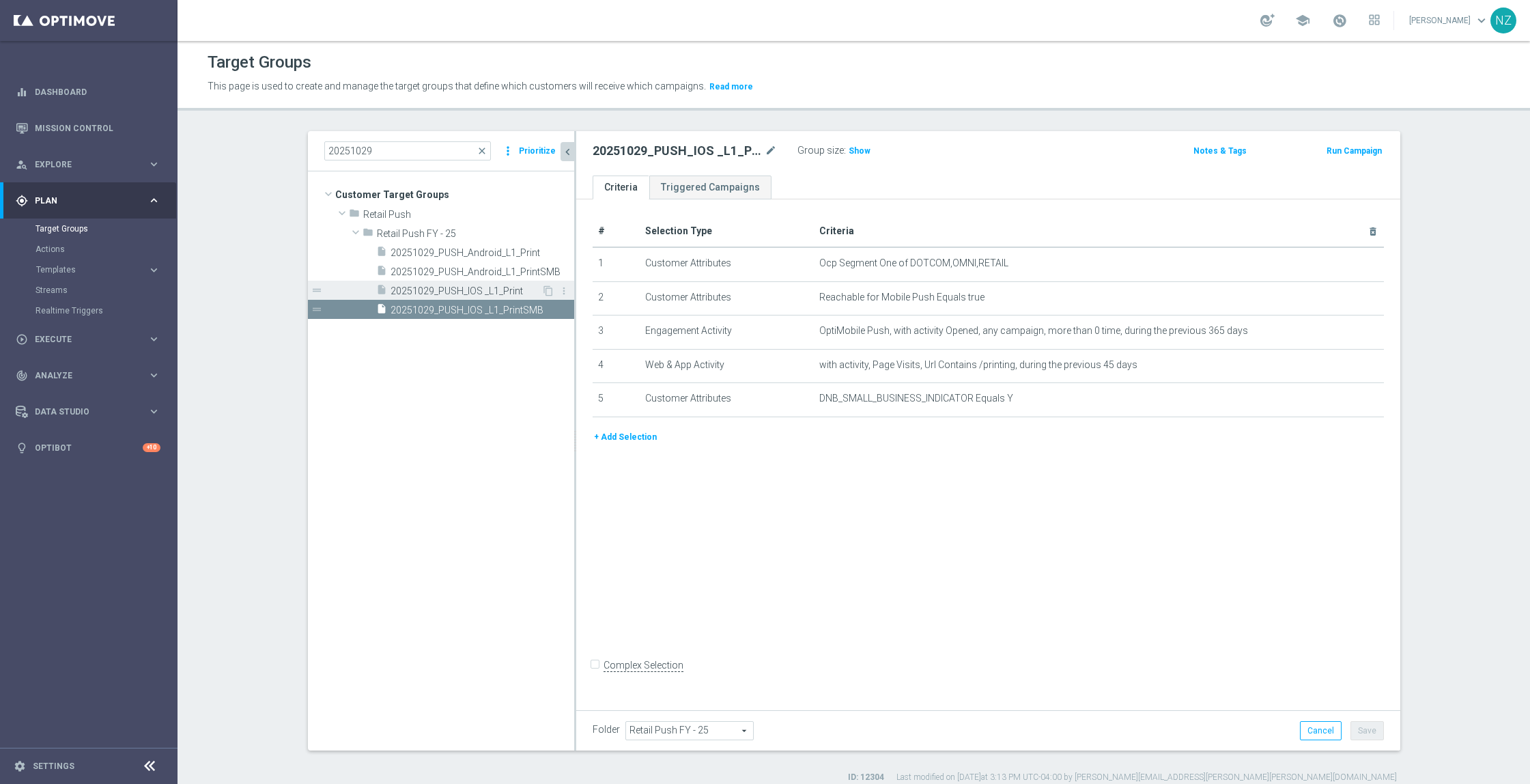
click at [461, 286] on span "20251029_PUSH_IOS _L1_Print" at bounding box center [466, 291] width 151 height 11
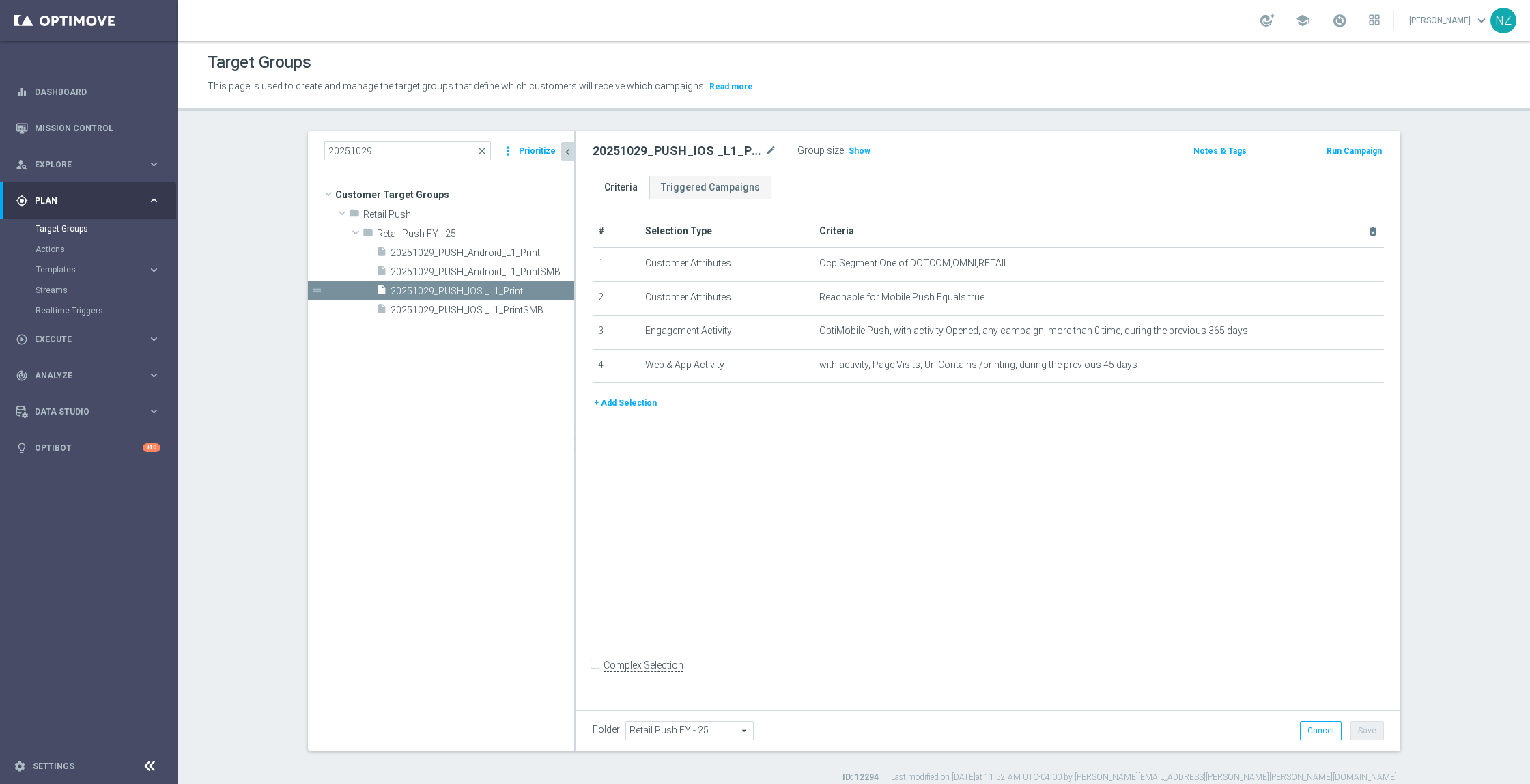
click at [621, 405] on button "+ Add Selection" at bounding box center [625, 403] width 66 height 15
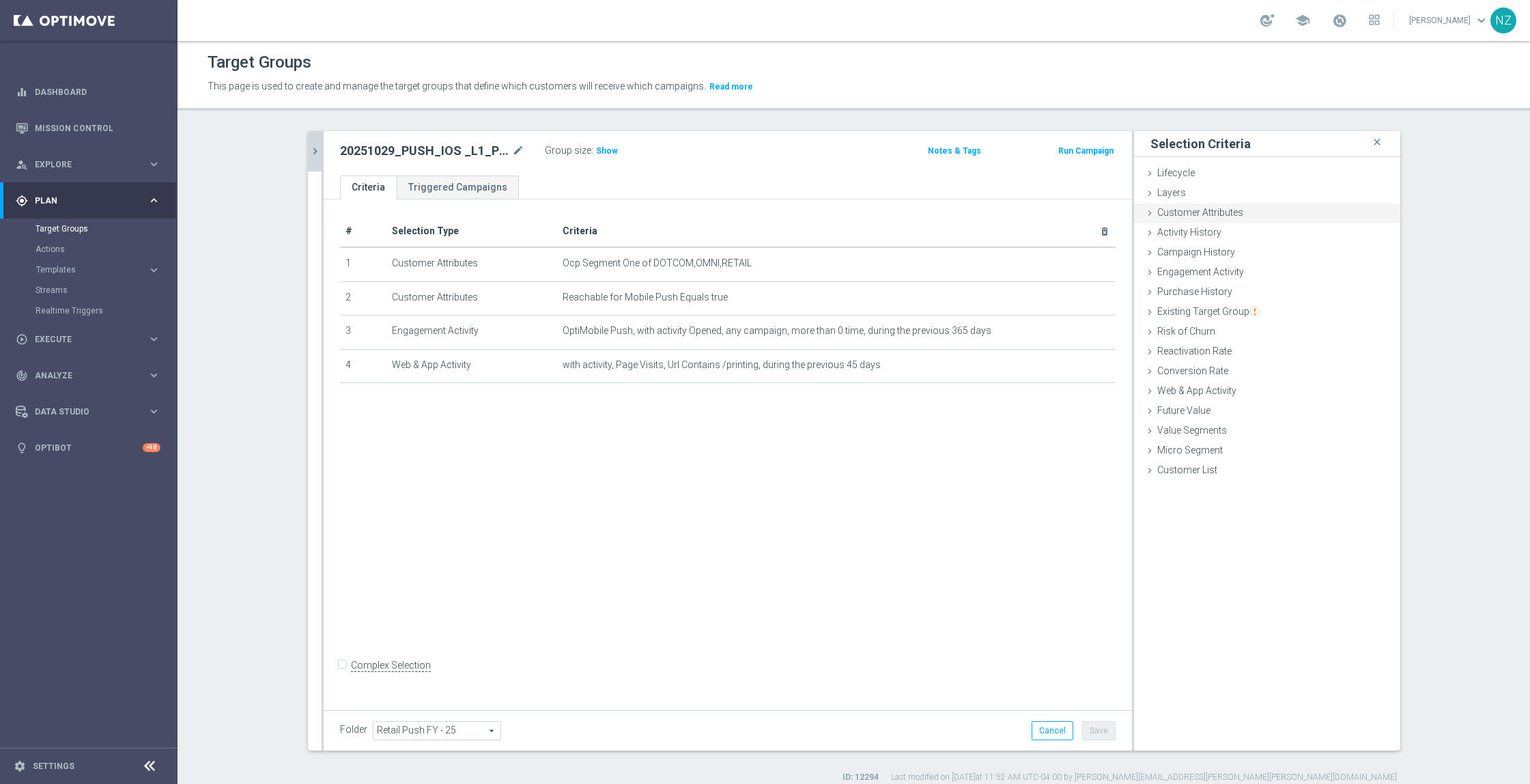
click at [1183, 211] on span "Customer Attributes" at bounding box center [1200, 212] width 86 height 11
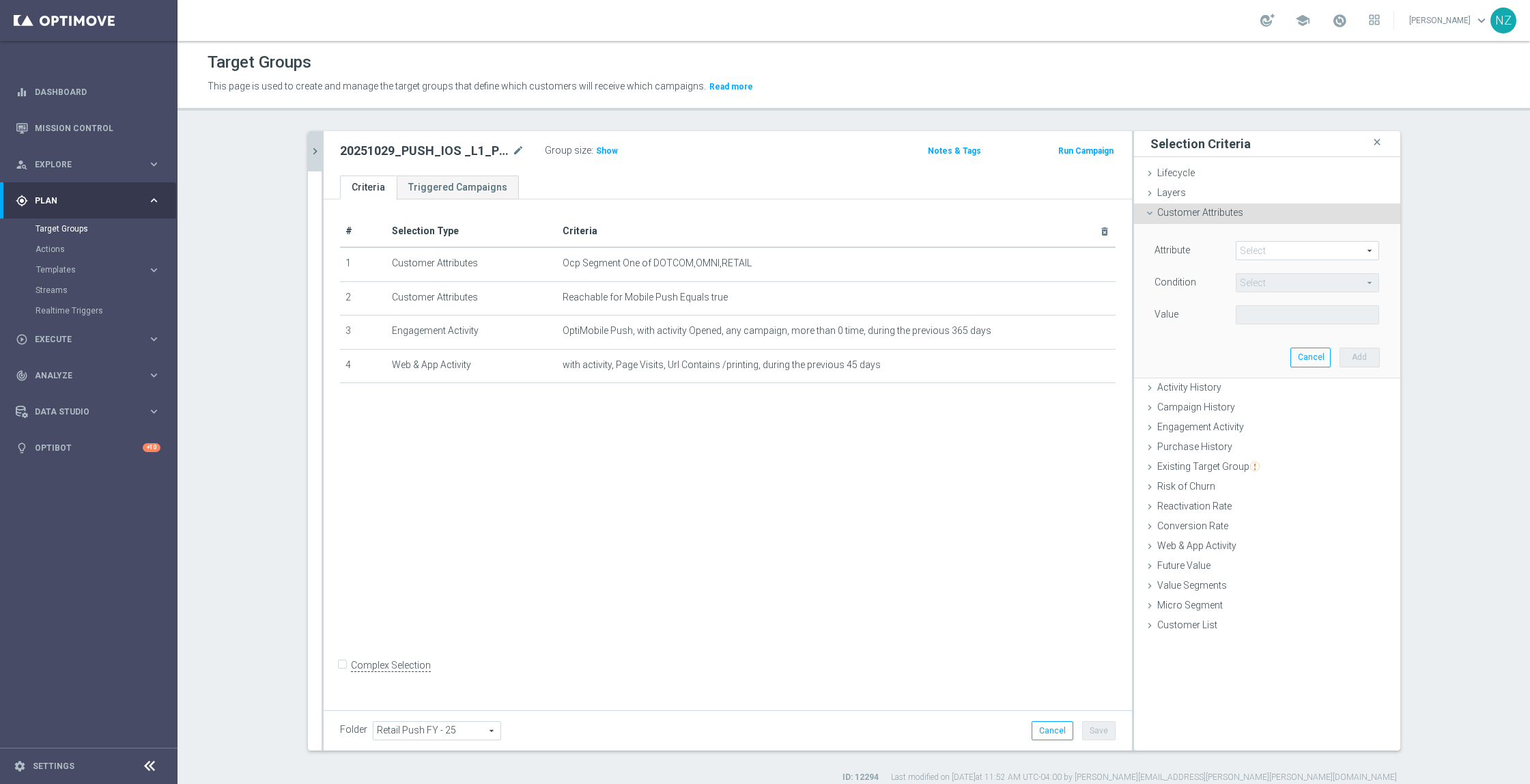
click at [1174, 214] on span "Customer Attributes" at bounding box center [1200, 212] width 86 height 11
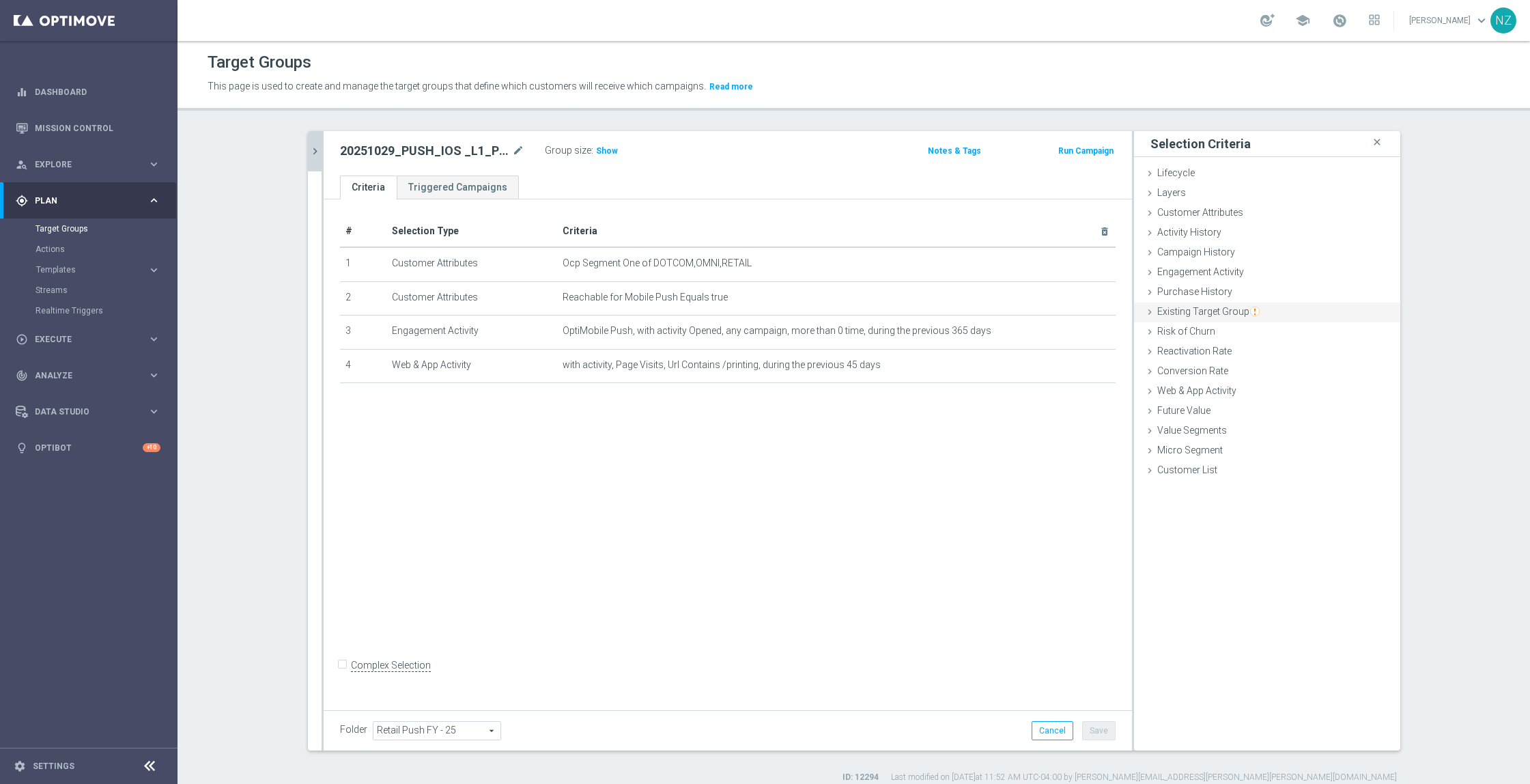
click at [1199, 314] on span "Existing Target Group" at bounding box center [1209, 311] width 102 height 11
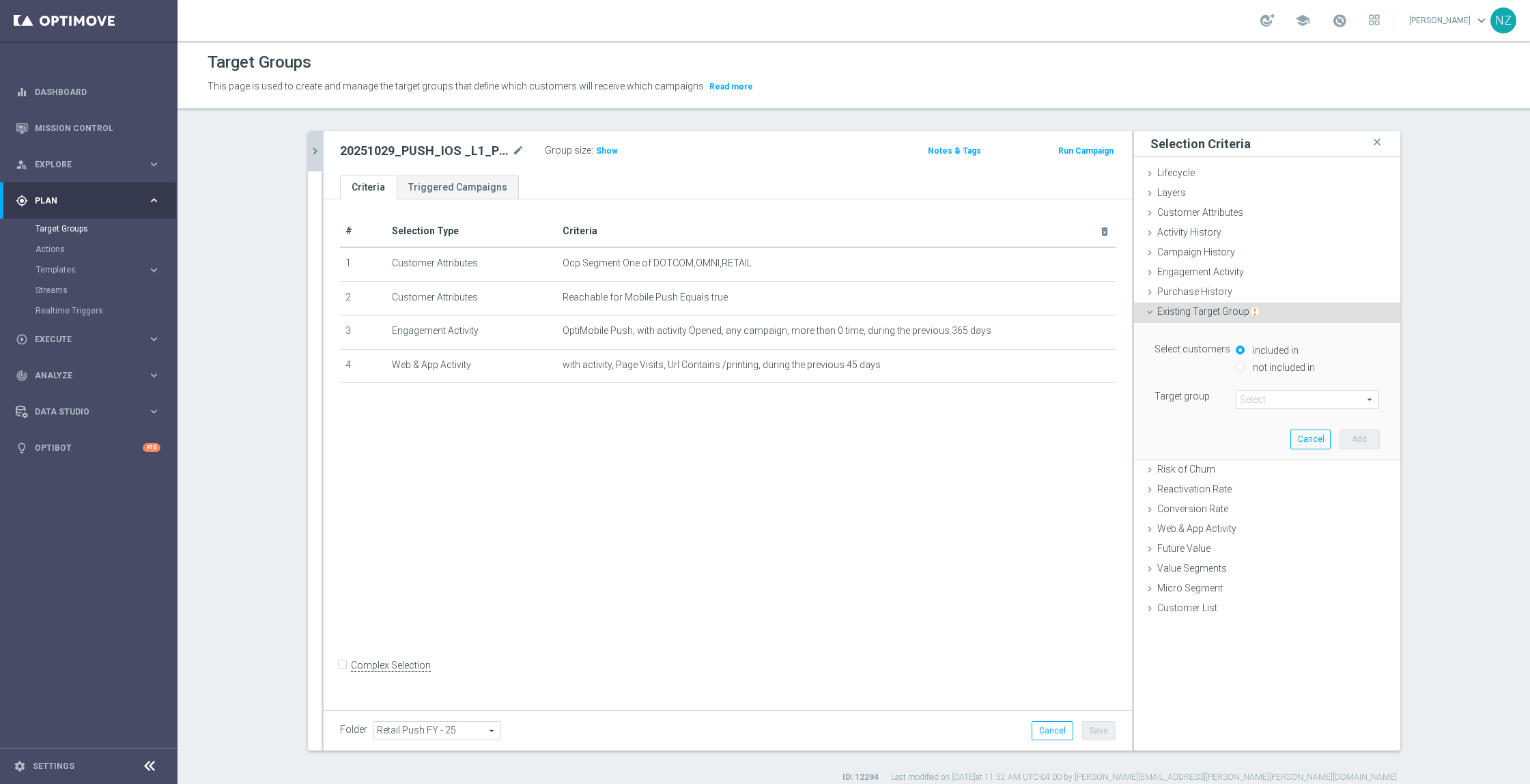
click at [1250, 363] on label "not included in" at bounding box center [1283, 367] width 66 height 12
click at [1245, 363] on input "not included in" at bounding box center [1241, 367] width 9 height 9
radio input "true"
click at [1246, 395] on span at bounding box center [1308, 399] width 142 height 18
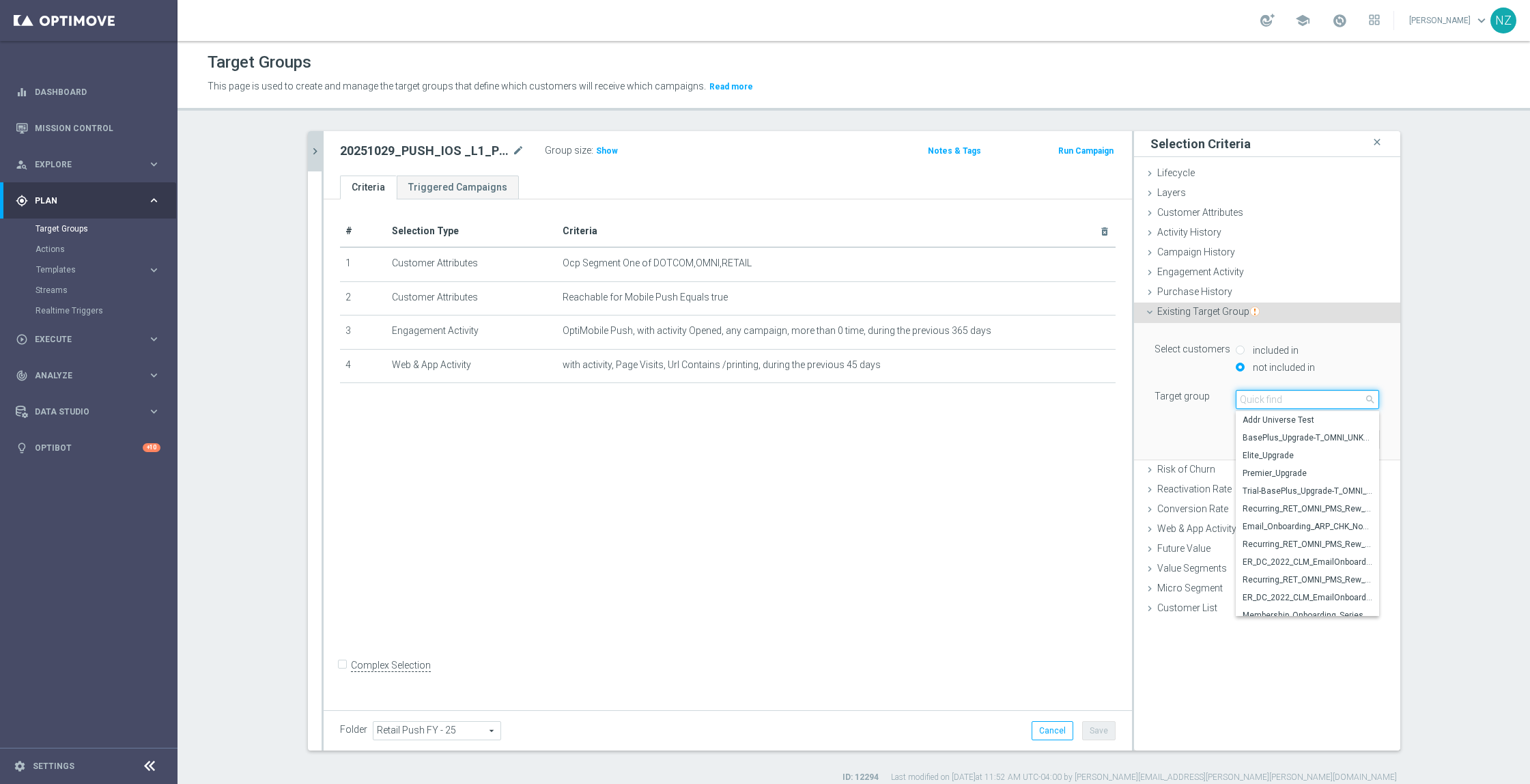
click at [1246, 395] on input "search" at bounding box center [1308, 399] width 144 height 19
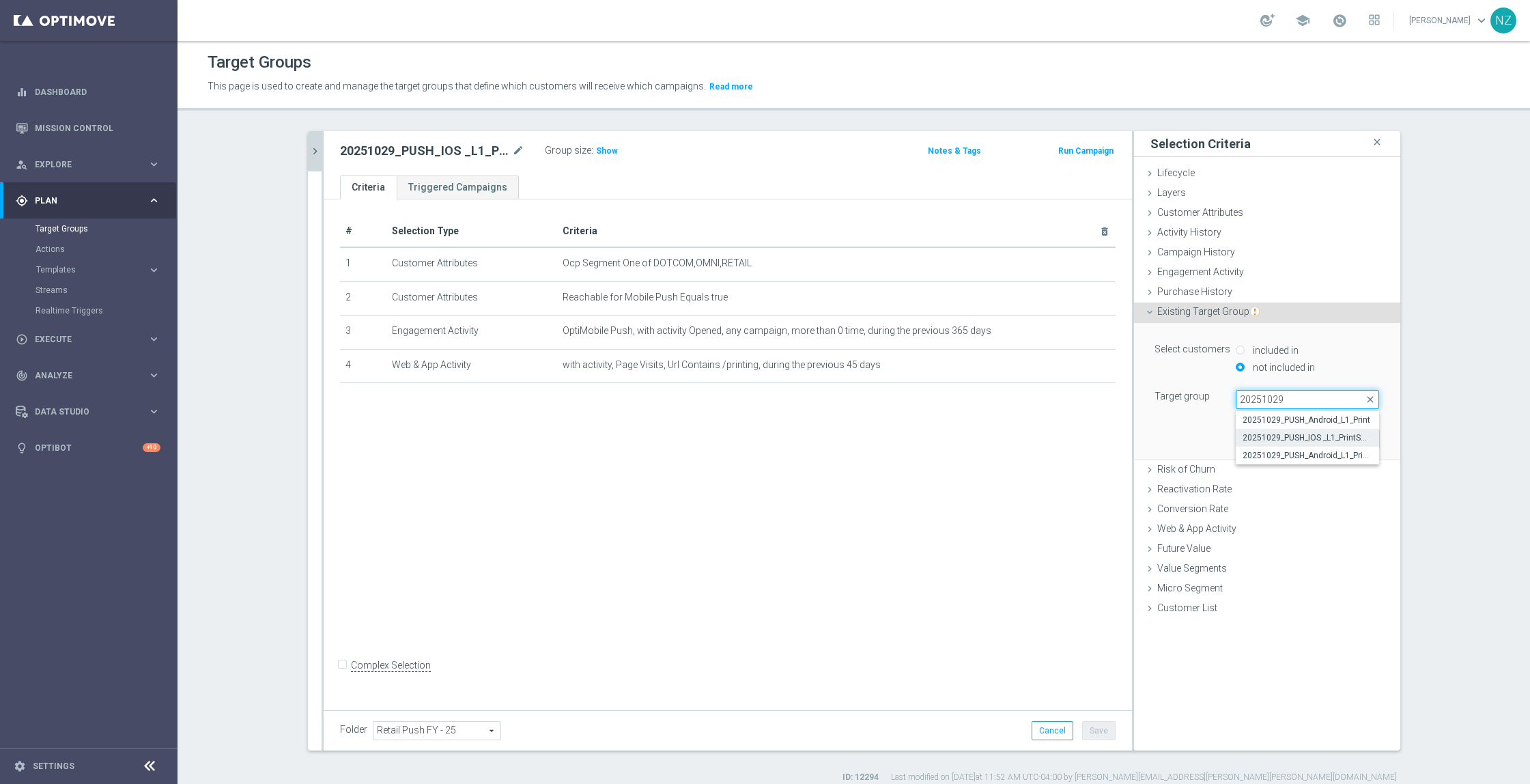
type input "20251029"
click at [1270, 440] on span "20251029_PUSH_IOS _L1_PrintSMB" at bounding box center [1308, 437] width 130 height 11
type input "20251029_PUSH_IOS _L1_PrintSMB"
click at [1348, 434] on button "Add" at bounding box center [1360, 439] width 40 height 19
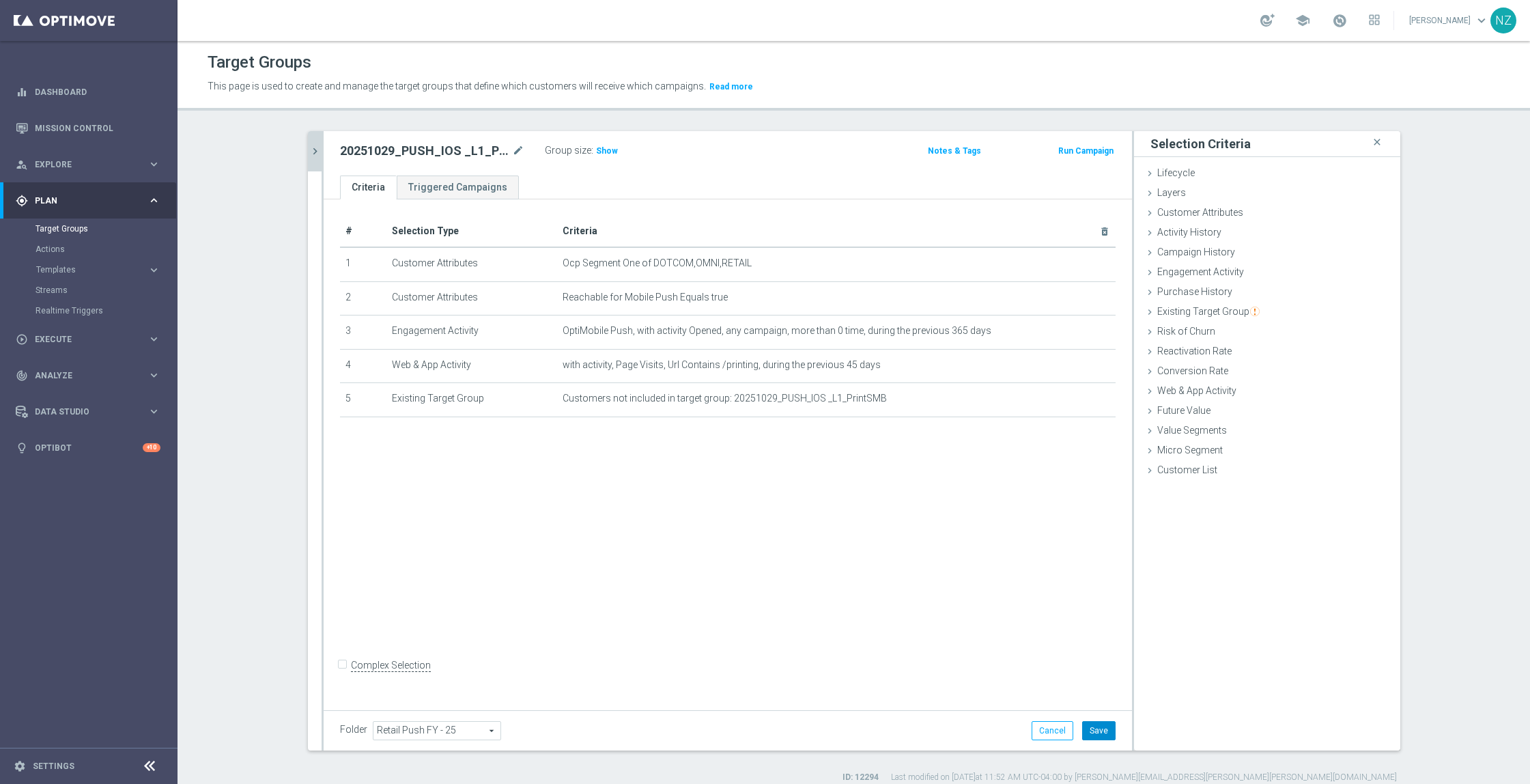
click at [1085, 723] on button "Save" at bounding box center [1099, 731] width 34 height 19
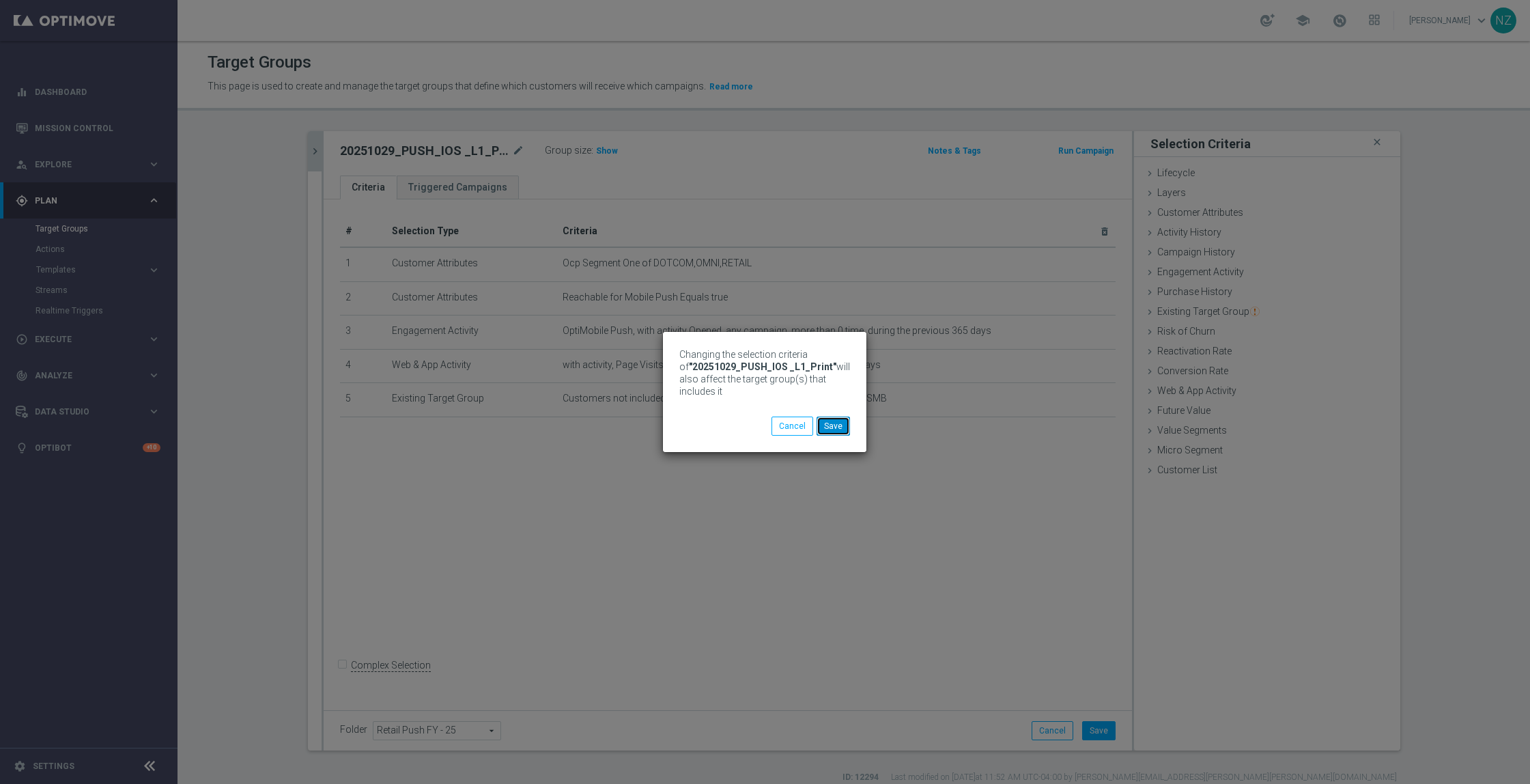
click at [840, 426] on button "Save" at bounding box center [834, 426] width 34 height 19
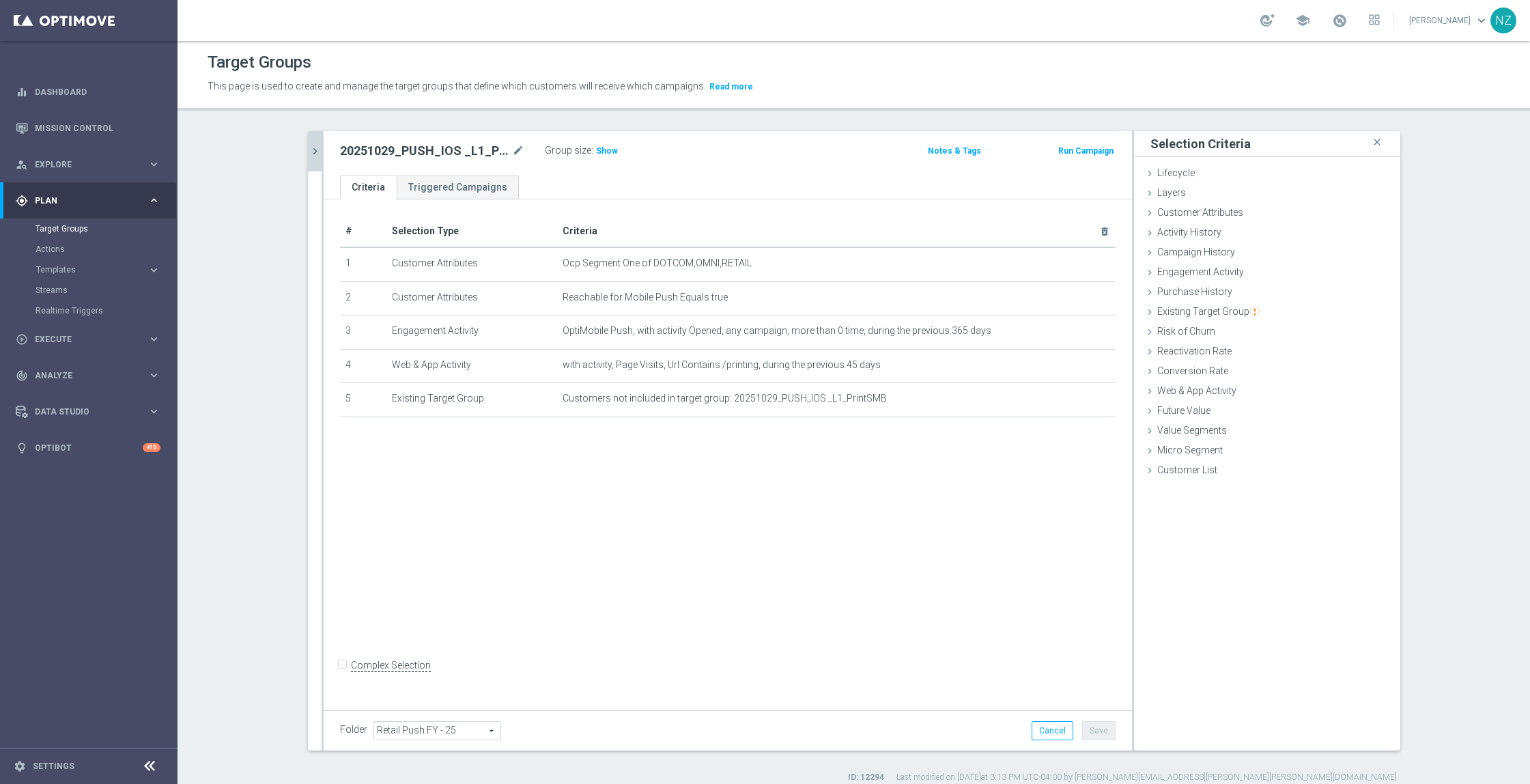
click at [1478, 388] on section "20251029 close more_vert Prioritize Customer Target Groups library_add create_n…" at bounding box center [854, 457] width 1353 height 652
click at [600, 154] on span "Show" at bounding box center [607, 150] width 22 height 10
click at [308, 150] on icon "chevron_right" at bounding box center [315, 151] width 13 height 13
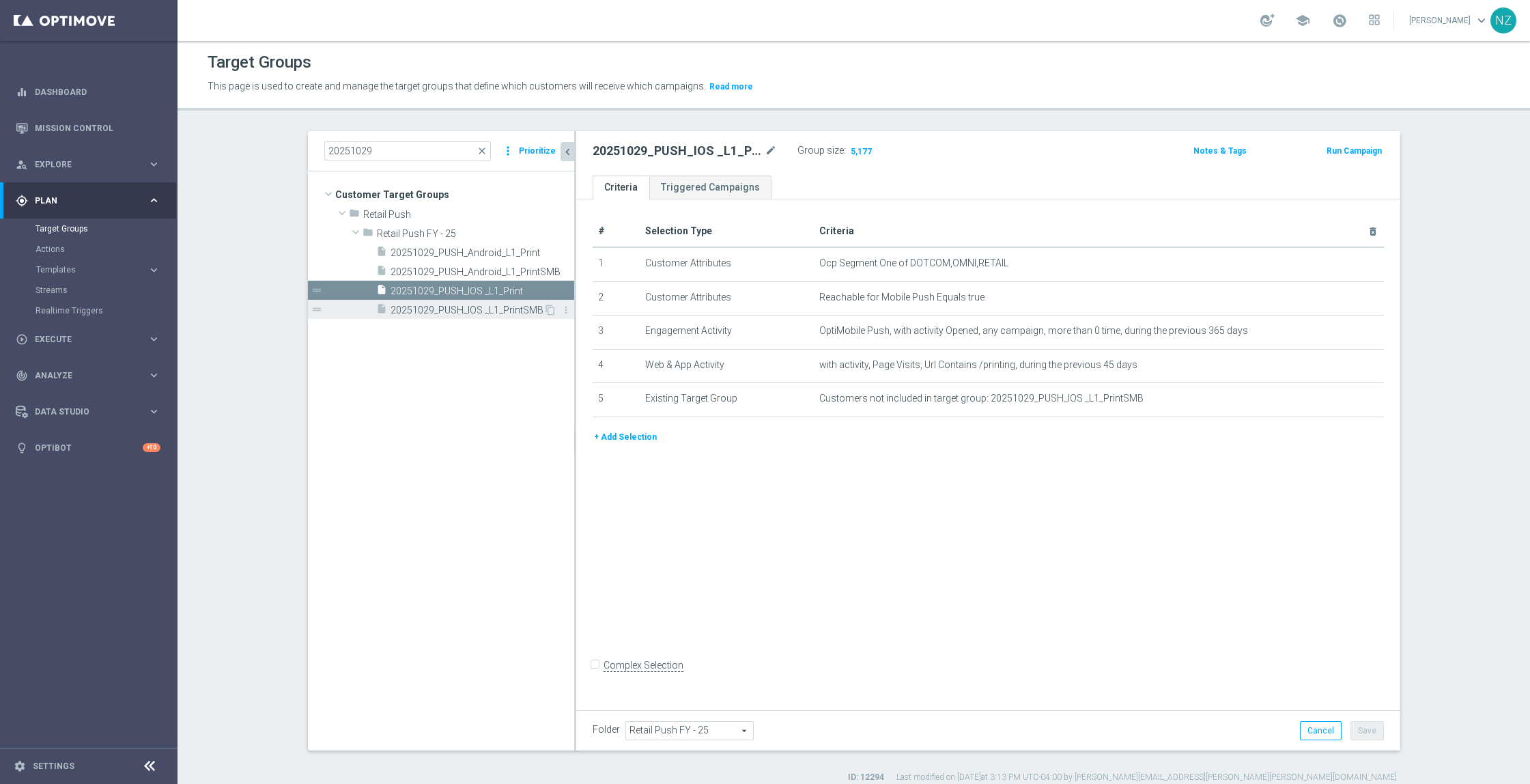
click at [463, 307] on span "20251029_PUSH_IOS _L1_PrintSMB" at bounding box center [467, 310] width 153 height 11
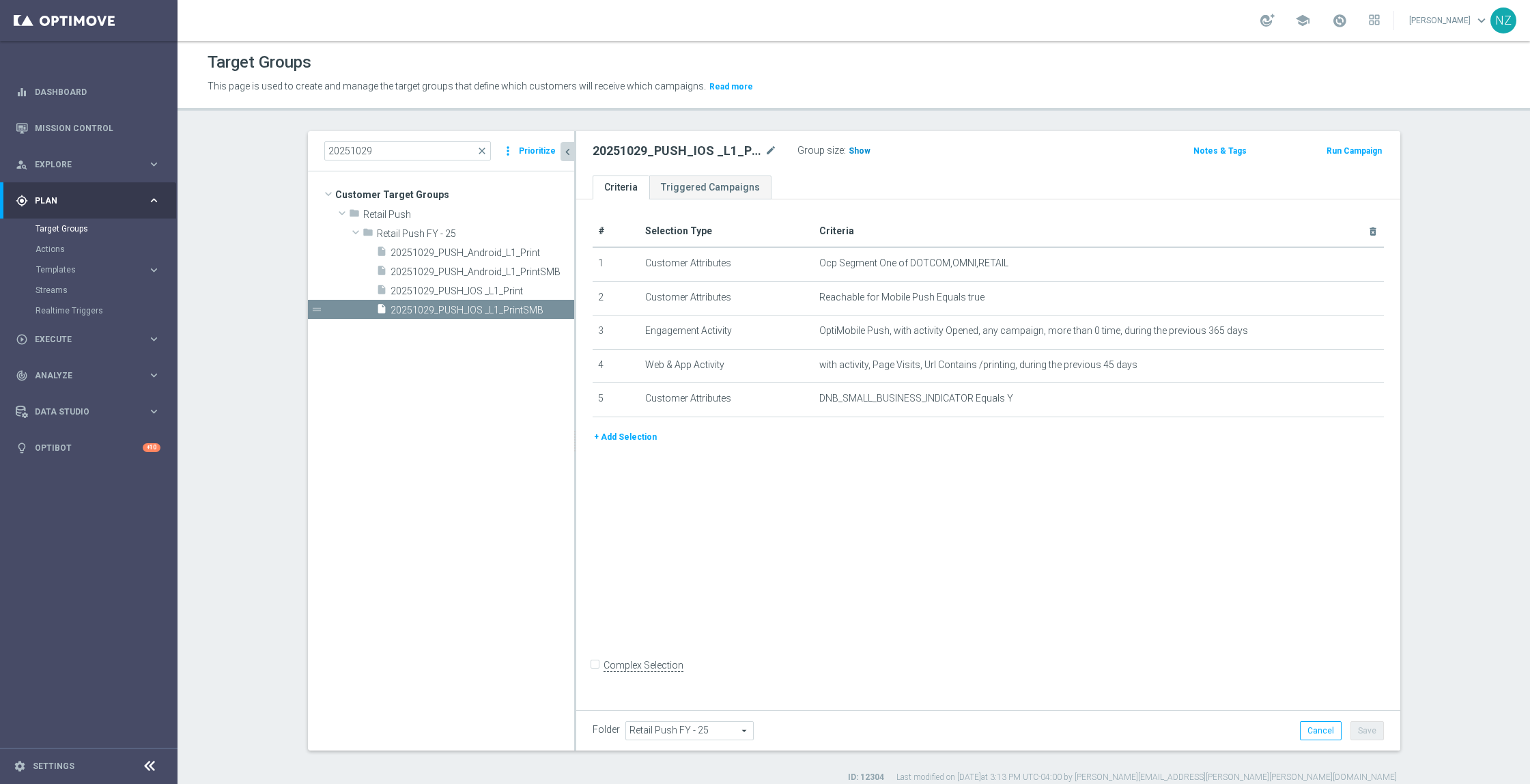
click at [849, 150] on span "Show" at bounding box center [860, 150] width 22 height 10
click at [244, 669] on section "20251029 close more_vert Prioritize Customer Target Groups library_add create_n…" at bounding box center [854, 457] width 1353 height 652
click at [592, 674] on input "Complex Selection" at bounding box center [597, 666] width 9 height 19
checkbox input "true"
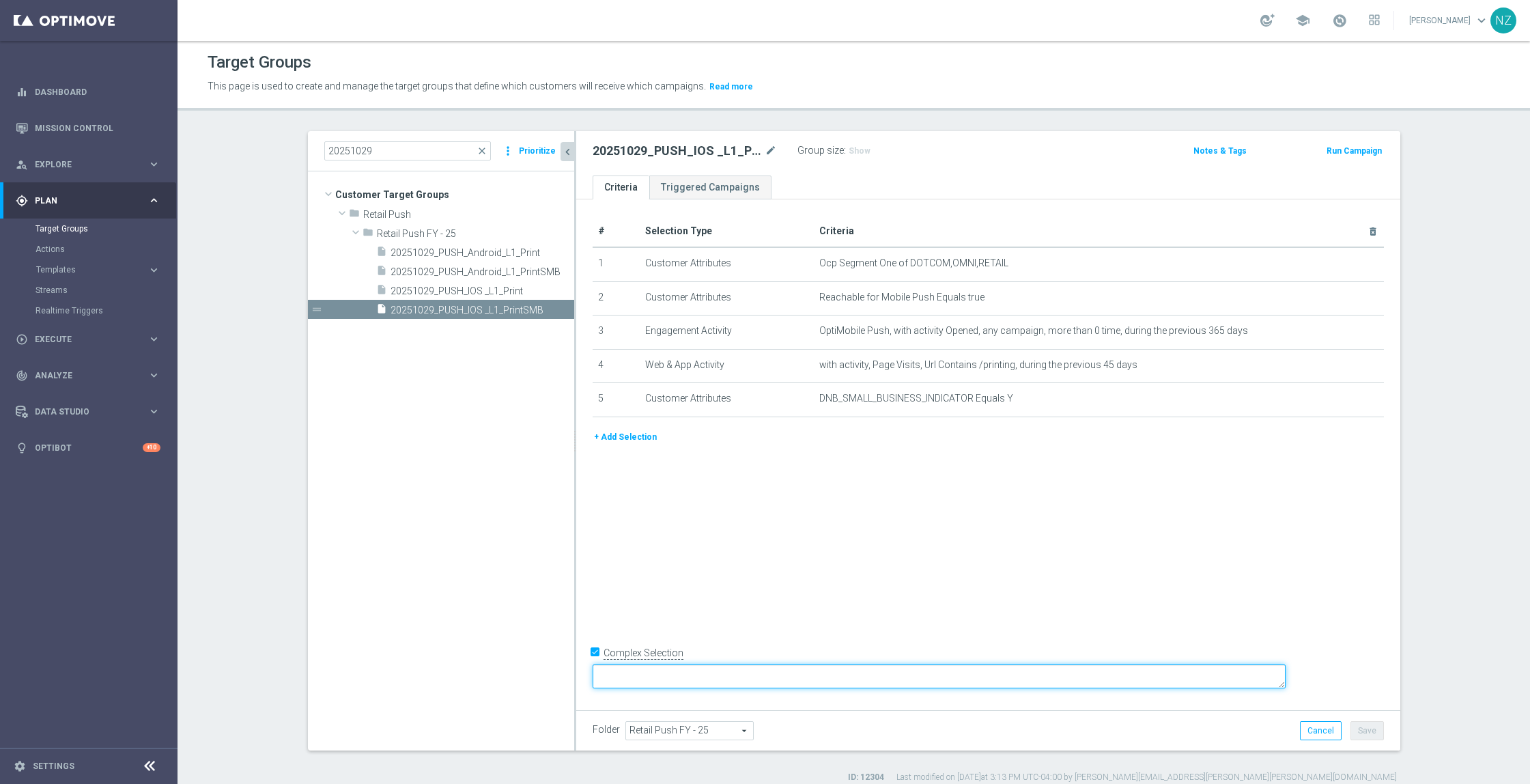
click at [768, 674] on textarea at bounding box center [939, 676] width 693 height 24
type textarea "1 and 2 and (3 or 4) and 5"
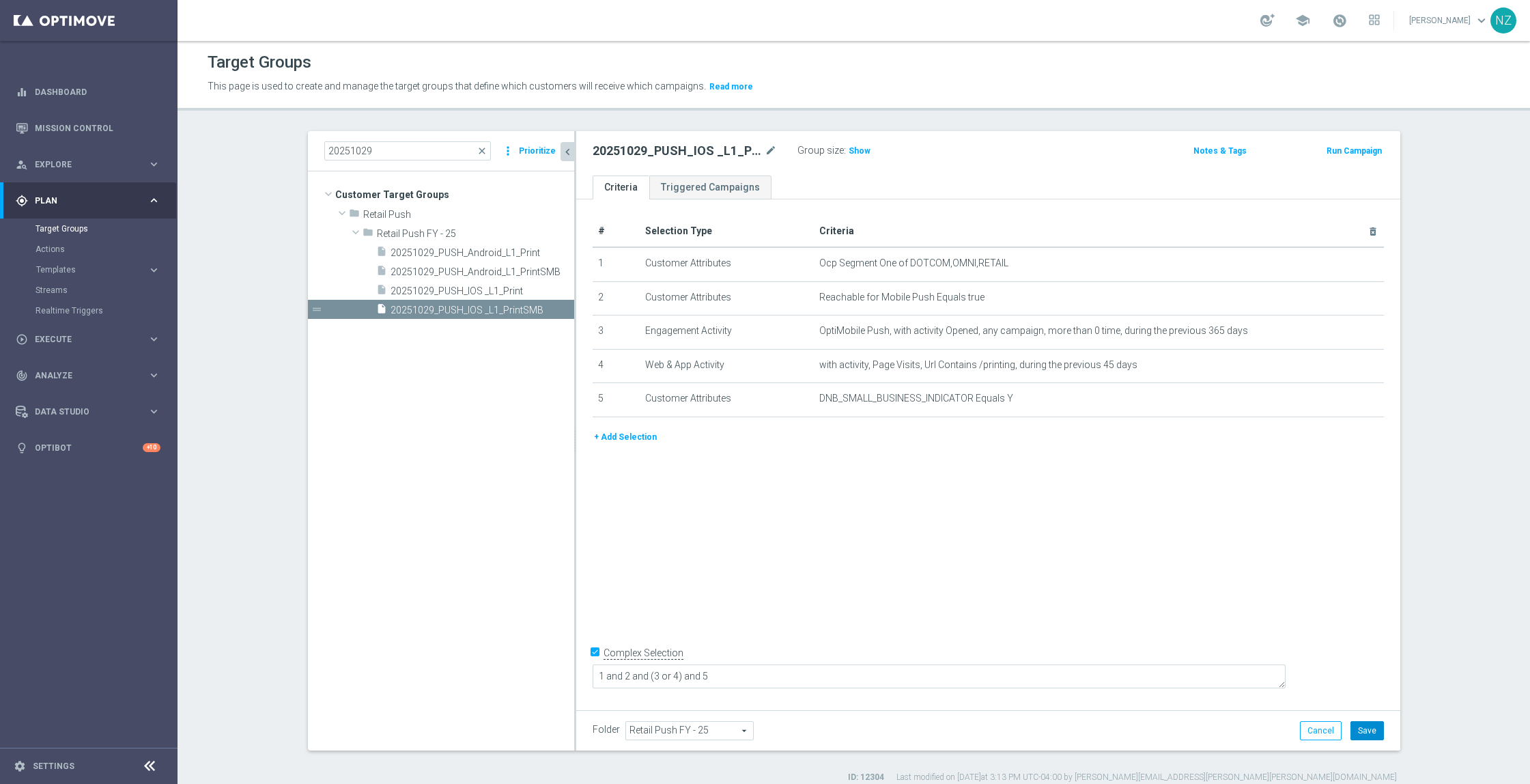
click at [1367, 733] on button "Save" at bounding box center [1367, 731] width 34 height 19
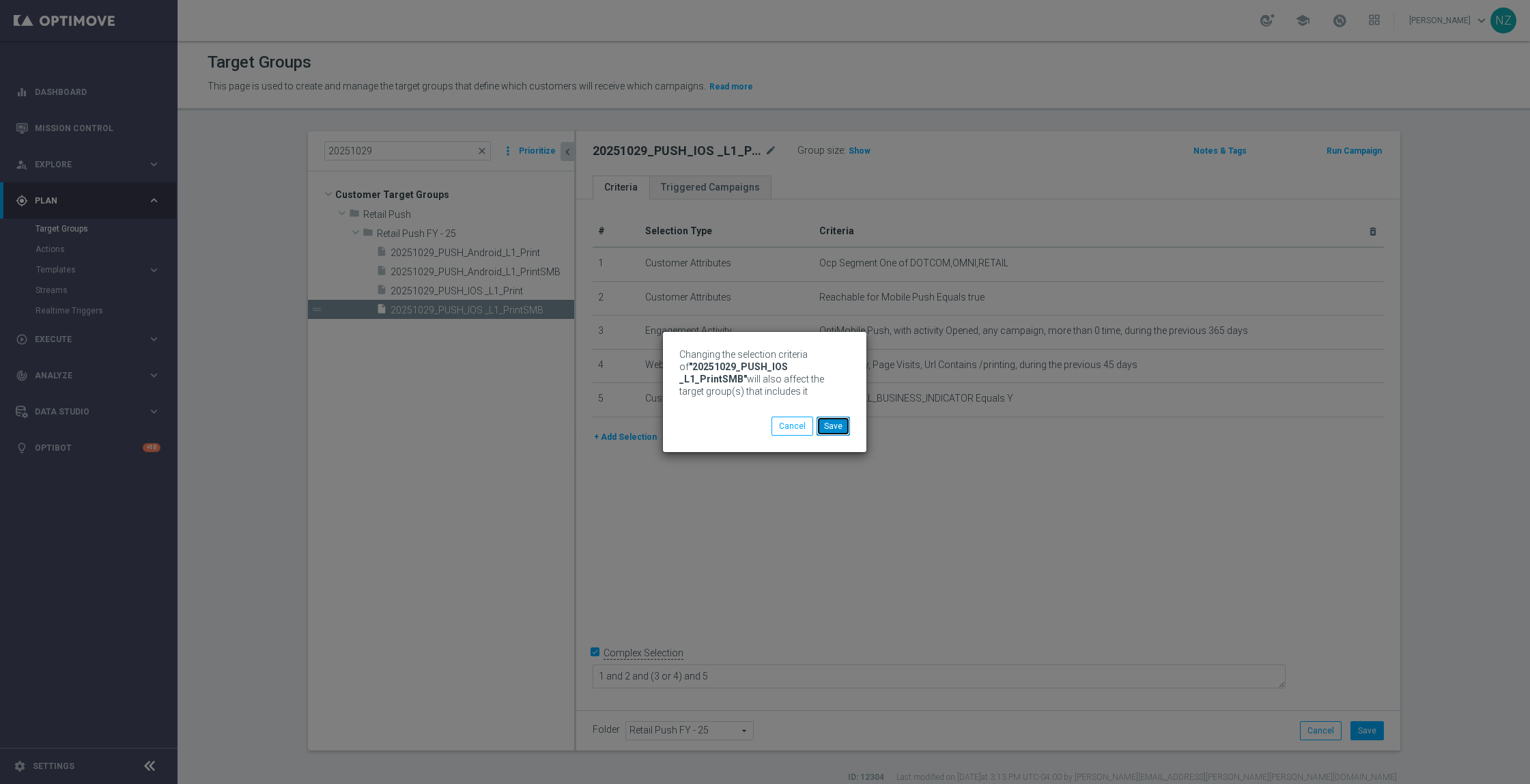
click at [834, 427] on button "Save" at bounding box center [834, 426] width 34 height 19
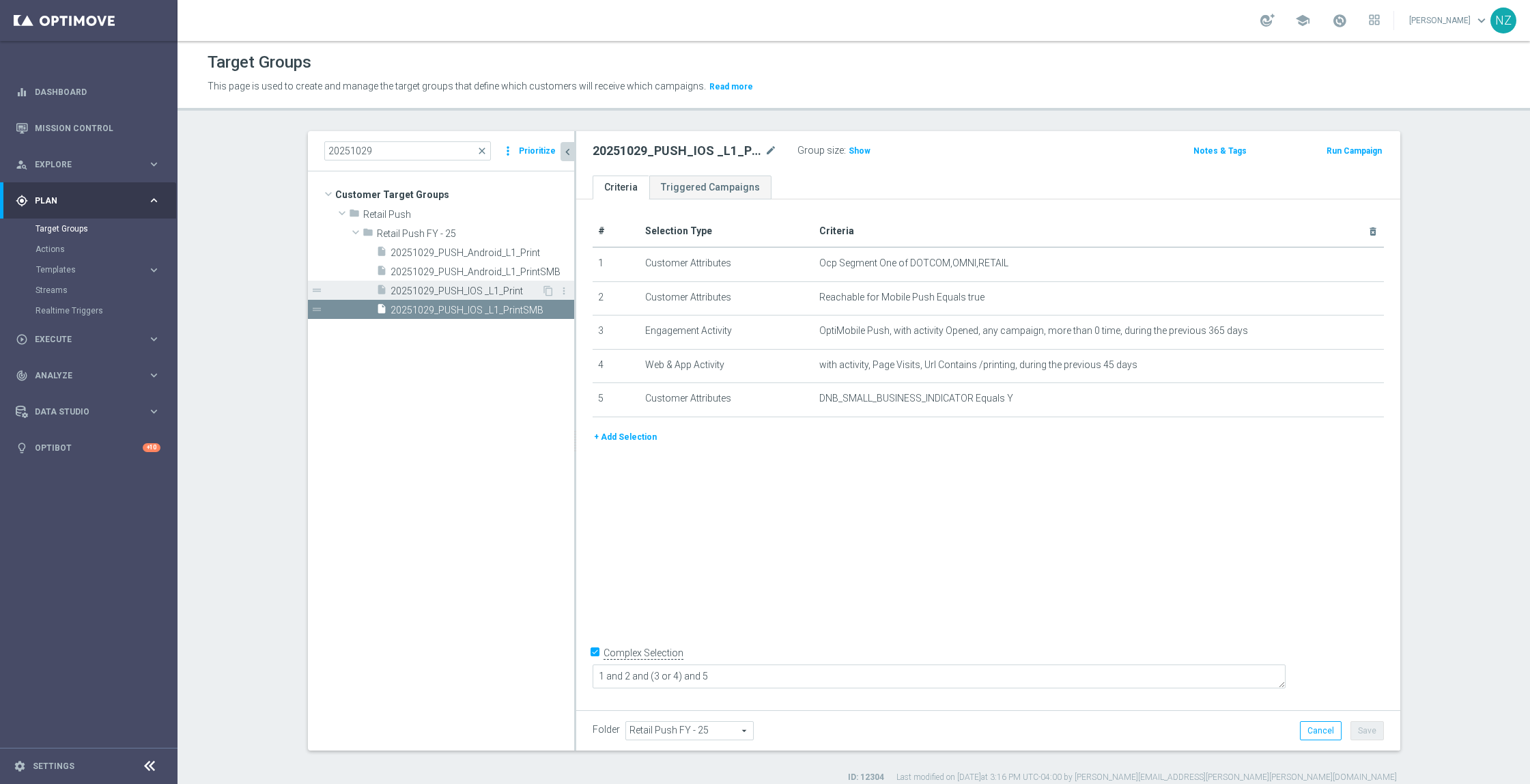
click at [469, 293] on span "20251029_PUSH_IOS _L1_Print" at bounding box center [466, 291] width 151 height 11
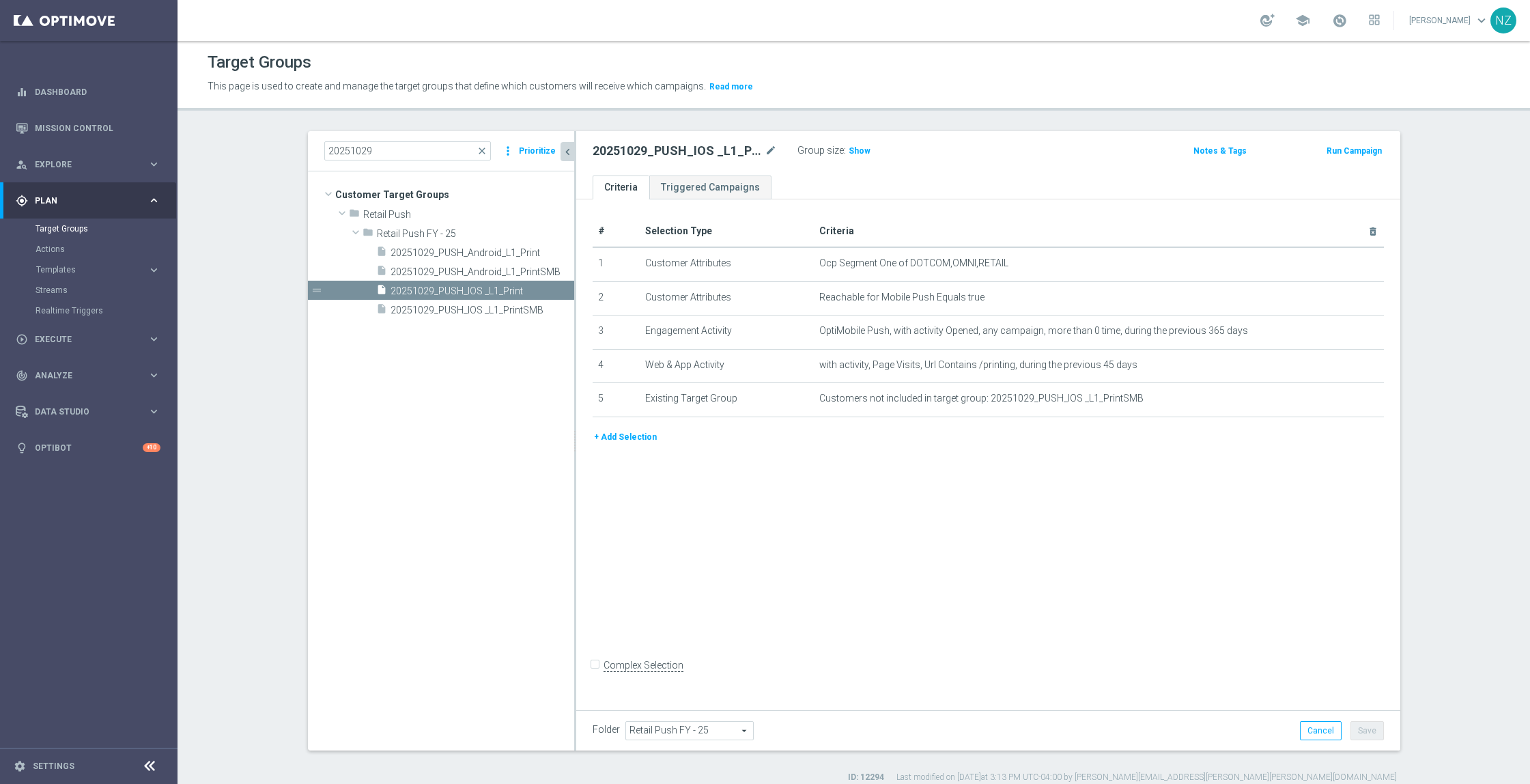
click at [592, 673] on input "Complex Selection" at bounding box center [597, 666] width 9 height 19
checkbox input "true"
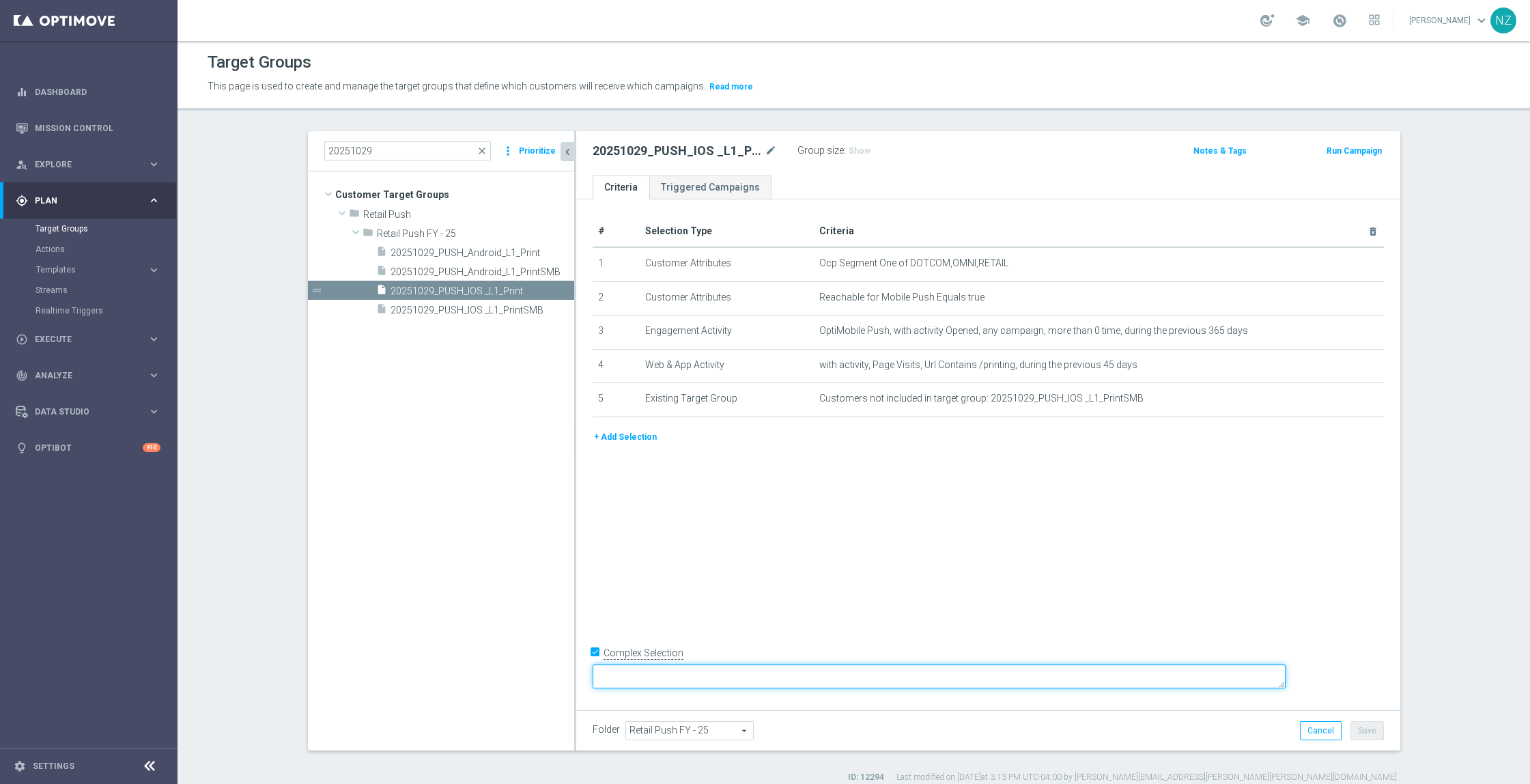
click at [734, 676] on textarea at bounding box center [939, 676] width 693 height 24
type textarea "1 and 2 and (3 or 4) and 5"
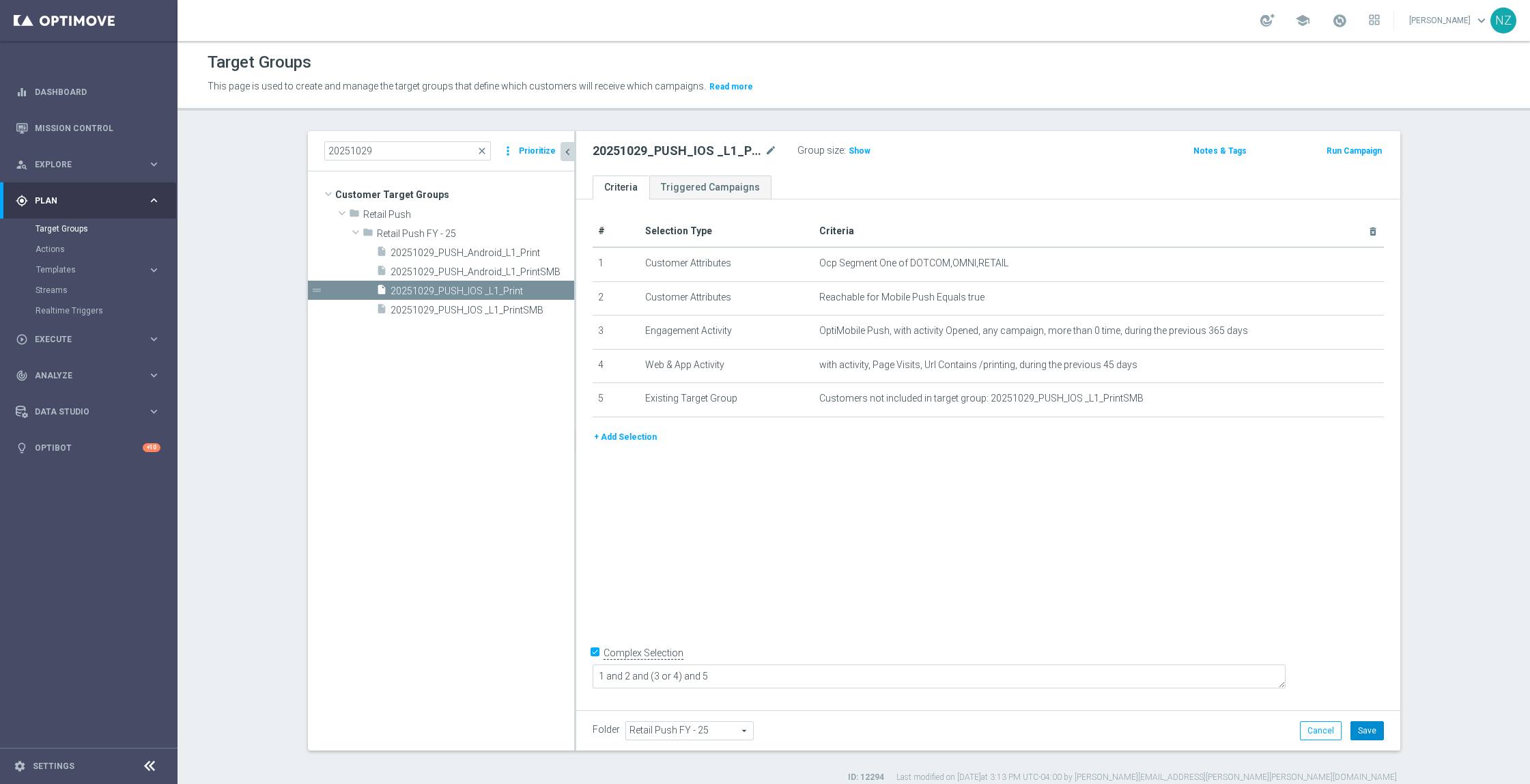
click at [1359, 730] on button "Save" at bounding box center [1367, 731] width 34 height 19
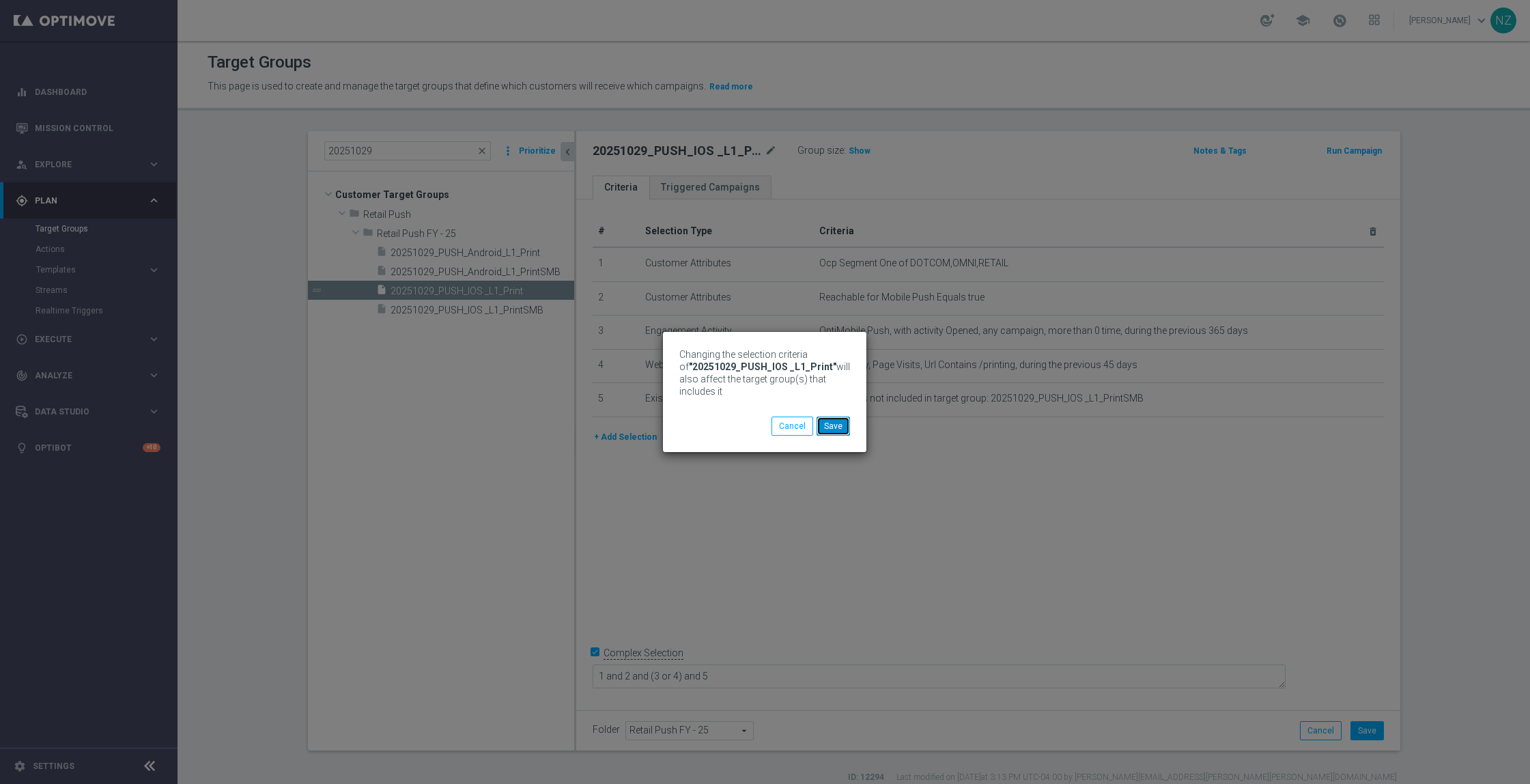
click at [838, 421] on button "Save" at bounding box center [834, 426] width 34 height 19
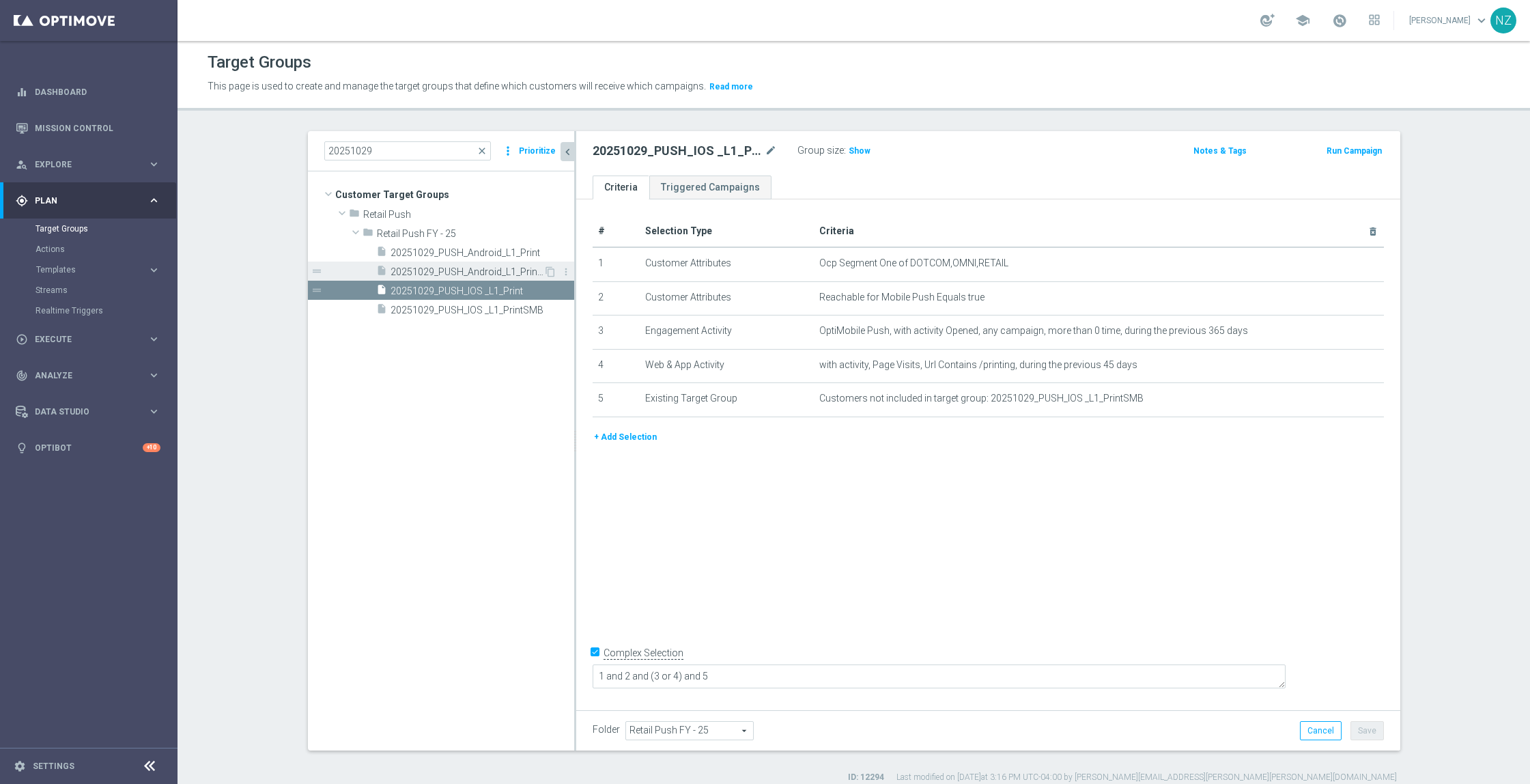
click at [457, 267] on span "20251029_PUSH_Android_L1_PrintSMB" at bounding box center [467, 272] width 153 height 11
click at [592, 675] on input "Complex Selection" at bounding box center [597, 666] width 9 height 19
checkbox input "true"
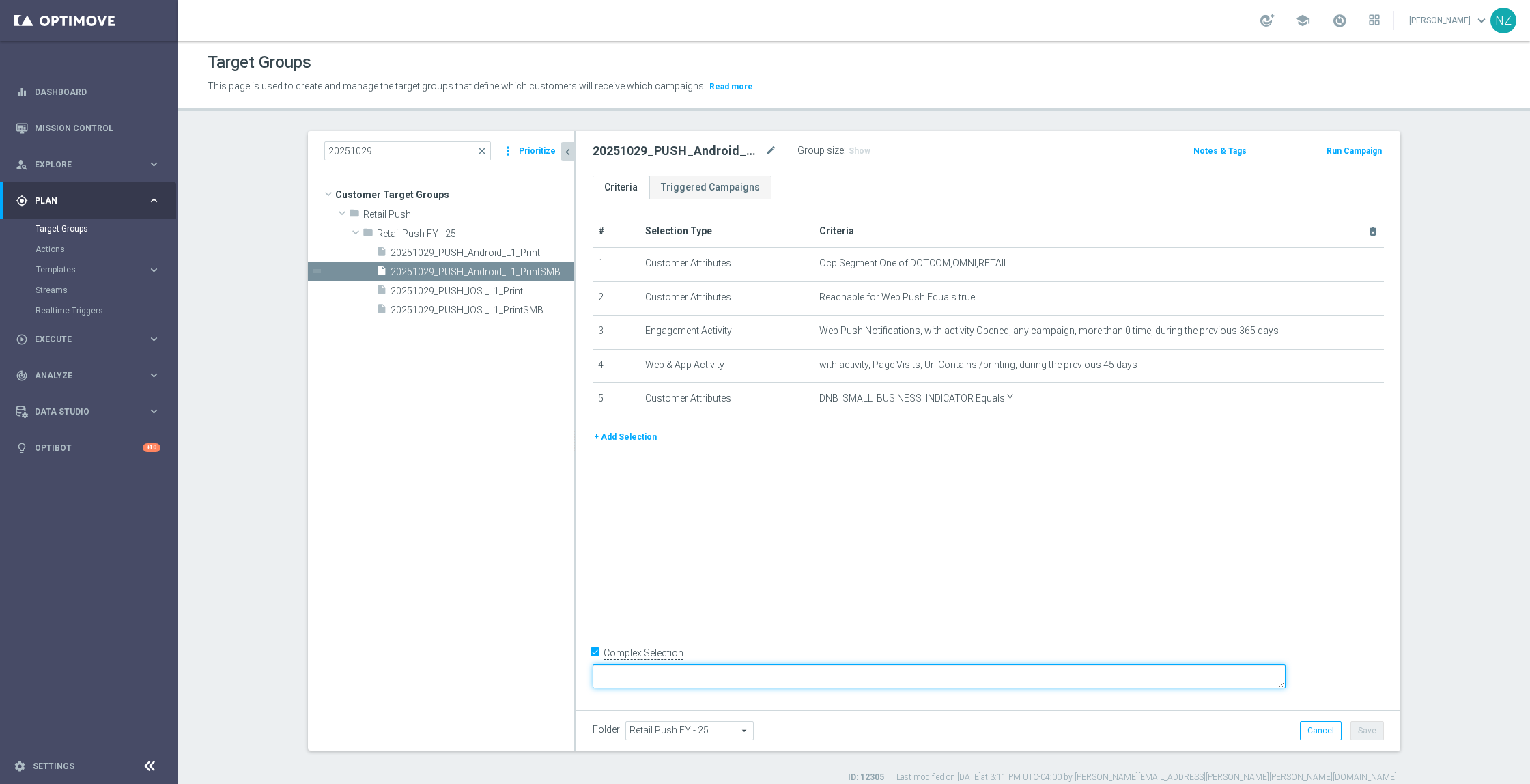
click at [720, 672] on textarea at bounding box center [939, 676] width 693 height 24
type textarea "1 and 2 and (3 or 4) and 5"
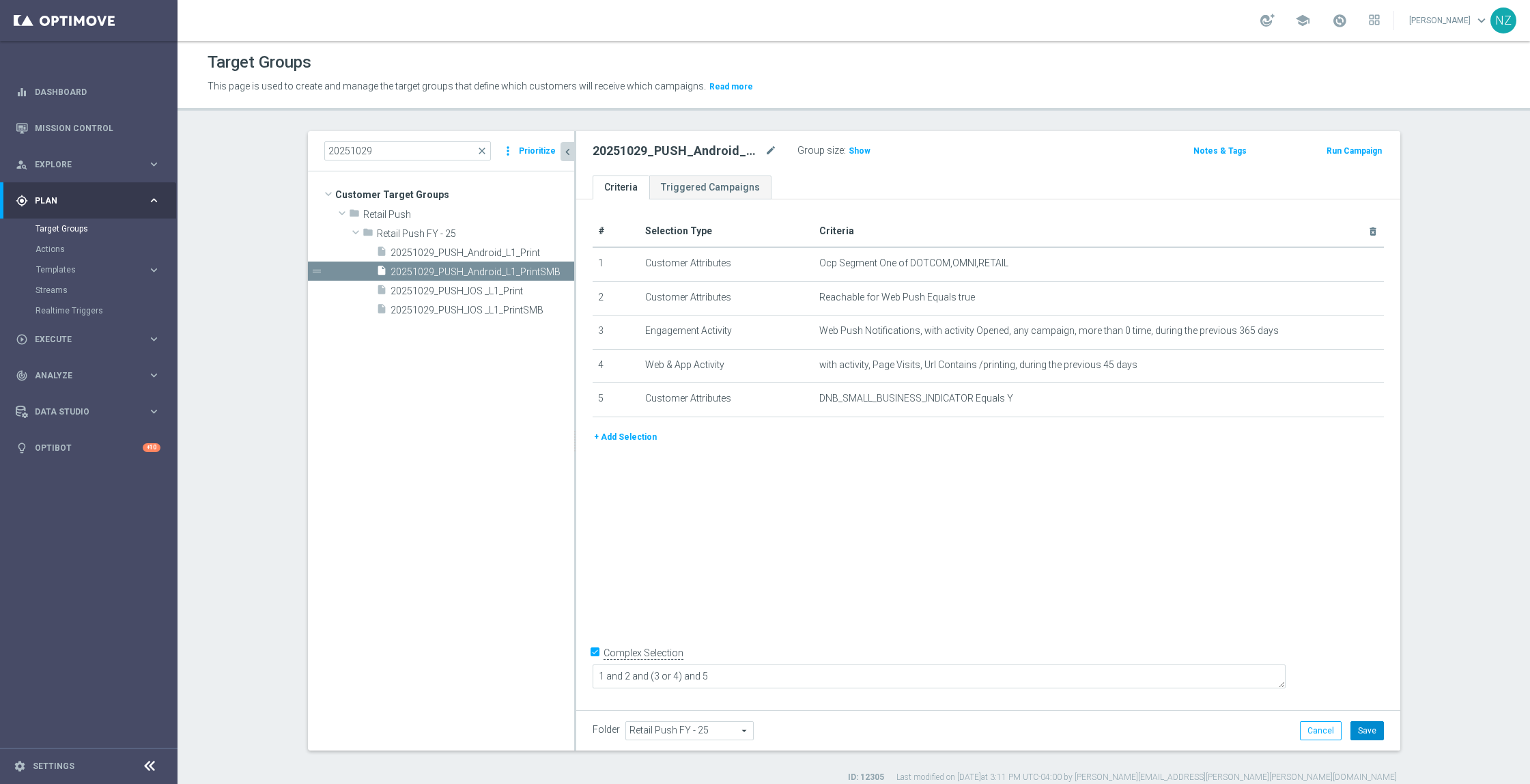
click at [1360, 731] on button "Save" at bounding box center [1367, 731] width 34 height 19
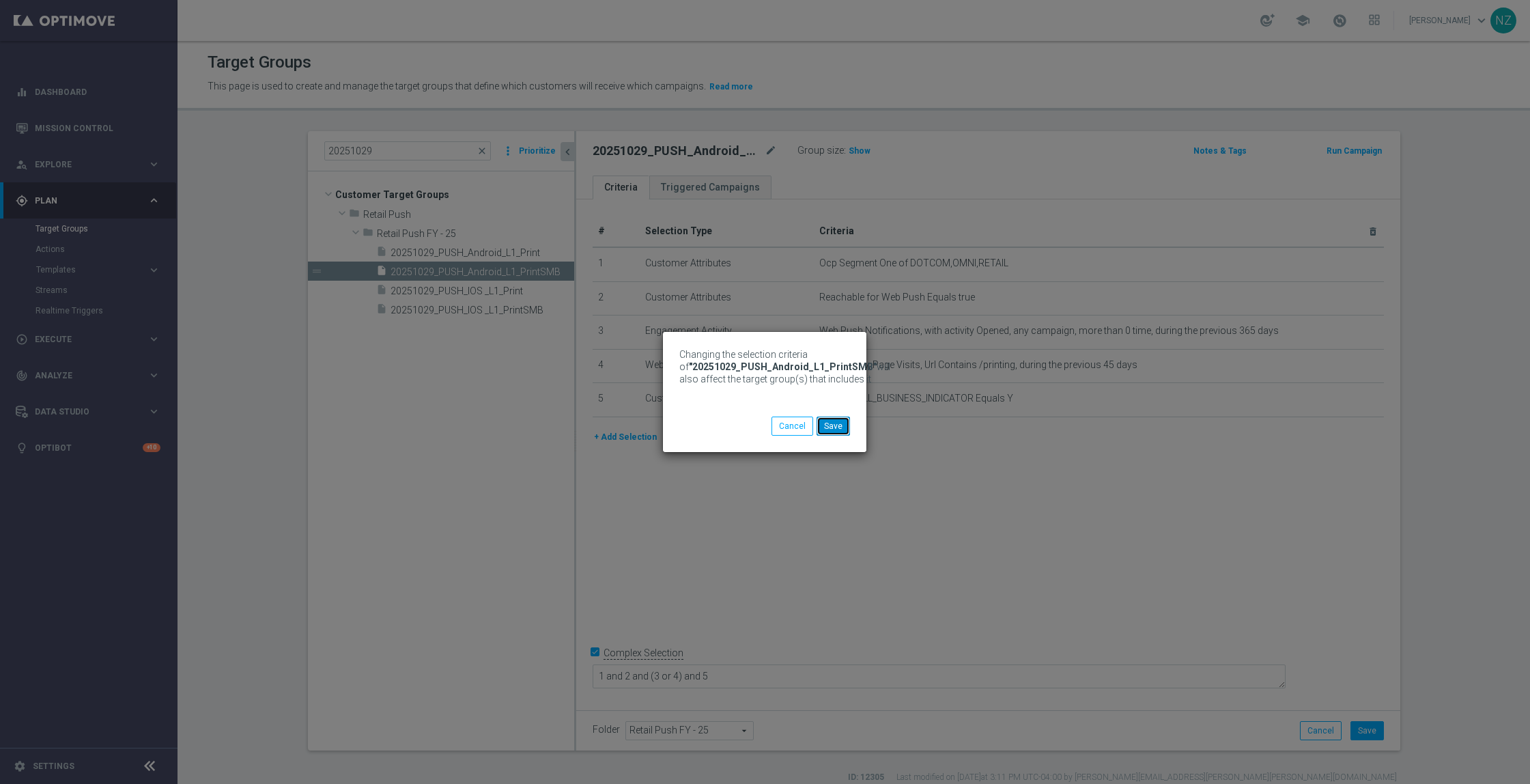
click at [834, 424] on button "Save" at bounding box center [834, 426] width 34 height 19
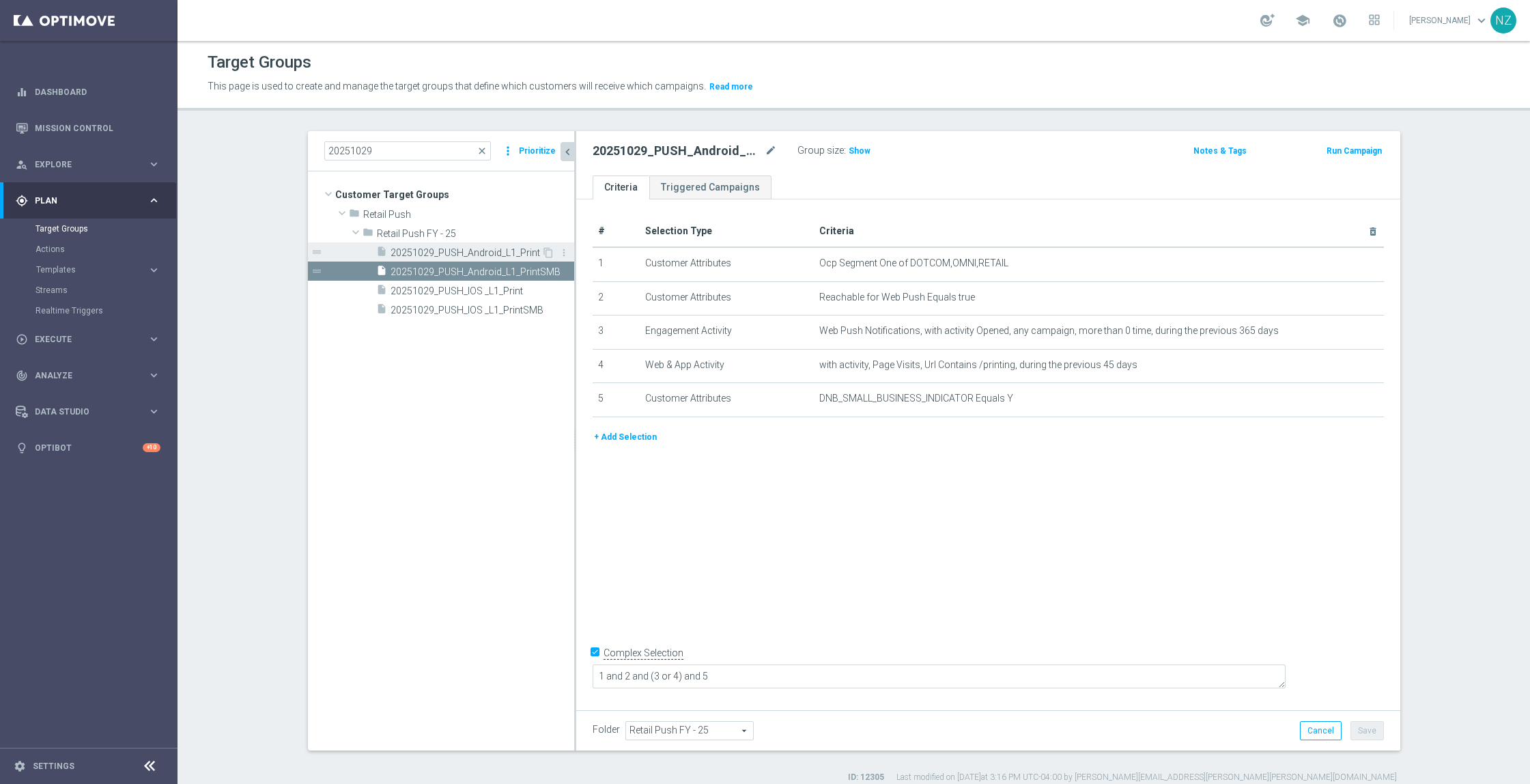
click at [501, 254] on span "20251029_PUSH_Android_L1_Print" at bounding box center [466, 253] width 151 height 11
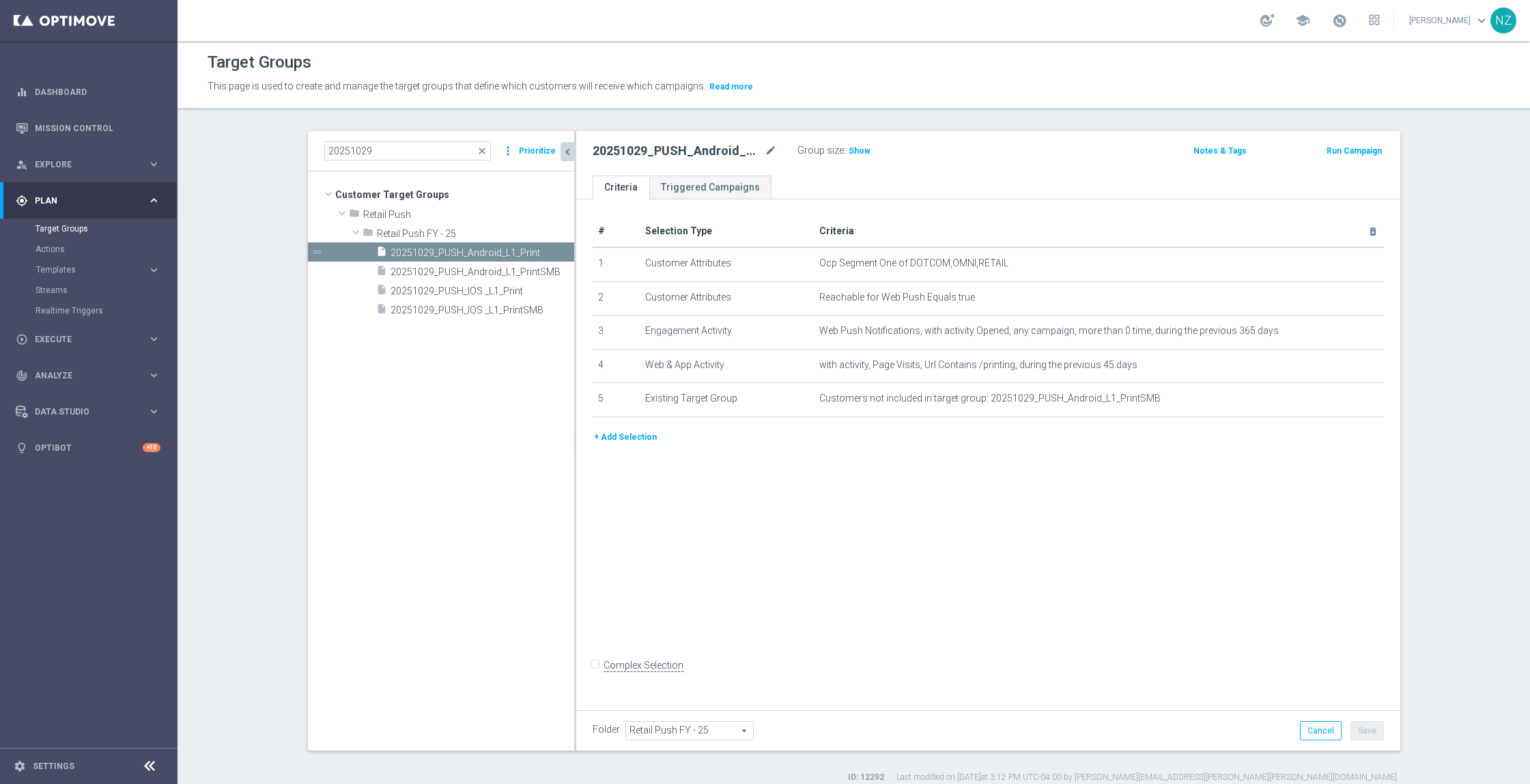
click at [592, 676] on input "Complex Selection" at bounding box center [597, 666] width 9 height 19
checkbox input "true"
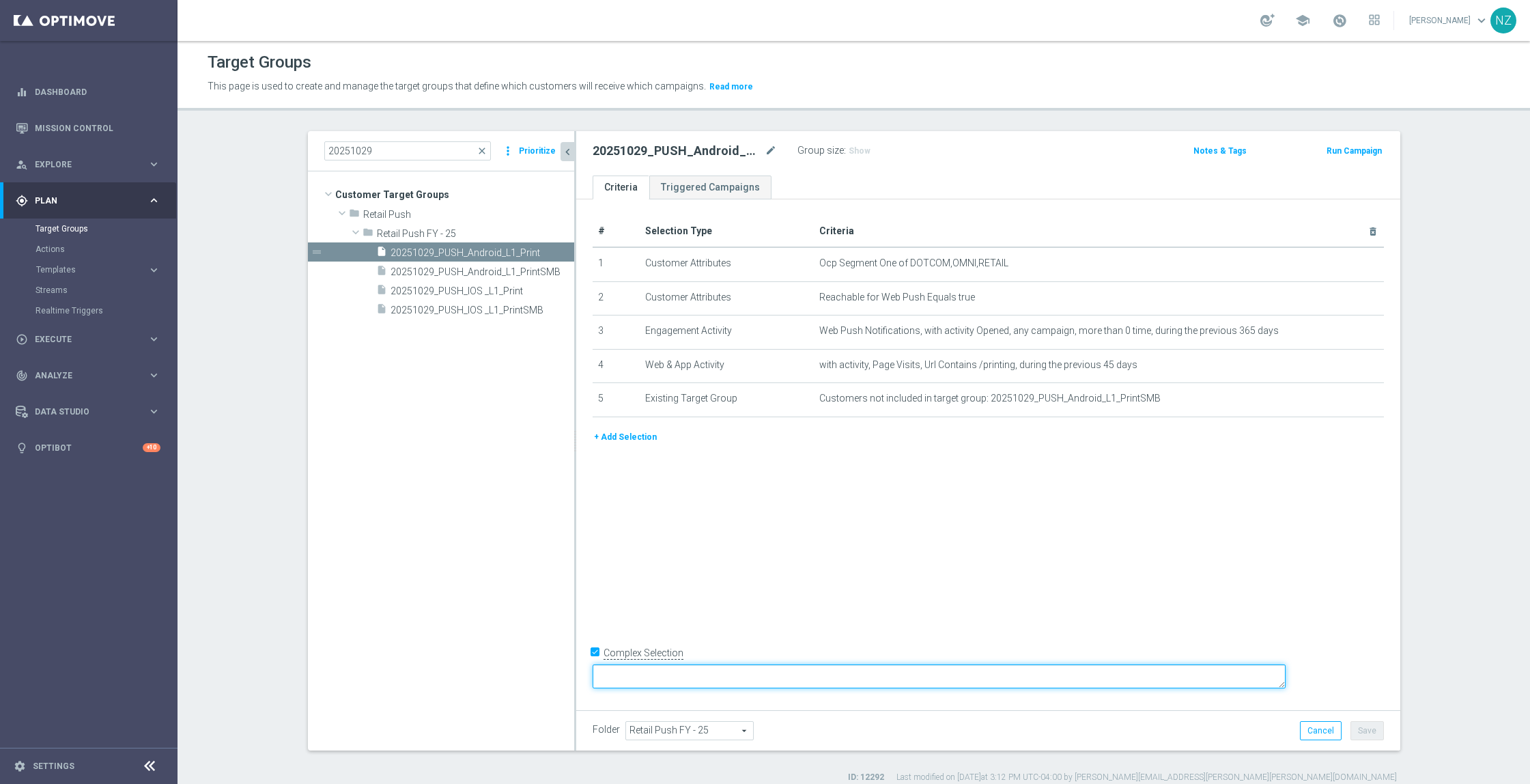
click at [757, 673] on textarea at bounding box center [939, 676] width 693 height 24
paste textarea "1 and 2 and (3 or 4) and 5"
type textarea "1 and 2 and (3 or 4) and 5"
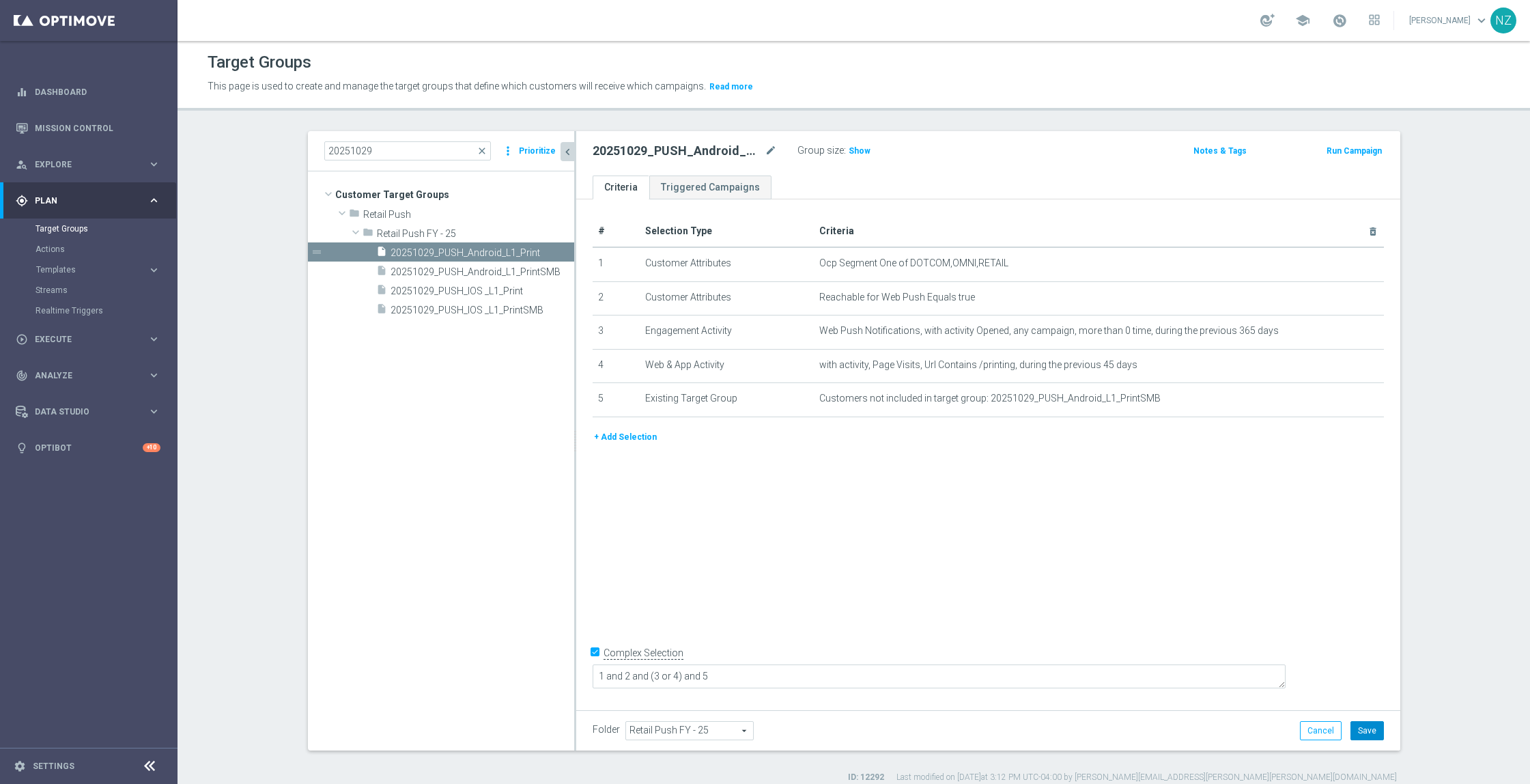
click at [1371, 728] on button "Save" at bounding box center [1367, 731] width 34 height 19
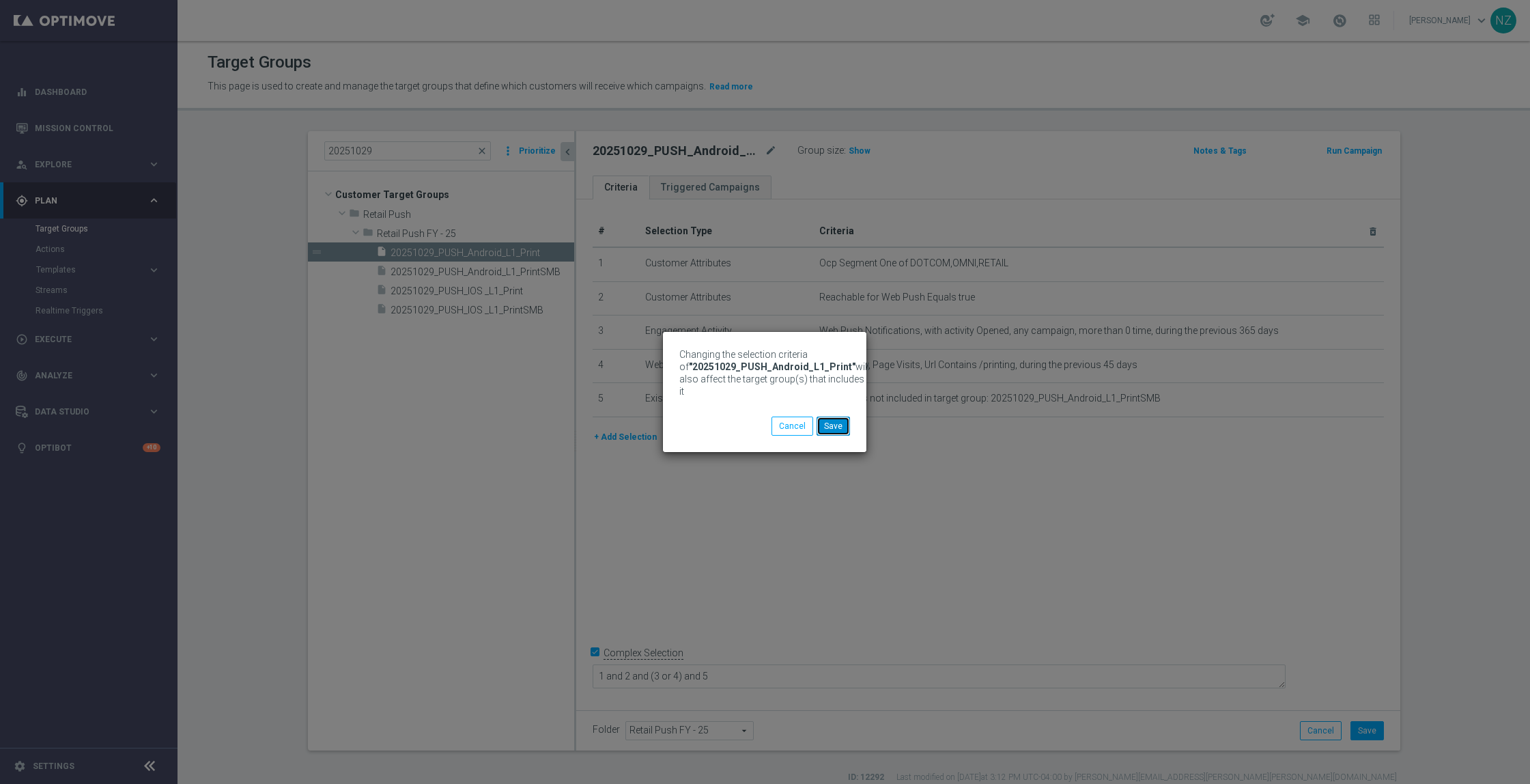
click at [839, 424] on button "Save" at bounding box center [834, 426] width 34 height 19
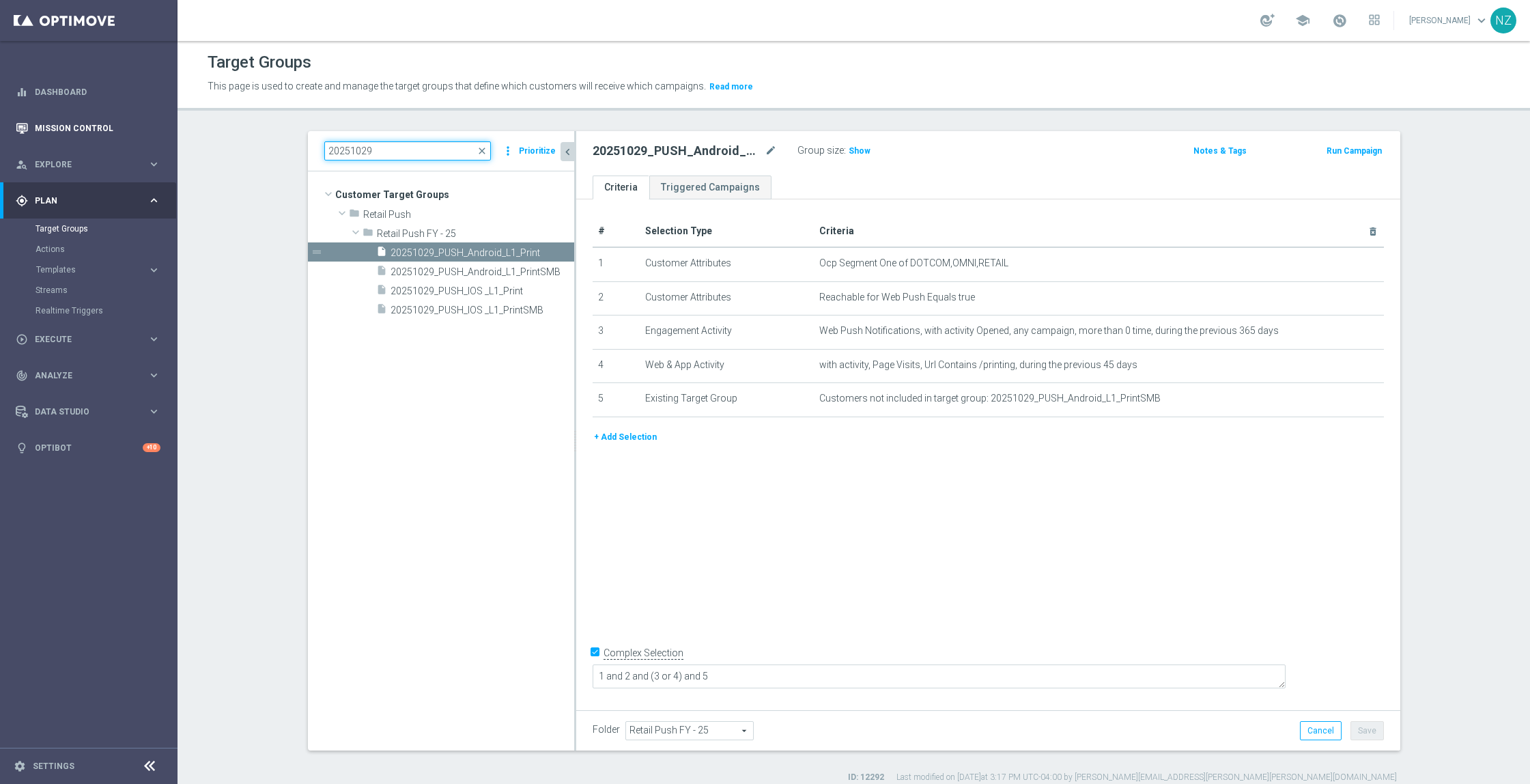
drag, startPoint x: 427, startPoint y: 146, endPoint x: 118, endPoint y: 127, distance: 309.6
click at [118, 127] on main "equalizer Dashboard Mission Control" at bounding box center [765, 392] width 1530 height 784
type input "0"
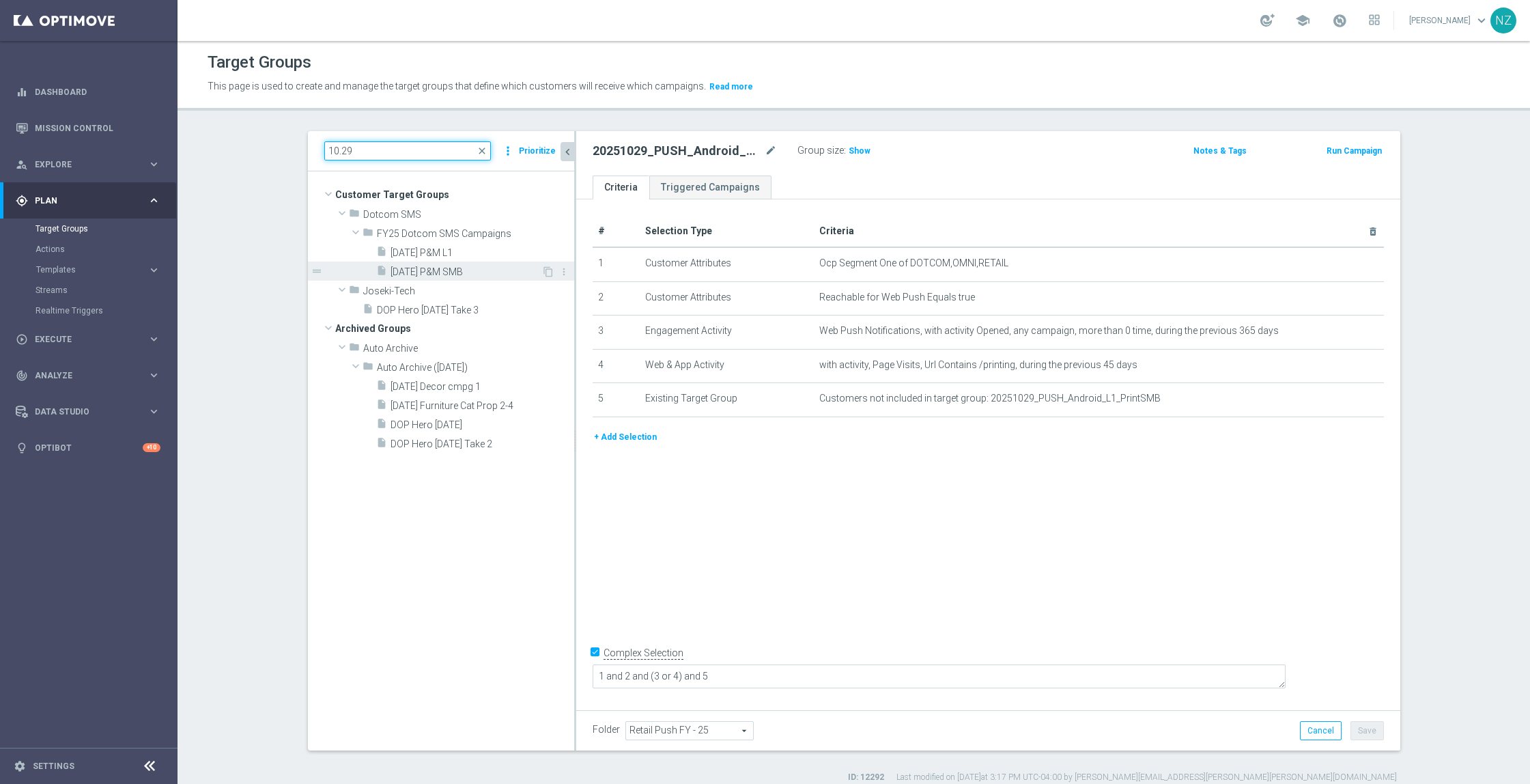
type input "10.29"
click at [449, 279] on div "insert_drive_file 10.29.25 P&M SMB" at bounding box center [459, 271] width 165 height 19
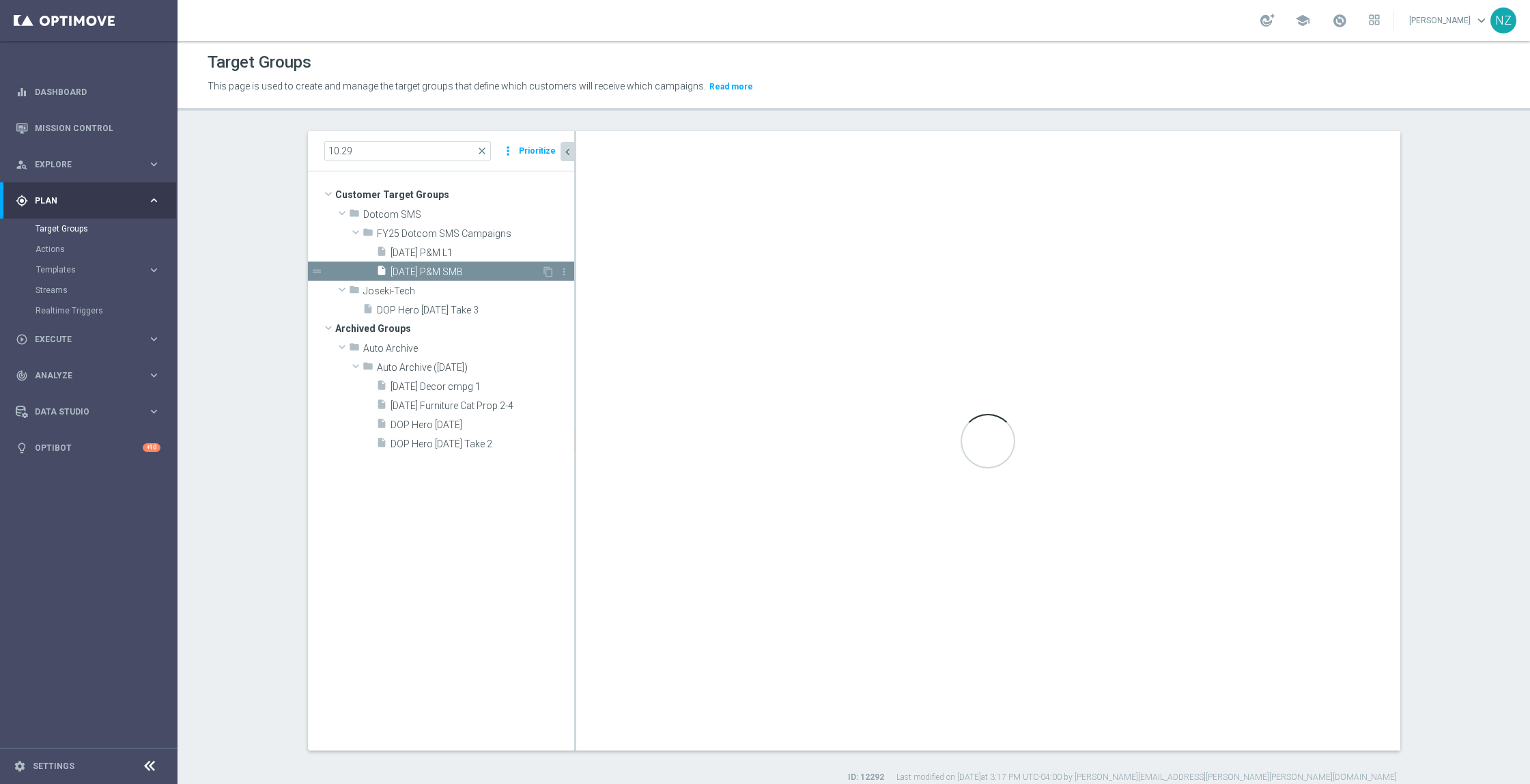
type input "FY25 Dotcom SMS Campaigns"
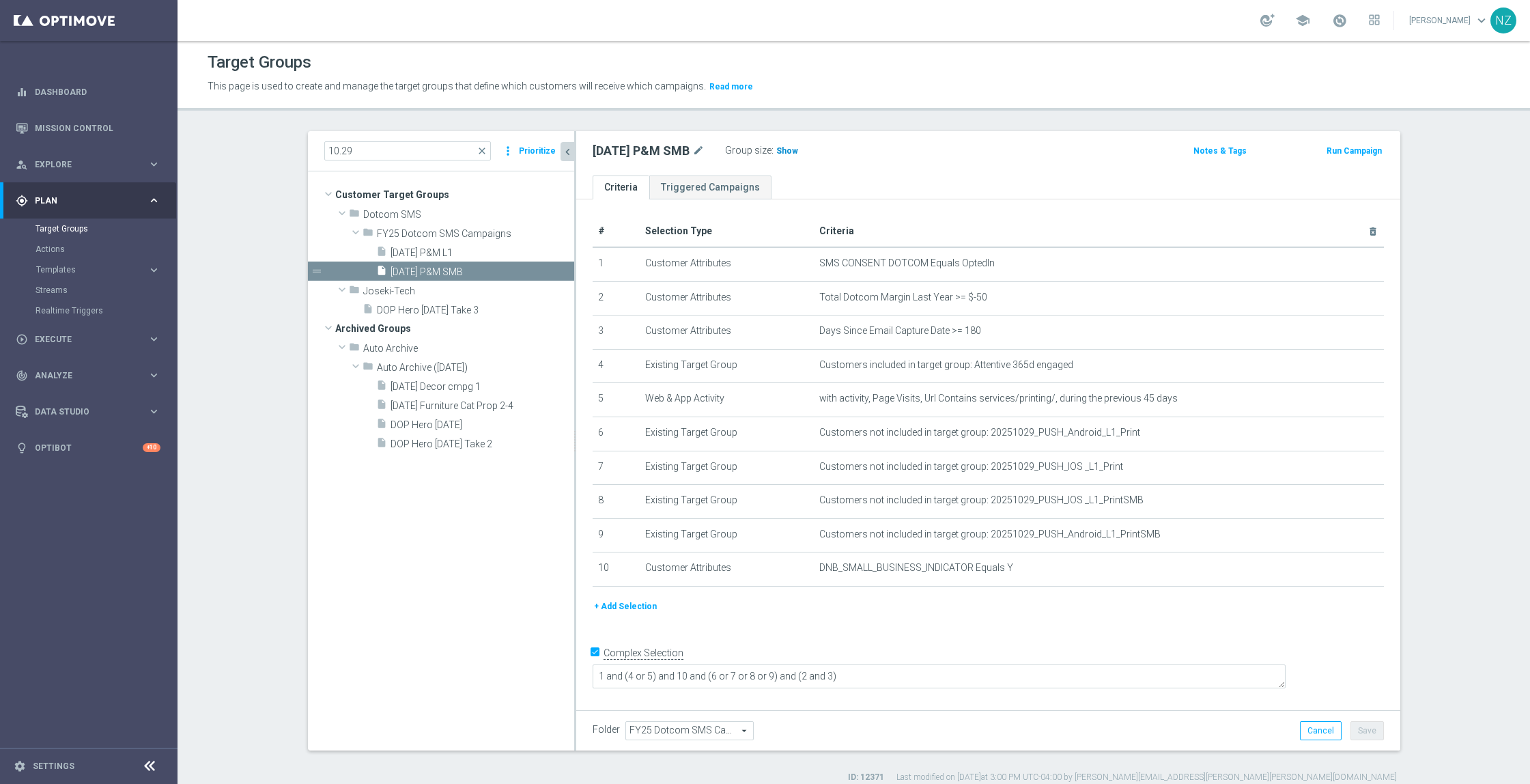
click at [792, 154] on span "Show" at bounding box center [787, 150] width 22 height 10
click at [1461, 332] on section "10.29 close more_vert Prioritize Customer Target Groups library_add create_new_…" at bounding box center [854, 457] width 1353 height 652
click at [251, 434] on section "10.29 close more_vert Prioritize Customer Target Groups library_add create_new_…" at bounding box center [854, 457] width 1353 height 652
click at [431, 257] on span "[DATE] P&M L1" at bounding box center [466, 253] width 151 height 11
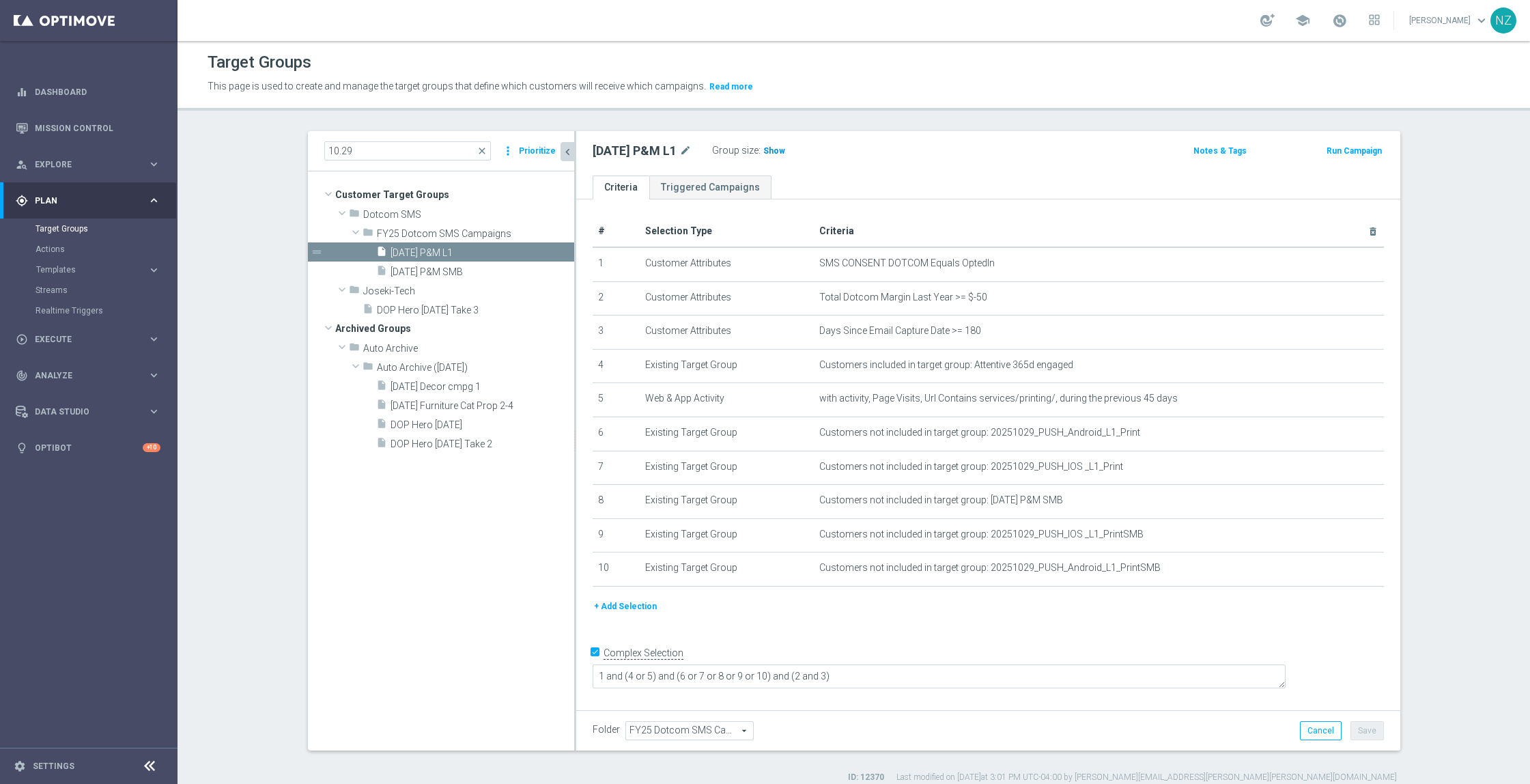
click at [777, 151] on span "Show" at bounding box center [774, 150] width 22 height 10
click at [1466, 350] on section "10.29 close more_vert Prioritize Customer Target Groups library_add create_new_…" at bounding box center [854, 457] width 1353 height 652
click at [231, 660] on section "10.29 close more_vert Prioritize Customer Target Groups library_add create_new_…" at bounding box center [854, 457] width 1353 height 652
click at [765, 674] on textarea "1 and (4 or 5) and (6 or 7 or 8 or 9 or 10) and (2 and 3)" at bounding box center [939, 676] width 693 height 24
click at [1369, 732] on button "Save" at bounding box center [1367, 731] width 34 height 19
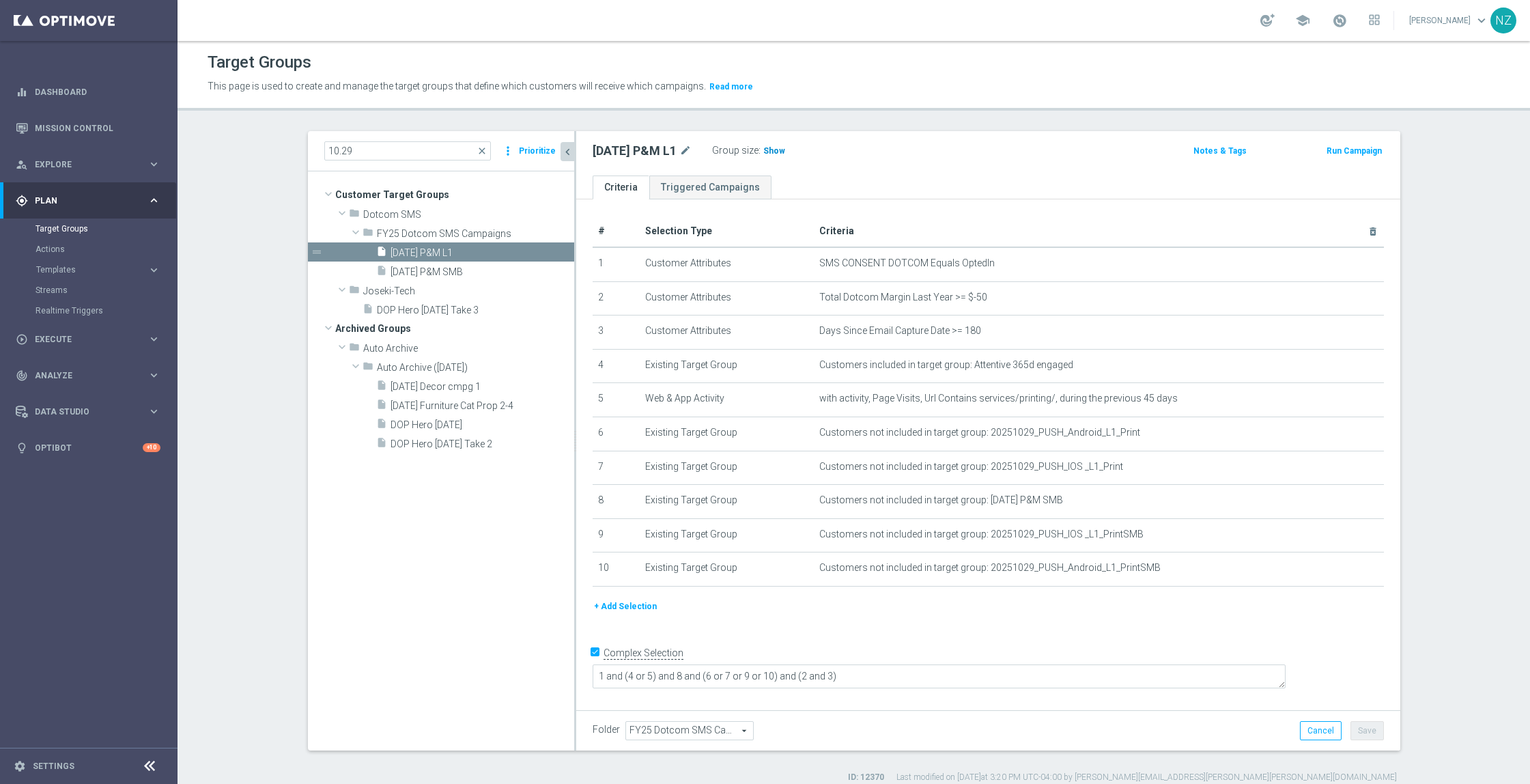
click at [786, 152] on span "Show" at bounding box center [774, 150] width 22 height 10
click at [1458, 324] on section "10.29 close more_vert Prioritize Customer Target Groups library_add create_new_…" at bounding box center [854, 457] width 1353 height 652
click at [418, 268] on span "[DATE] P&M SMB" at bounding box center [466, 272] width 151 height 11
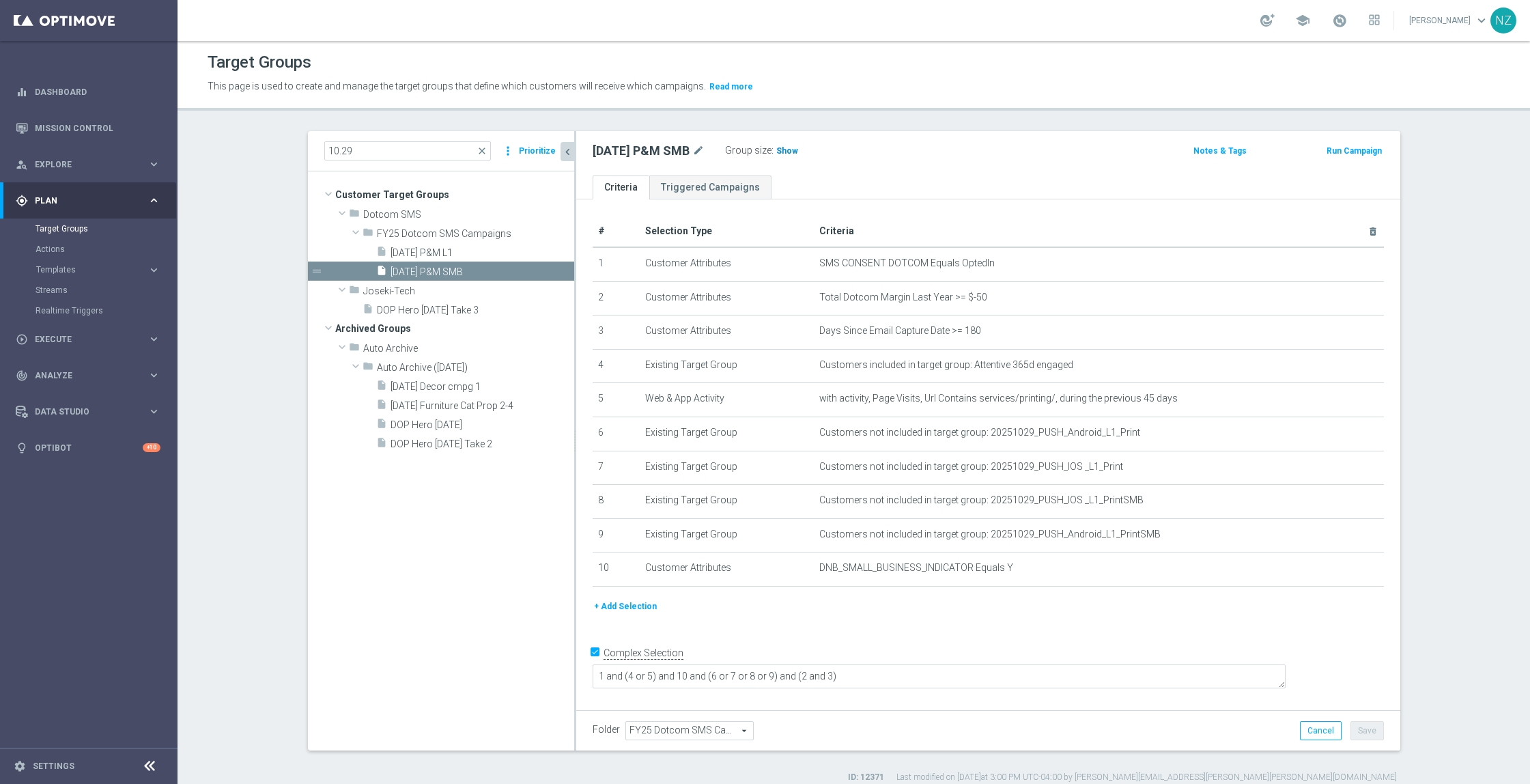
click at [788, 155] on span "Show" at bounding box center [787, 150] width 22 height 10
click at [863, 120] on div "Target Groups This page is used to create and manage the target groups that def…" at bounding box center [854, 412] width 1353 height 743
click at [260, 250] on section "10.29 close more_vert Prioritize Customer Target Groups library_add create_new_…" at bounding box center [854, 457] width 1353 height 652
click at [434, 253] on span "[DATE] P&M L1" at bounding box center [466, 253] width 151 height 11
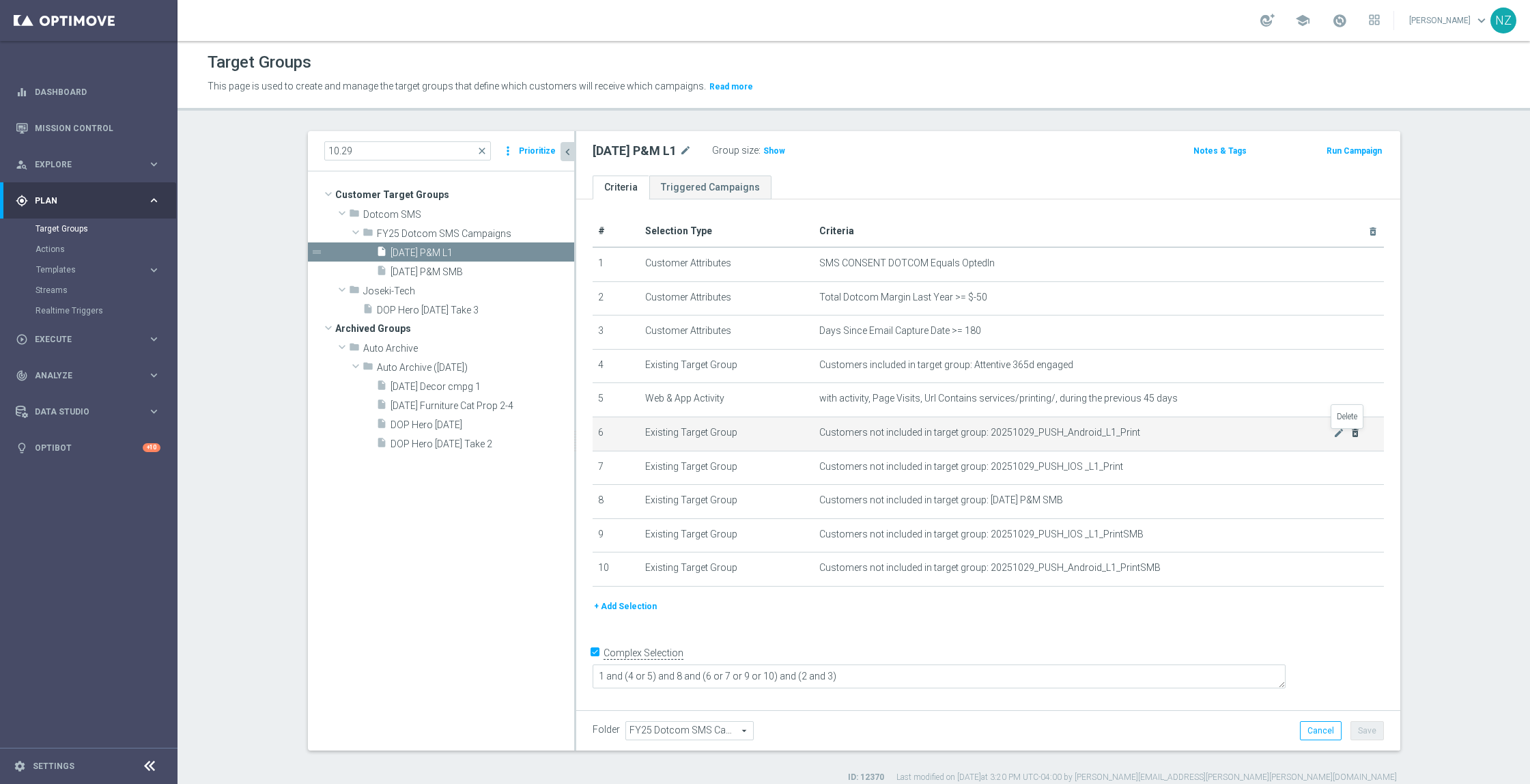
click at [1350, 437] on icon "delete_forever" at bounding box center [1355, 433] width 11 height 11
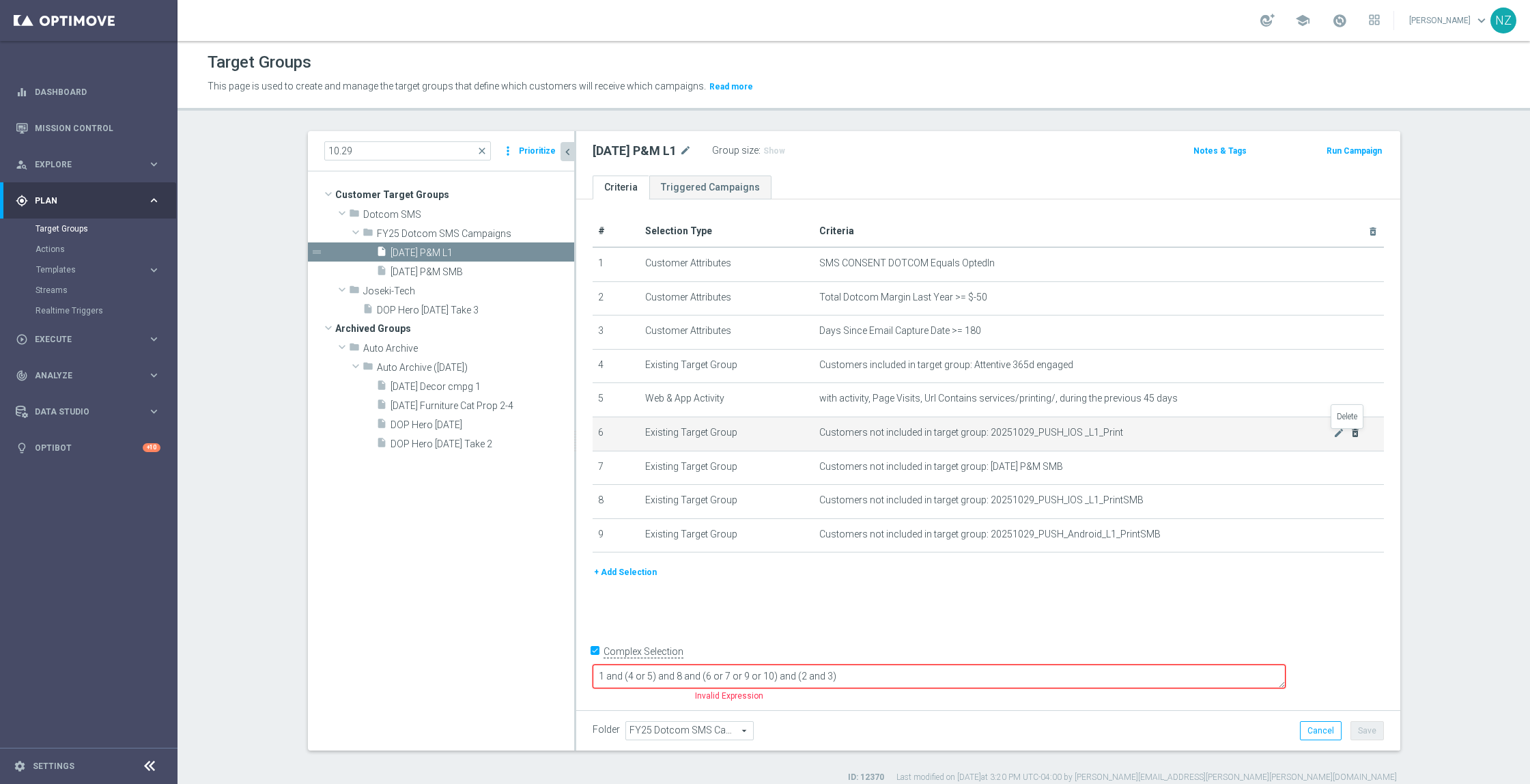
click at [1350, 437] on icon "delete_forever" at bounding box center [1355, 433] width 11 height 11
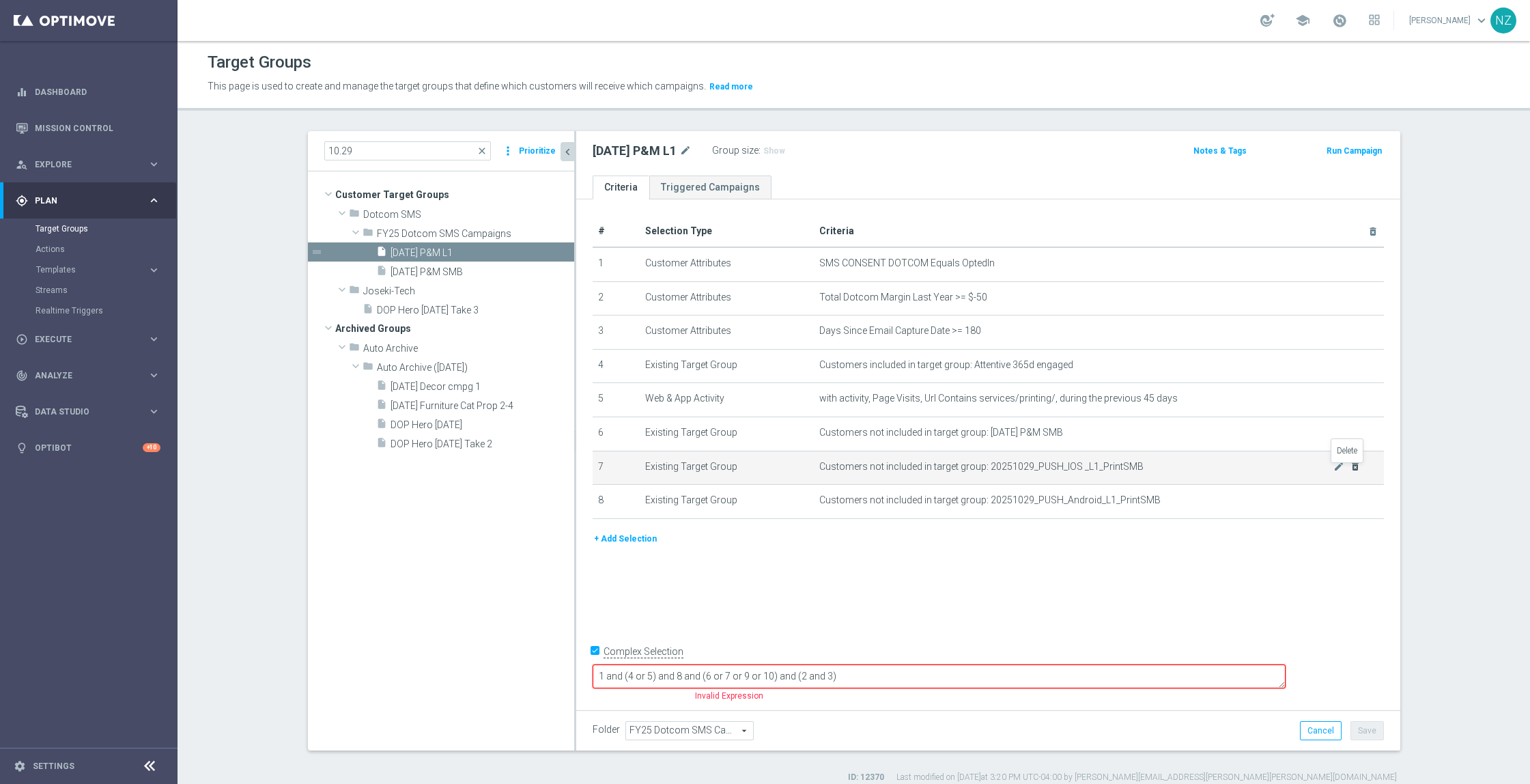
click at [1350, 472] on icon "delete_forever" at bounding box center [1355, 466] width 11 height 11
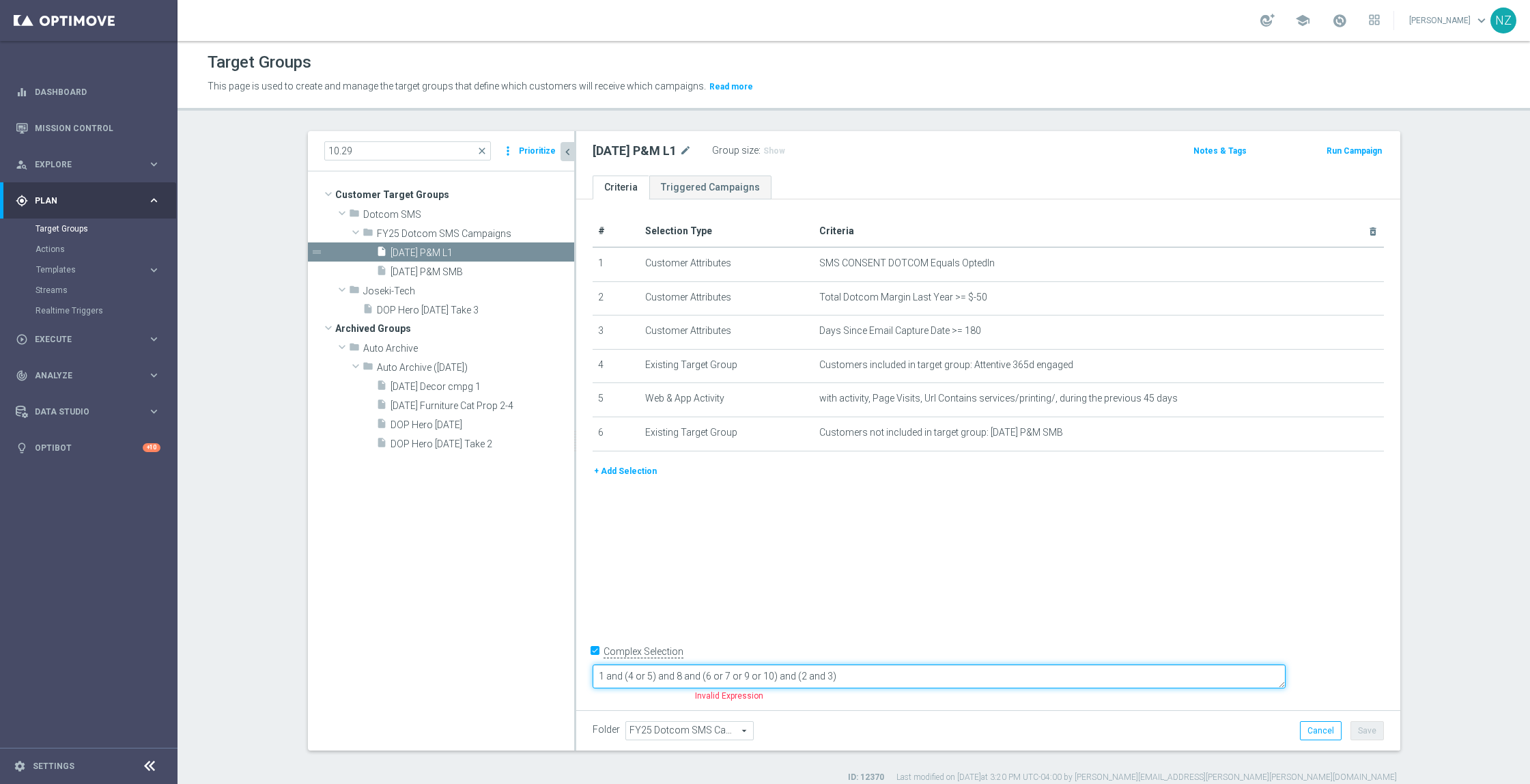
click at [764, 675] on textarea "1 and (4 or 5) and 8 and (6 or 7 or 9 or 10) and (2 and 3)" at bounding box center [939, 676] width 693 height 24
type textarea "1 and (4 or 5) and 6 and (2 and 3)"
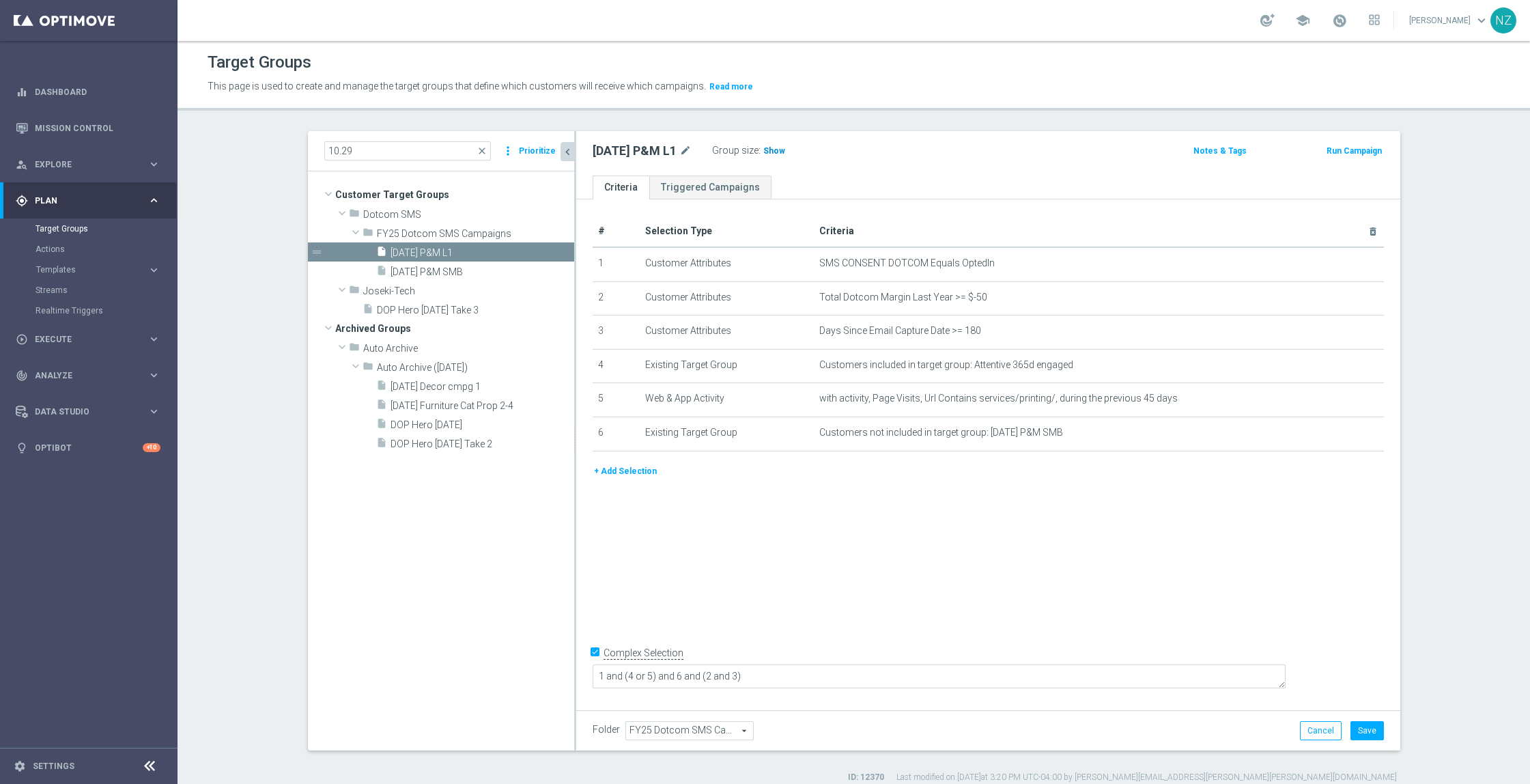
click at [773, 147] on span "Show" at bounding box center [774, 150] width 22 height 10
click at [1322, 734] on button "Cancel" at bounding box center [1321, 731] width 42 height 19
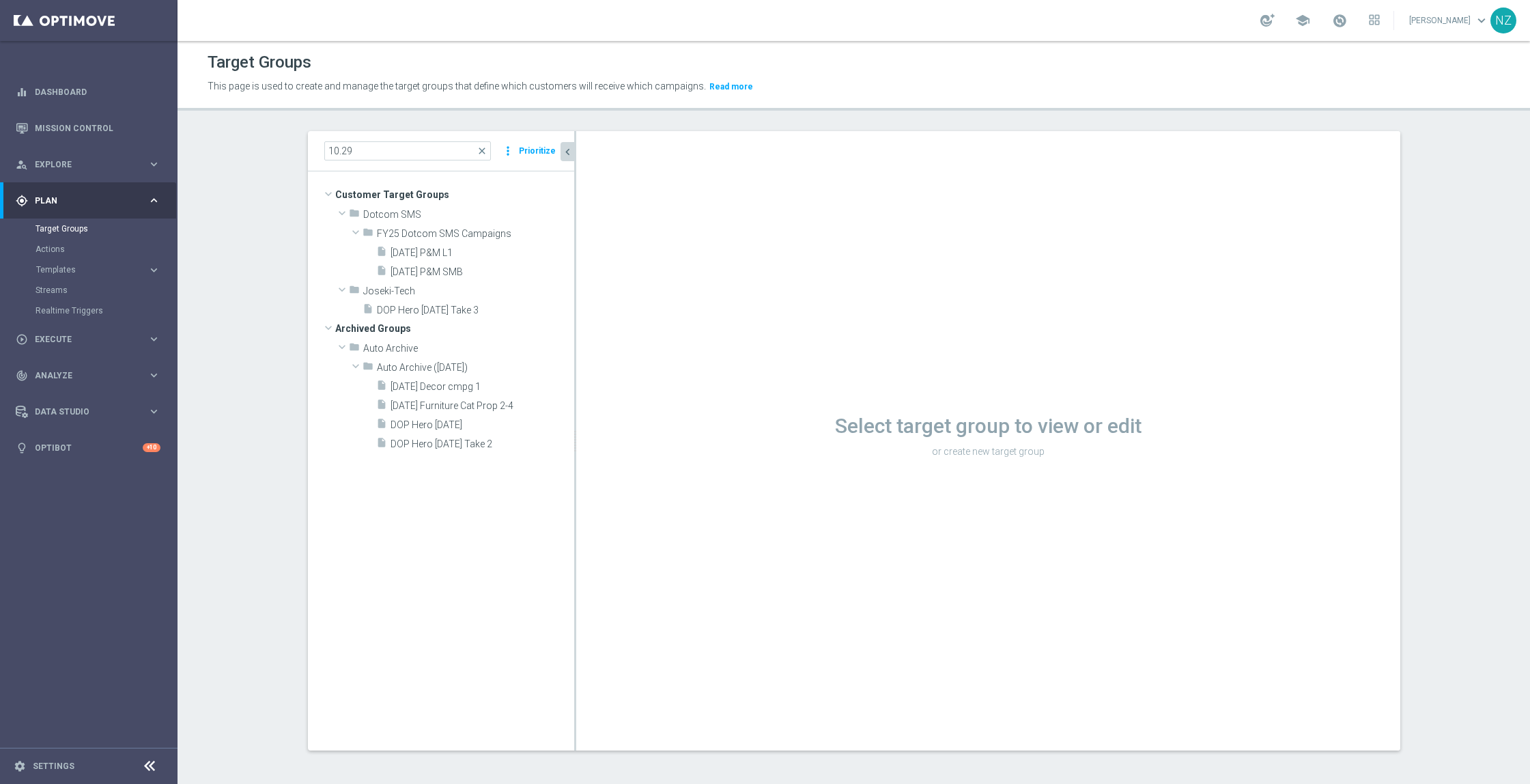
click at [281, 164] on div "10.29 close more_vert Prioritize Customer Target Groups library_add create_new_…" at bounding box center [854, 451] width 1148 height 640
